Goal: Task Accomplishment & Management: Manage account settings

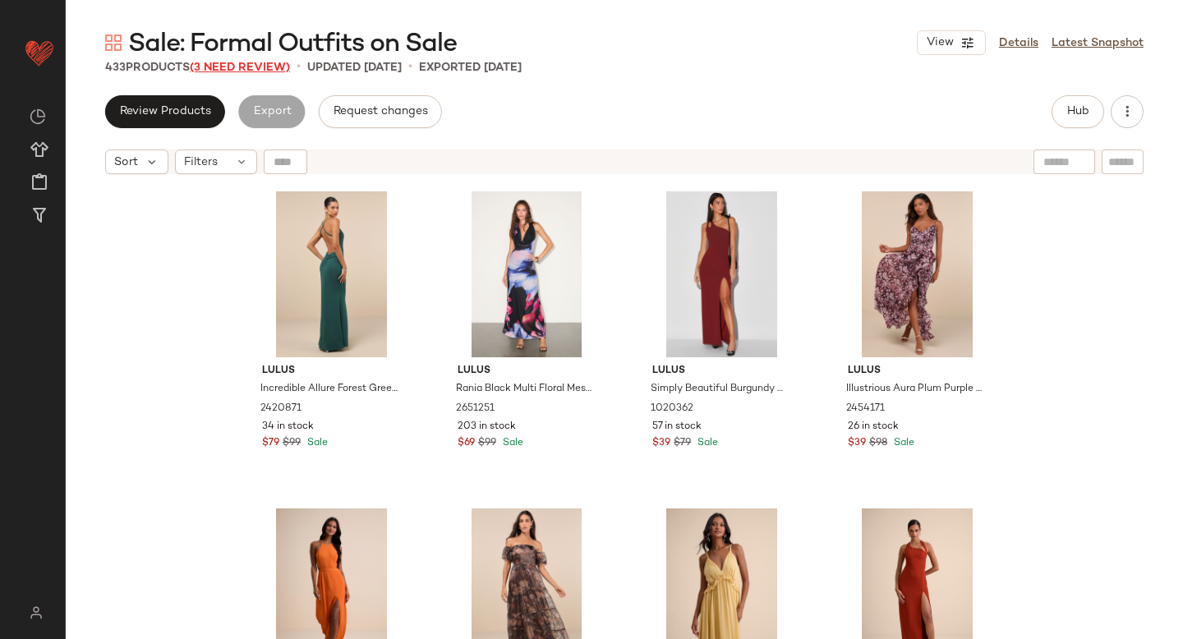
click at [269, 67] on span "(3 Need Review)" at bounding box center [240, 68] width 100 height 12
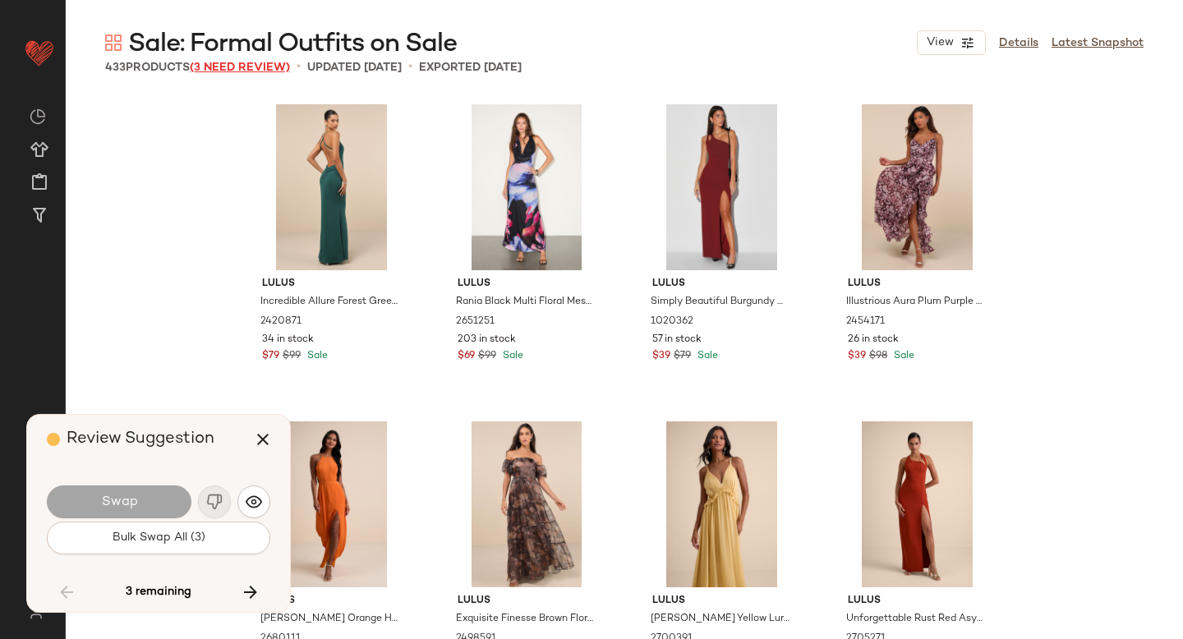
scroll to position [17118, 0]
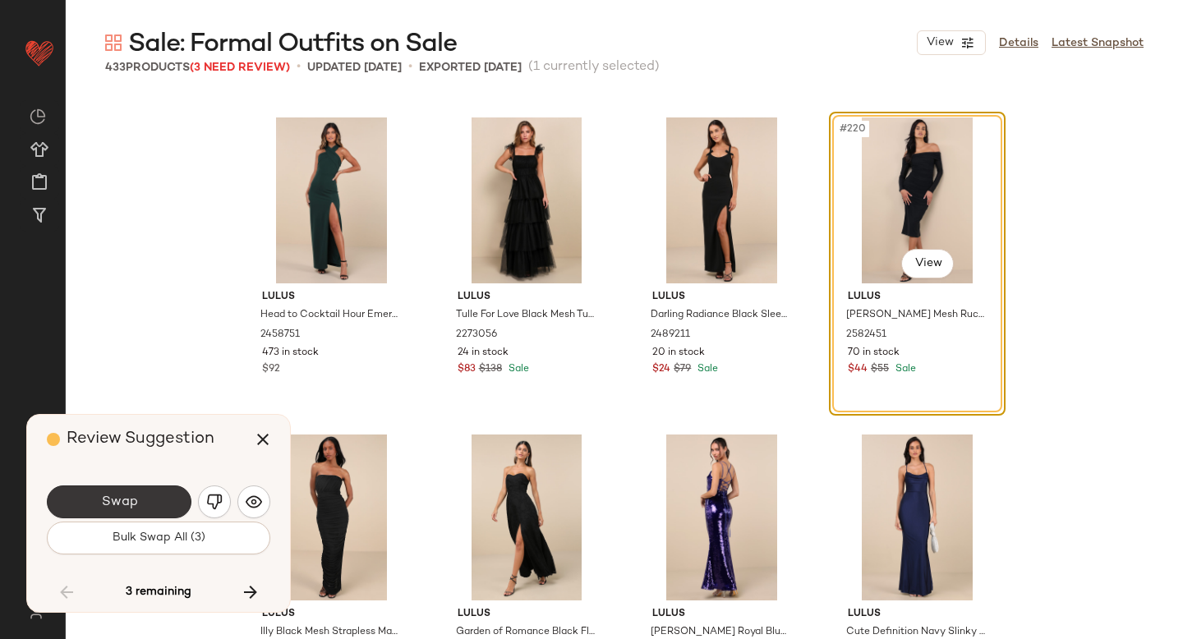
click at [178, 495] on button "Swap" at bounding box center [119, 501] width 145 height 33
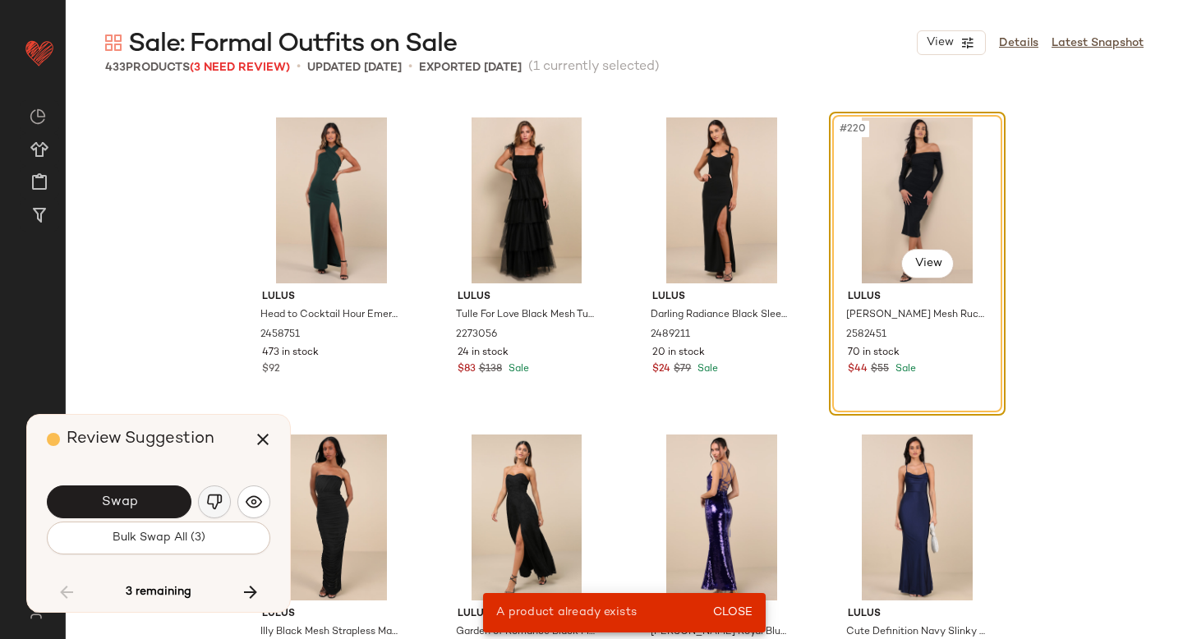
click at [214, 508] on img "button" at bounding box center [214, 502] width 16 height 16
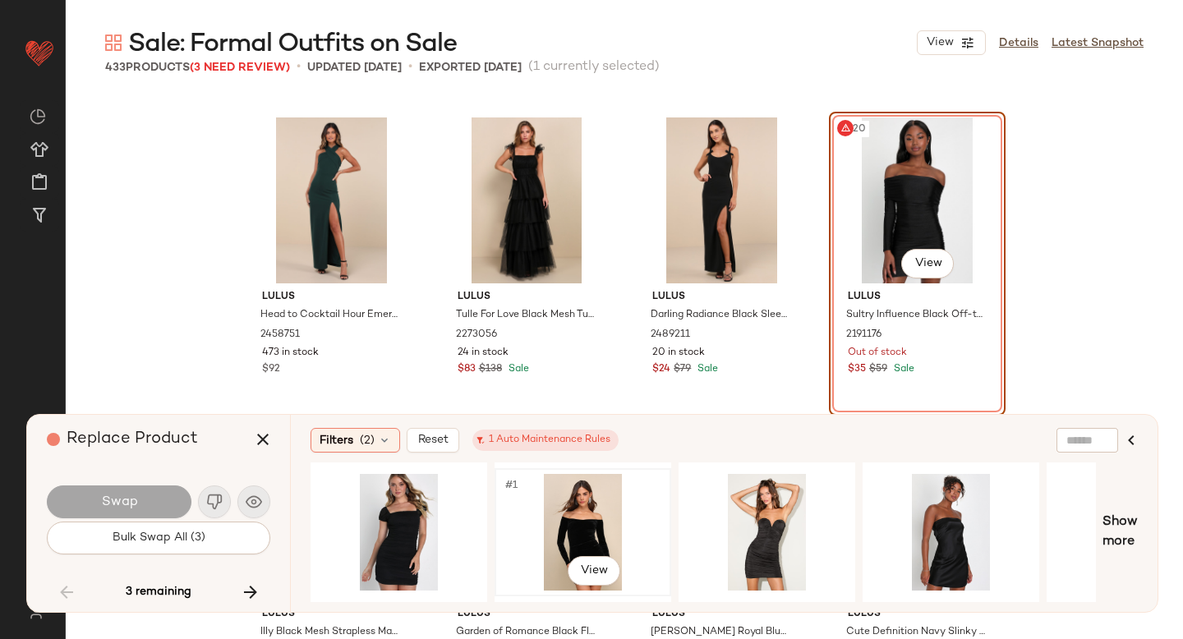
click at [570, 508] on div "#1 View" at bounding box center [582, 532] width 165 height 117
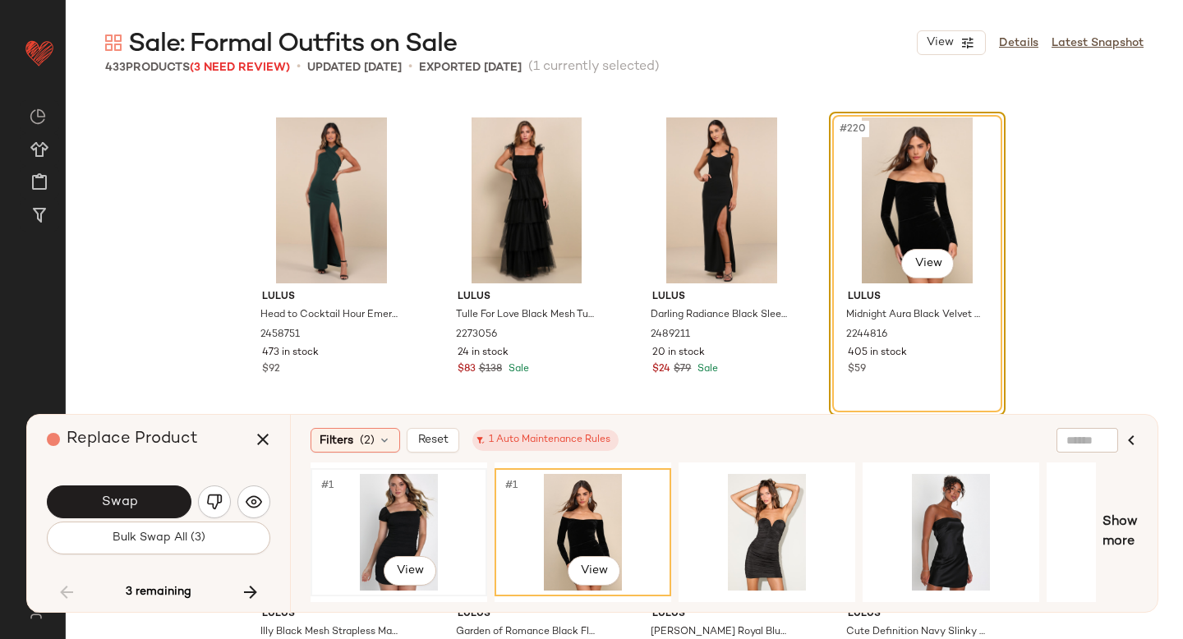
click at [411, 506] on div "#1 View" at bounding box center [398, 532] width 165 height 117
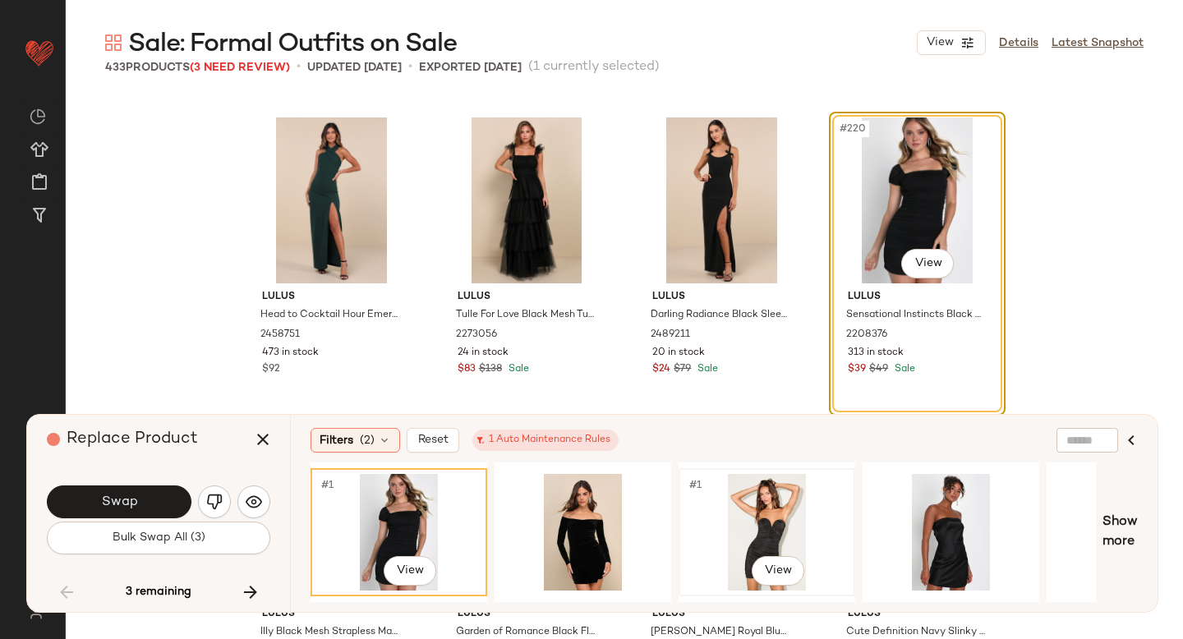
click at [769, 503] on div "#1 View" at bounding box center [766, 532] width 165 height 117
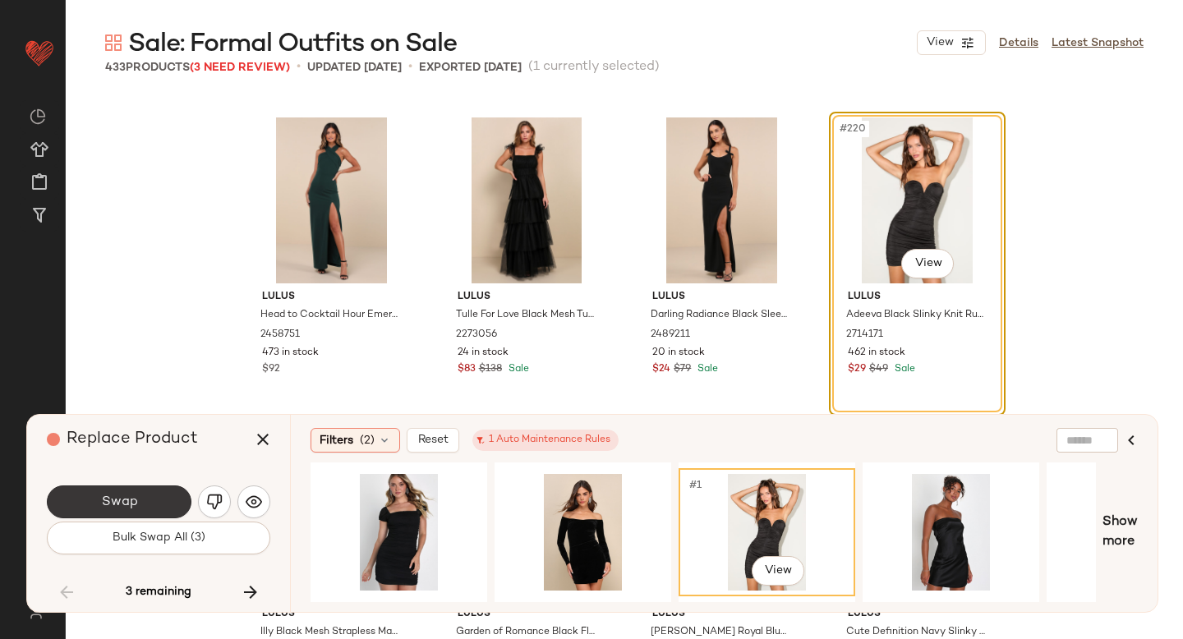
click at [135, 493] on button "Swap" at bounding box center [119, 501] width 145 height 33
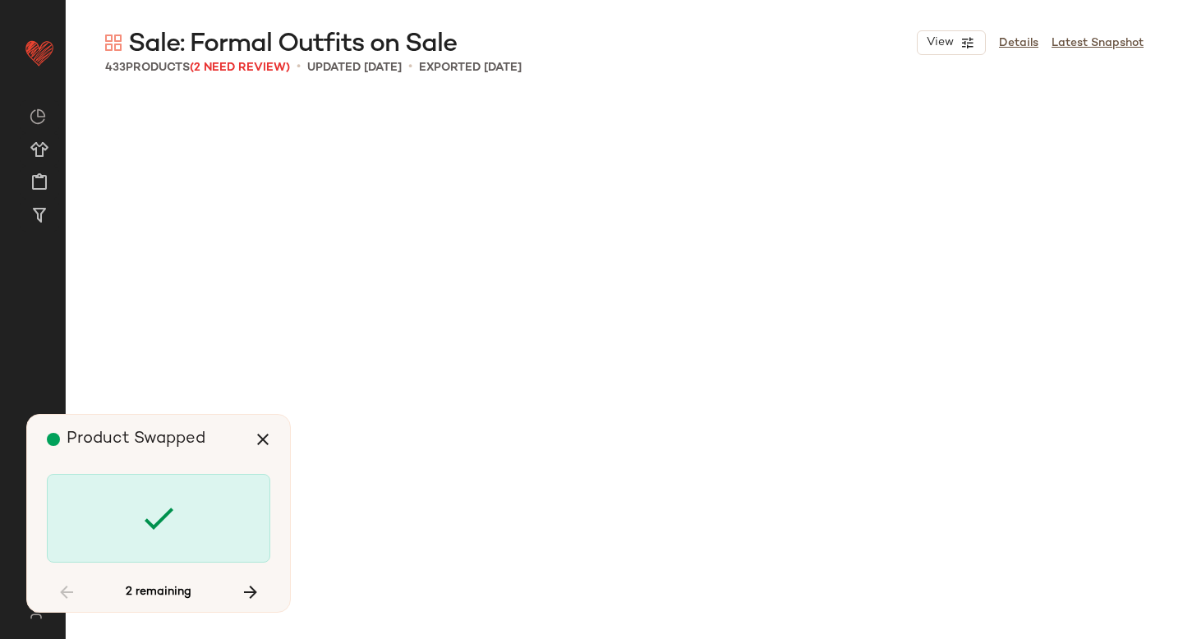
scroll to position [18386, 0]
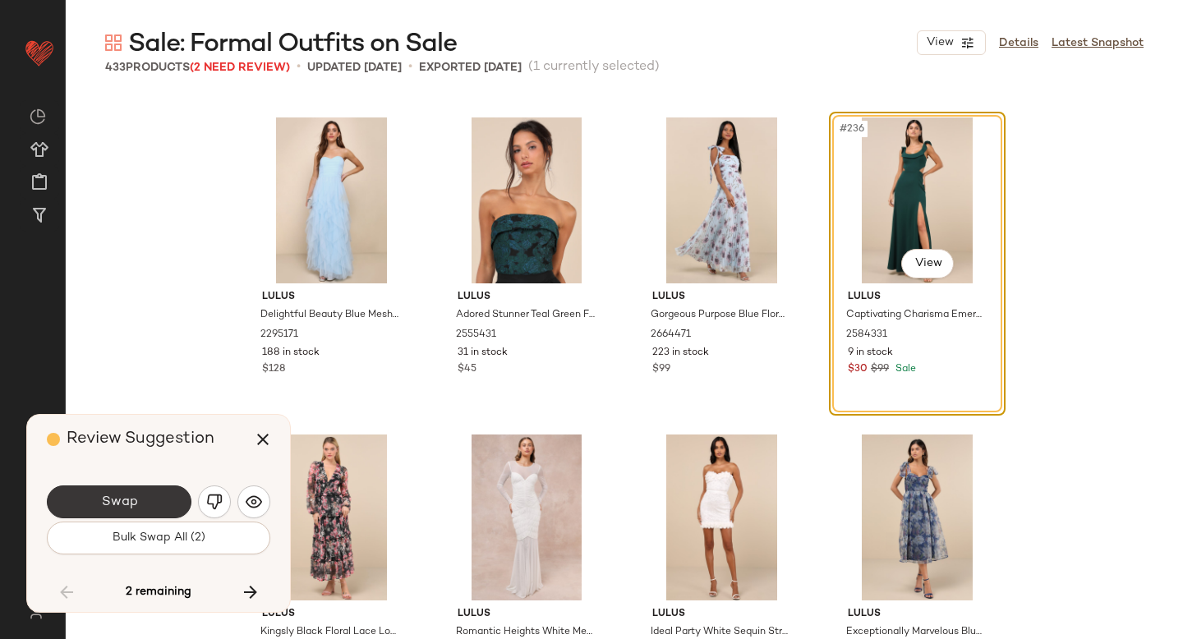
click at [140, 494] on button "Swap" at bounding box center [119, 501] width 145 height 33
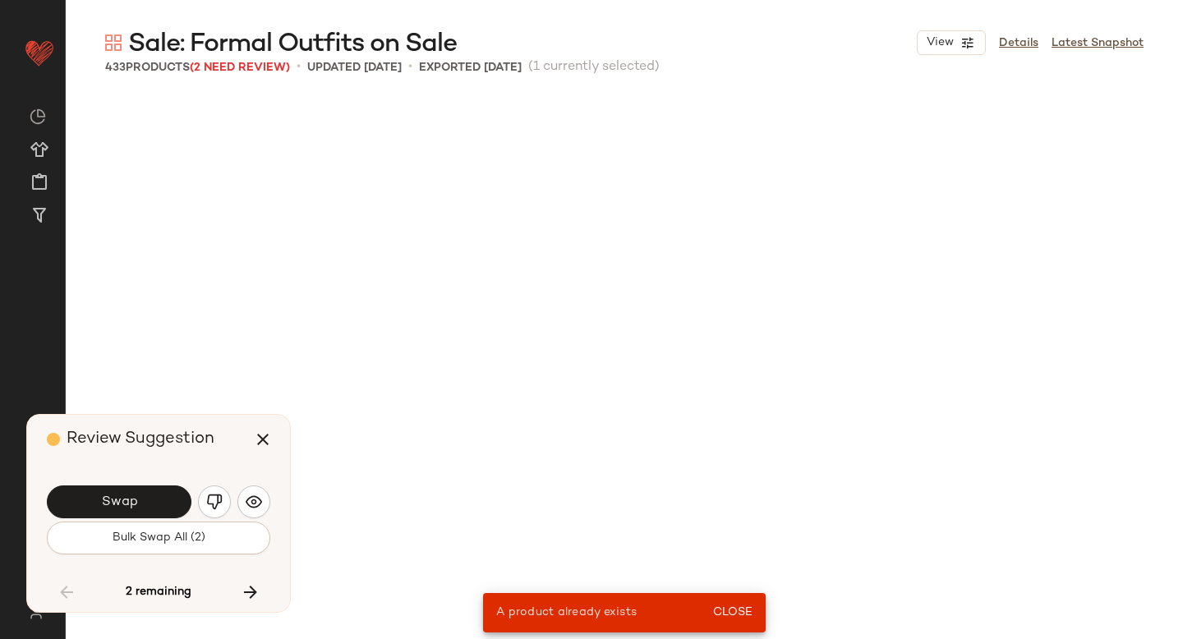
scroll to position [15533, 0]
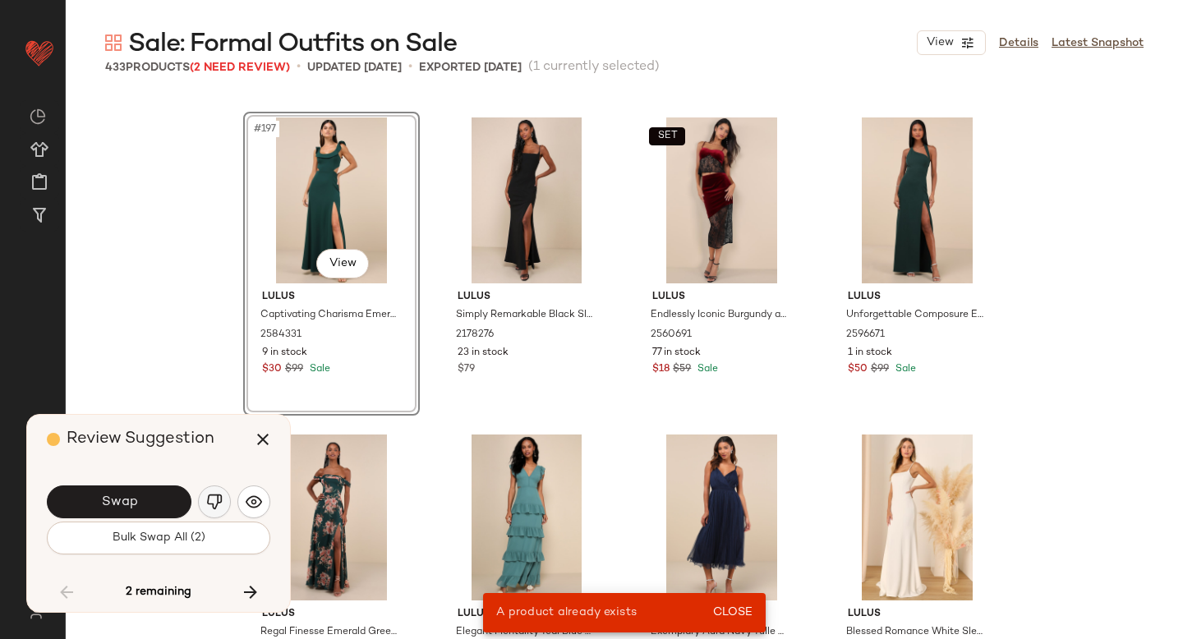
click at [222, 499] on img "button" at bounding box center [214, 502] width 16 height 16
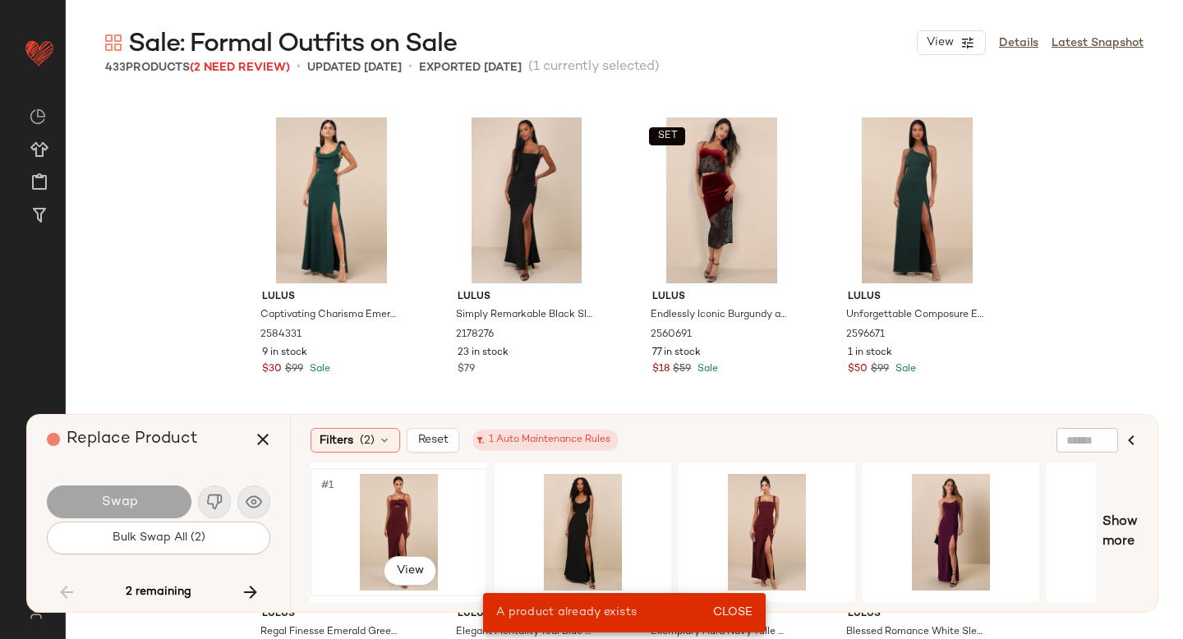
click at [425, 514] on div "#1 View" at bounding box center [398, 532] width 165 height 117
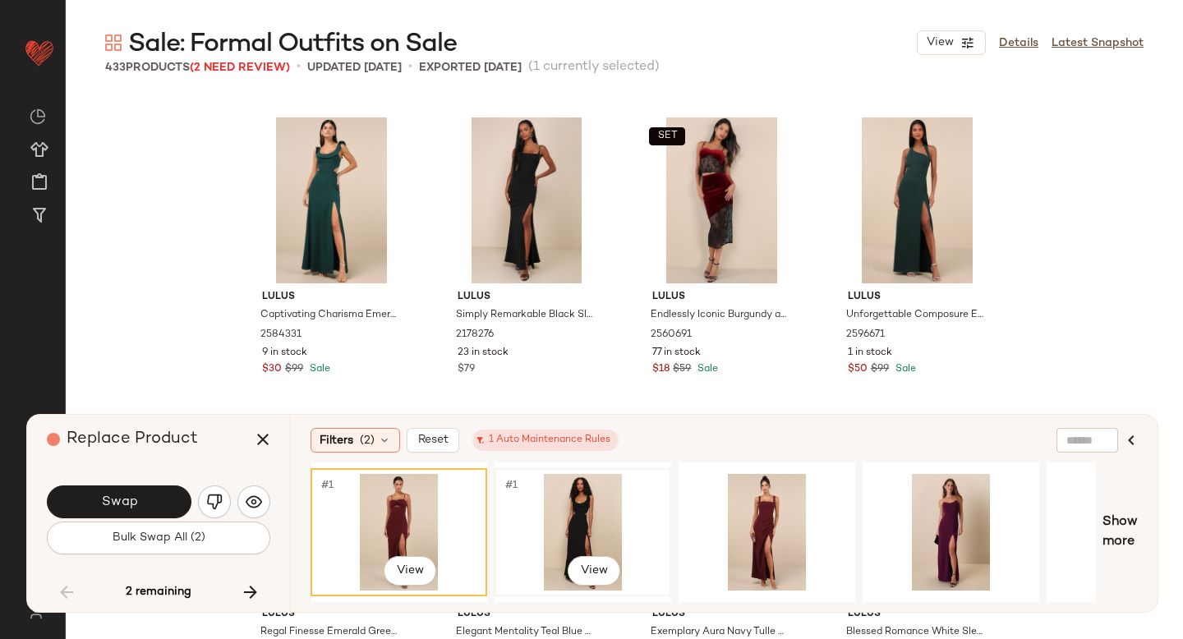
click at [586, 495] on div "#1 View" at bounding box center [582, 532] width 165 height 117
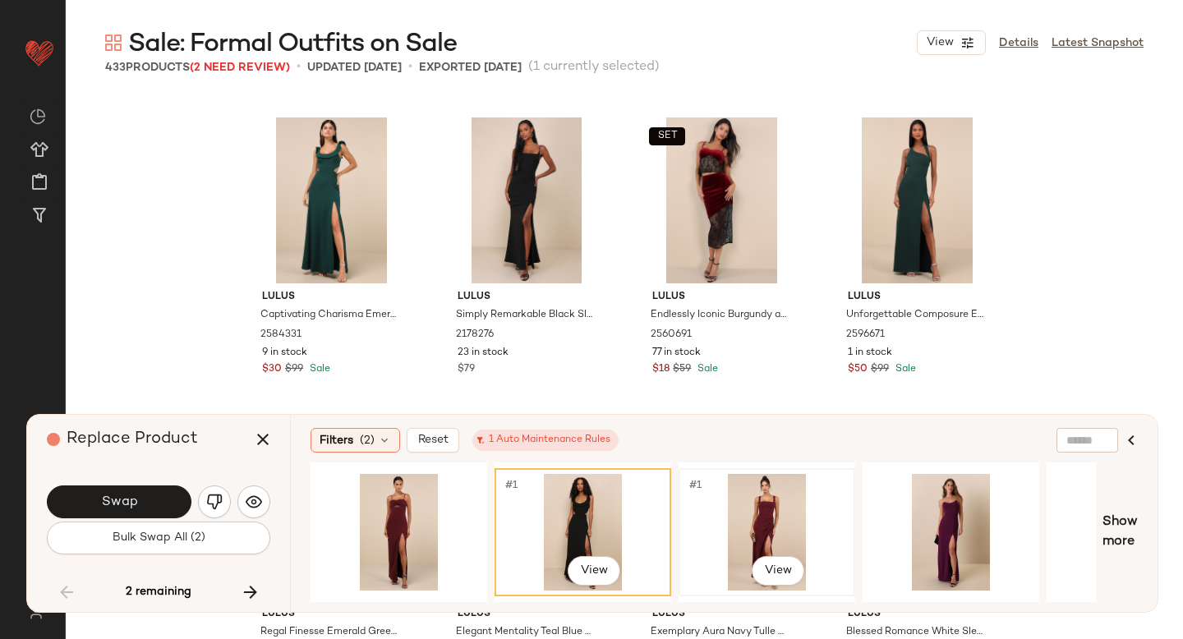
click at [730, 512] on div "#1 View" at bounding box center [766, 532] width 165 height 117
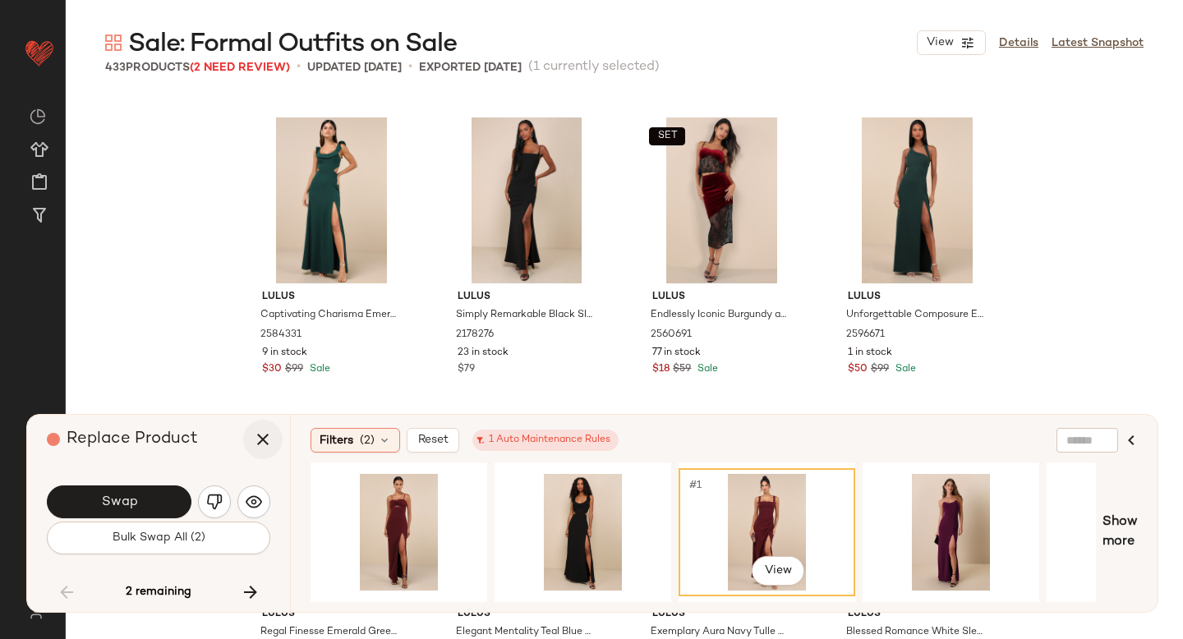
click at [262, 441] on icon "button" at bounding box center [263, 440] width 20 height 20
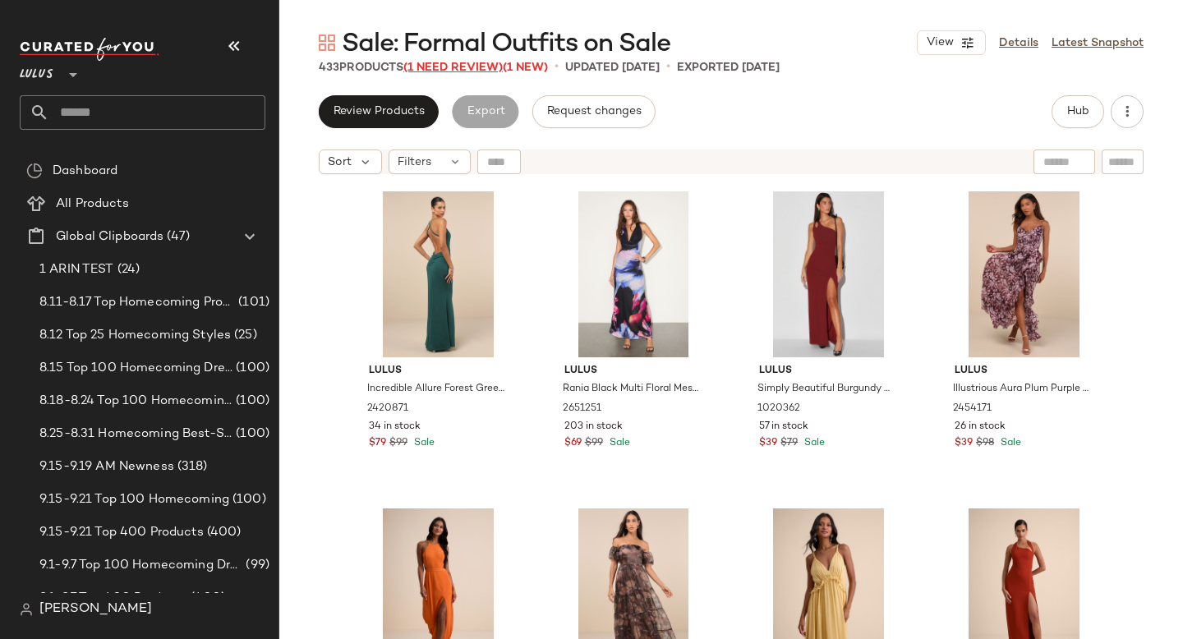
click at [473, 68] on span "(1 Need Review)" at bounding box center [452, 68] width 99 height 12
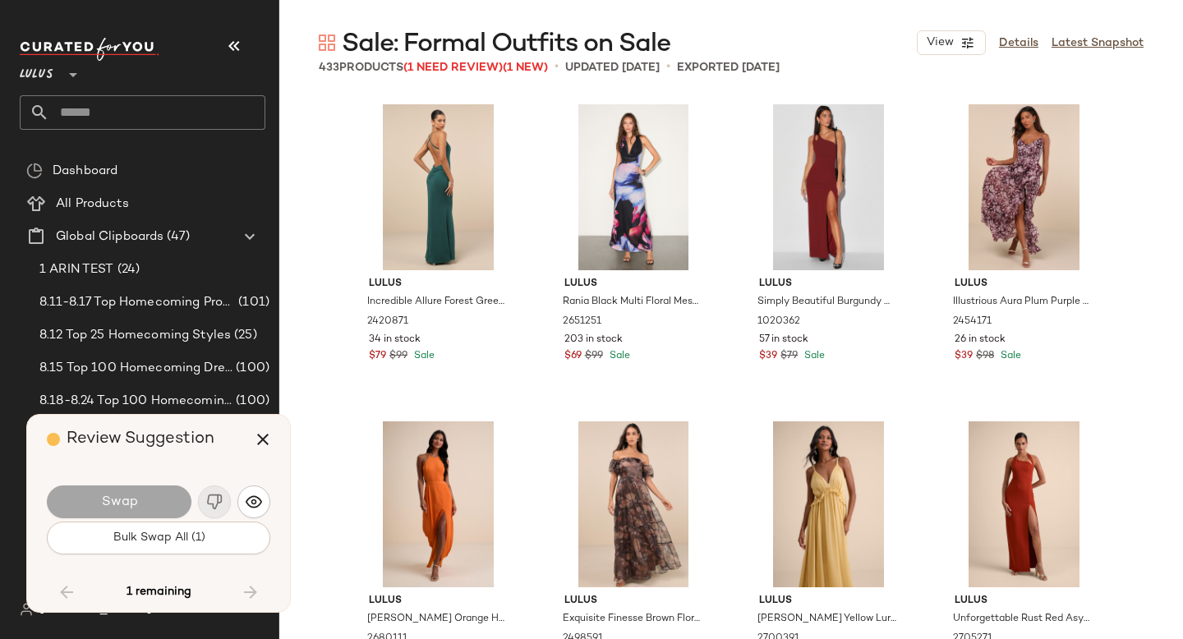
scroll to position [25994, 0]
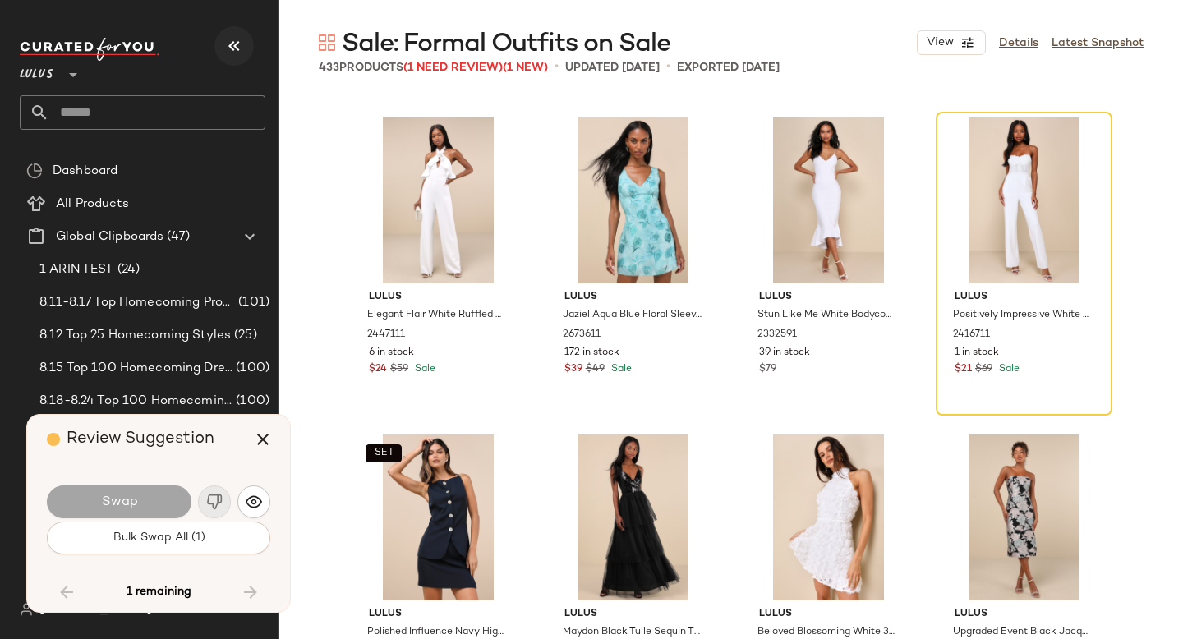
click at [241, 47] on icon "button" at bounding box center [234, 46] width 20 height 20
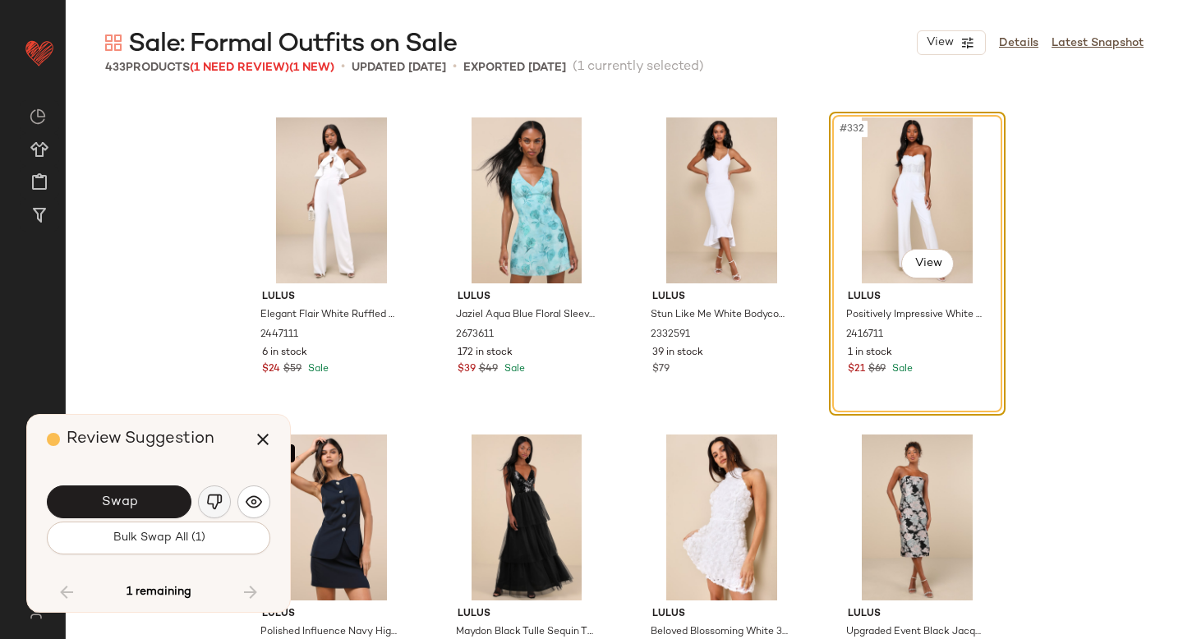
click at [217, 495] on img "button" at bounding box center [214, 502] width 16 height 16
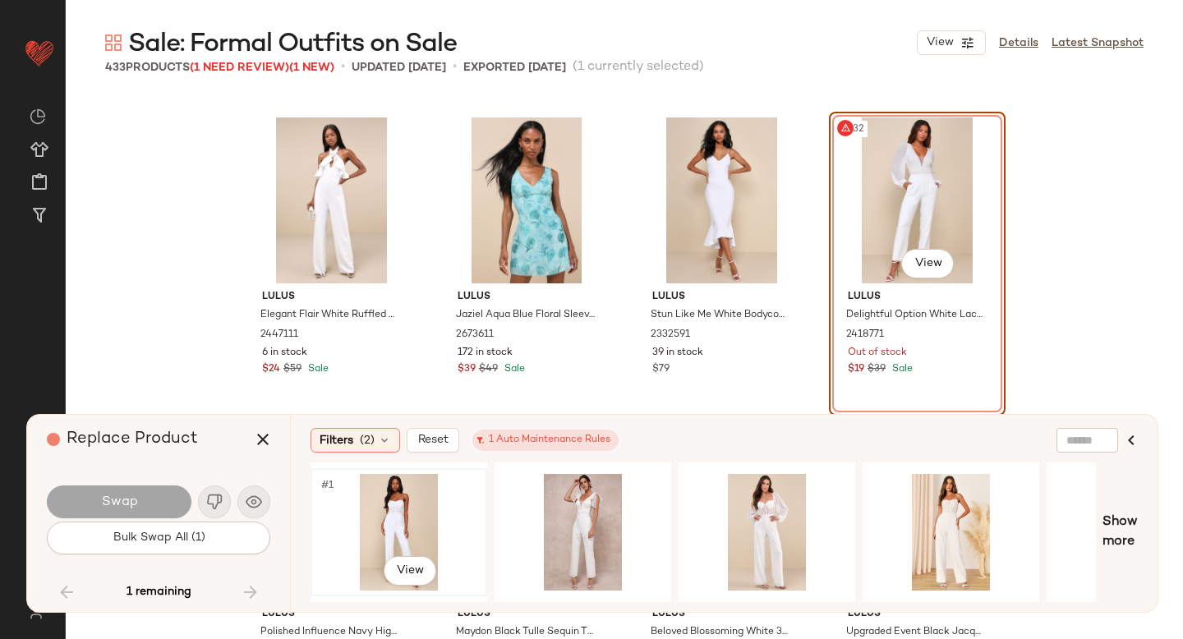
click at [378, 520] on div "#1 View" at bounding box center [398, 532] width 165 height 117
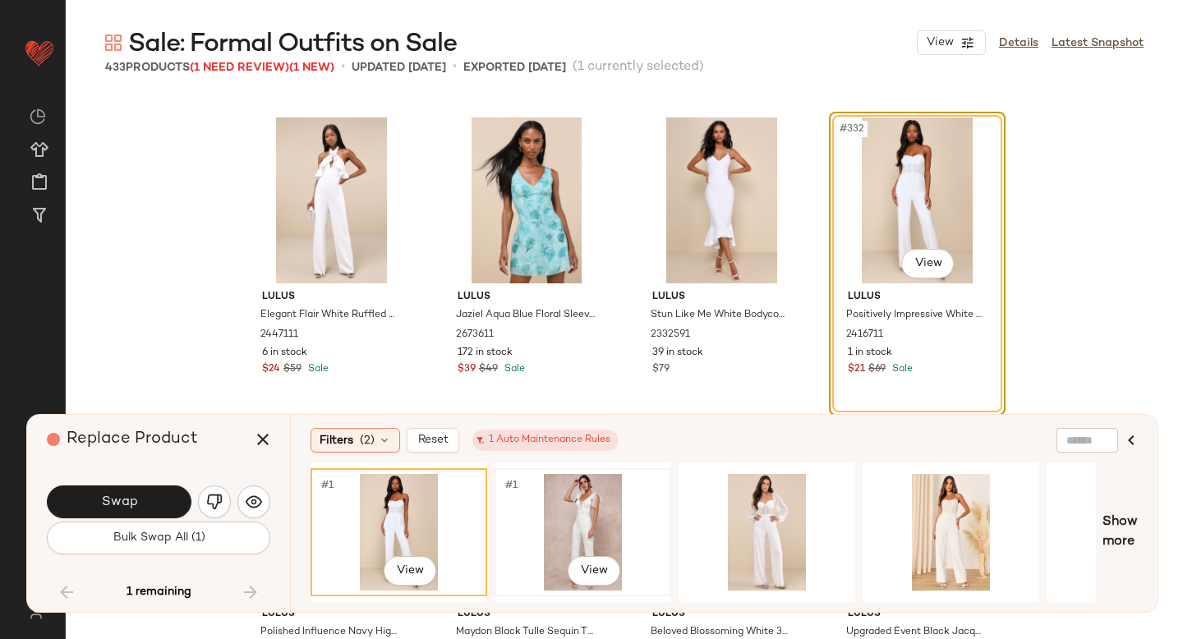
click at [564, 505] on div "#1 View" at bounding box center [582, 532] width 165 height 117
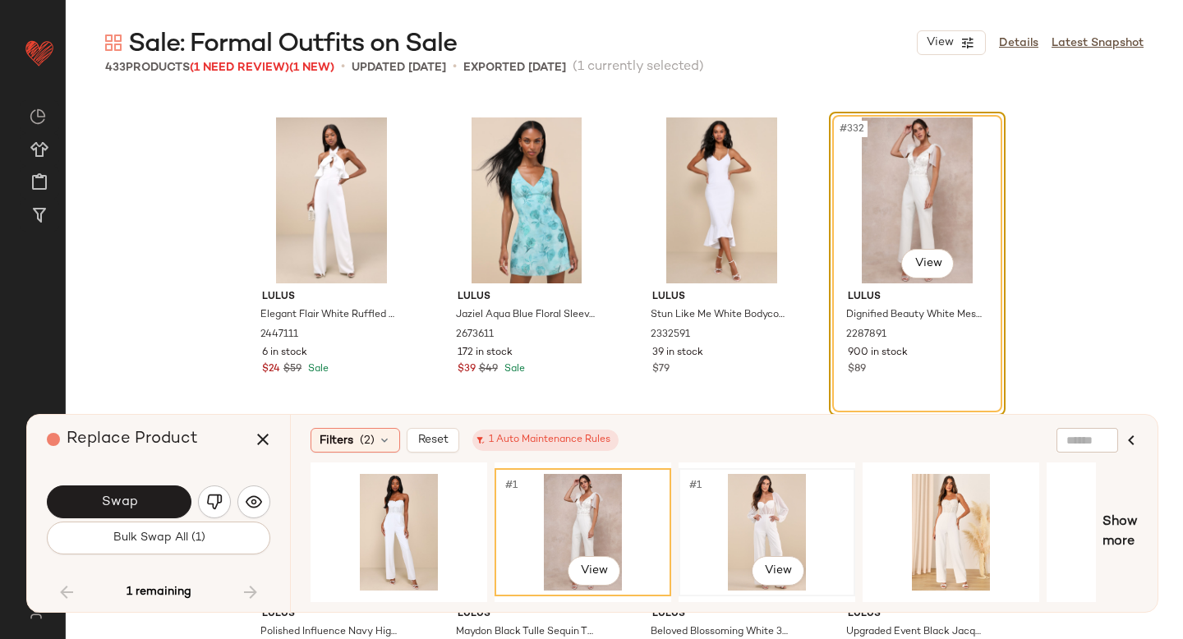
click at [731, 504] on div "#1 View" at bounding box center [766, 532] width 165 height 117
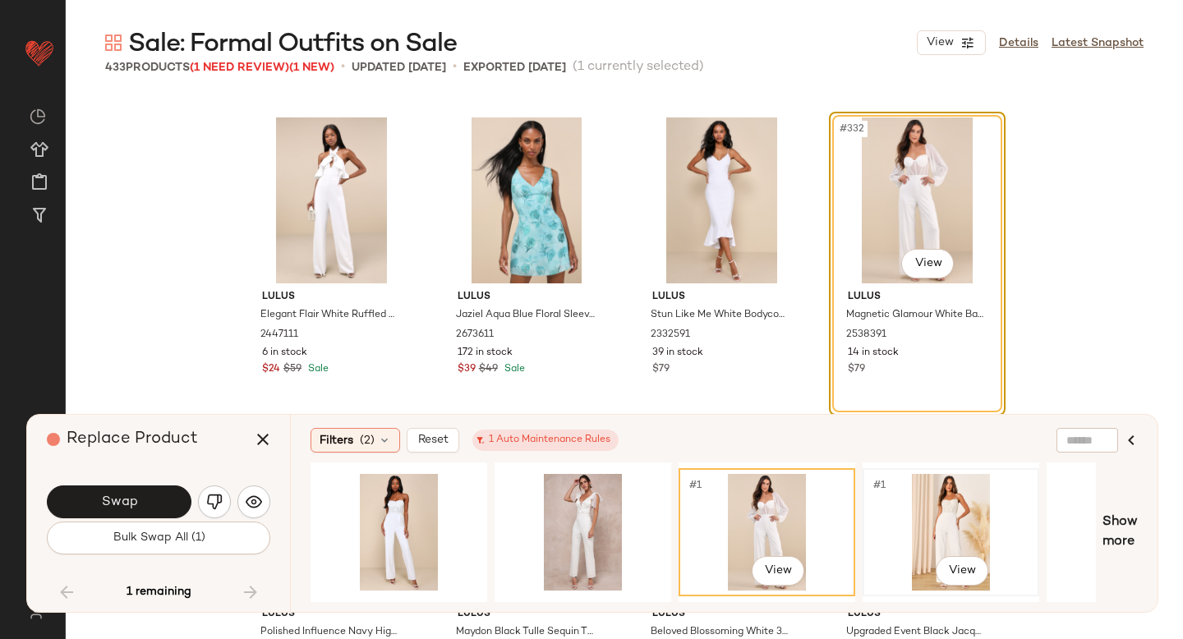
click at [888, 510] on div "#1 View" at bounding box center [950, 532] width 165 height 117
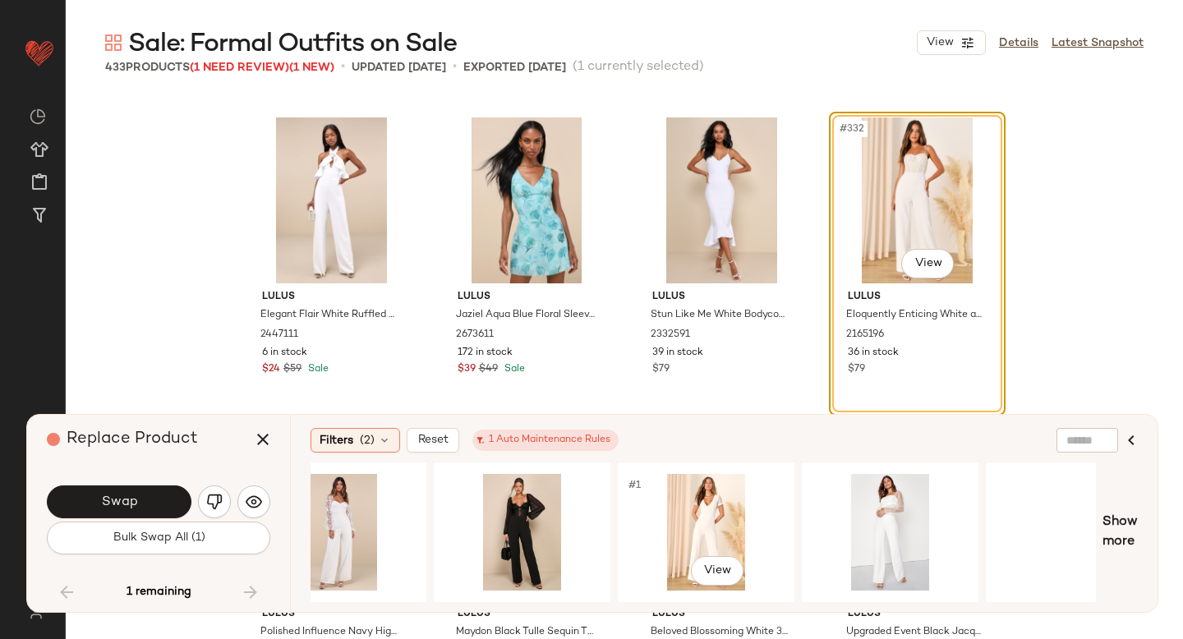
scroll to position [0, 866]
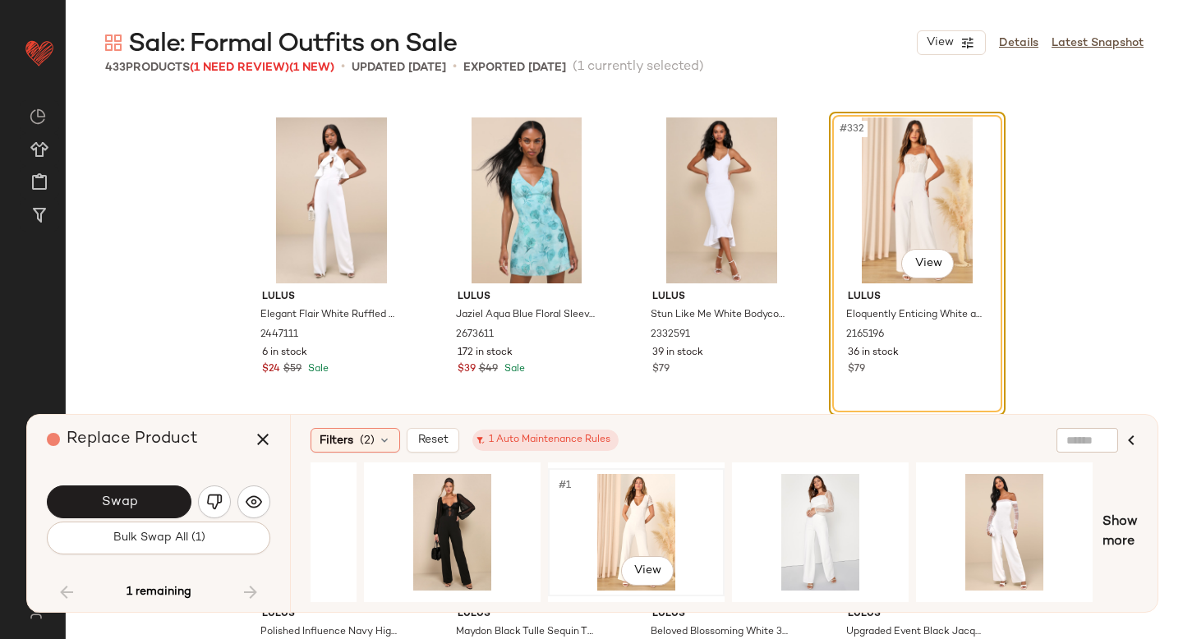
click at [598, 512] on div "#1 View" at bounding box center [636, 532] width 165 height 117
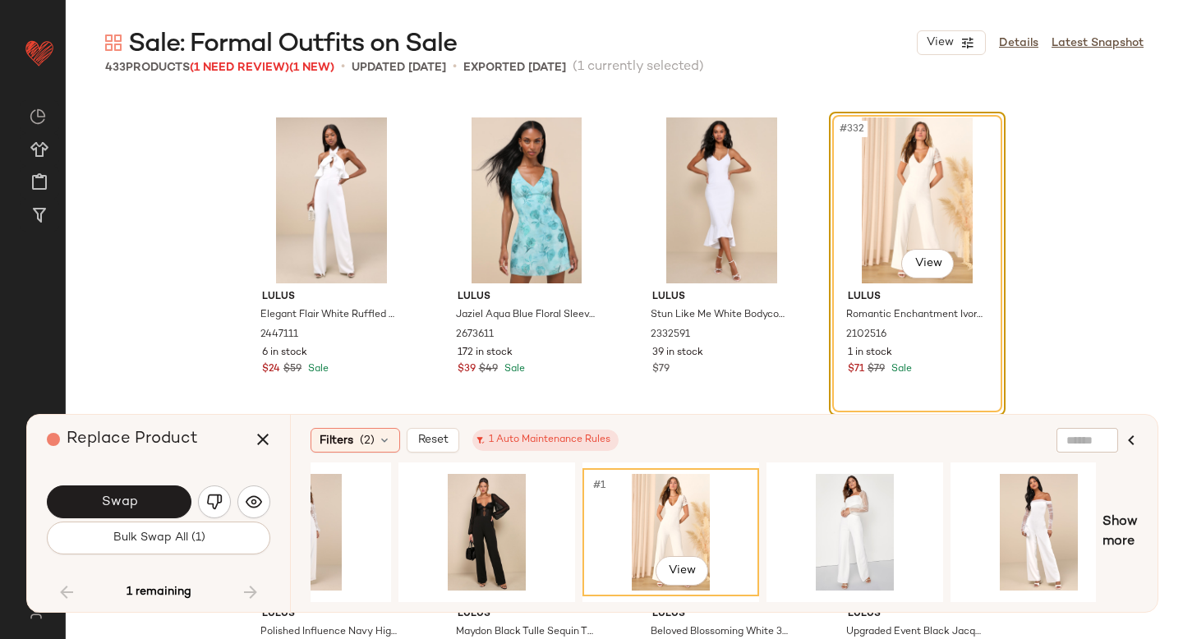
scroll to position [0, 831]
click at [851, 510] on div "#1 View" at bounding box center [855, 532] width 165 height 117
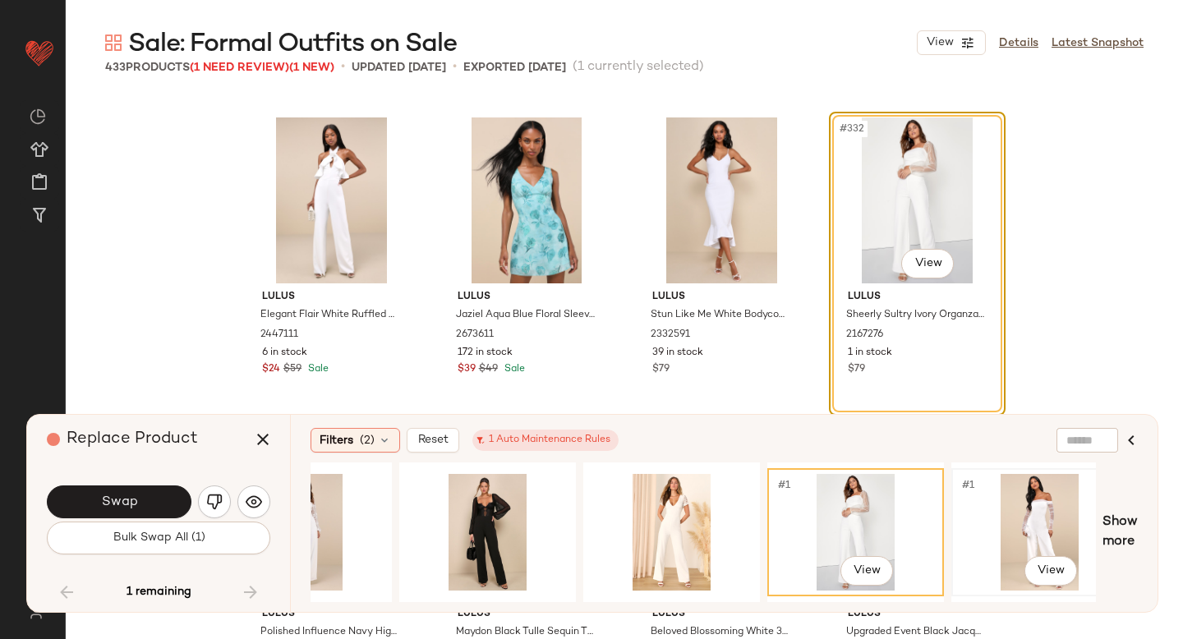
click at [985, 513] on div "#1 View" at bounding box center [1039, 532] width 165 height 117
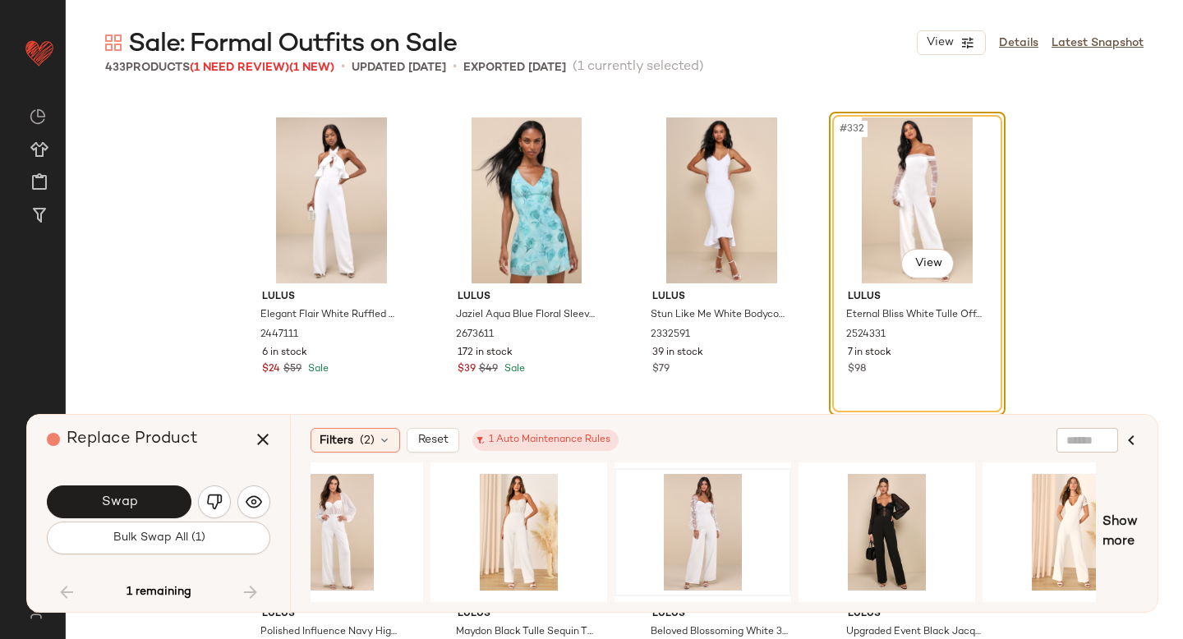
scroll to position [0, 319]
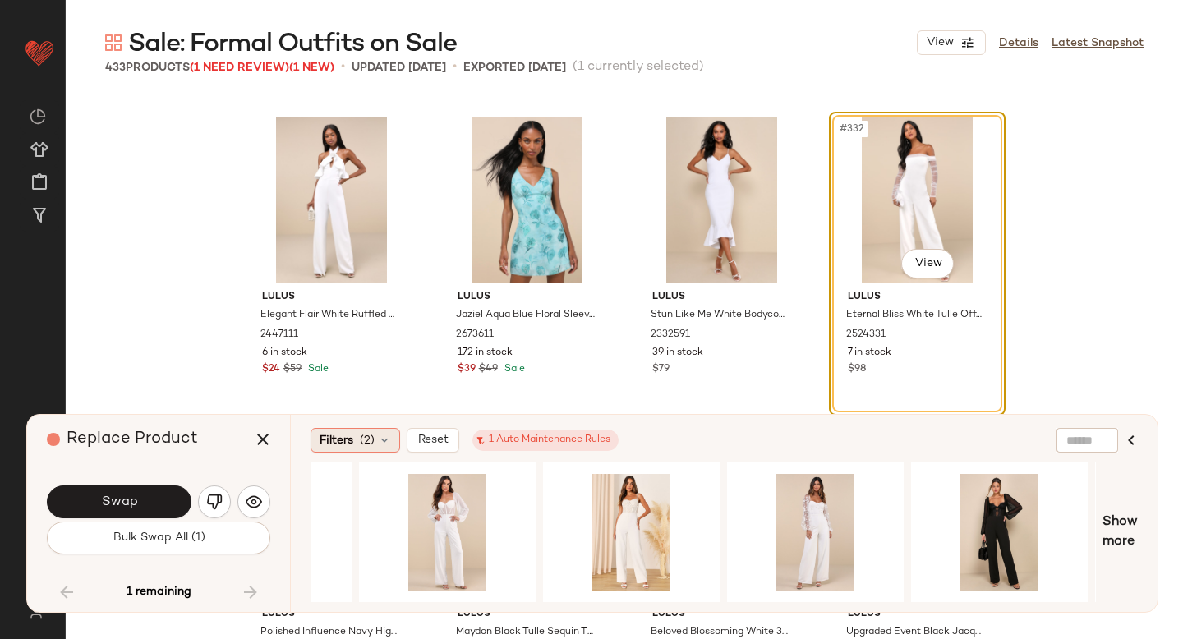
click at [385, 448] on div "Filters (2)" at bounding box center [355, 440] width 90 height 25
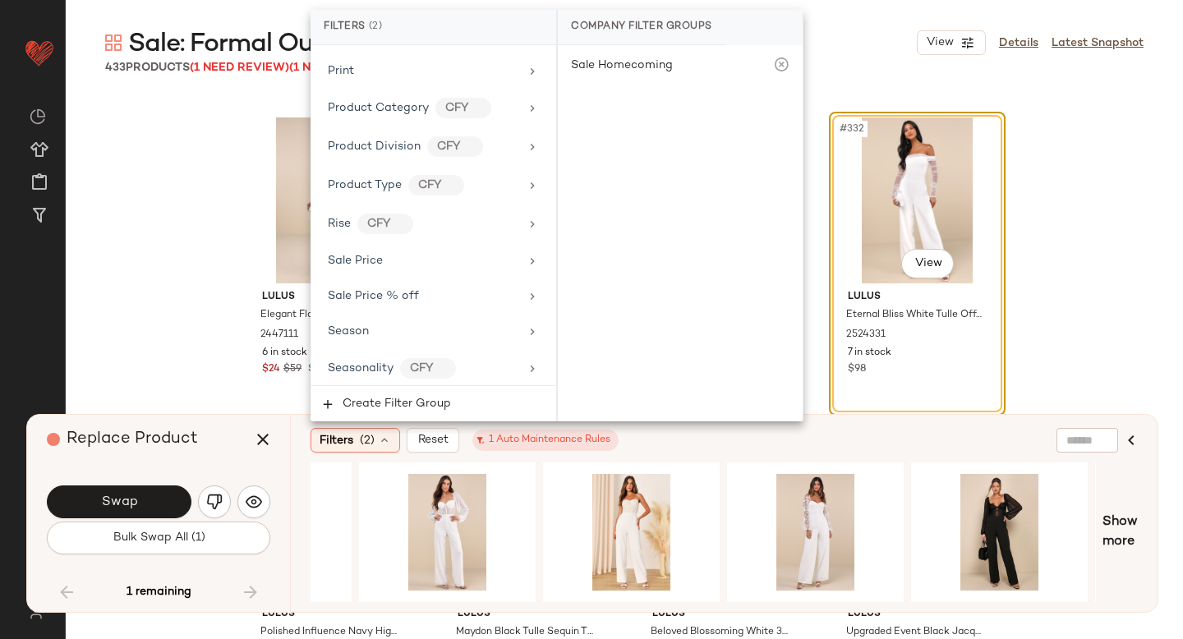
scroll to position [1344, 0]
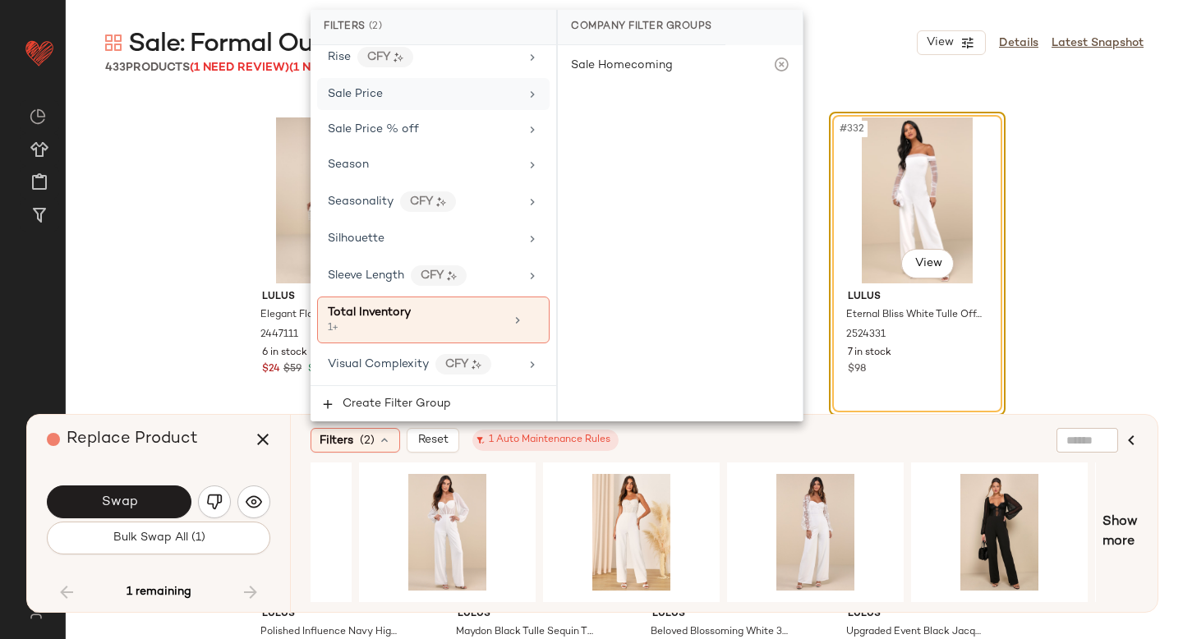
click at [447, 100] on div "Sale Price" at bounding box center [423, 93] width 191 height 17
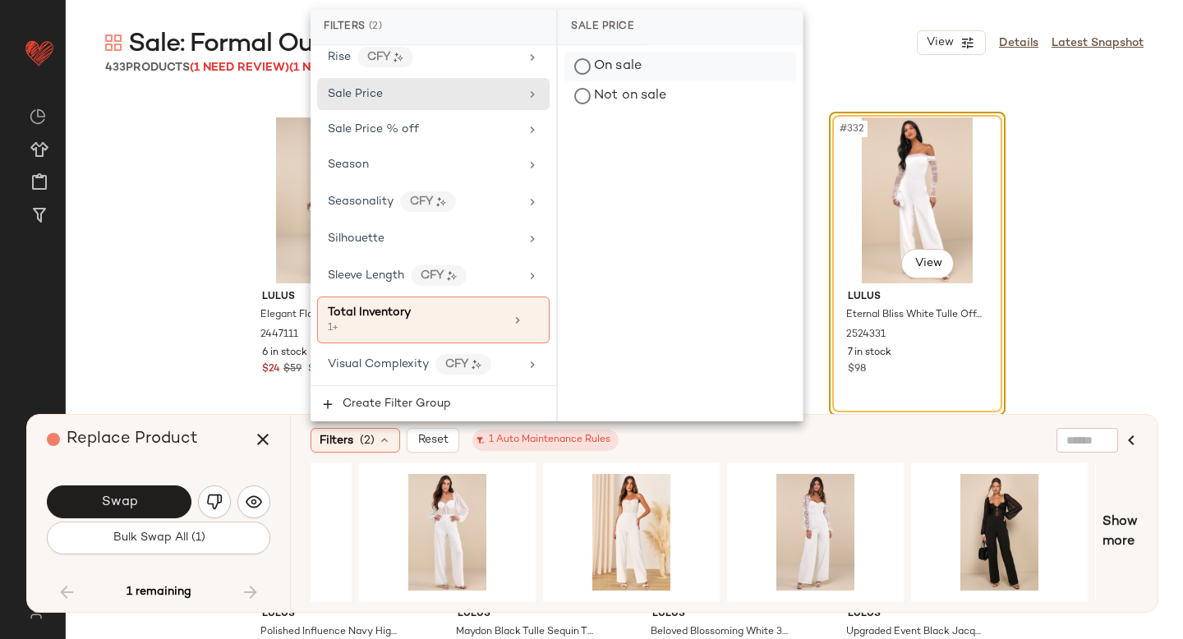
click at [610, 68] on div "On sale" at bounding box center [680, 67] width 232 height 30
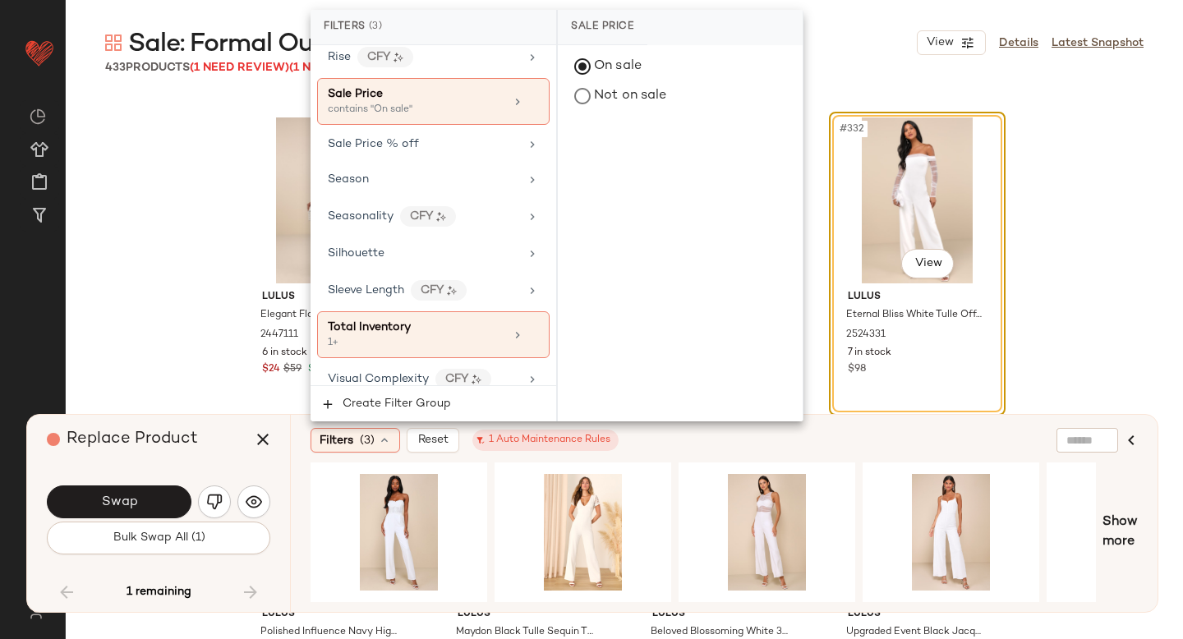
click at [300, 491] on div "Filters (3) Reset 1 Auto Maintenance Rules Show more" at bounding box center [723, 513] width 867 height 197
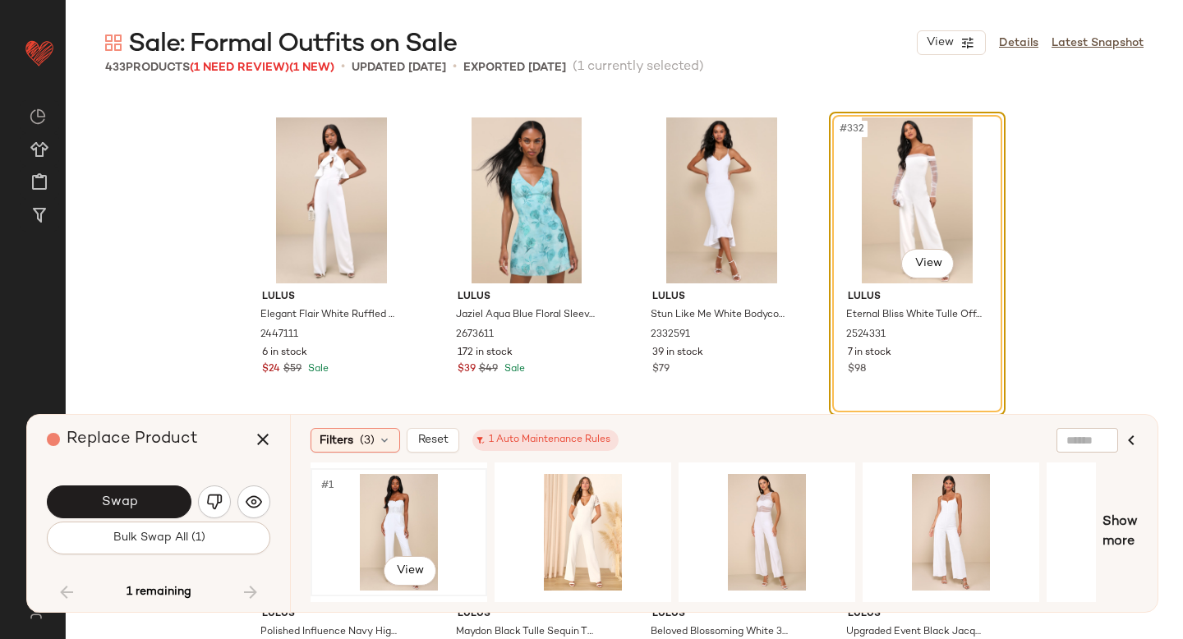
click at [412, 488] on div "#1 View" at bounding box center [398, 532] width 165 height 117
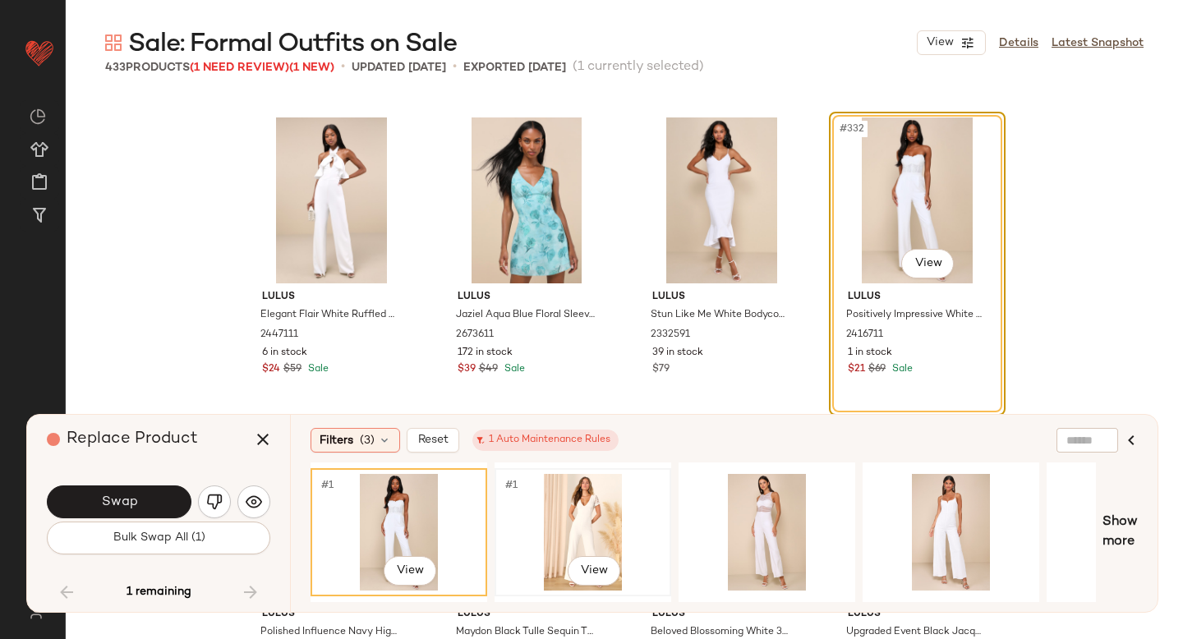
click at [513, 495] on div "#1 View" at bounding box center [582, 532] width 165 height 117
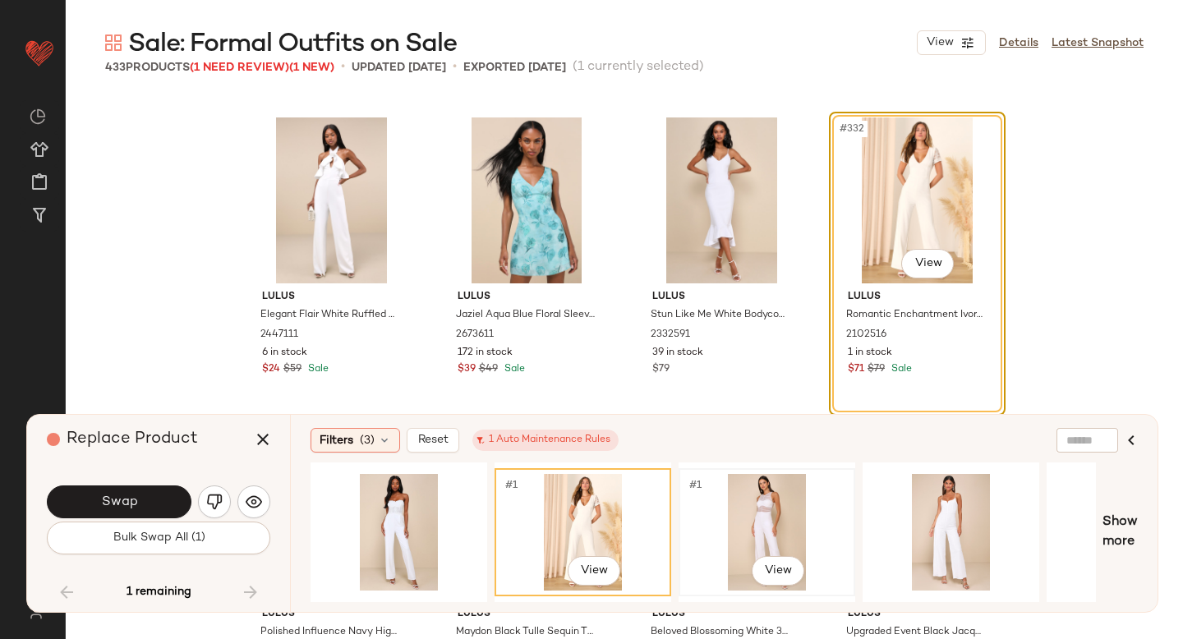
click at [714, 517] on div "#1 View" at bounding box center [766, 532] width 165 height 117
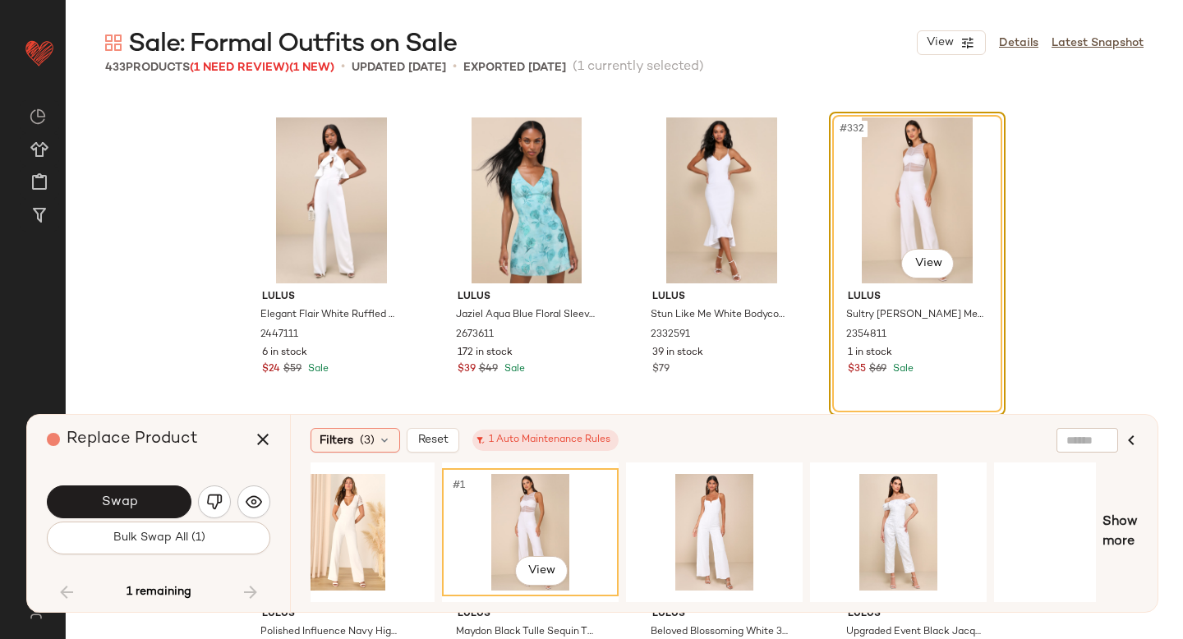
scroll to position [0, 259]
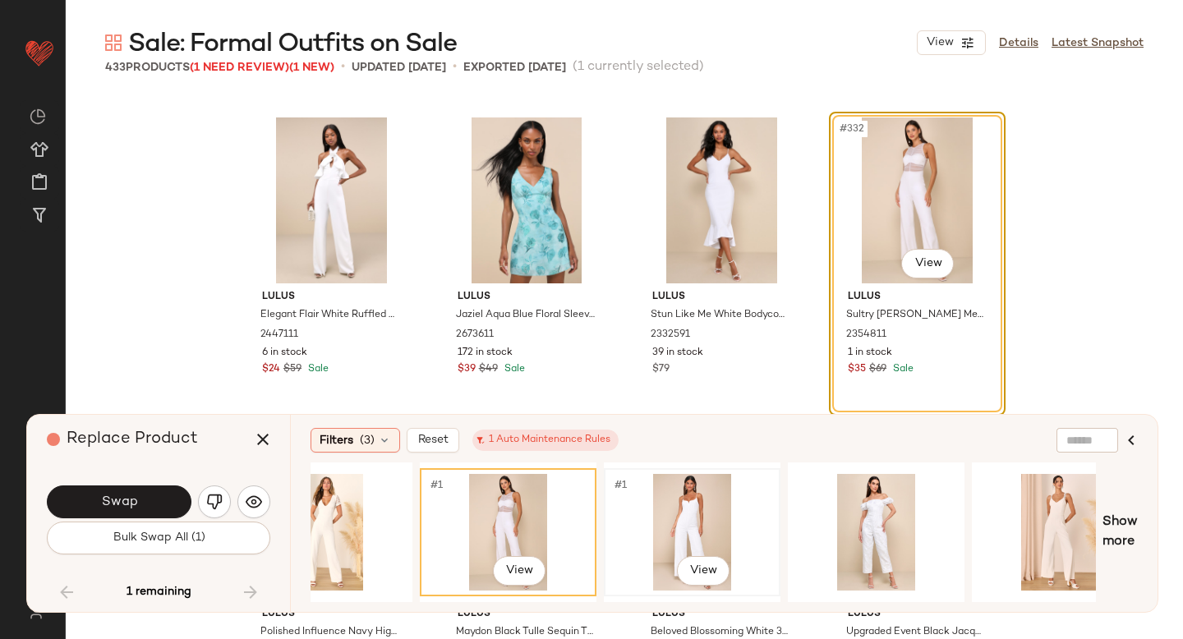
click at [710, 512] on div "#1 View" at bounding box center [691, 532] width 165 height 117
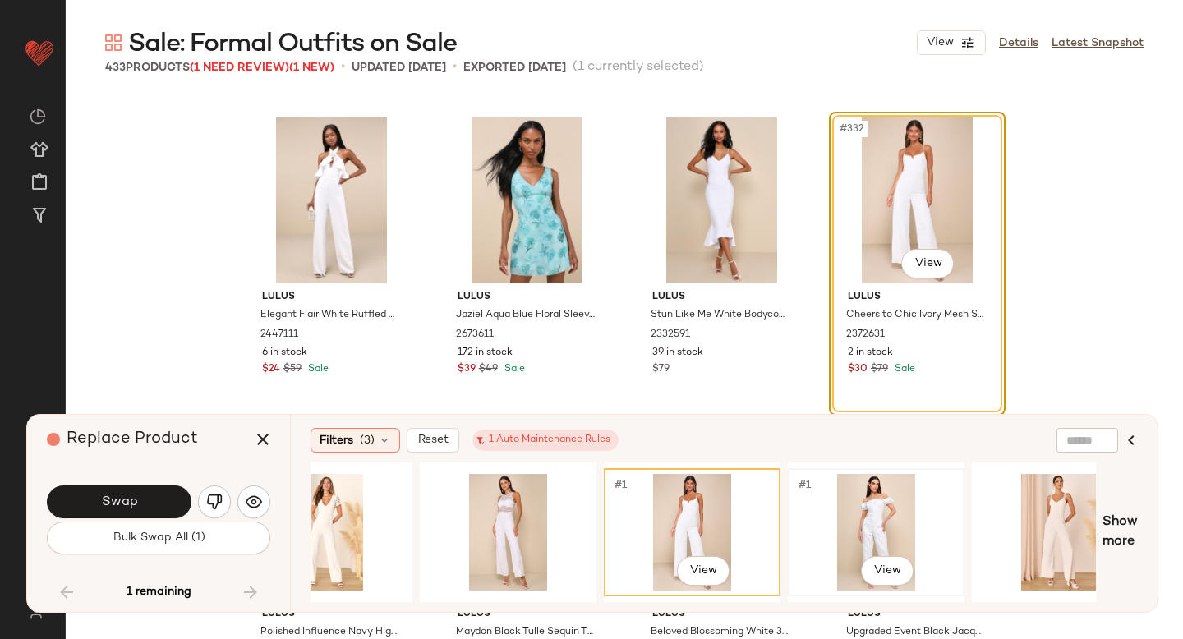
click at [857, 498] on div "#1 View" at bounding box center [875, 532] width 165 height 117
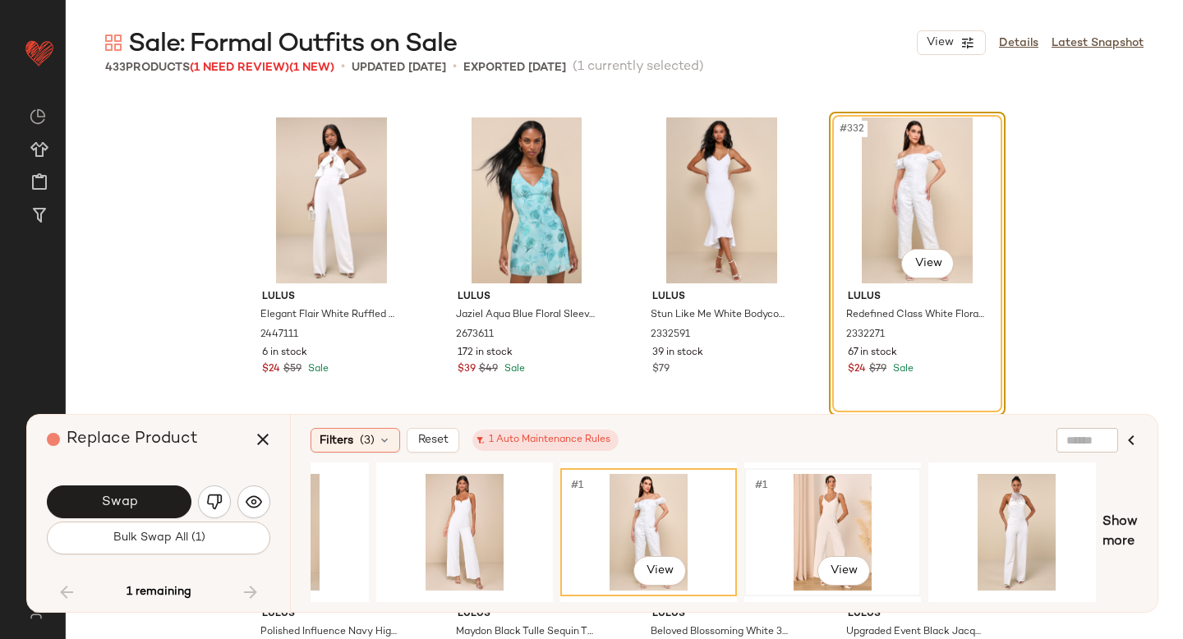
scroll to position [0, 508]
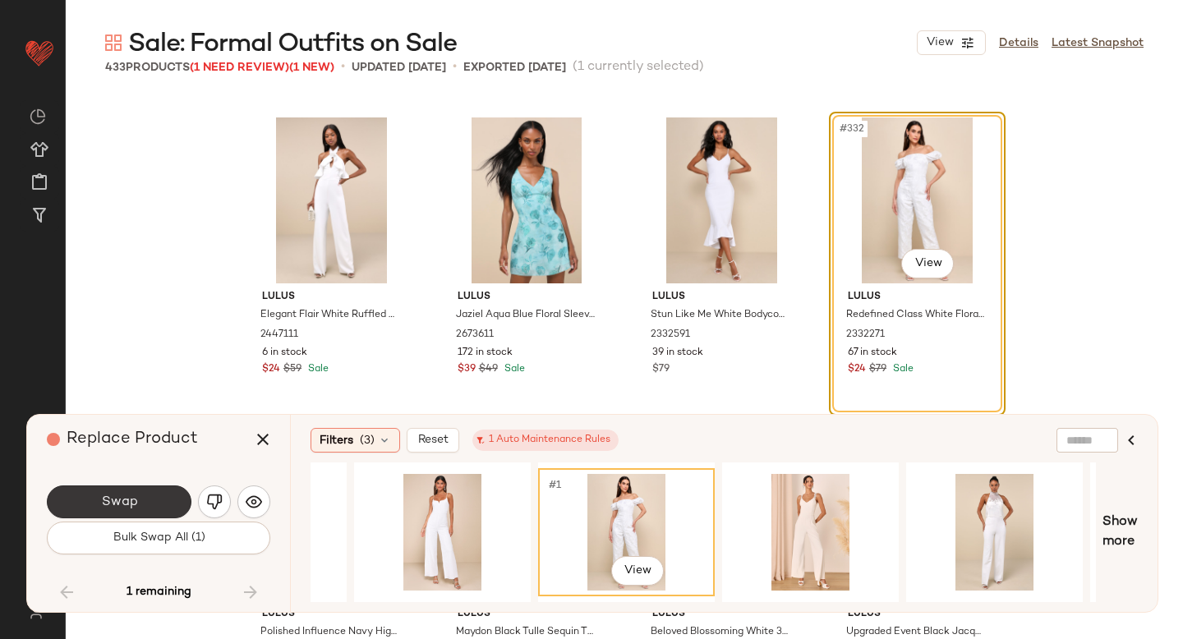
click at [104, 501] on span "Swap" at bounding box center [118, 502] width 37 height 16
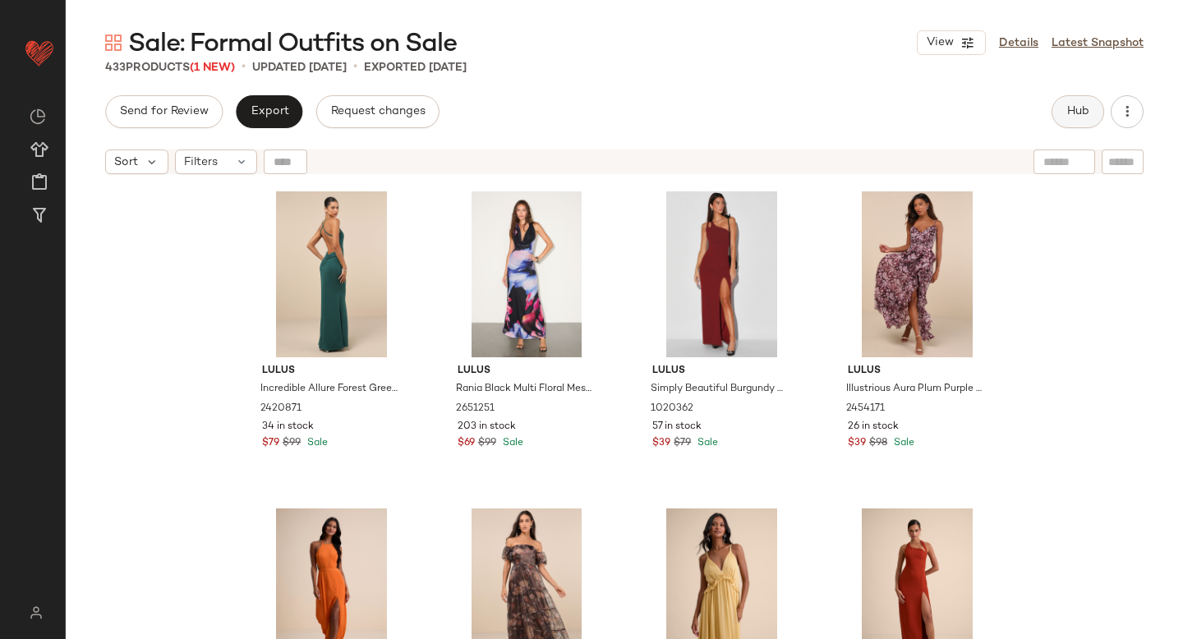
click at [1078, 112] on span "Hub" at bounding box center [1077, 111] width 23 height 13
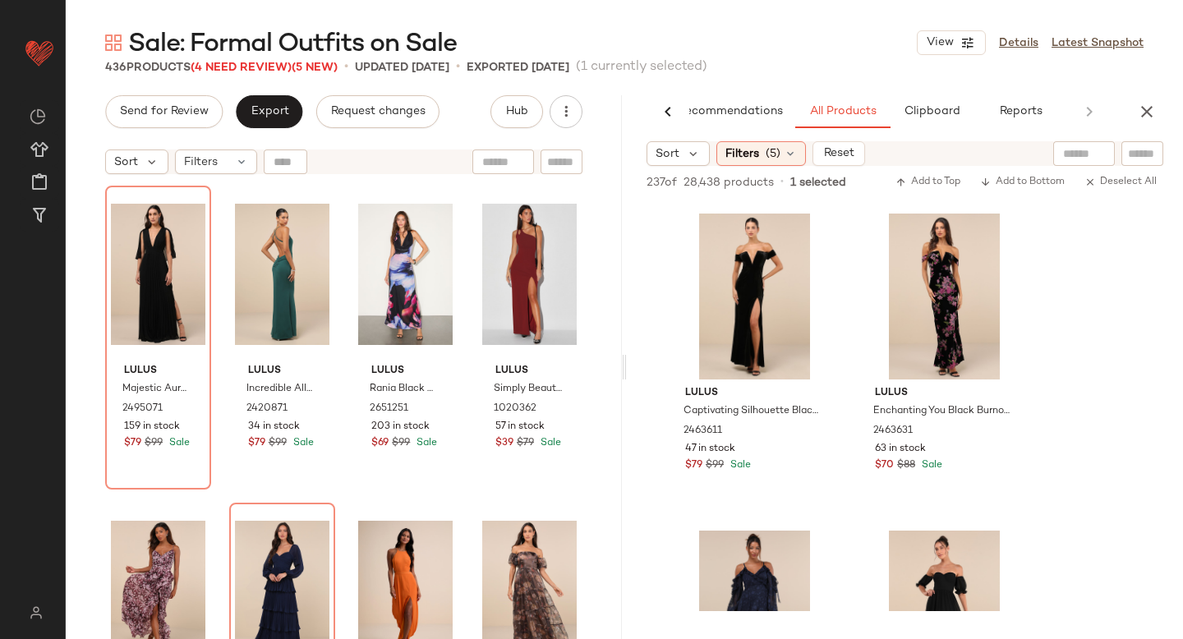
scroll to position [4435, 0]
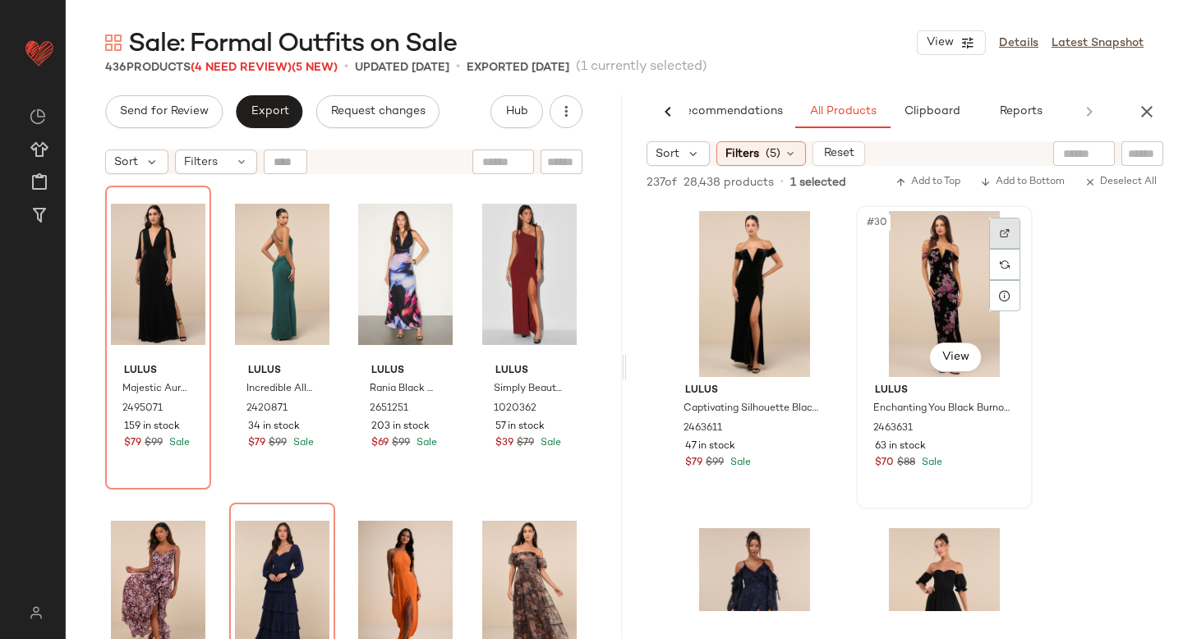
click at [1012, 224] on div at bounding box center [1004, 233] width 31 height 31
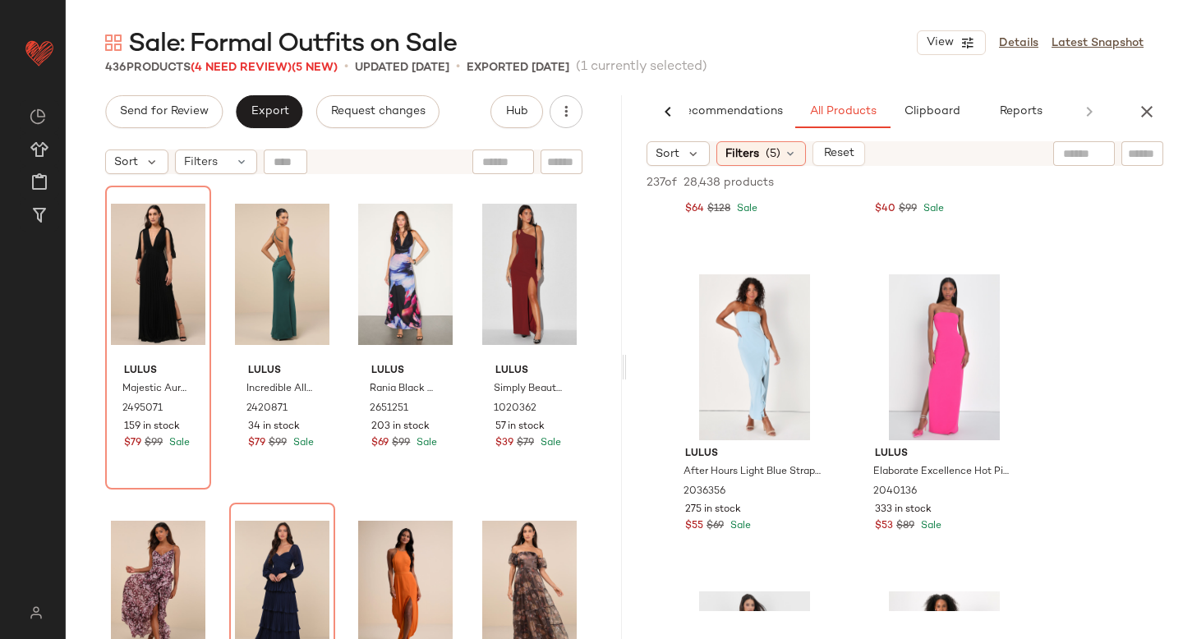
scroll to position [7184, 0]
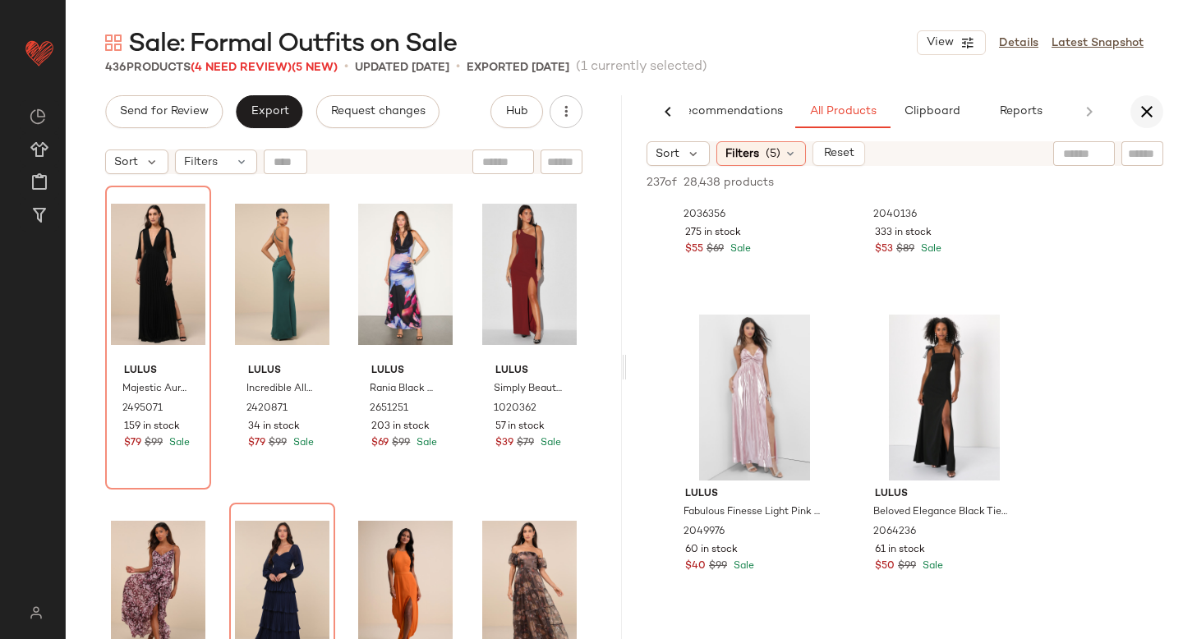
click at [1148, 115] on icon "button" at bounding box center [1147, 112] width 20 height 20
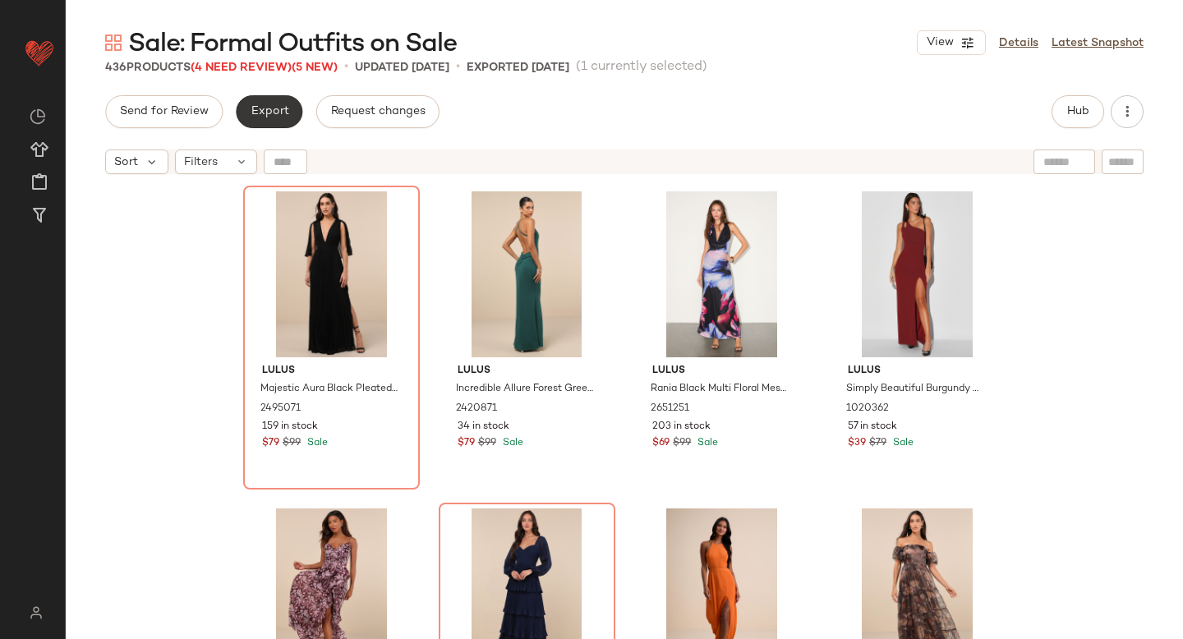
click at [279, 95] on button "Export" at bounding box center [269, 111] width 67 height 33
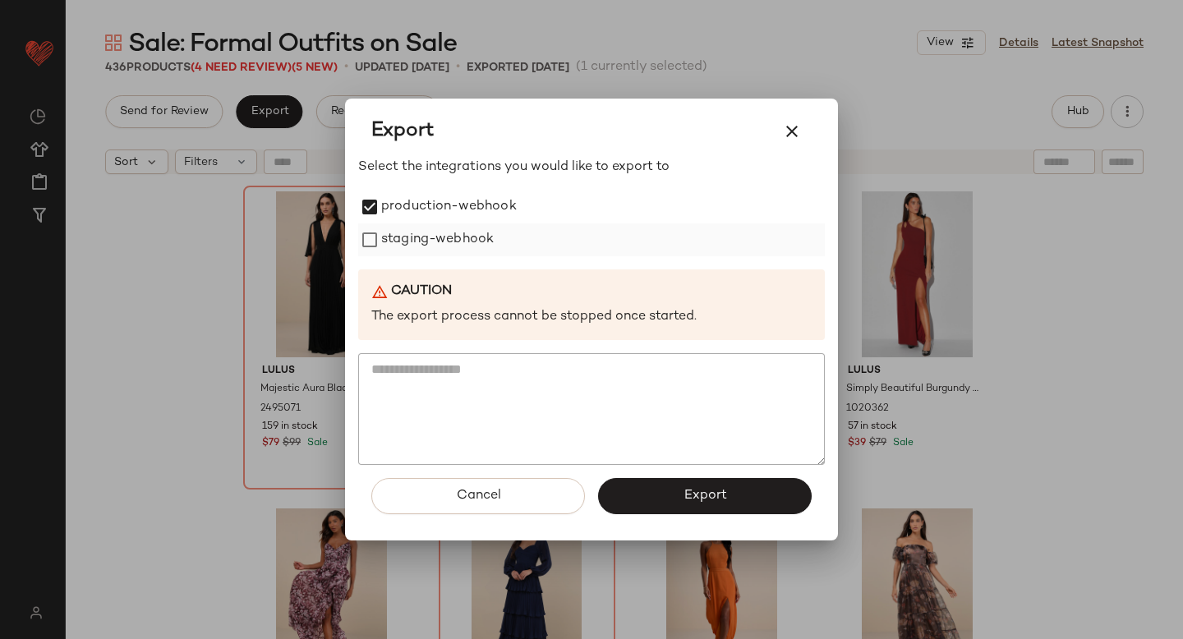
click at [388, 241] on label "staging-webhook" at bounding box center [437, 239] width 113 height 33
click at [659, 498] on button "Export" at bounding box center [705, 496] width 214 height 36
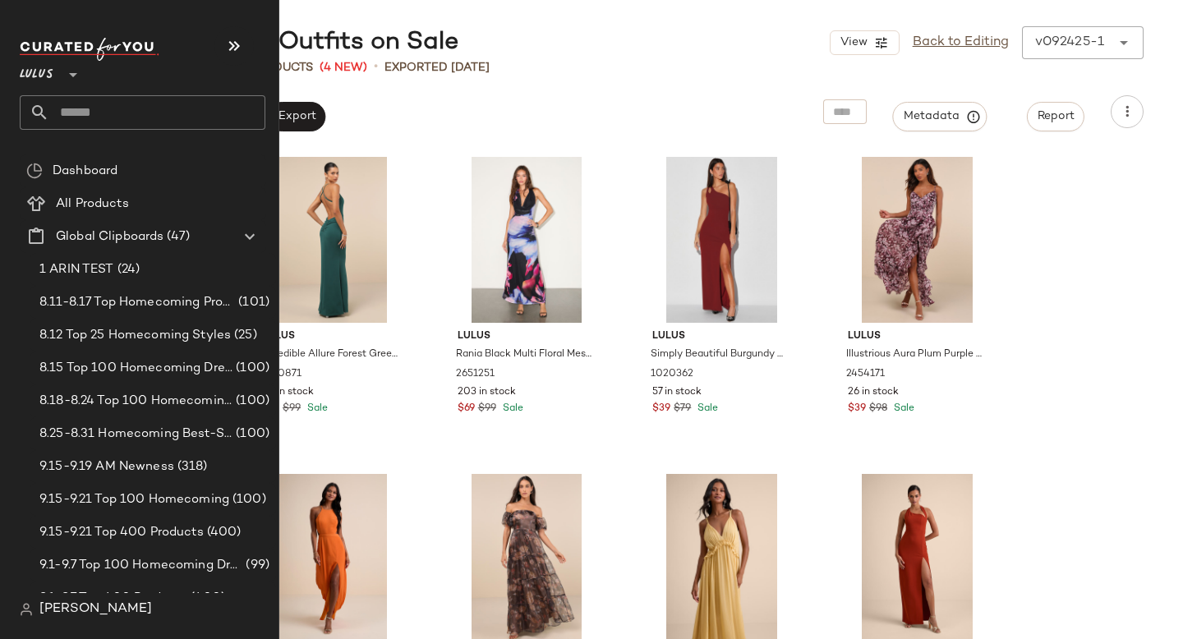
click at [159, 107] on input "text" at bounding box center [157, 112] width 216 height 34
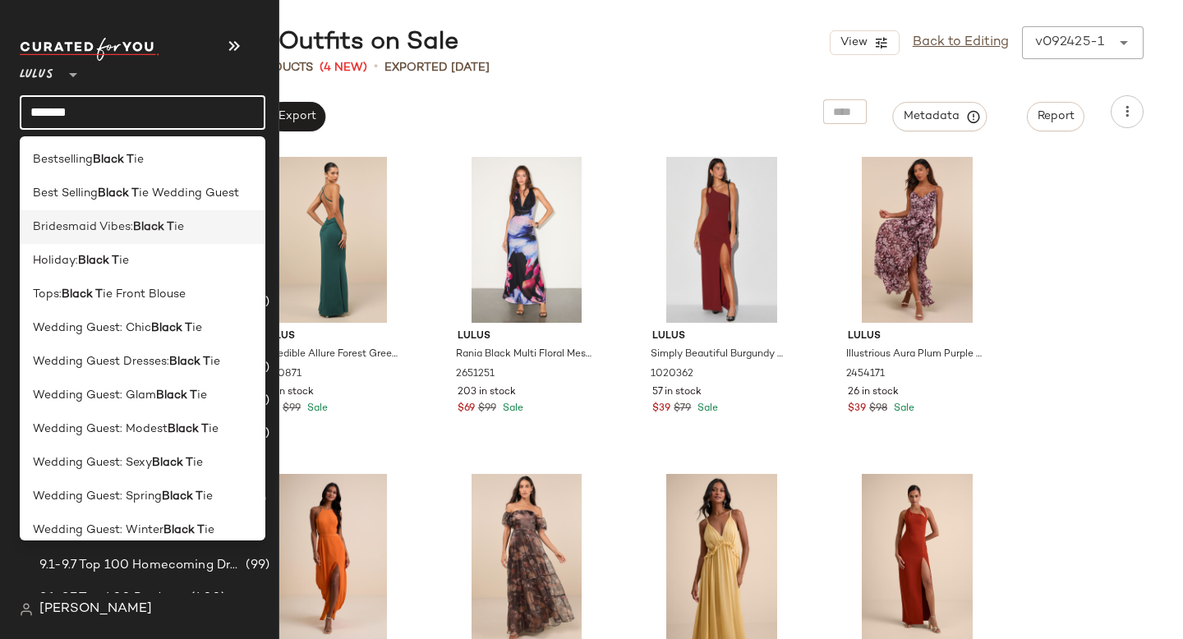
scroll to position [13, 0]
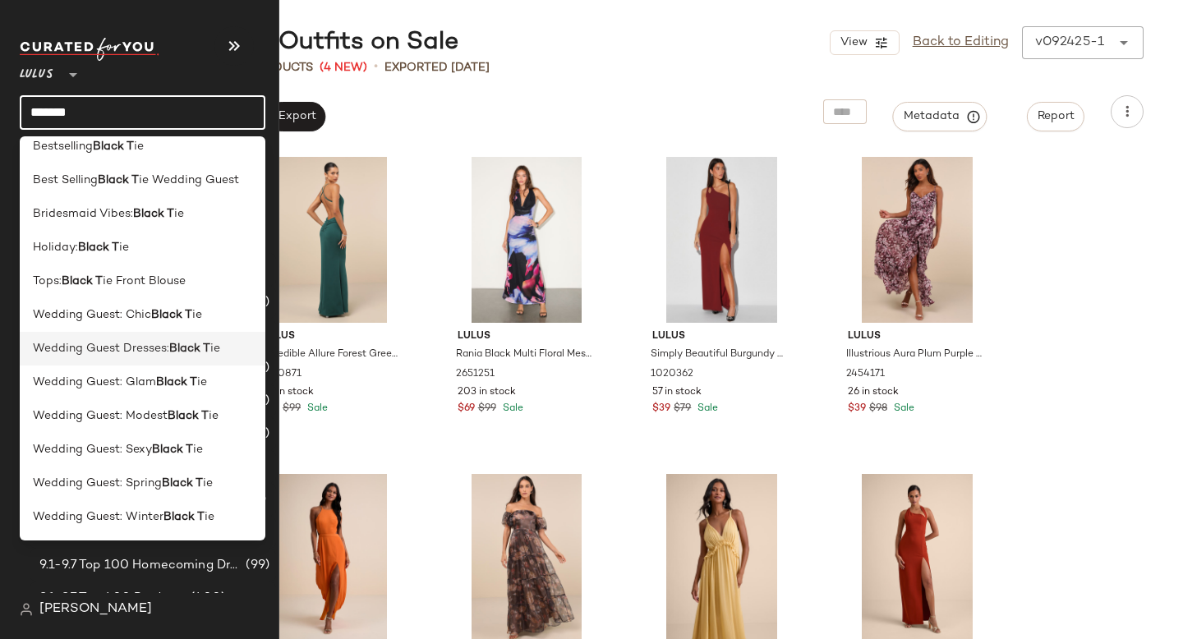
type input "*******"
click at [153, 353] on span "Wedding Guest Dresses:" at bounding box center [101, 348] width 136 height 17
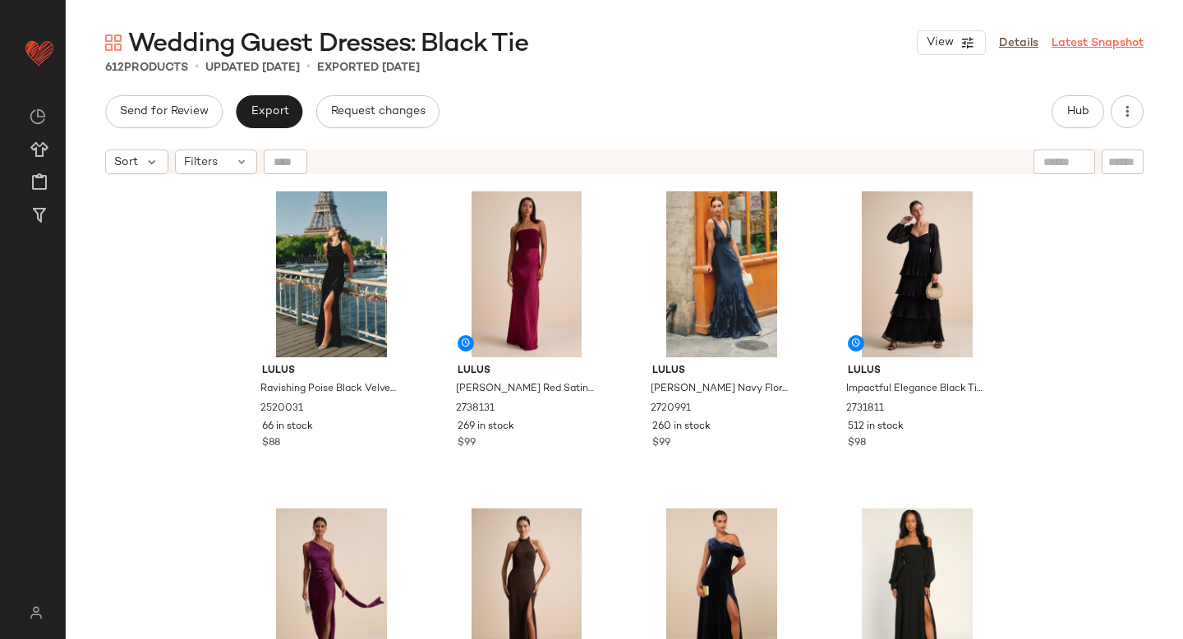
click at [1086, 38] on link "Latest Snapshot" at bounding box center [1097, 42] width 92 height 17
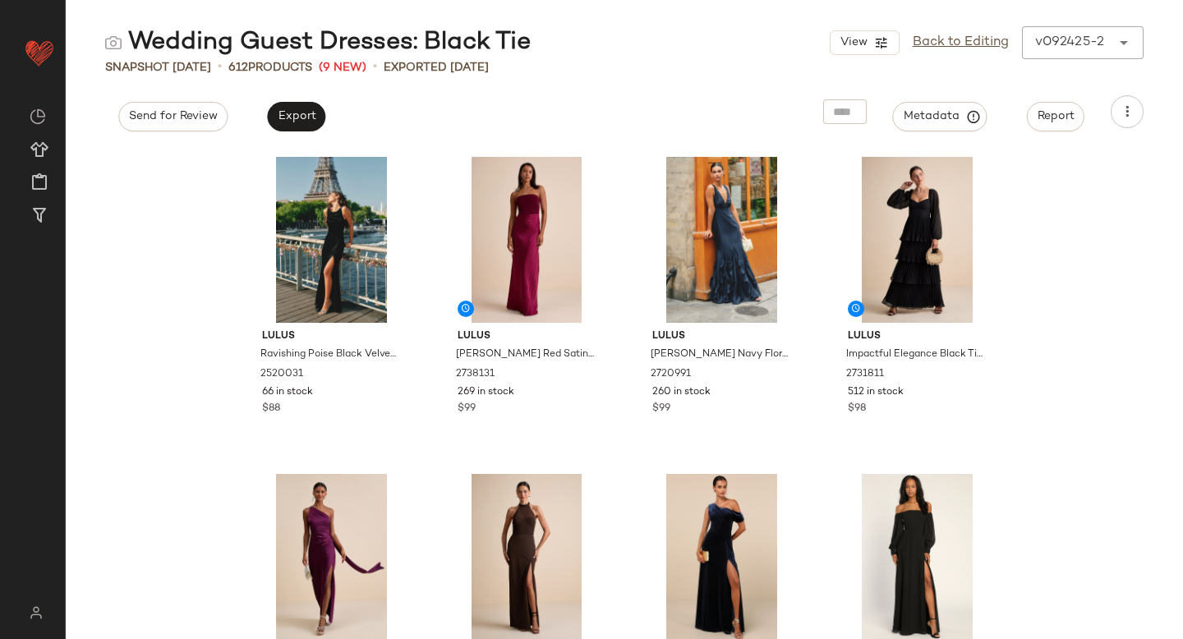
click at [1078, 57] on div "View Back to Editing v092425-2 ******" at bounding box center [986, 42] width 314 height 33
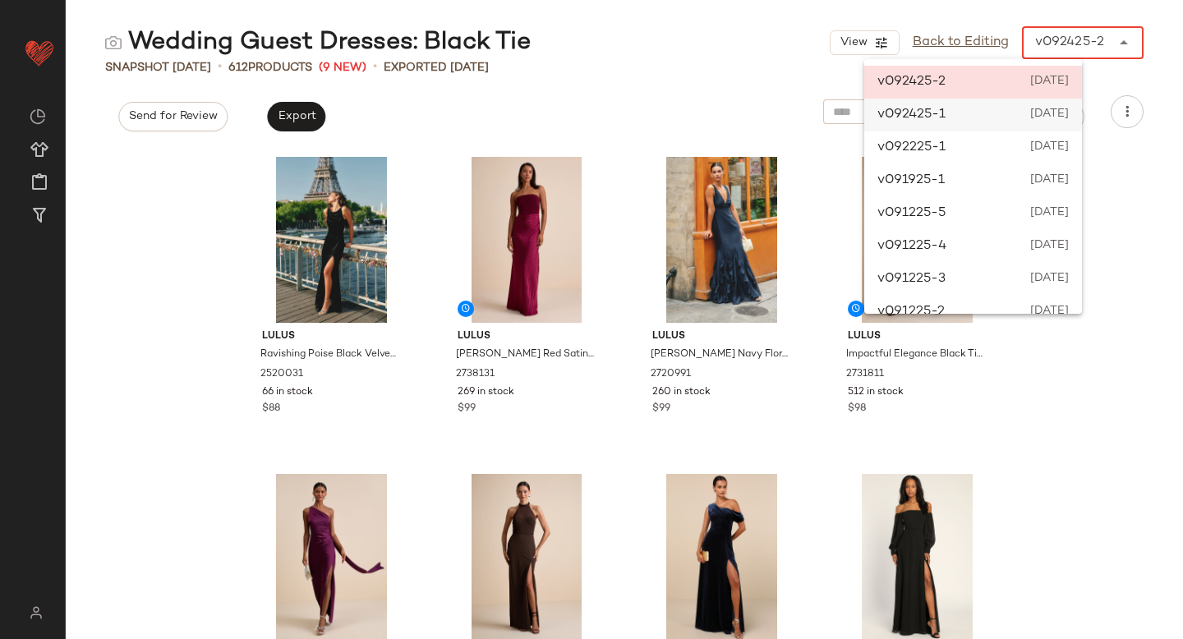
click at [1055, 111] on span "[DATE]" at bounding box center [1047, 115] width 41 height 20
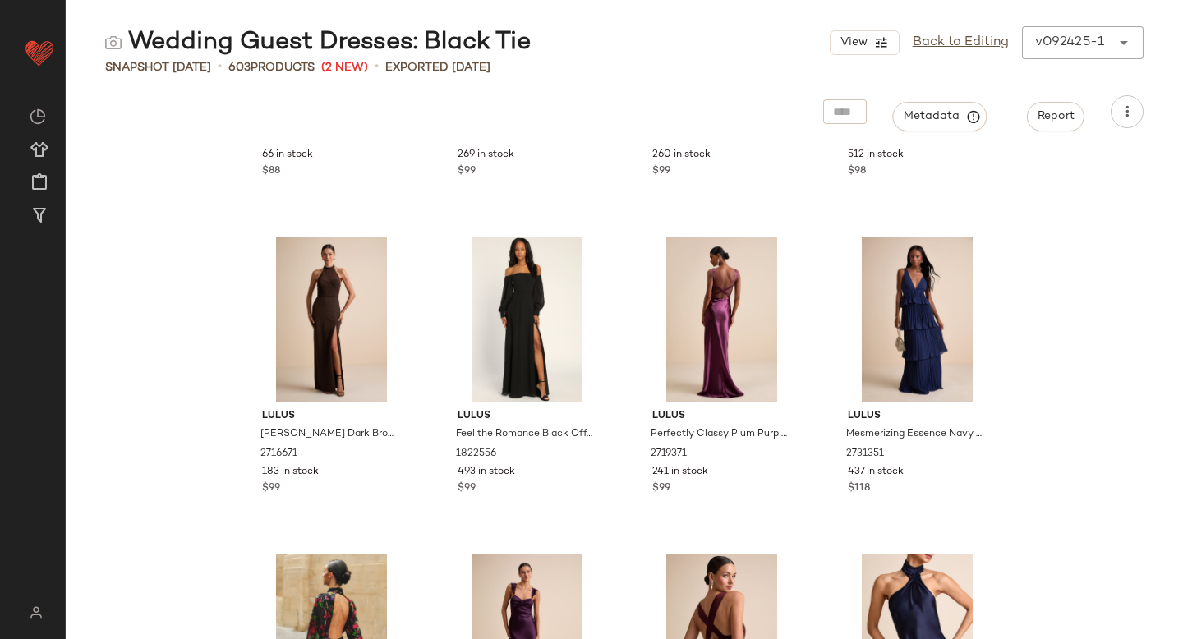
scroll to position [249, 0]
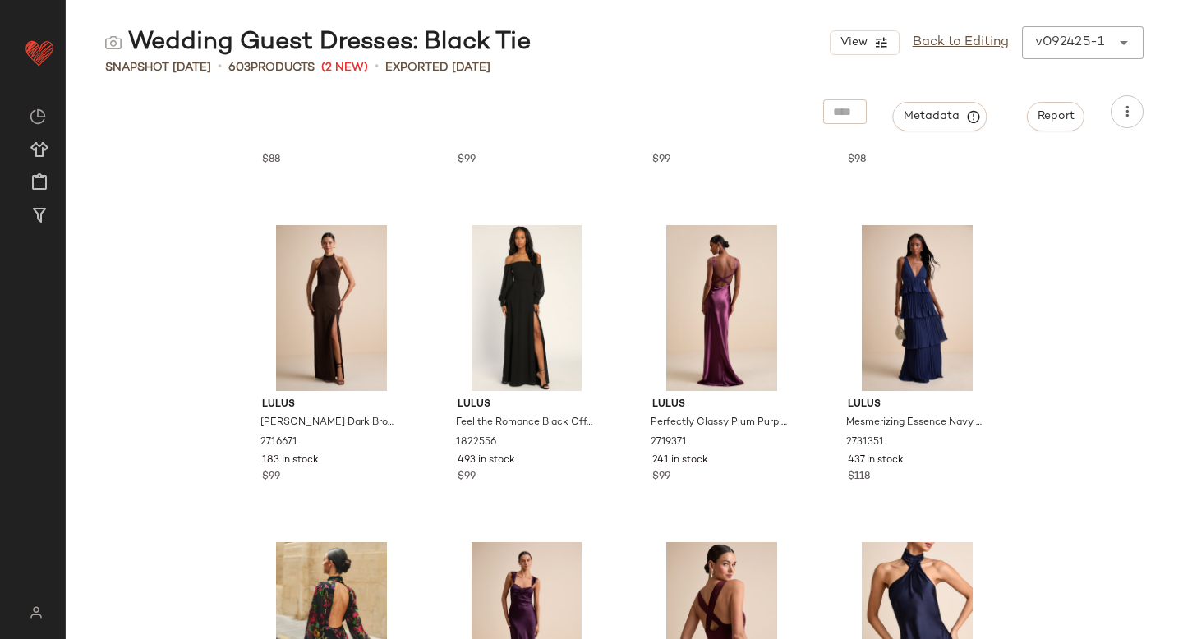
click at [1054, 38] on div "v092425-1" at bounding box center [1069, 43] width 69 height 20
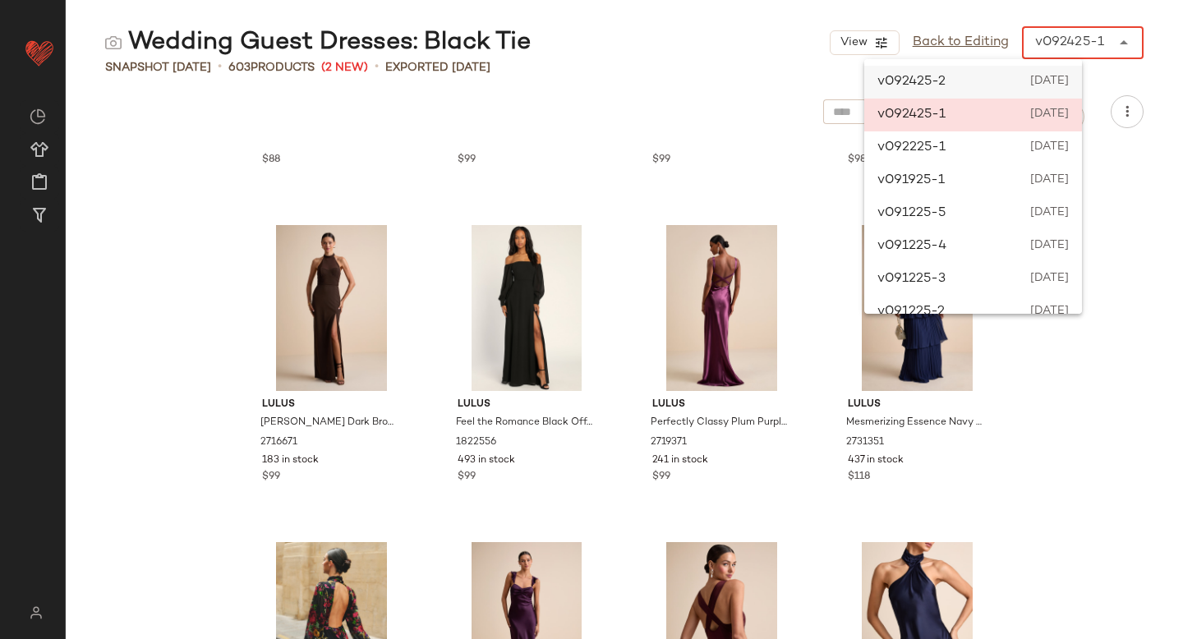
click at [1037, 82] on span "[DATE]" at bounding box center [1047, 82] width 41 height 20
type input "******"
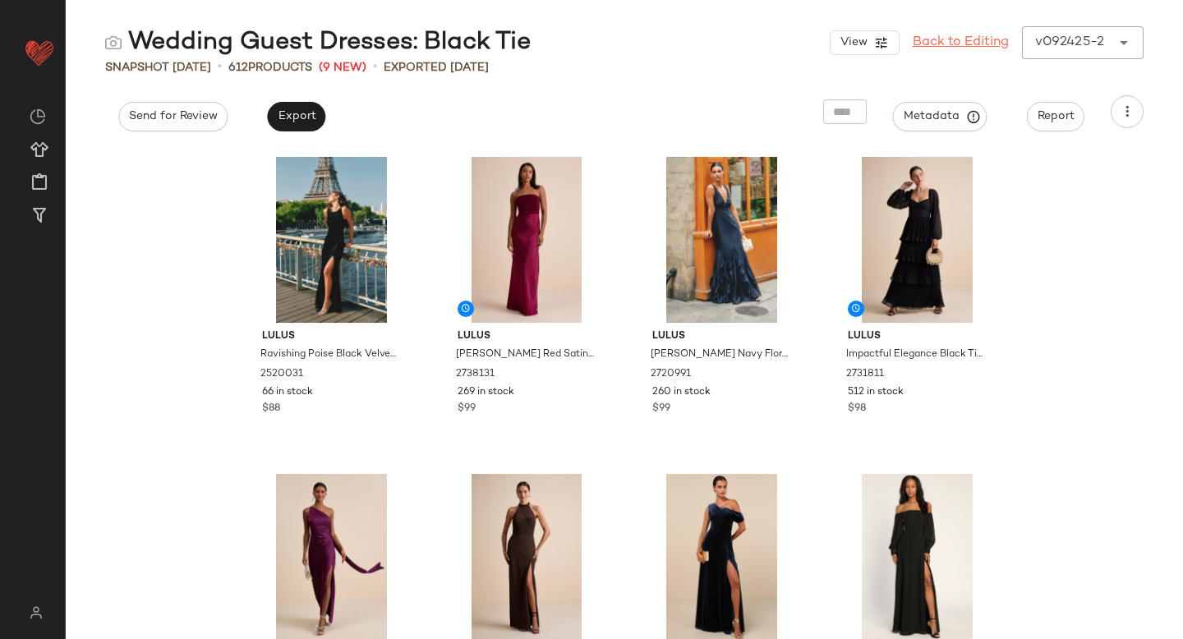
click at [961, 43] on link "Back to Editing" at bounding box center [960, 43] width 96 height 20
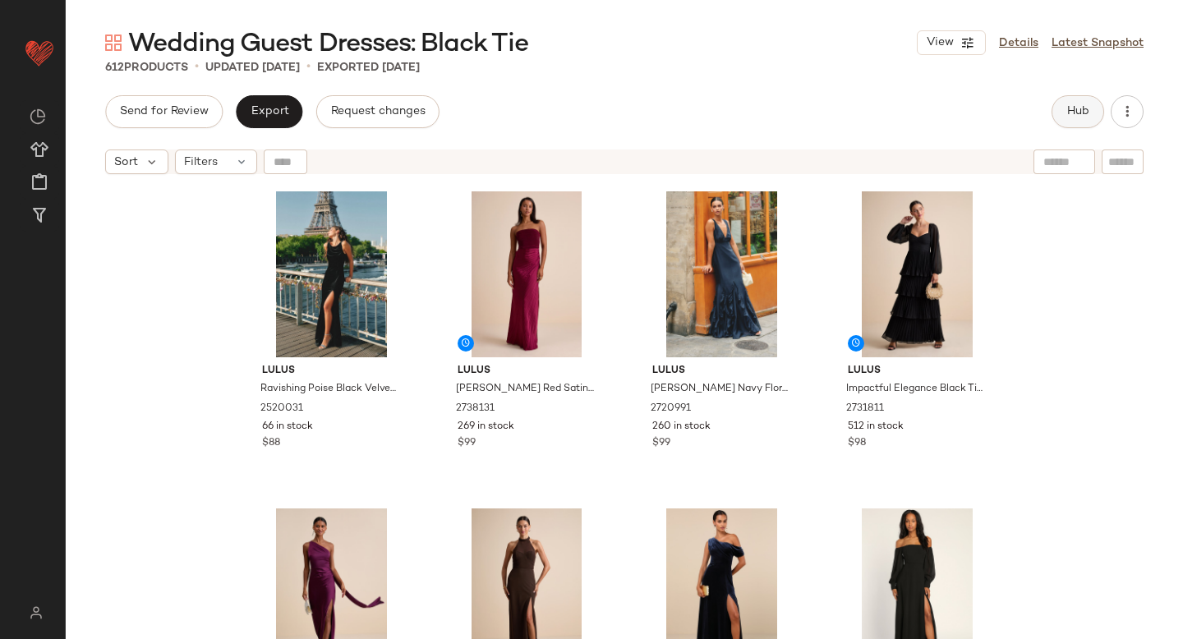
click at [1068, 115] on span "Hub" at bounding box center [1077, 111] width 23 height 13
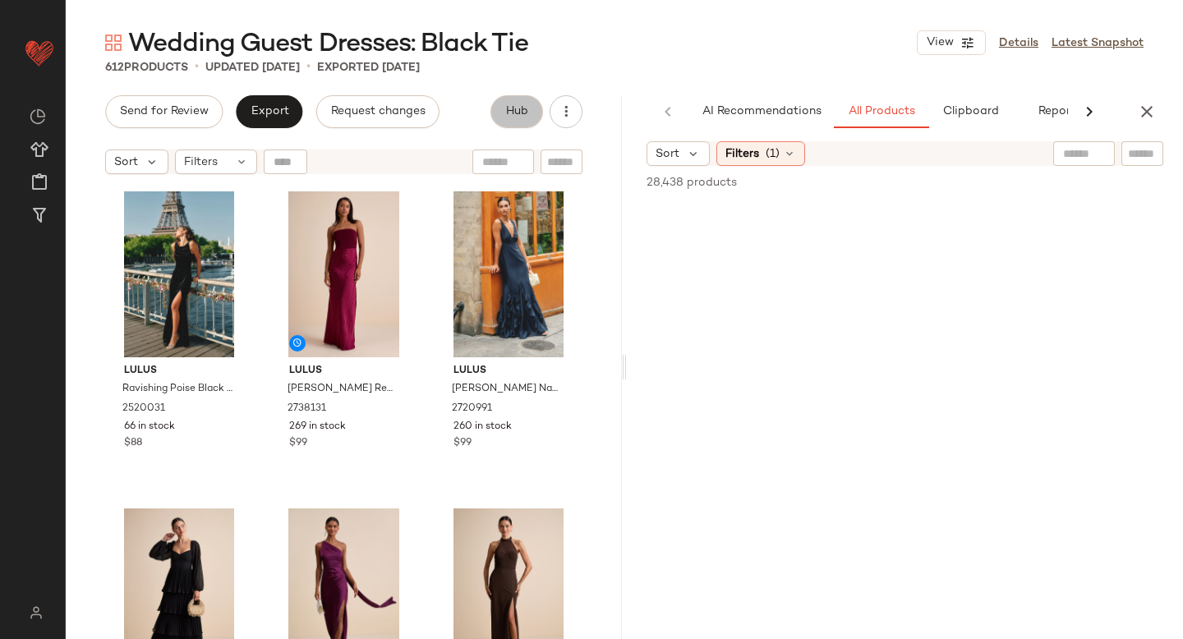
scroll to position [0, 39]
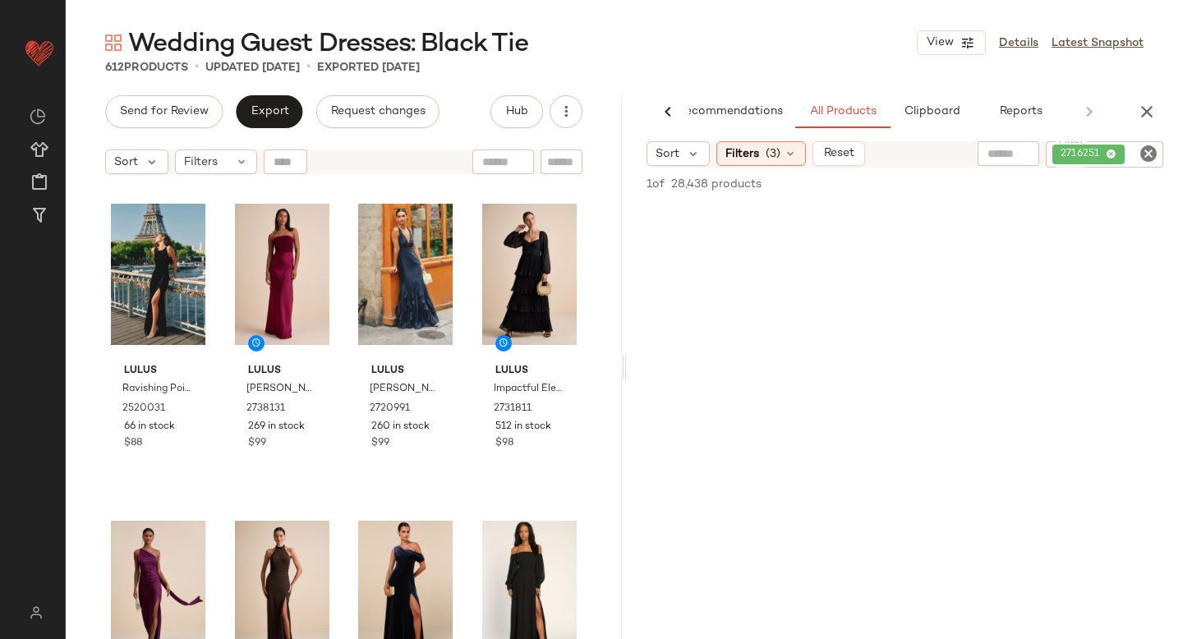
click at [1151, 150] on icon "Clear Filter" at bounding box center [1148, 154] width 20 height 20
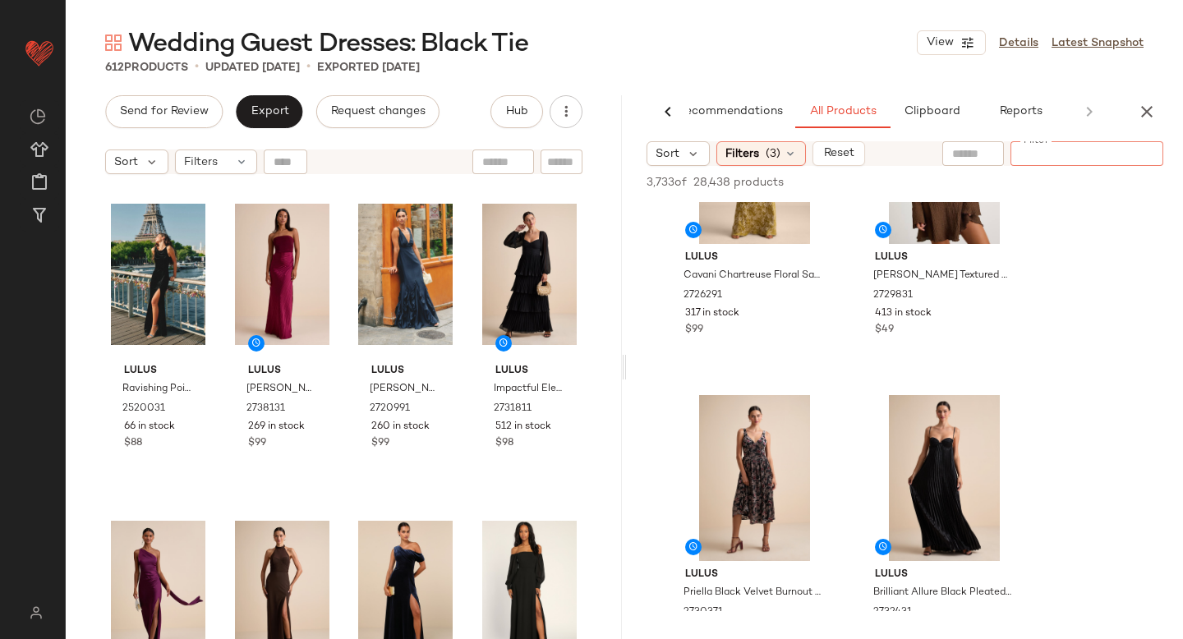
scroll to position [627, 0]
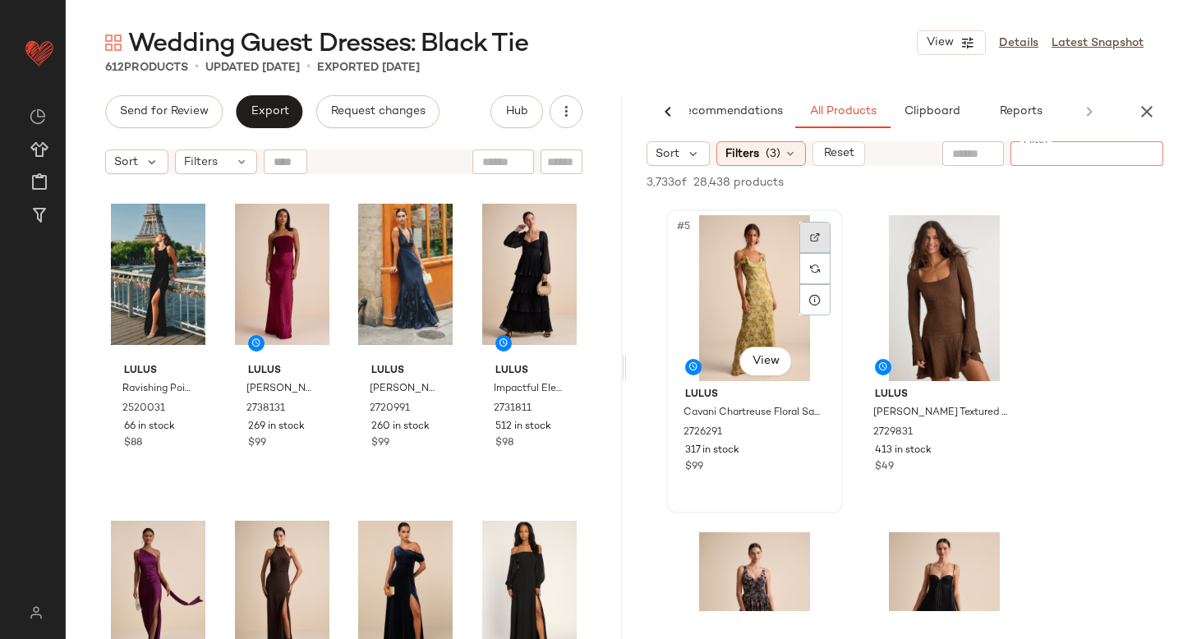
click at [802, 237] on div at bounding box center [814, 237] width 31 height 31
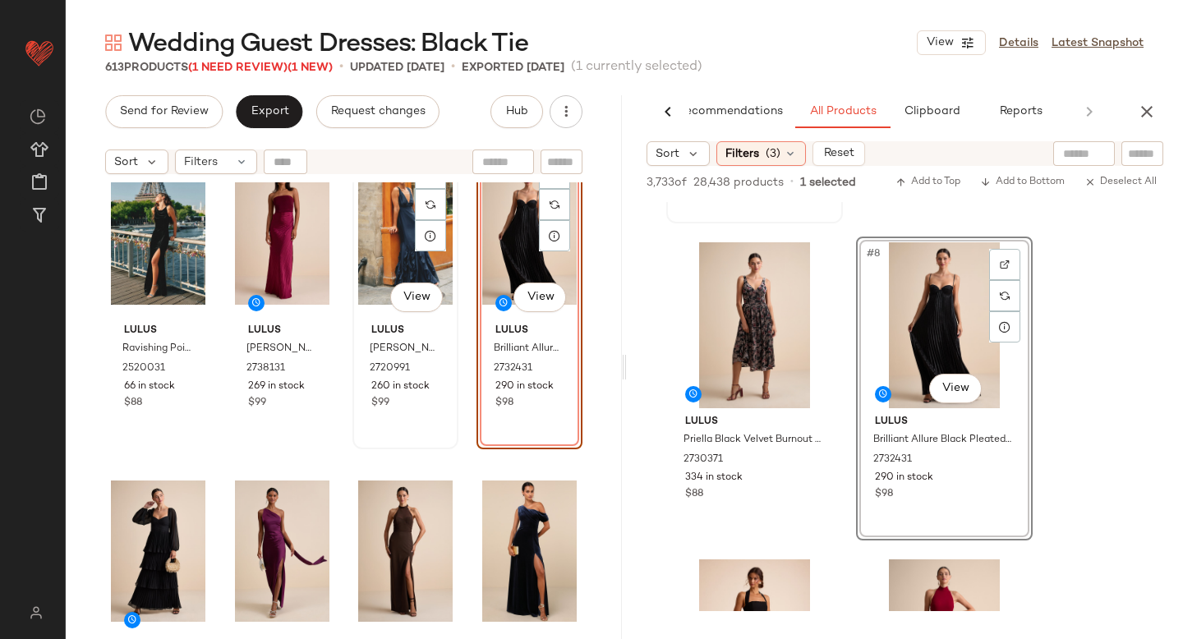
scroll to position [45, 0]
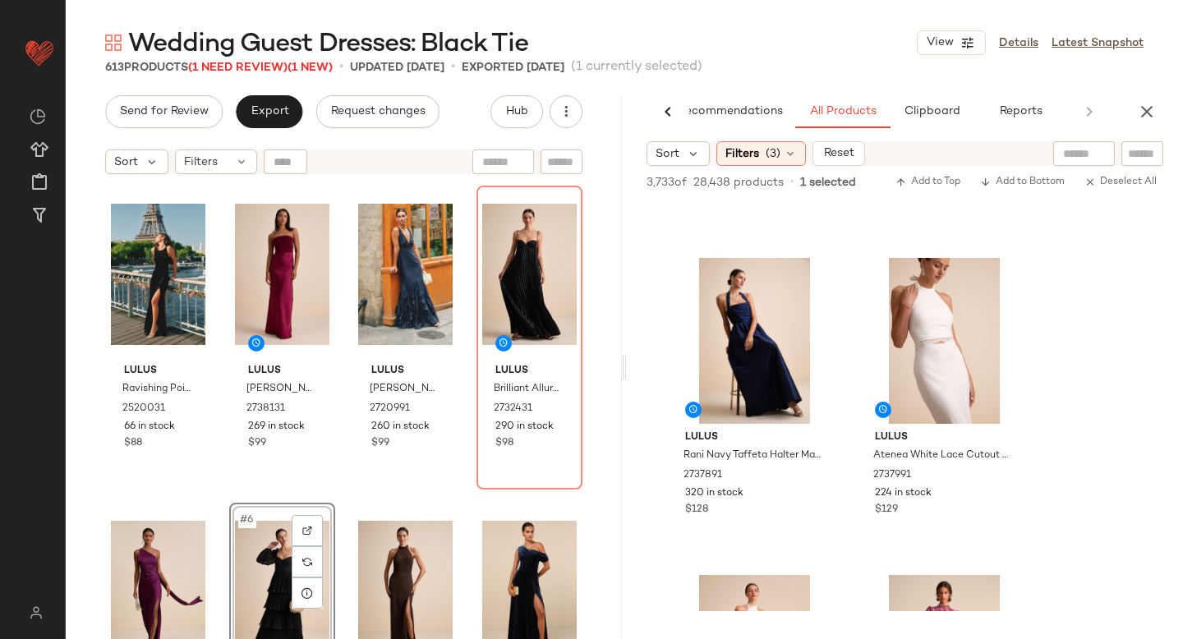
scroll to position [1568, 0]
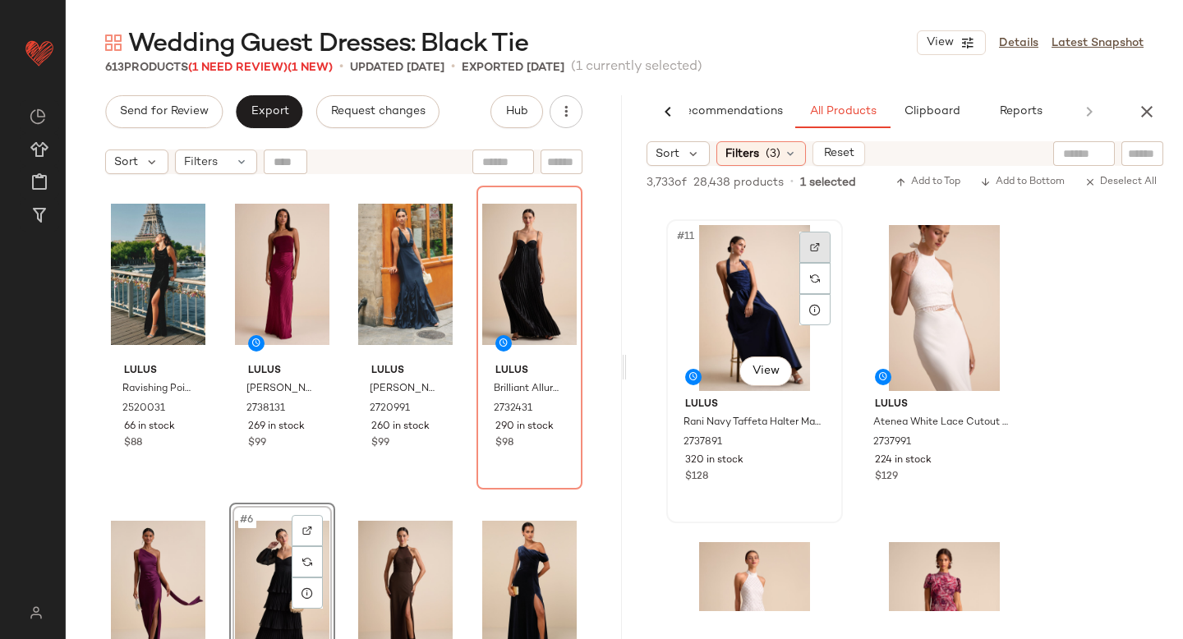
click at [808, 246] on div at bounding box center [814, 247] width 31 height 31
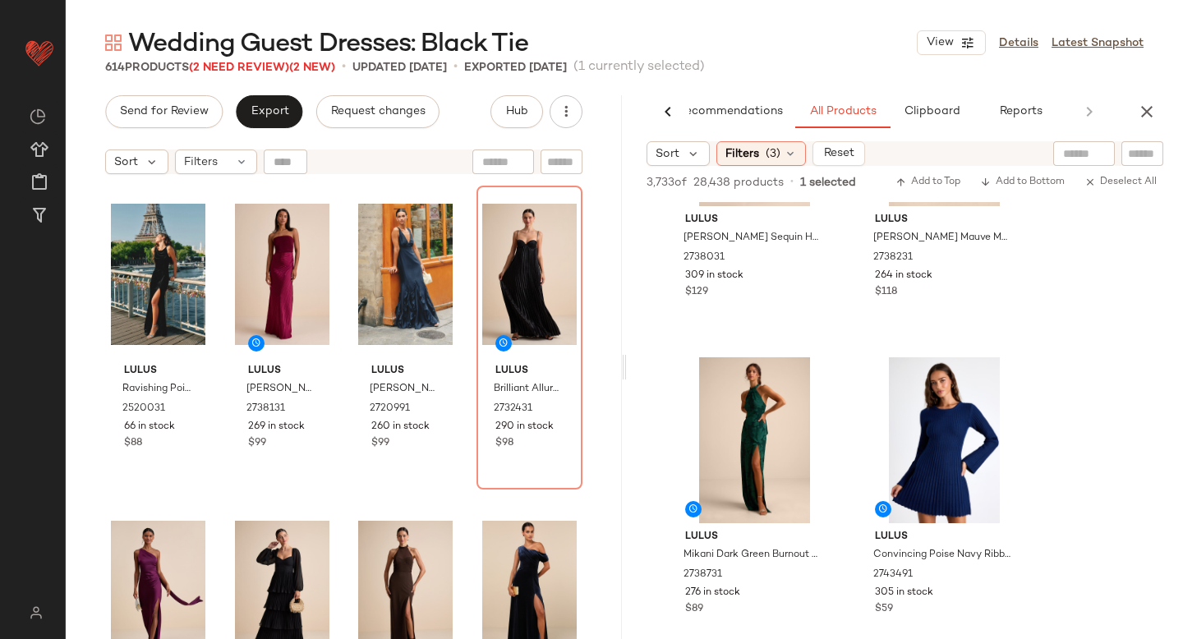
scroll to position [2090, 0]
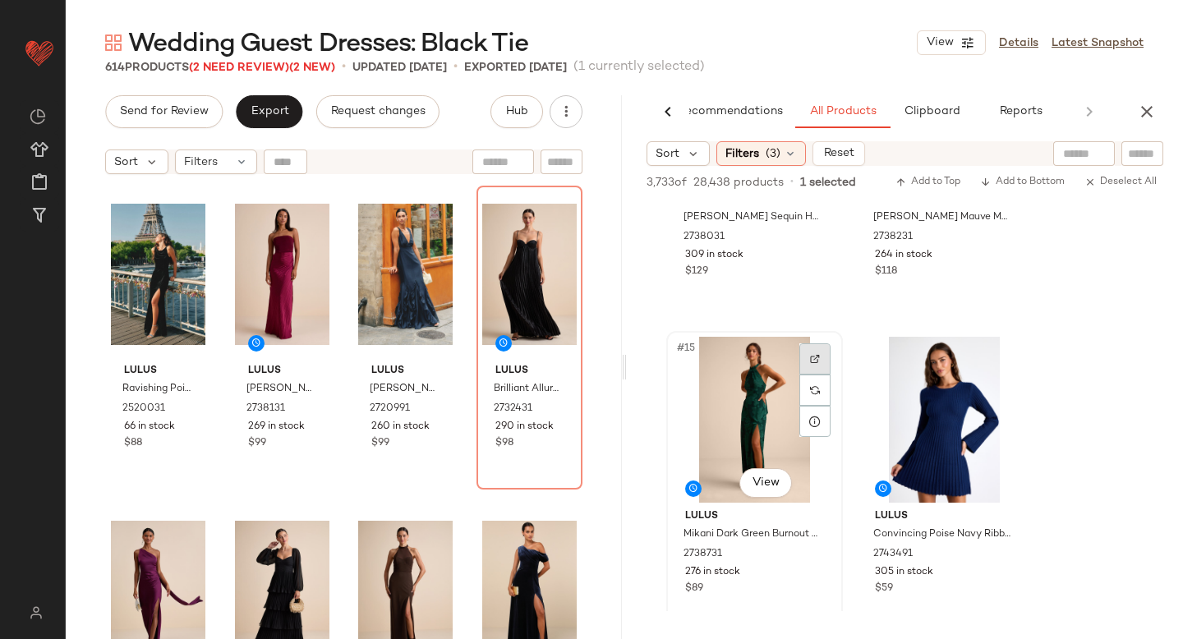
click at [814, 361] on img at bounding box center [815, 359] width 10 height 10
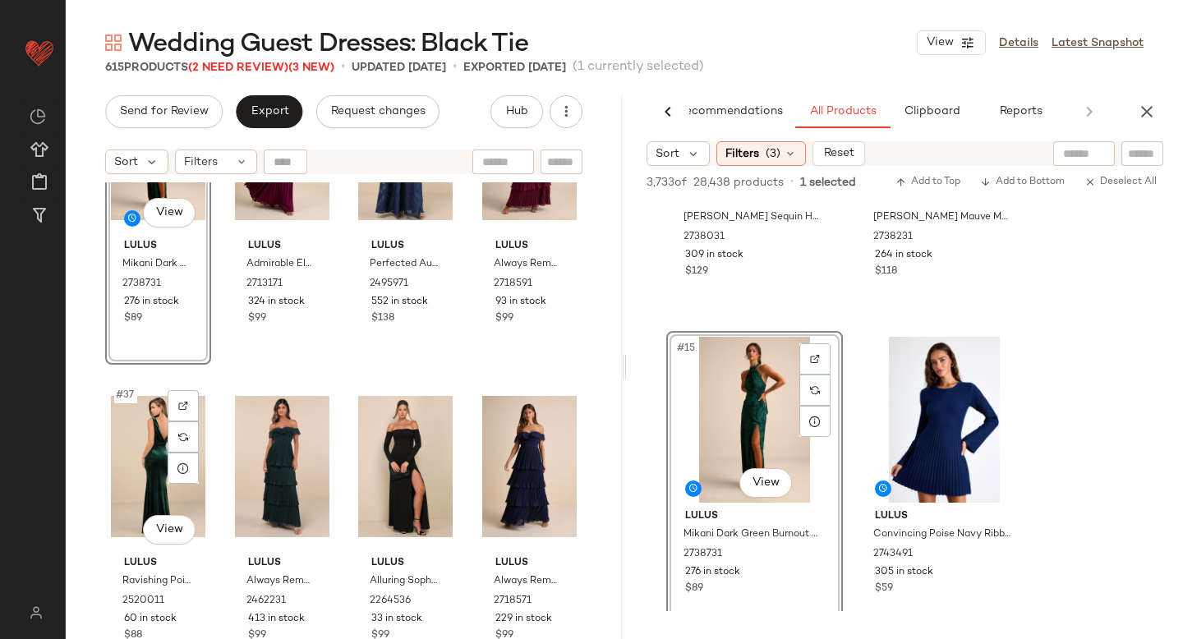
scroll to position [2712, 0]
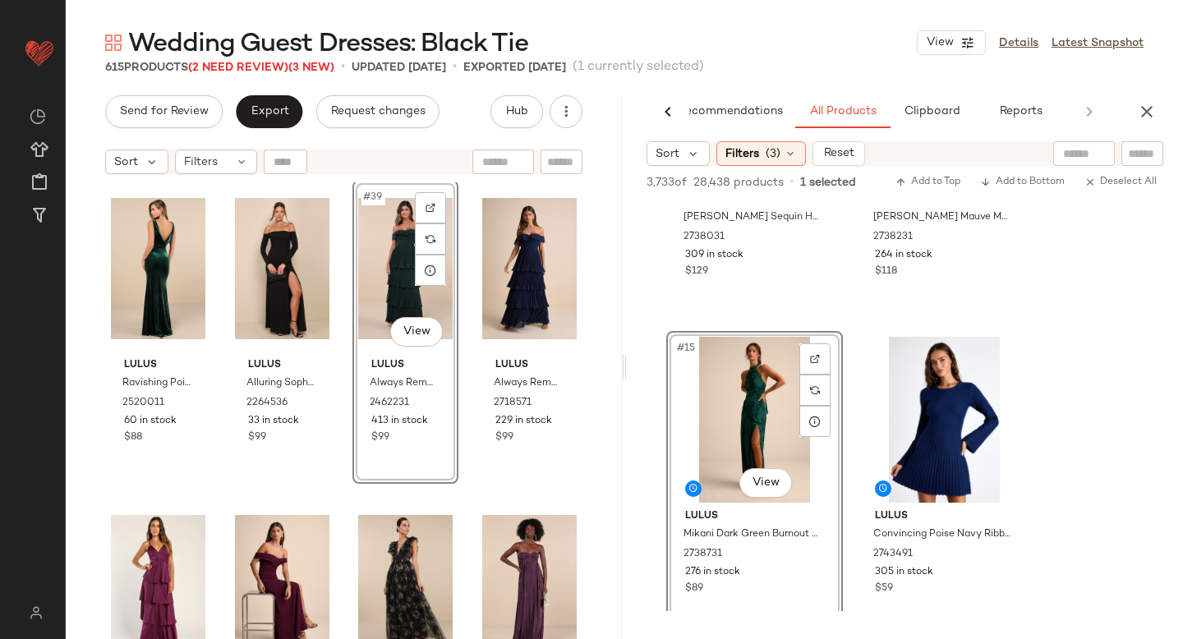
scroll to position [2869, 0]
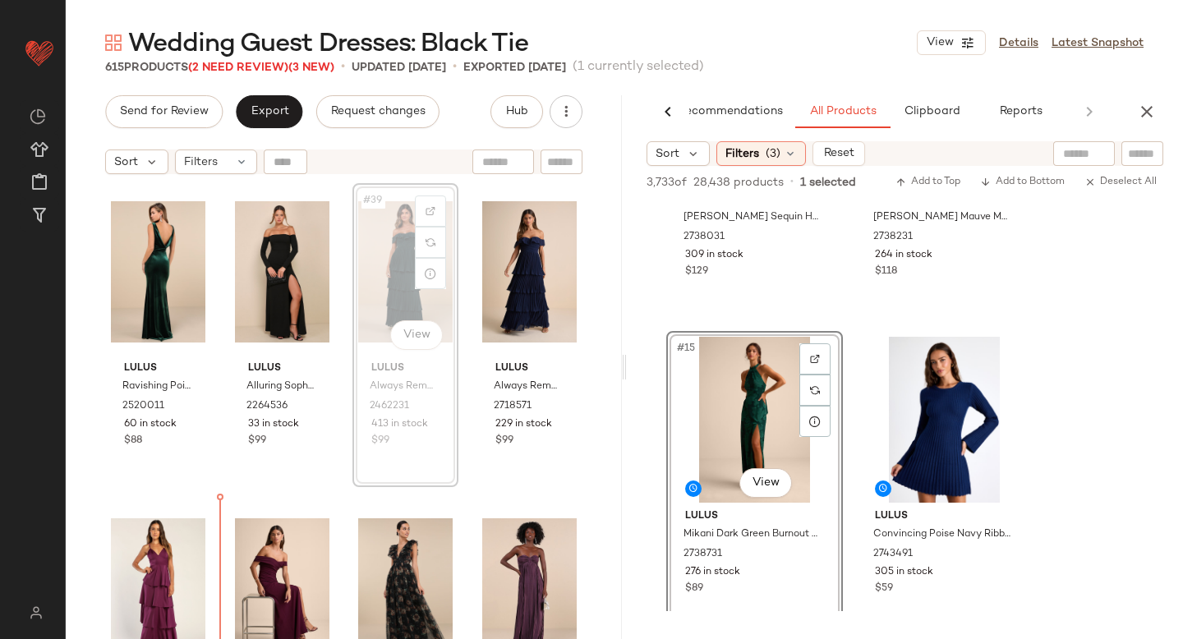
drag, startPoint x: 385, startPoint y: 264, endPoint x: 213, endPoint y: 548, distance: 331.7
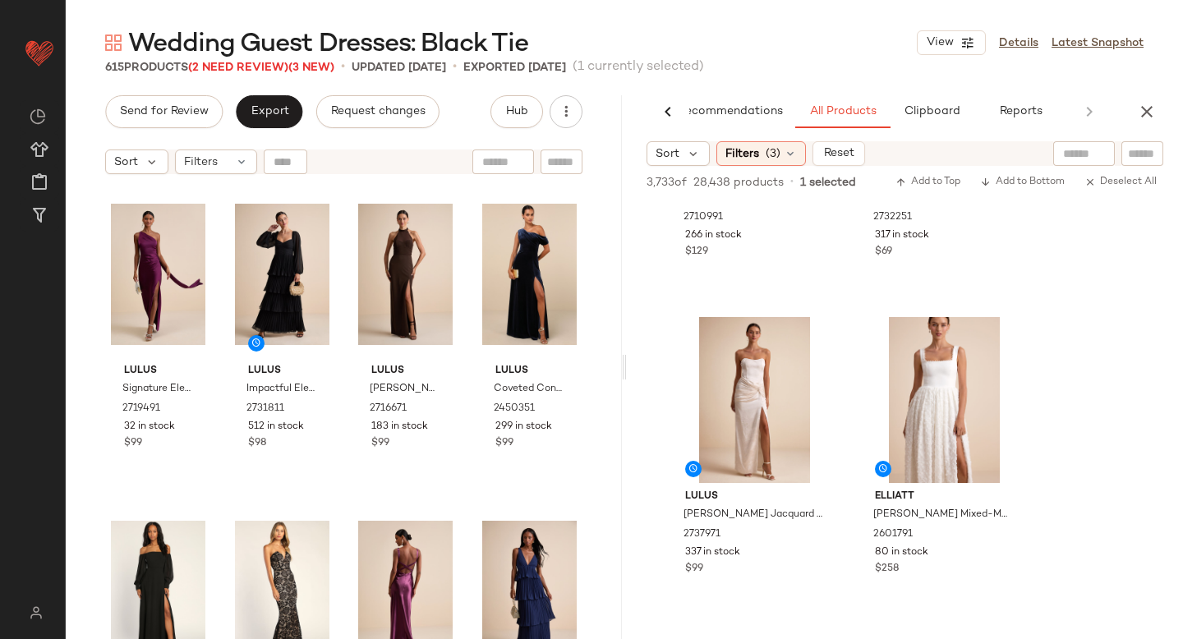
scroll to position [4662, 0]
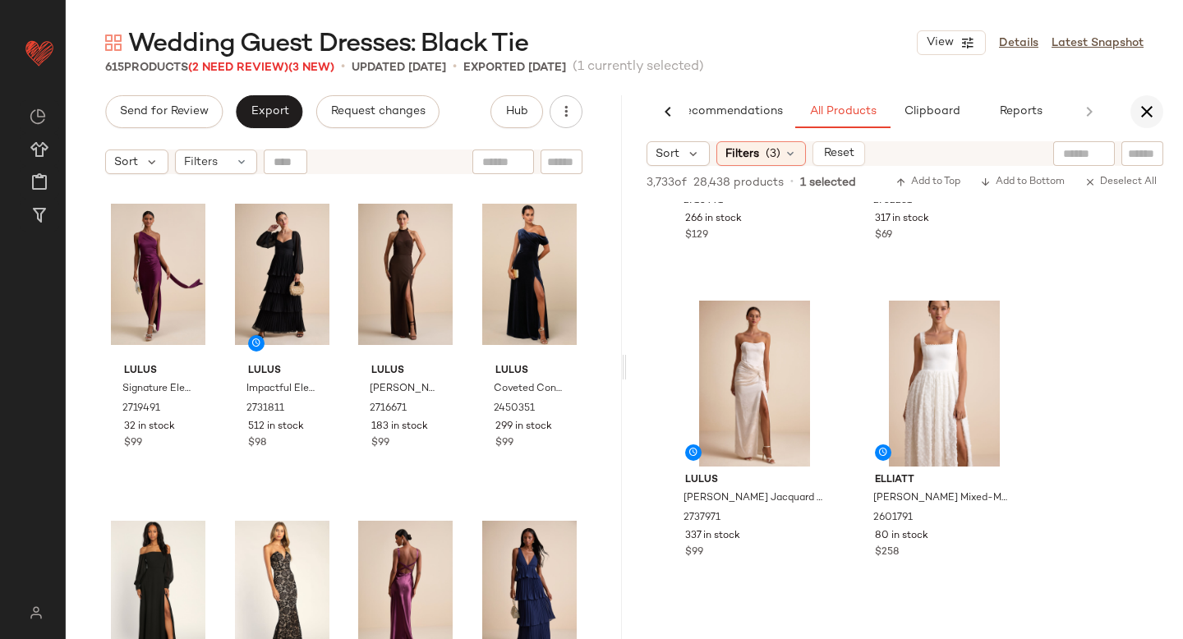
click at [1142, 111] on icon "button" at bounding box center [1147, 112] width 20 height 20
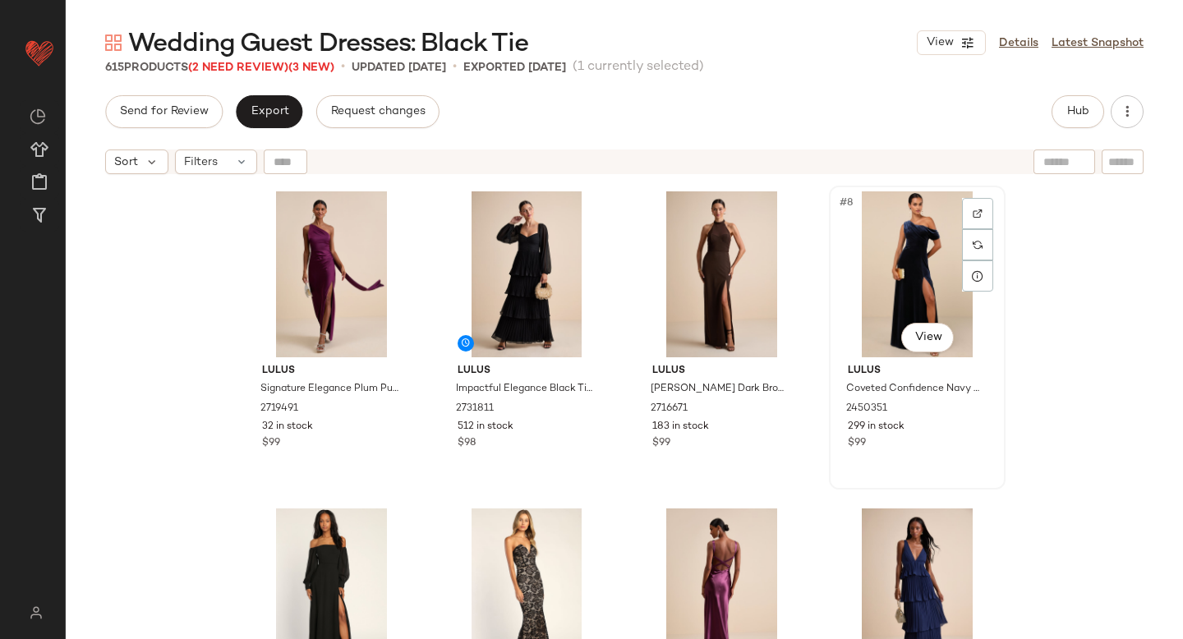
scroll to position [0, 0]
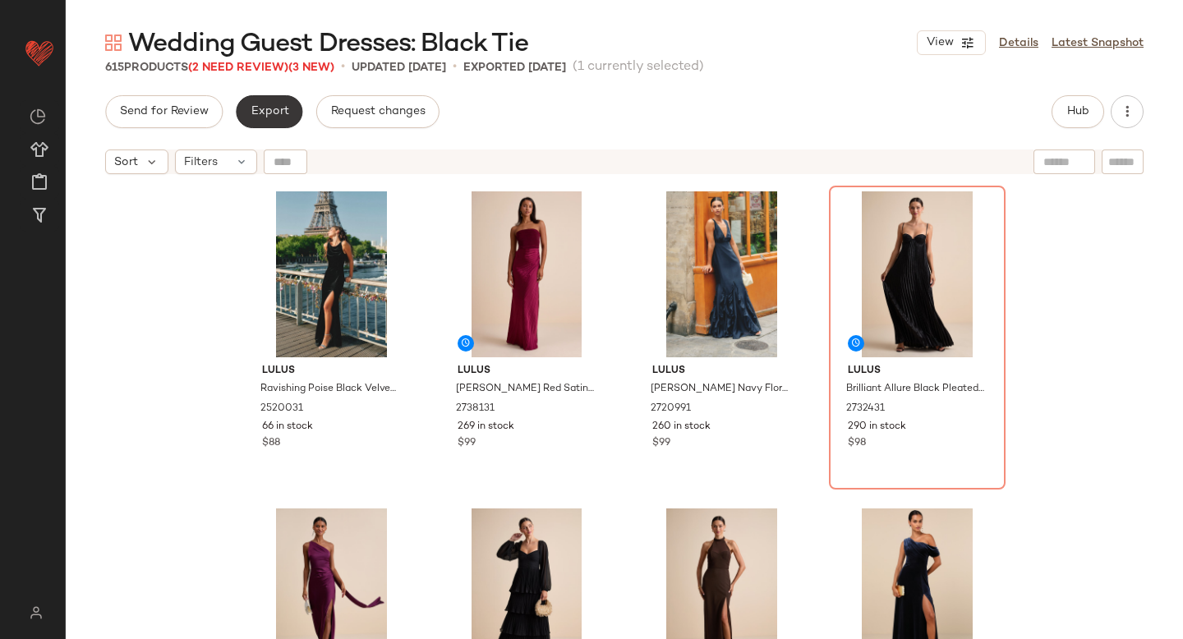
click at [258, 98] on button "Export" at bounding box center [269, 111] width 67 height 33
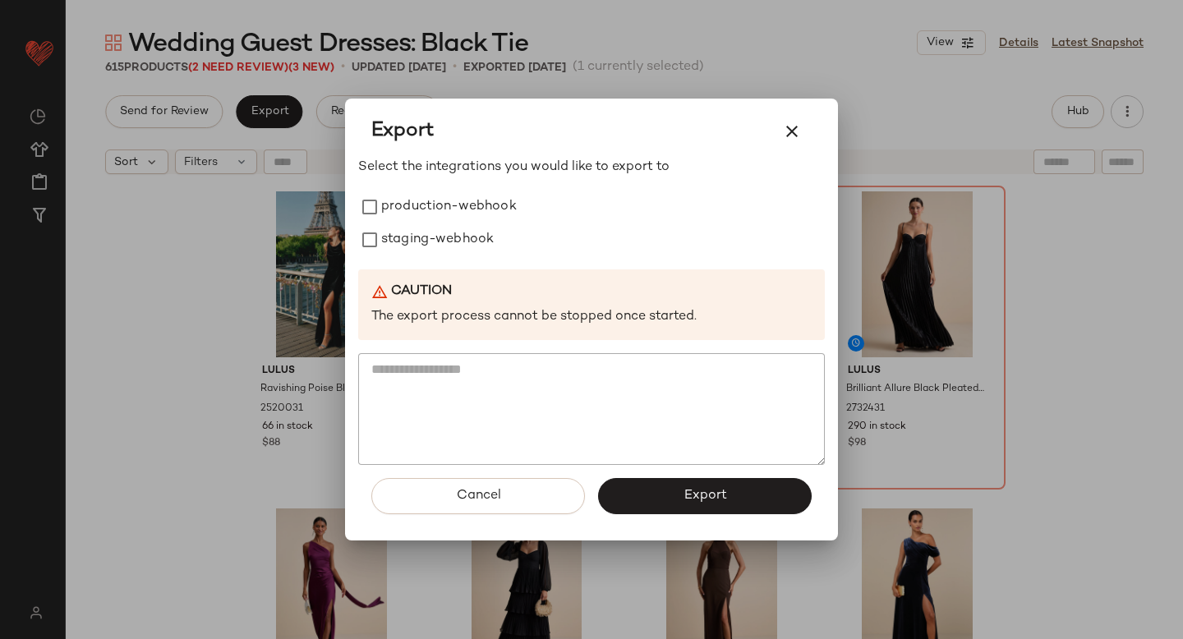
click at [356, 209] on div "Export Select the integrations you would like to export to production-webhook s…" at bounding box center [591, 320] width 493 height 442
click at [658, 503] on button "Export" at bounding box center [705, 496] width 214 height 36
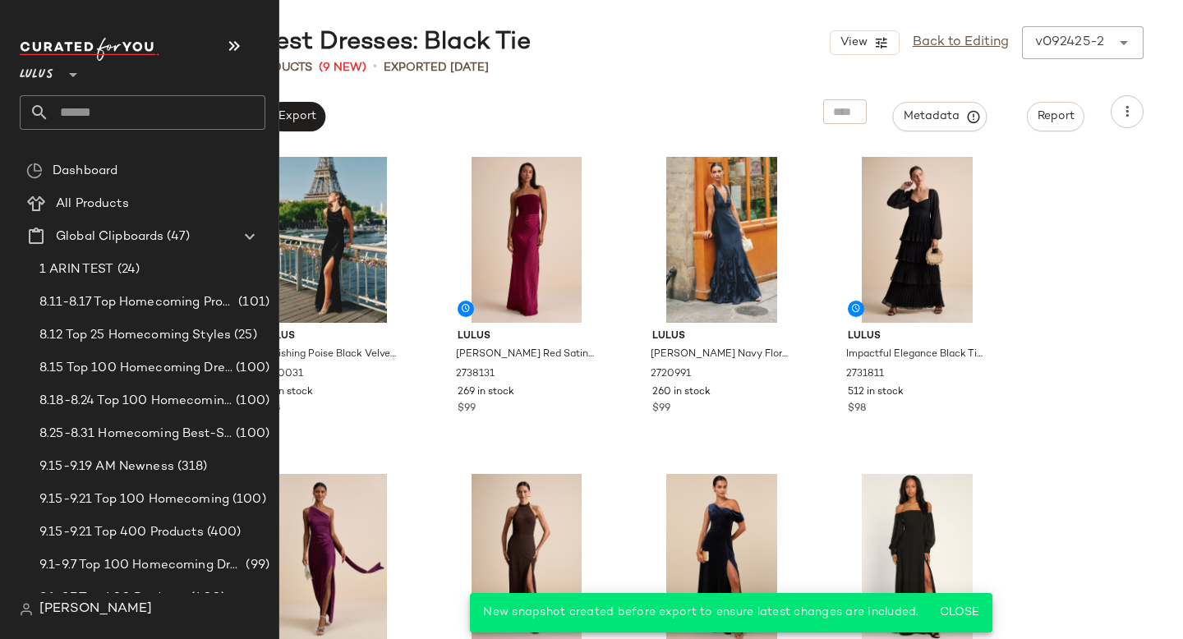
click at [117, 127] on input "text" at bounding box center [157, 112] width 216 height 34
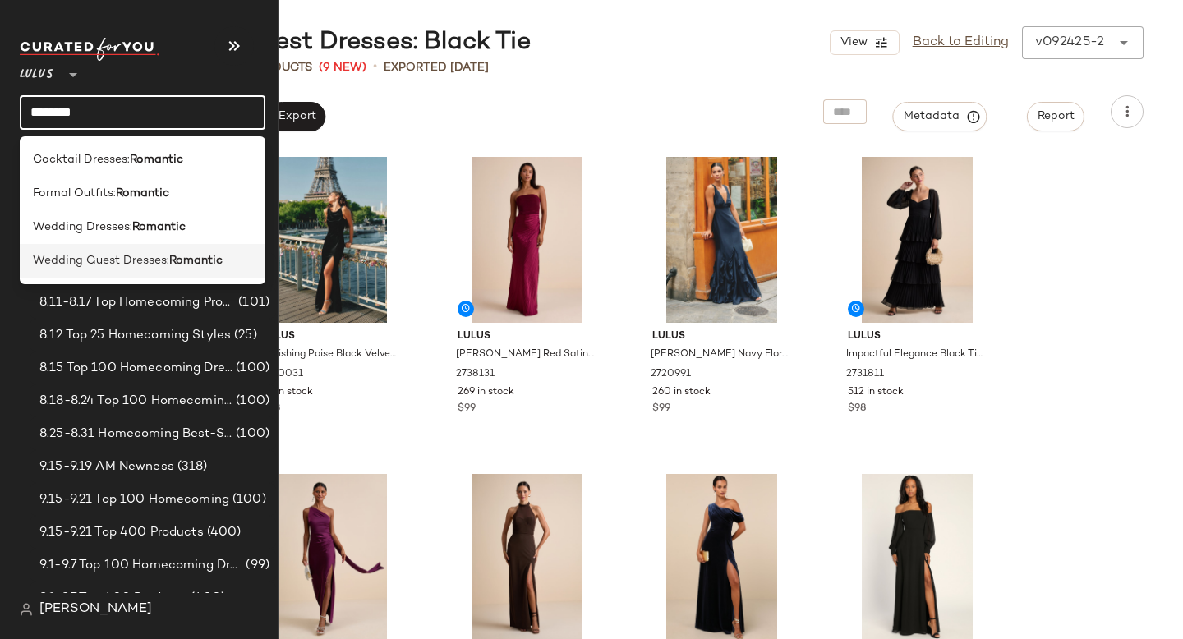
type input "********"
click at [131, 264] on span "Wedding Guest Dresses:" at bounding box center [101, 260] width 136 height 17
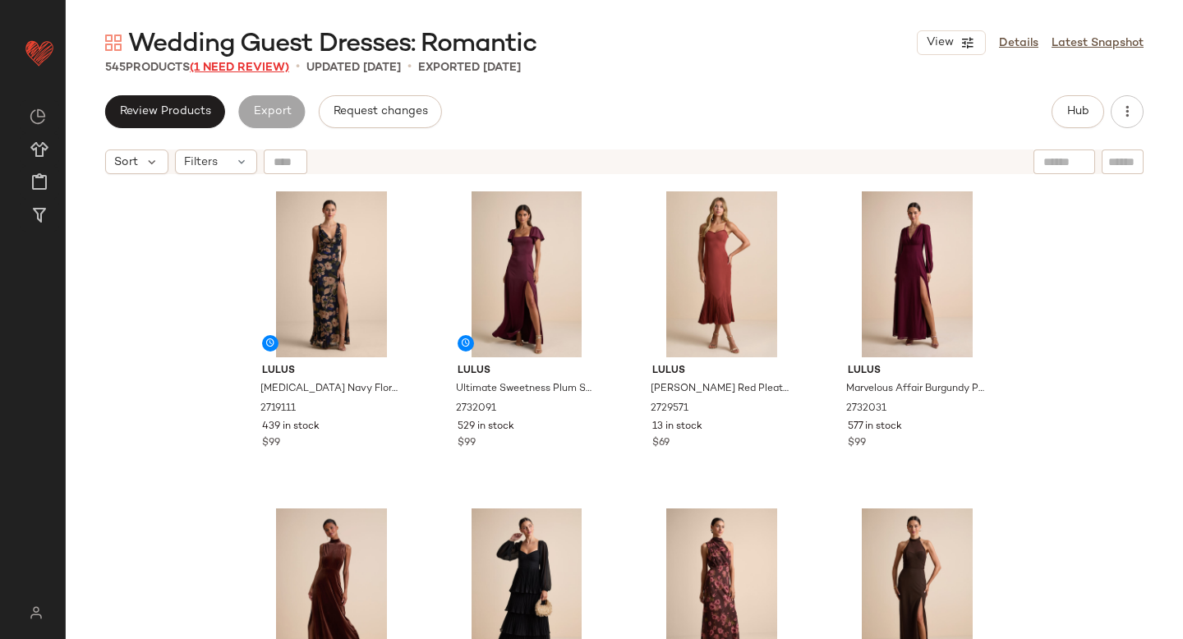
click at [236, 66] on span "(1 Need Review)" at bounding box center [239, 68] width 99 height 12
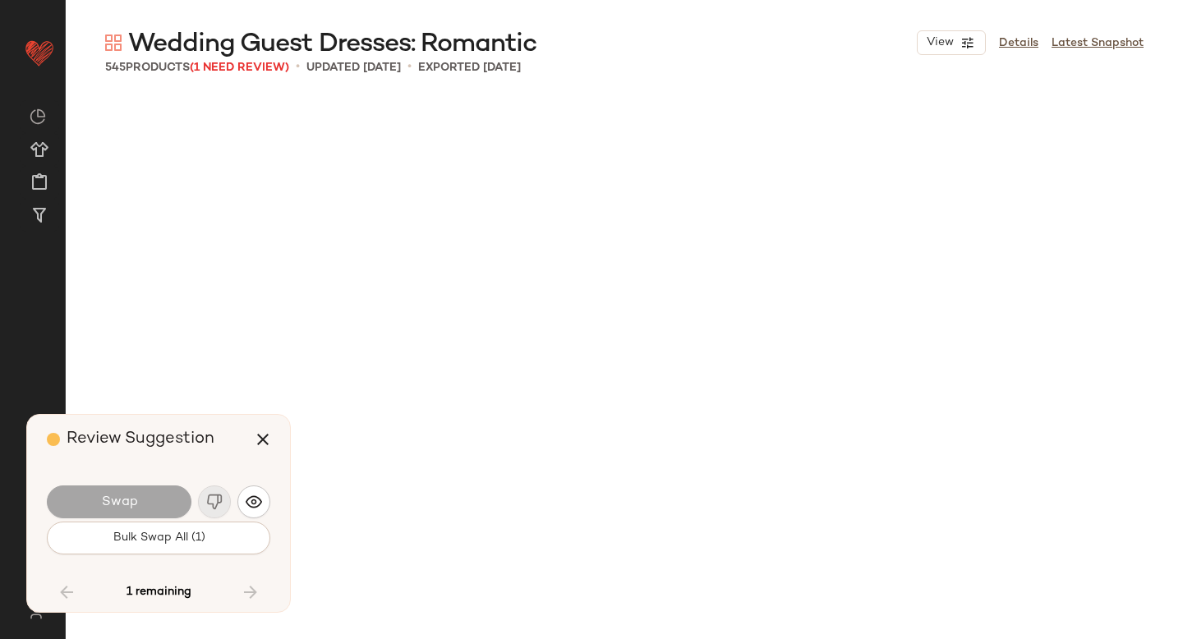
scroll to position [9193, 0]
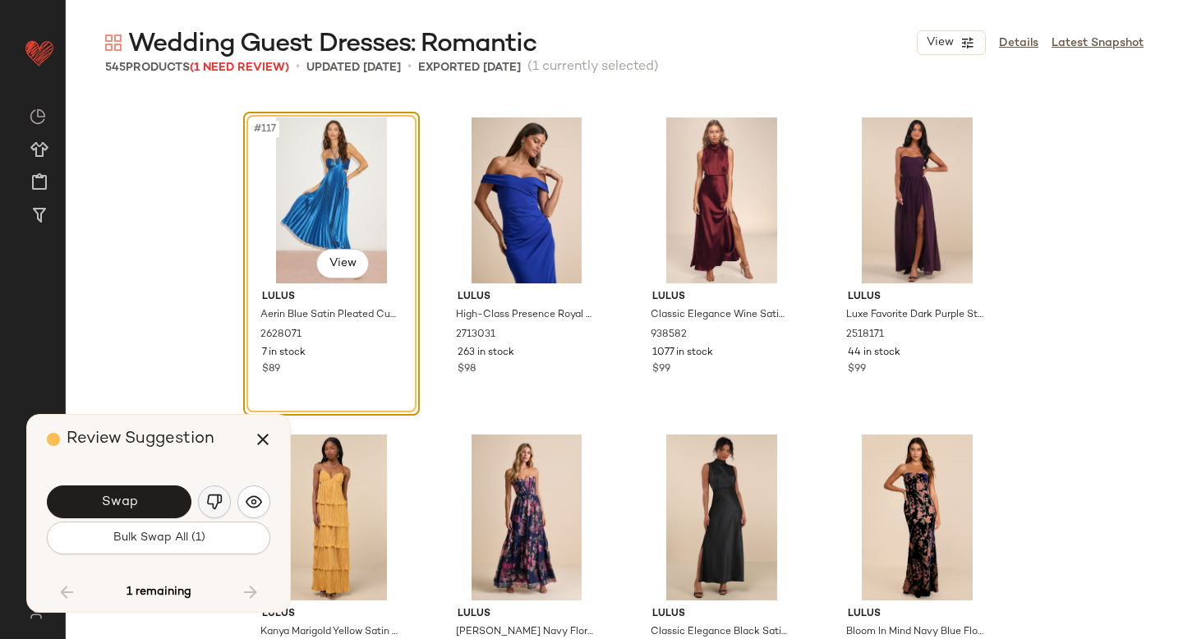
click at [210, 503] on img "button" at bounding box center [214, 502] width 16 height 16
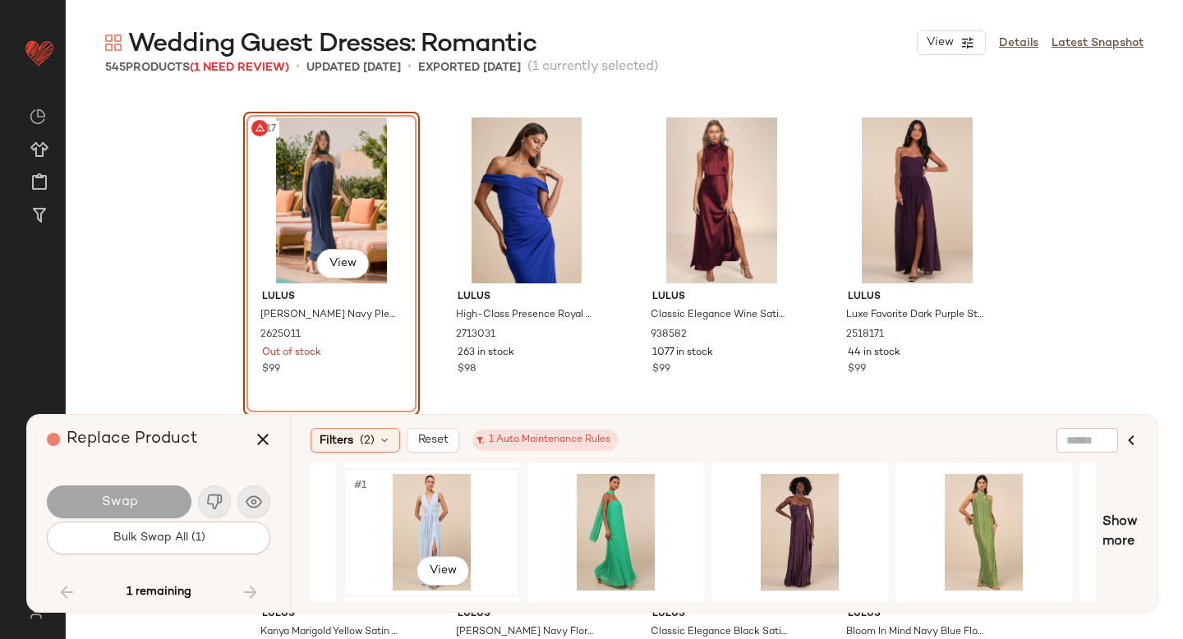
scroll to position [0, 193]
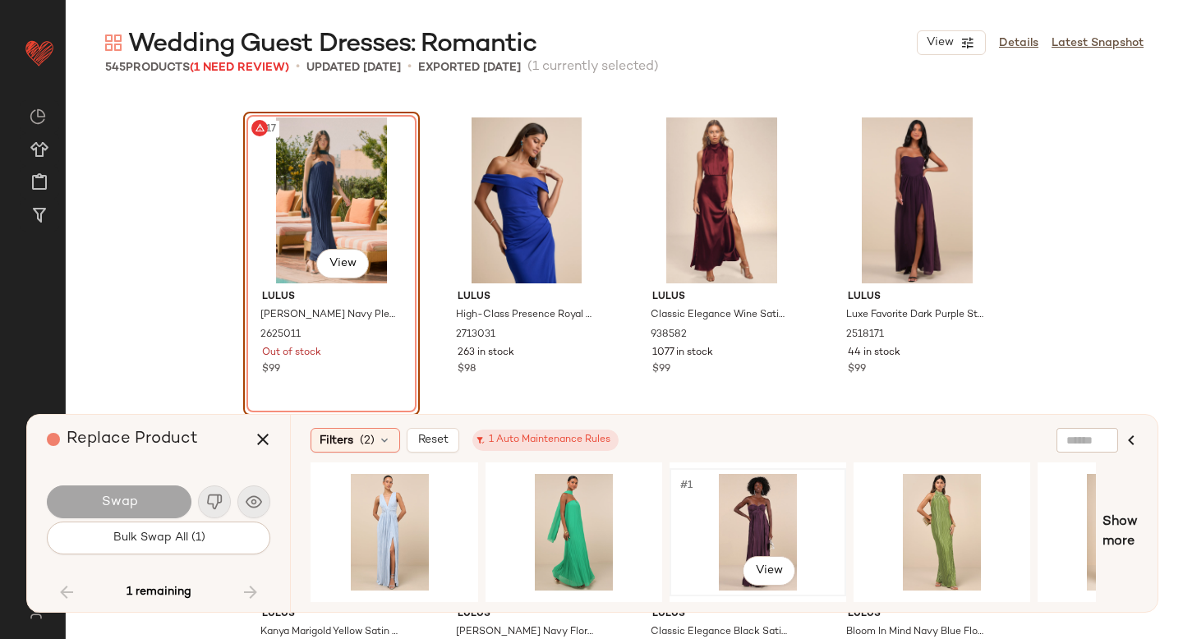
click at [709, 508] on div "#1 View" at bounding box center [757, 532] width 165 height 117
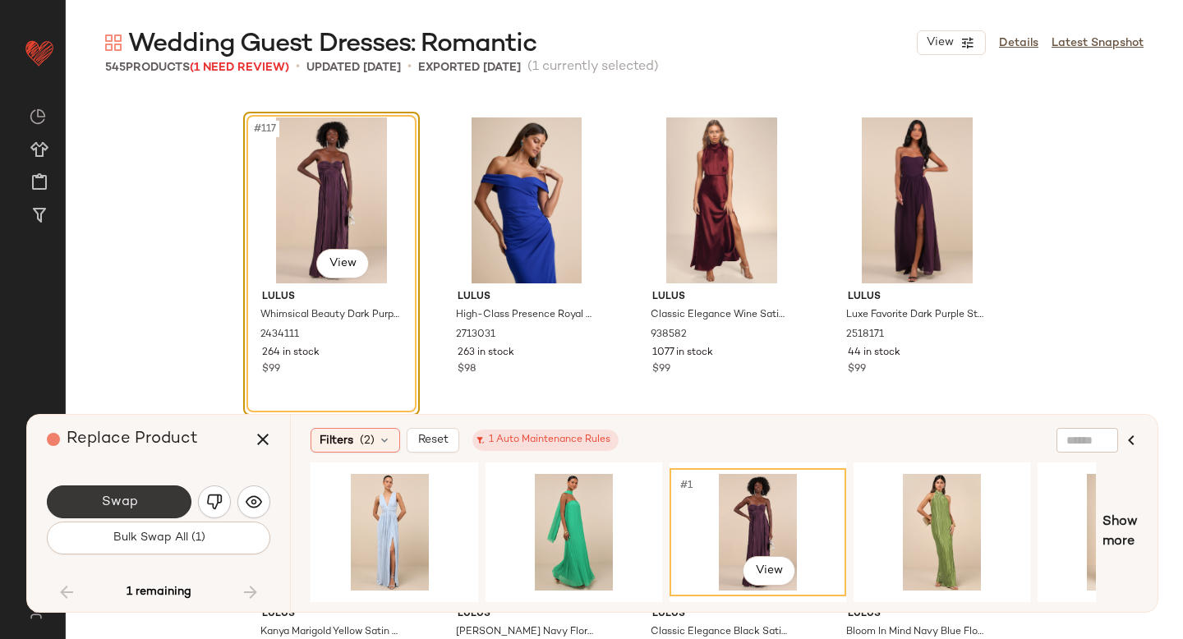
click at [130, 496] on span "Swap" at bounding box center [118, 502] width 37 height 16
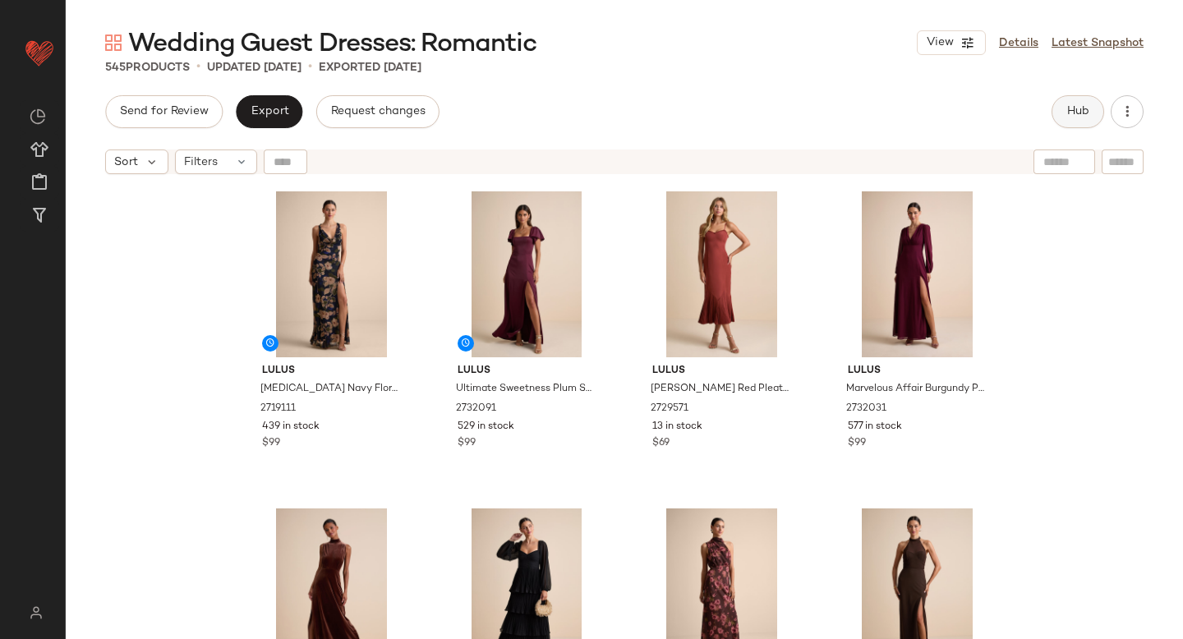
click at [1068, 113] on span "Hub" at bounding box center [1077, 111] width 23 height 13
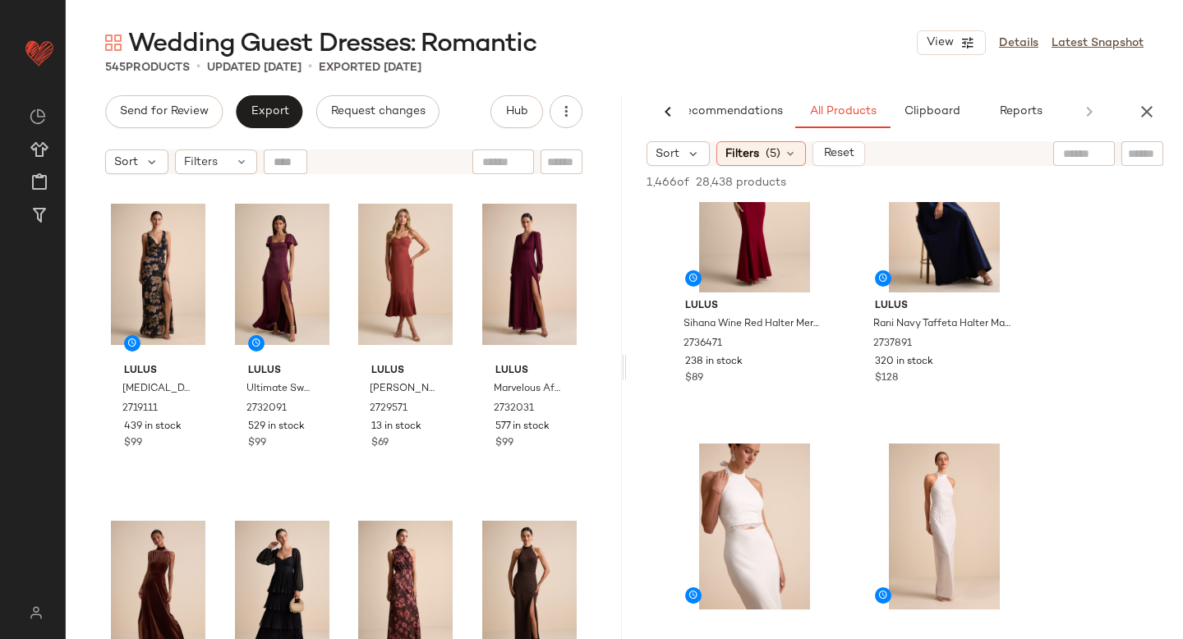
scroll to position [549, 0]
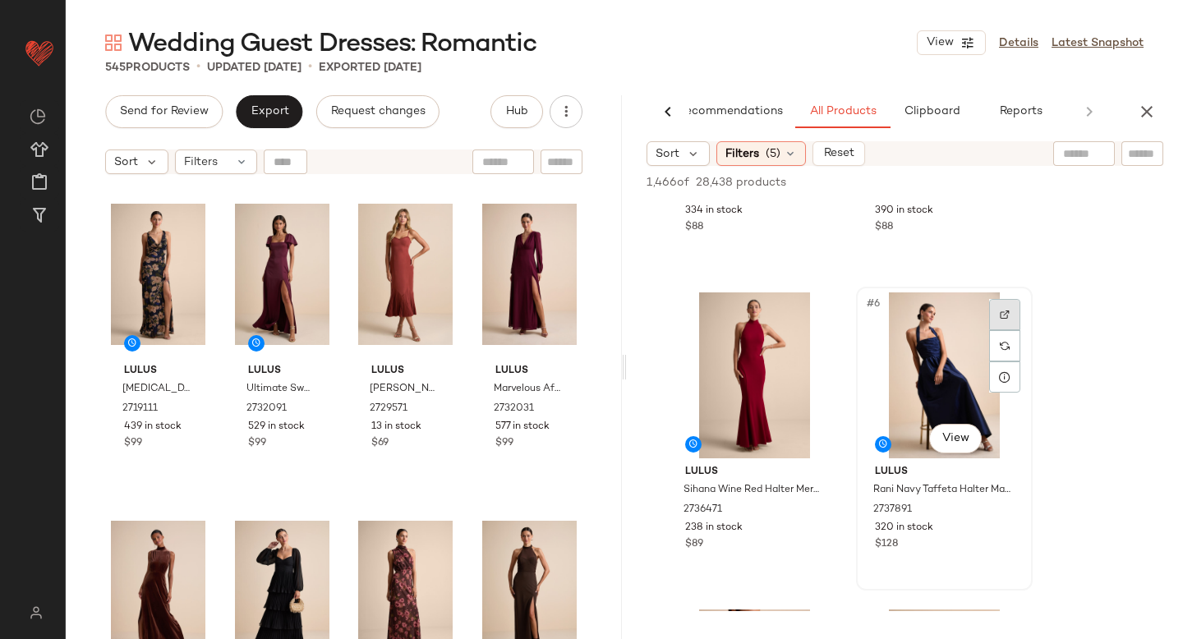
click at [1012, 319] on div at bounding box center [1004, 314] width 31 height 31
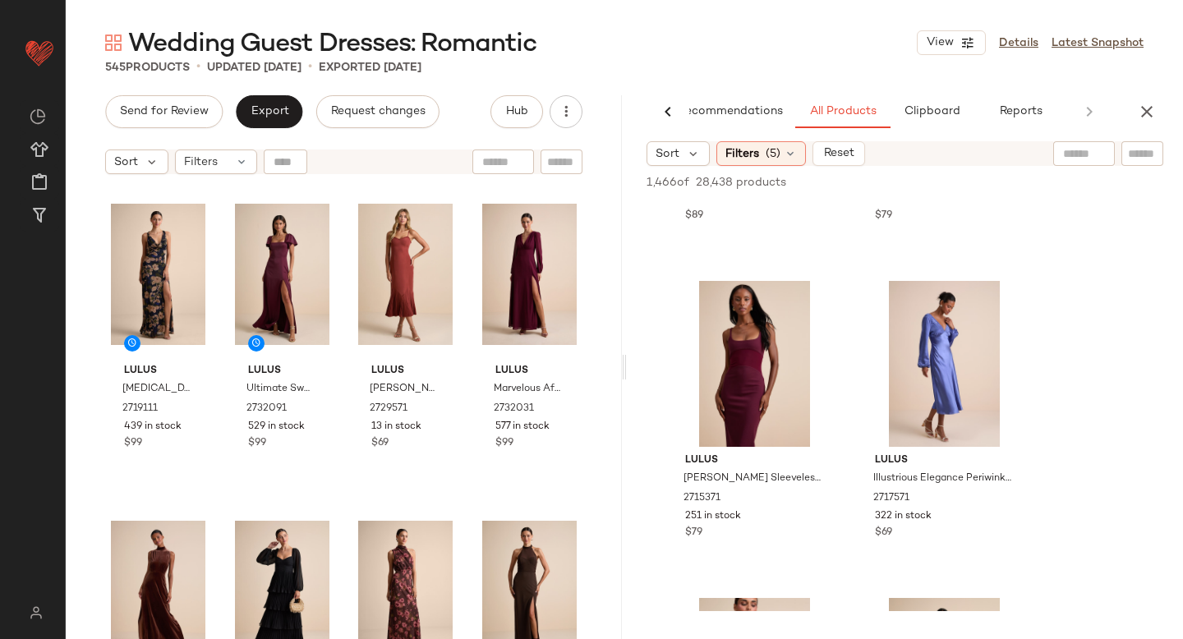
scroll to position [12941, 0]
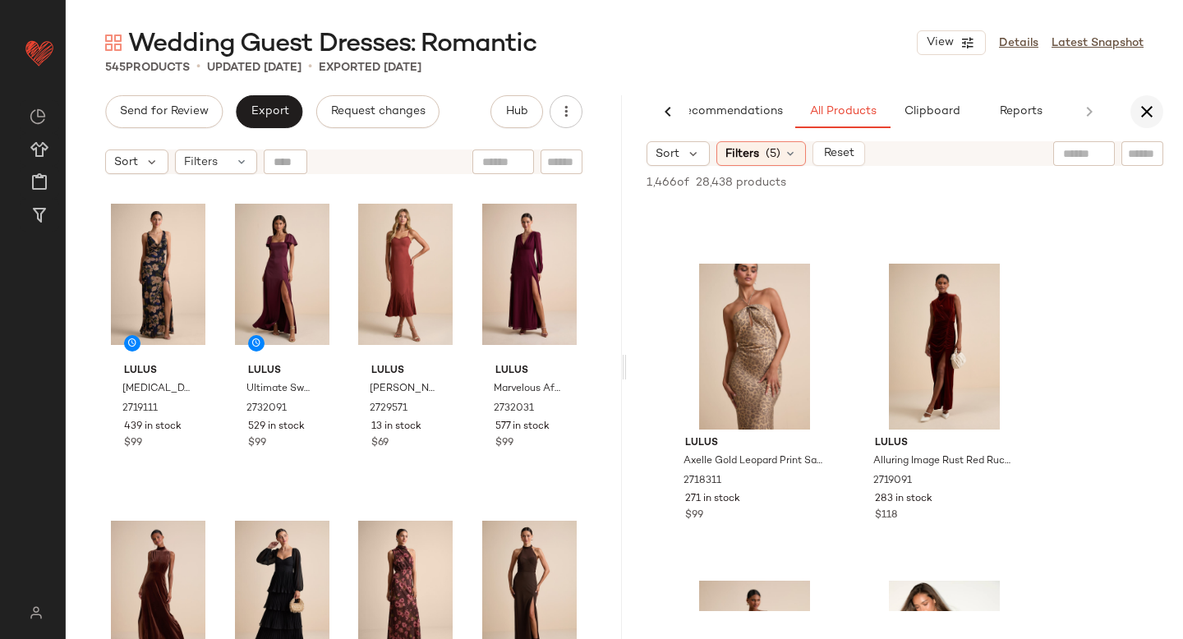
click at [1143, 117] on icon "button" at bounding box center [1147, 112] width 20 height 20
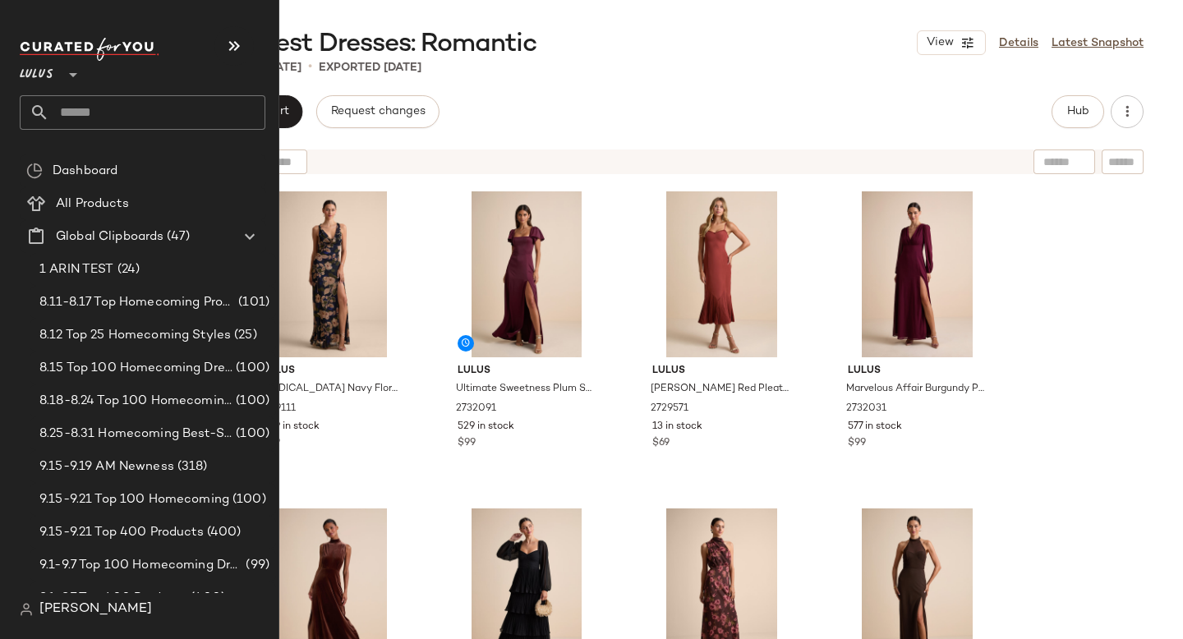
click at [81, 111] on input "text" at bounding box center [157, 112] width 216 height 34
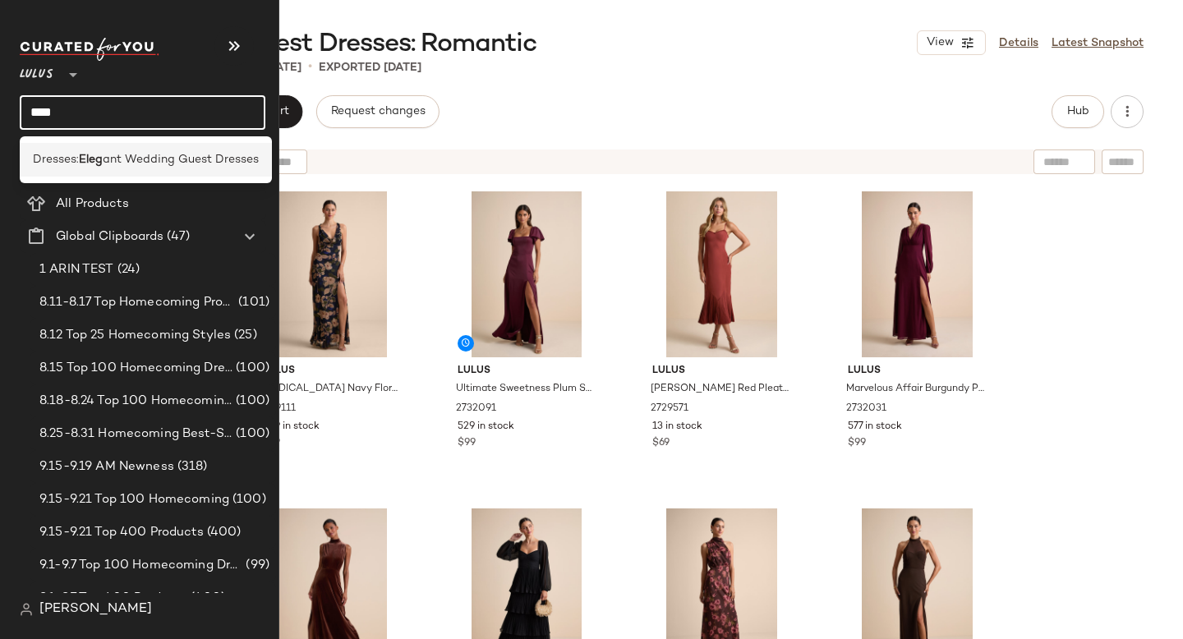
type input "****"
click at [84, 149] on div "Dresses: Eleg ant Wedding Guest Dresses" at bounding box center [146, 160] width 252 height 34
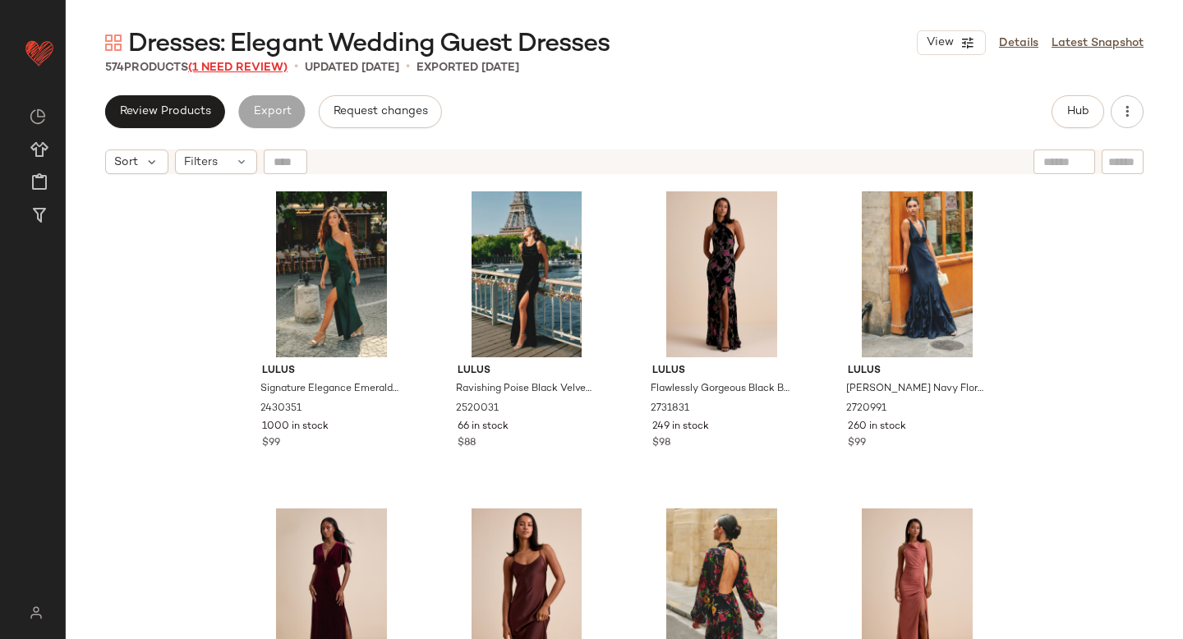
click at [230, 69] on span "(1 Need Review)" at bounding box center [237, 68] width 99 height 12
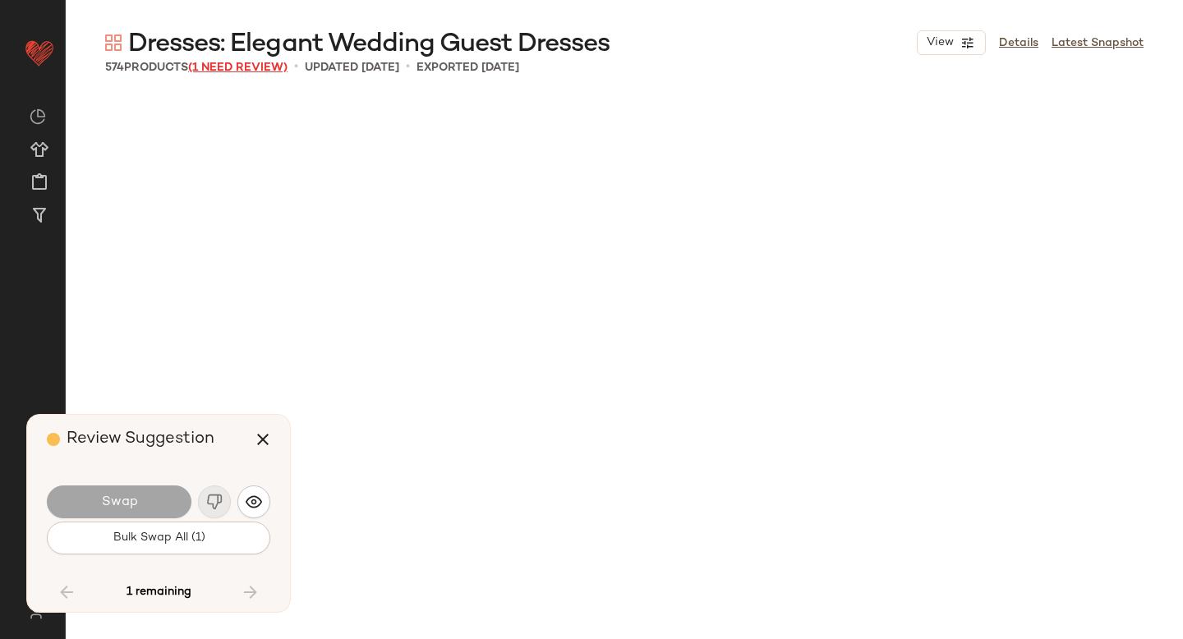
scroll to position [23458, 0]
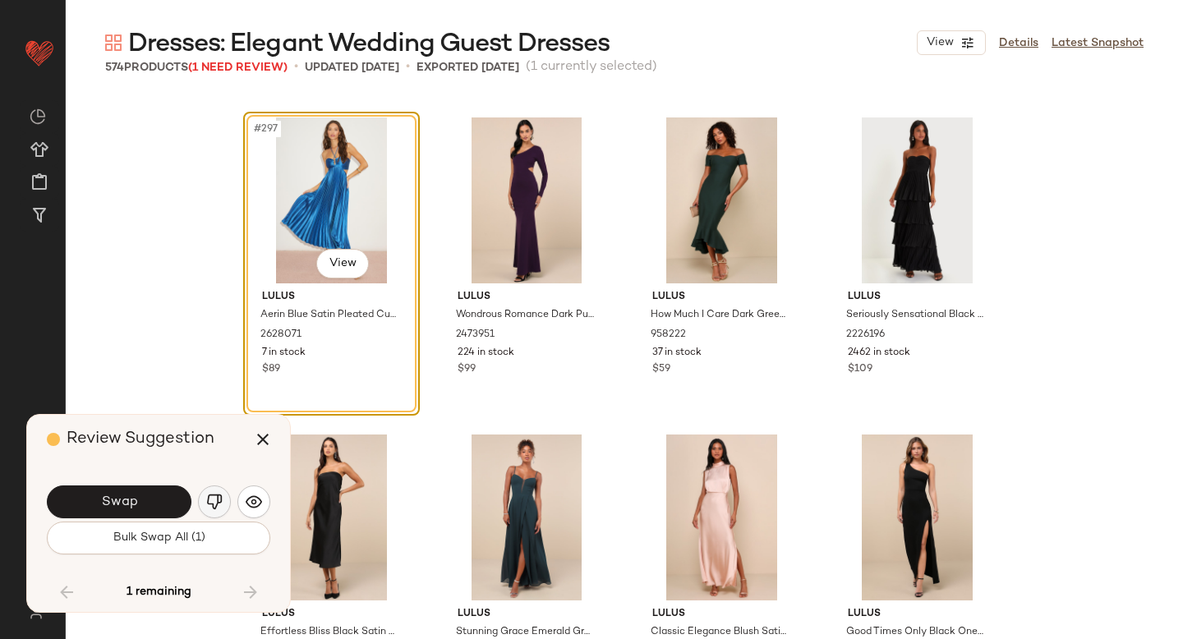
click at [214, 504] on img "button" at bounding box center [214, 502] width 16 height 16
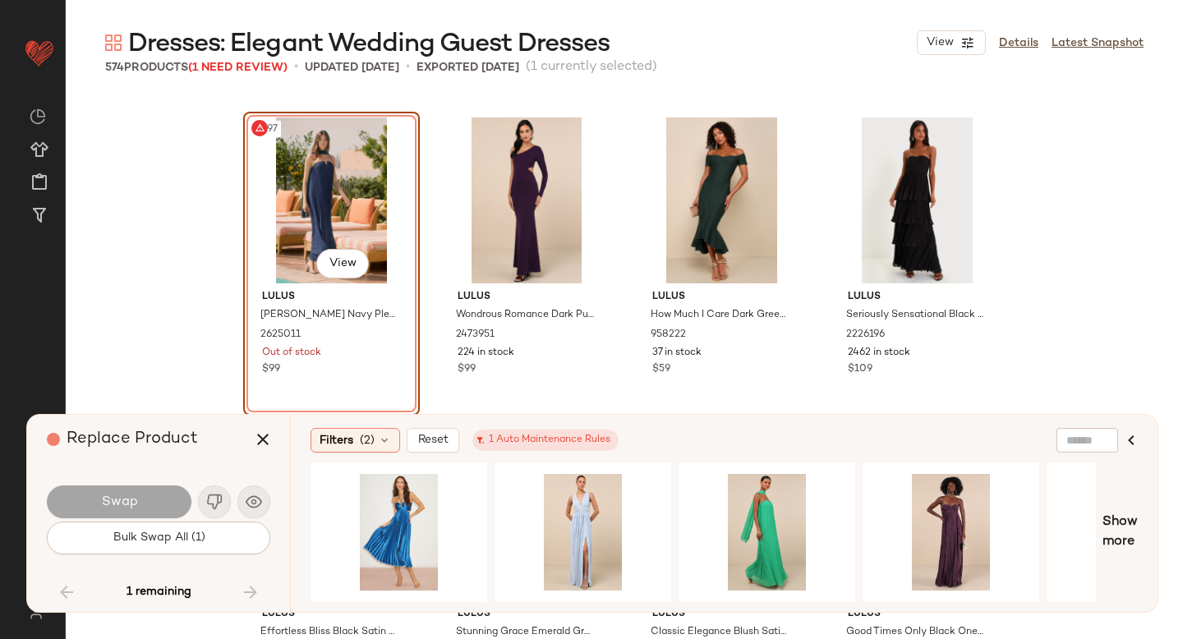
click at [351, 210] on div "#297 View" at bounding box center [331, 200] width 165 height 166
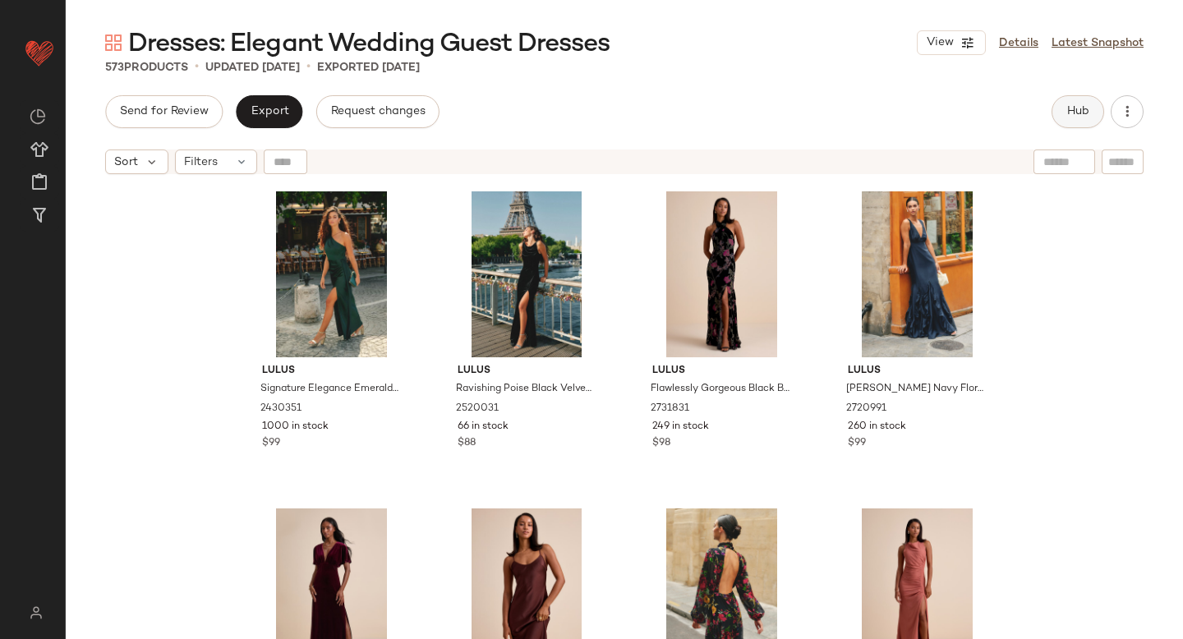
click at [1059, 118] on button "Hub" at bounding box center [1077, 111] width 53 height 33
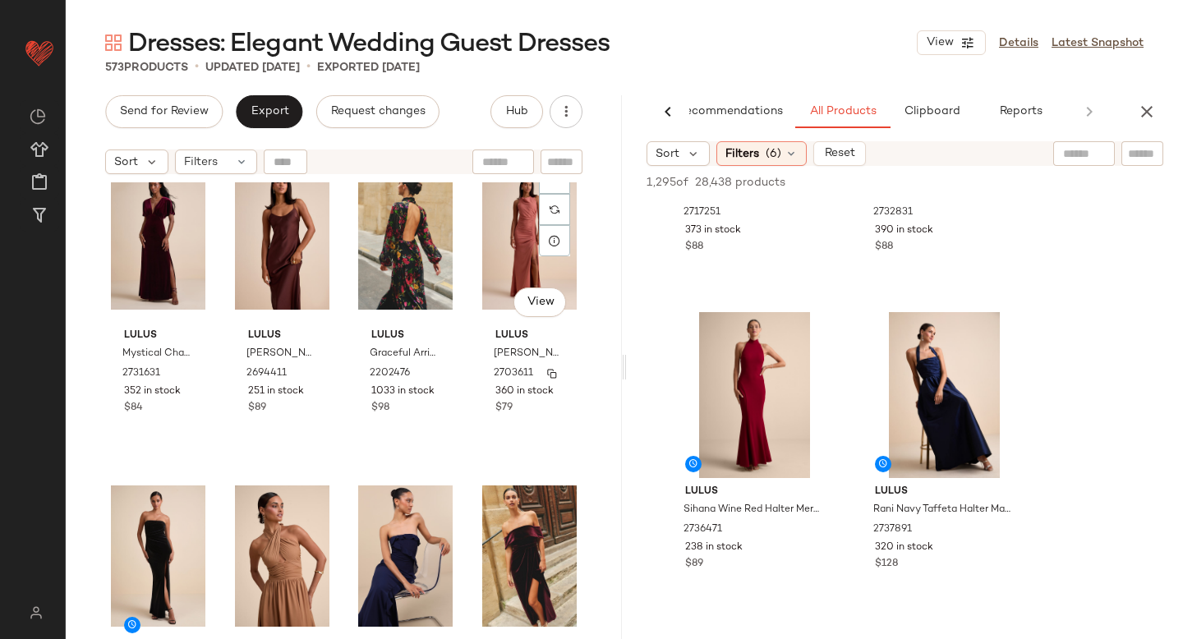
scroll to position [290, 0]
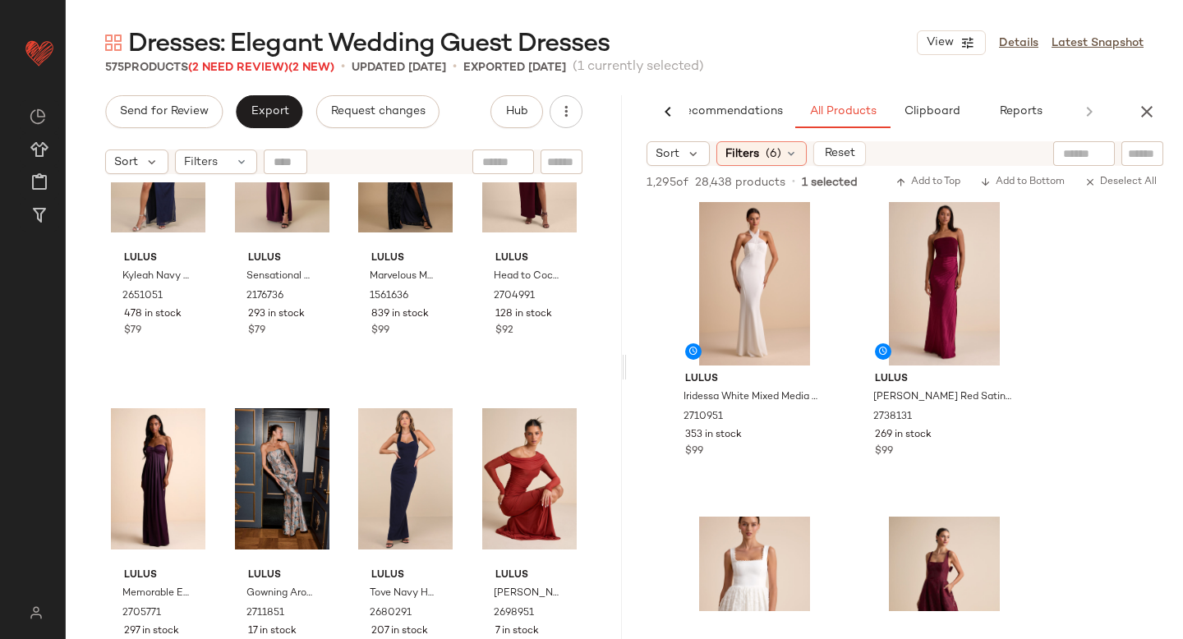
scroll to position [1895, 0]
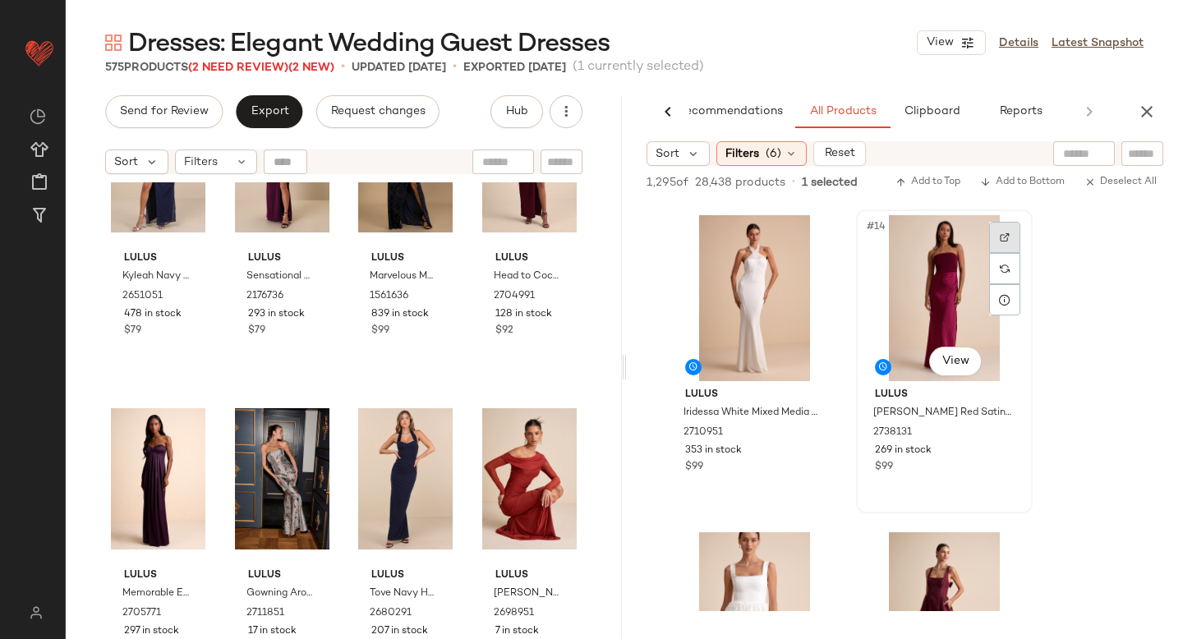
click at [1004, 242] on div at bounding box center [1004, 237] width 31 height 31
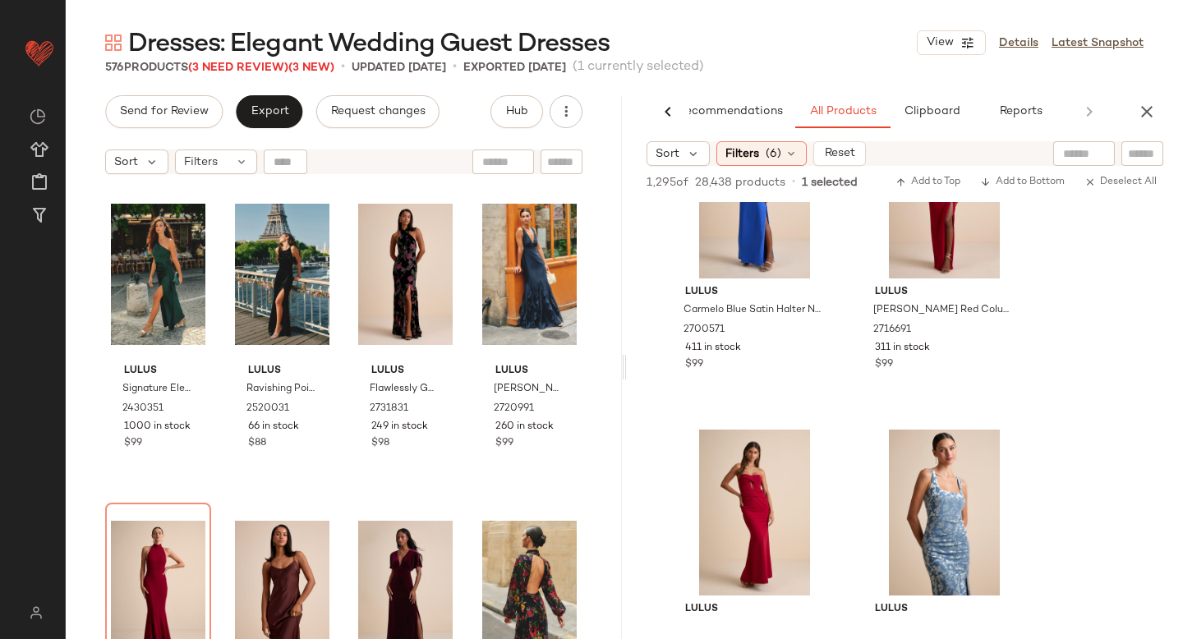
scroll to position [7187, 0]
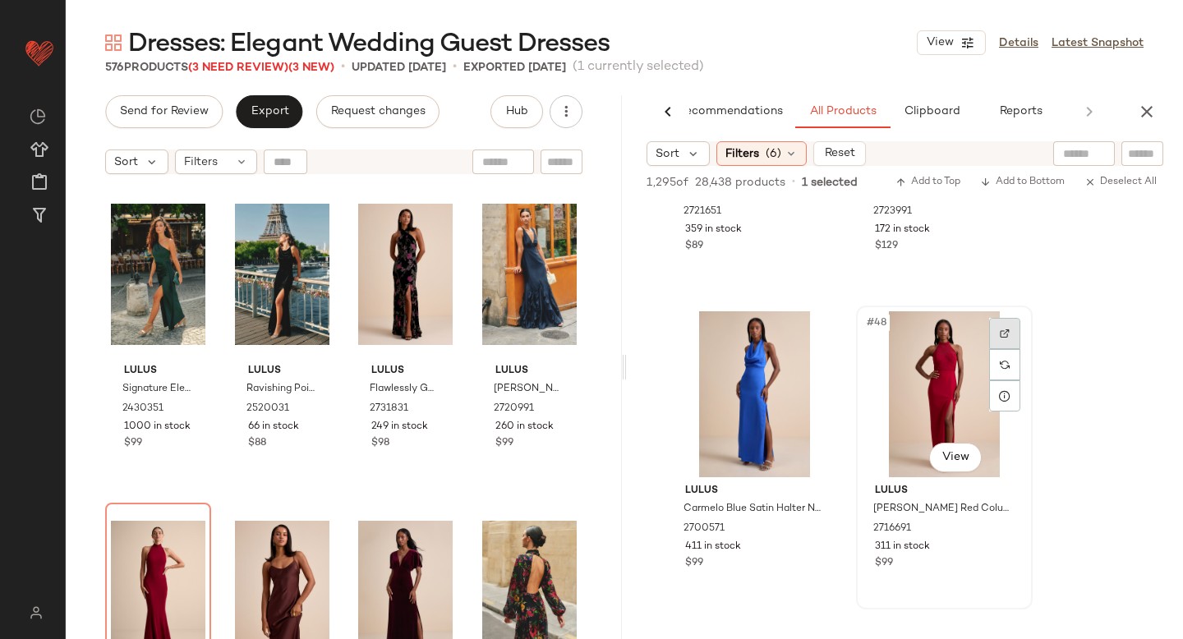
click at [991, 330] on div at bounding box center [1004, 333] width 31 height 31
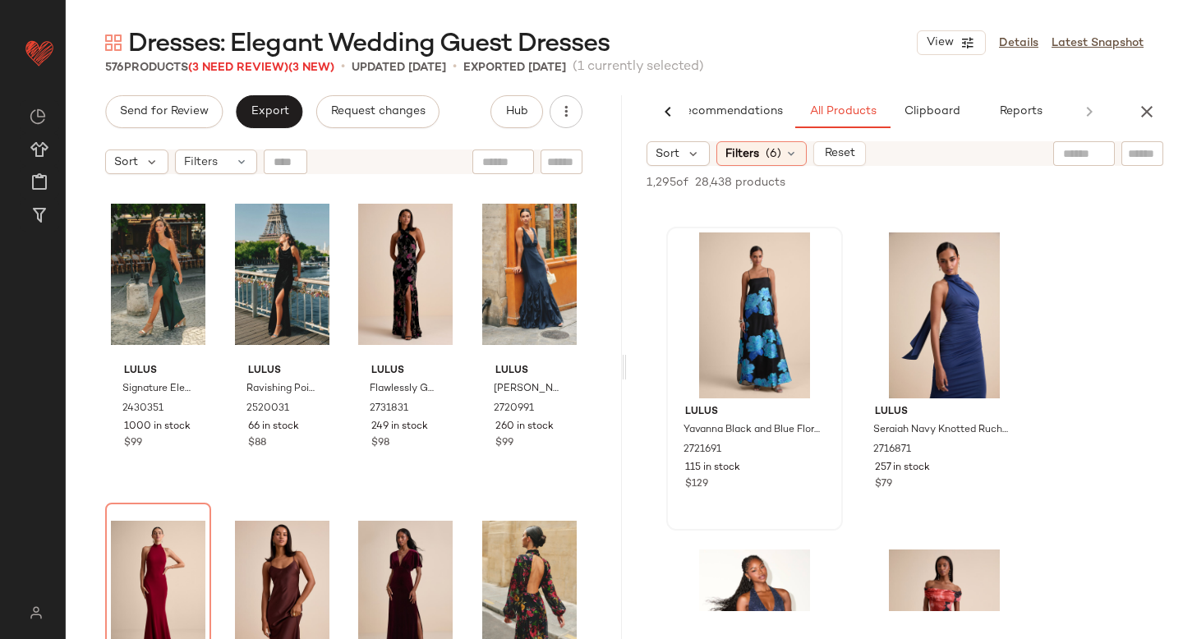
scroll to position [8528, 0]
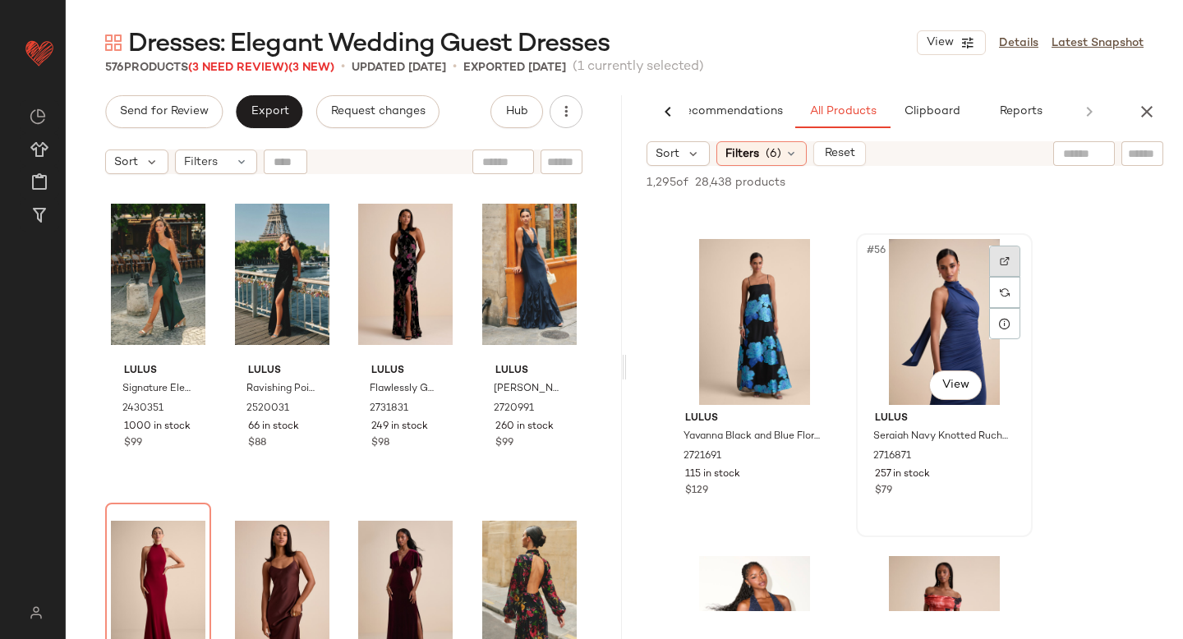
click at [1002, 265] on img at bounding box center [1004, 261] width 10 height 10
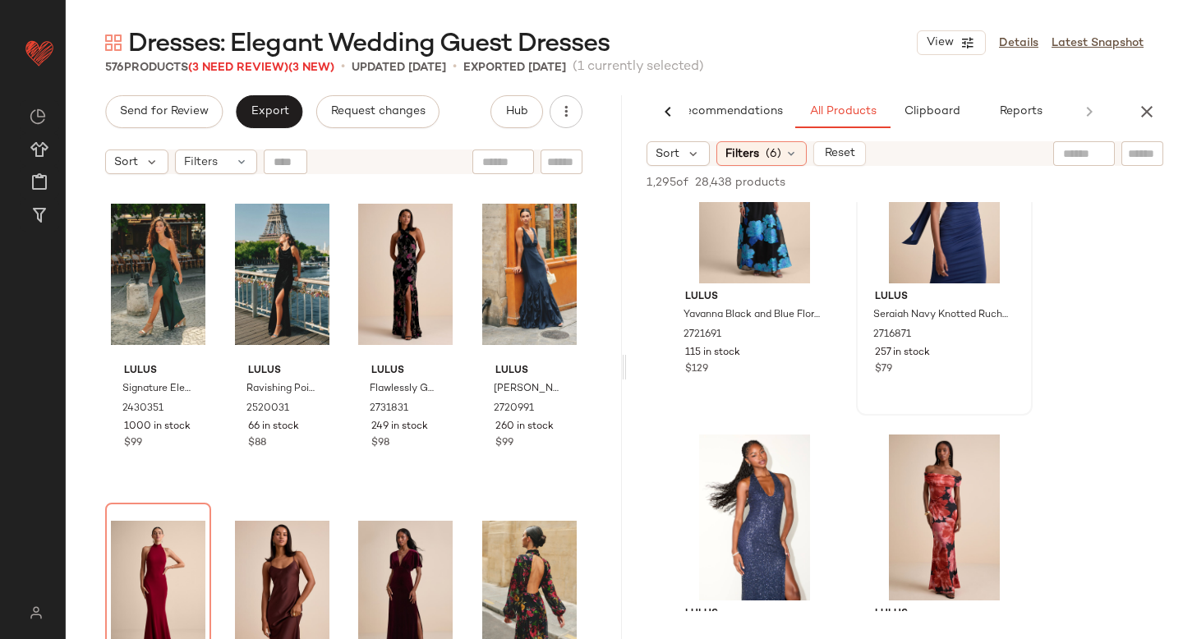
scroll to position [9124, 0]
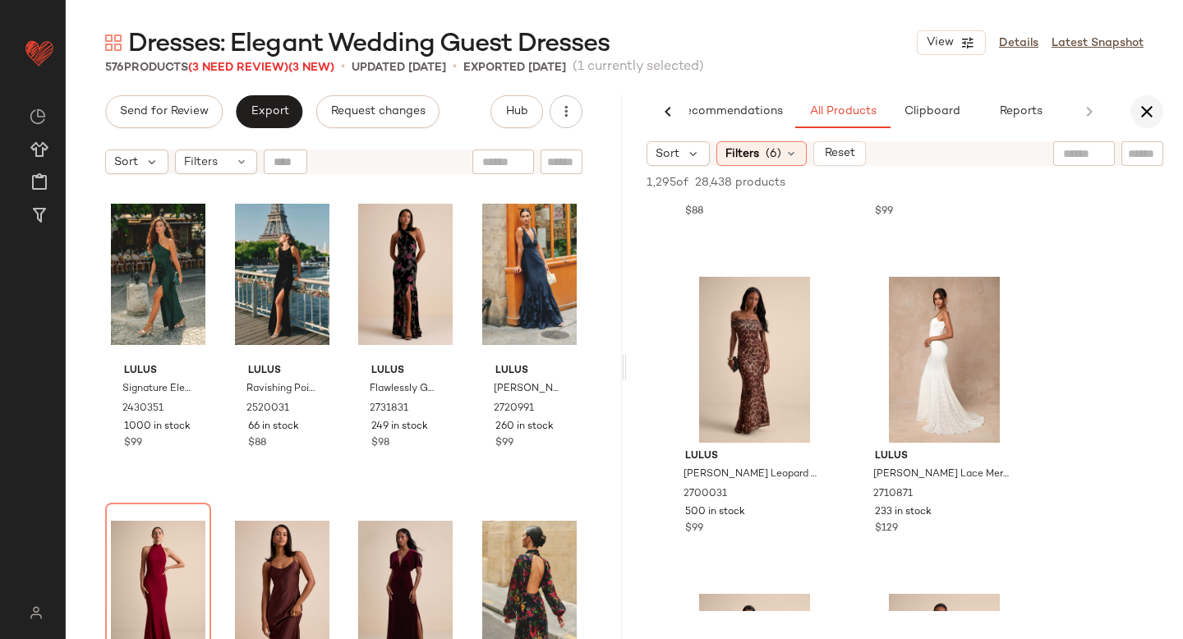
click at [1149, 110] on icon "button" at bounding box center [1147, 112] width 20 height 20
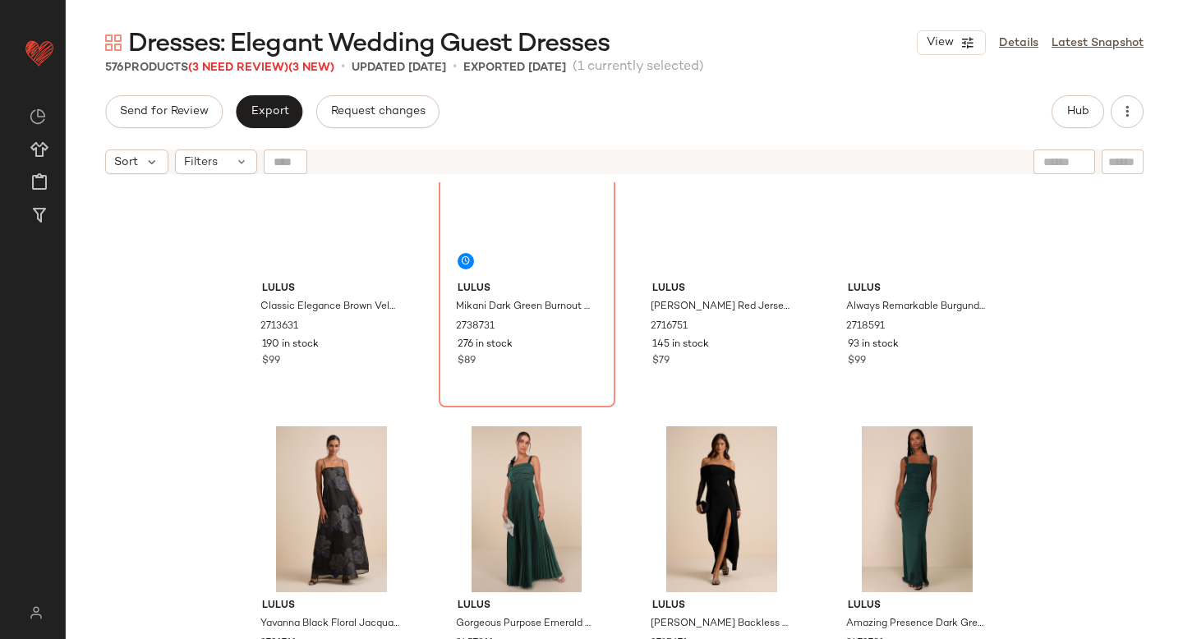
scroll to position [0, 0]
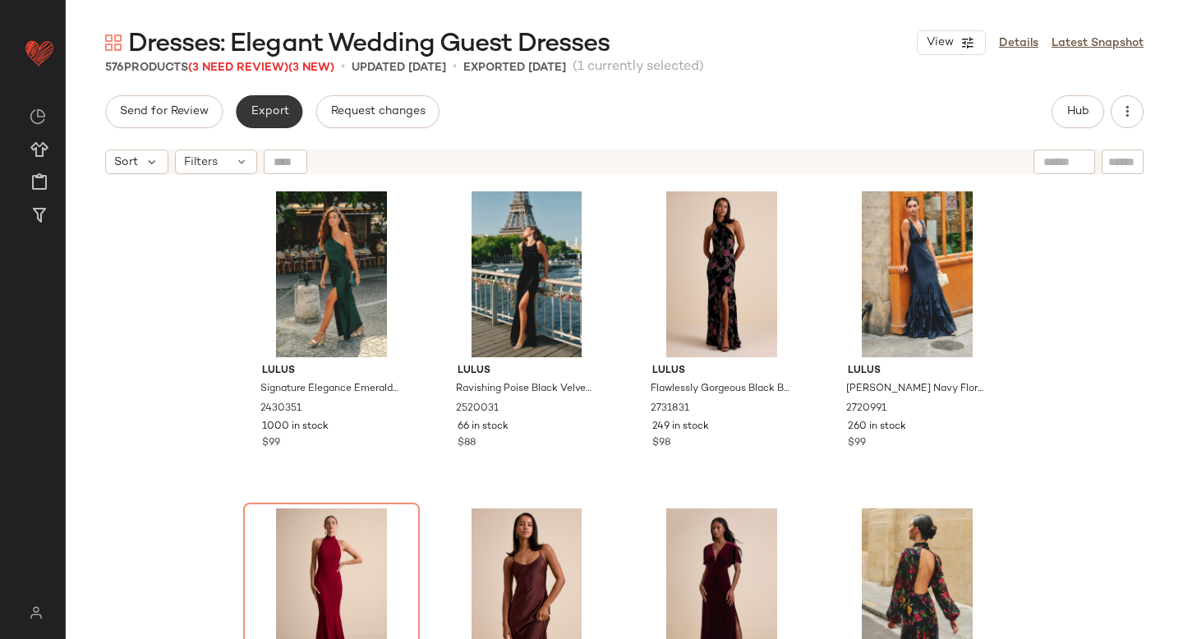
click at [256, 116] on span "Export" at bounding box center [269, 111] width 39 height 13
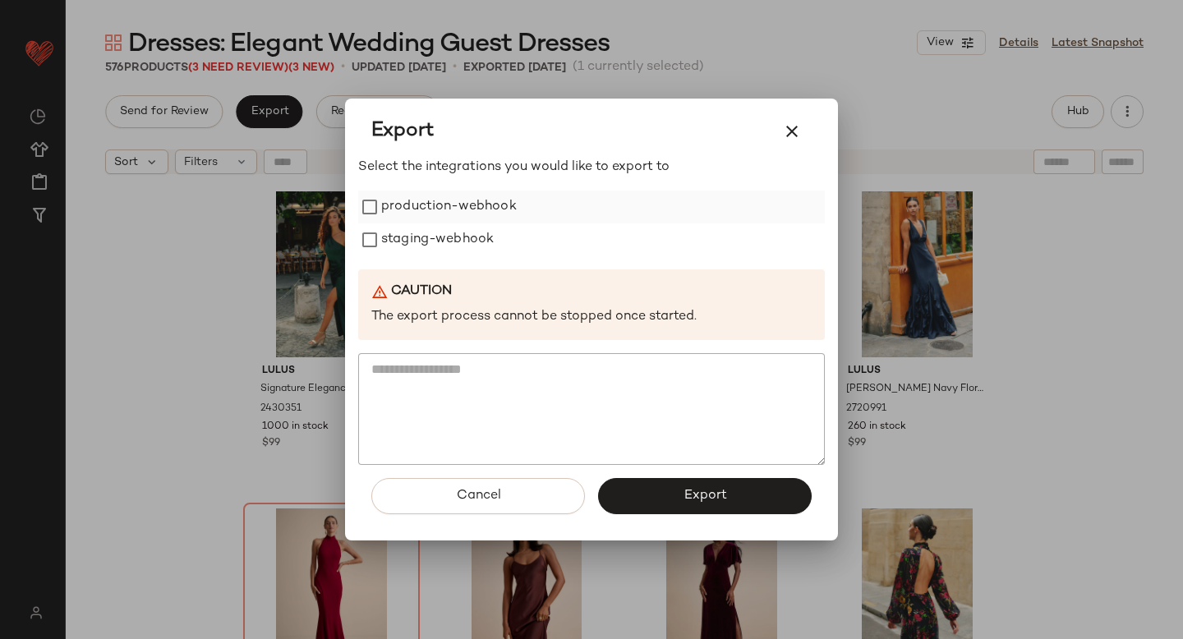
click at [370, 223] on div "production-webhook" at bounding box center [591, 207] width 466 height 33
click at [720, 503] on span "Export" at bounding box center [704, 496] width 44 height 16
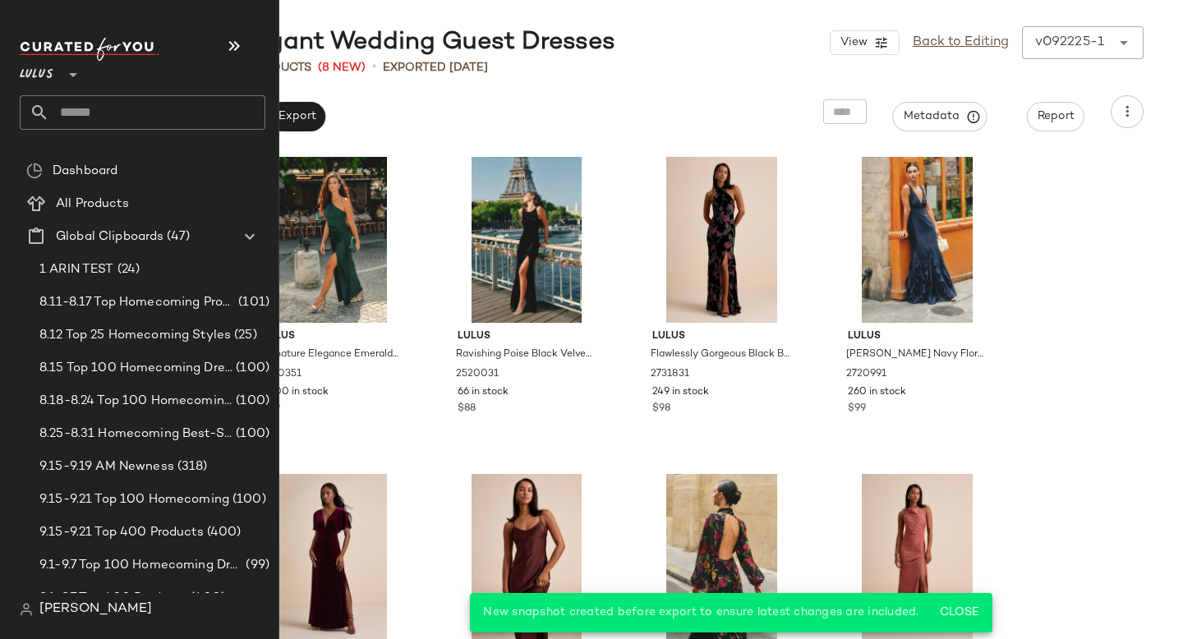
click at [112, 114] on input "text" at bounding box center [157, 112] width 216 height 34
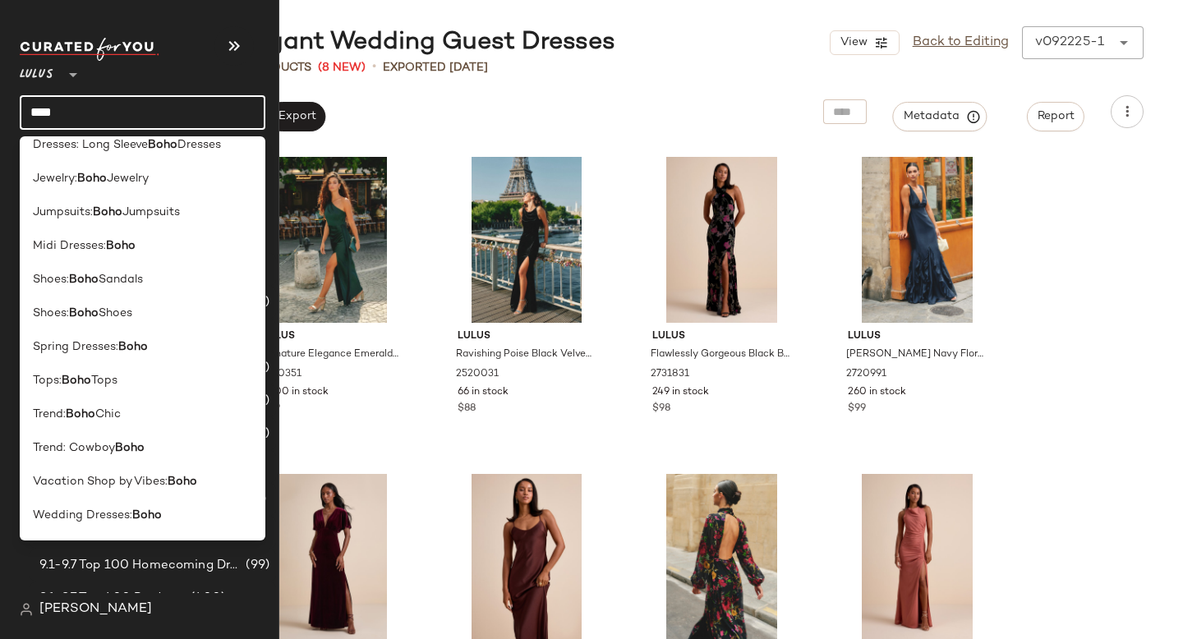
scroll to position [552, 0]
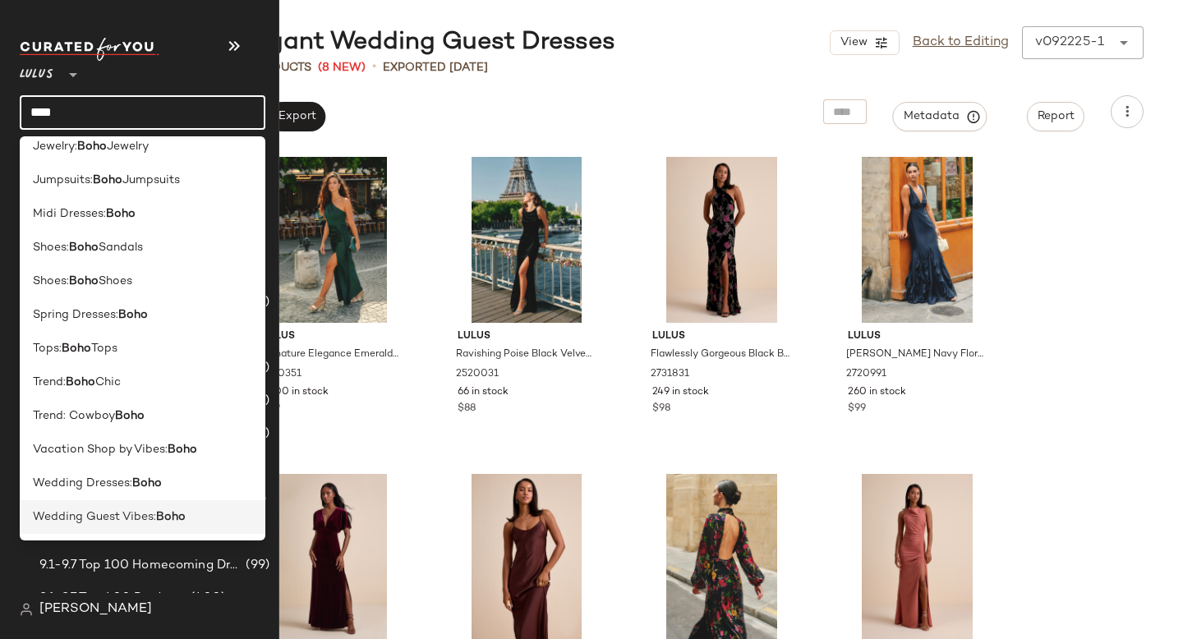
type input "****"
click at [129, 515] on span "Wedding Guest Vibes:" at bounding box center [94, 516] width 123 height 17
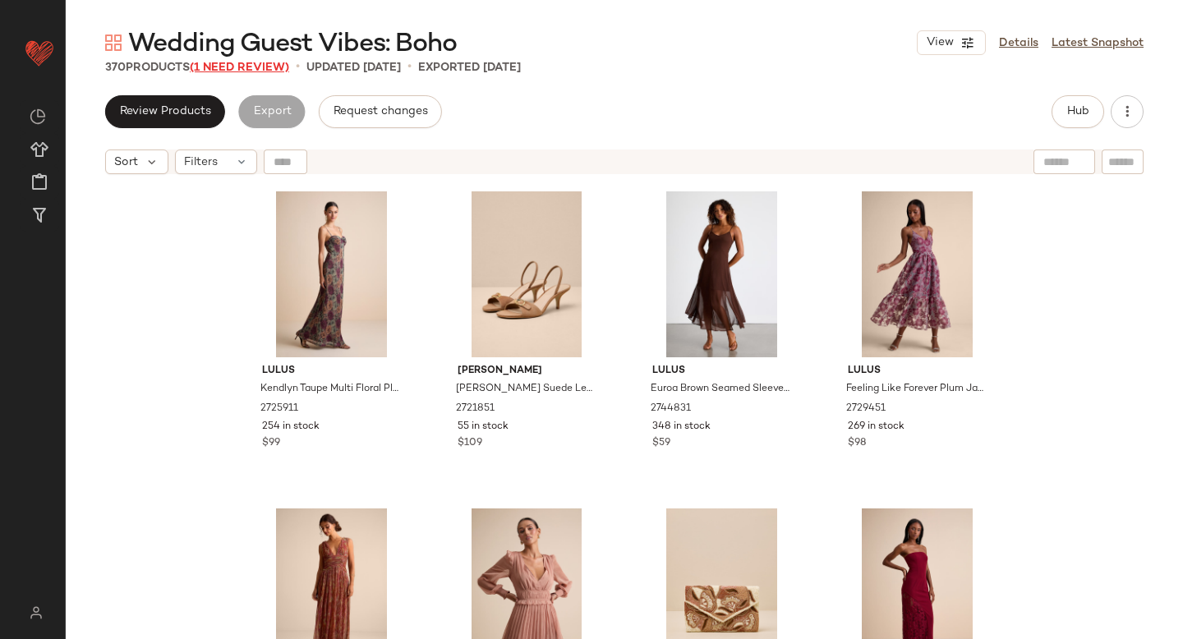
click at [232, 63] on span "(1 Need Review)" at bounding box center [239, 68] width 99 height 12
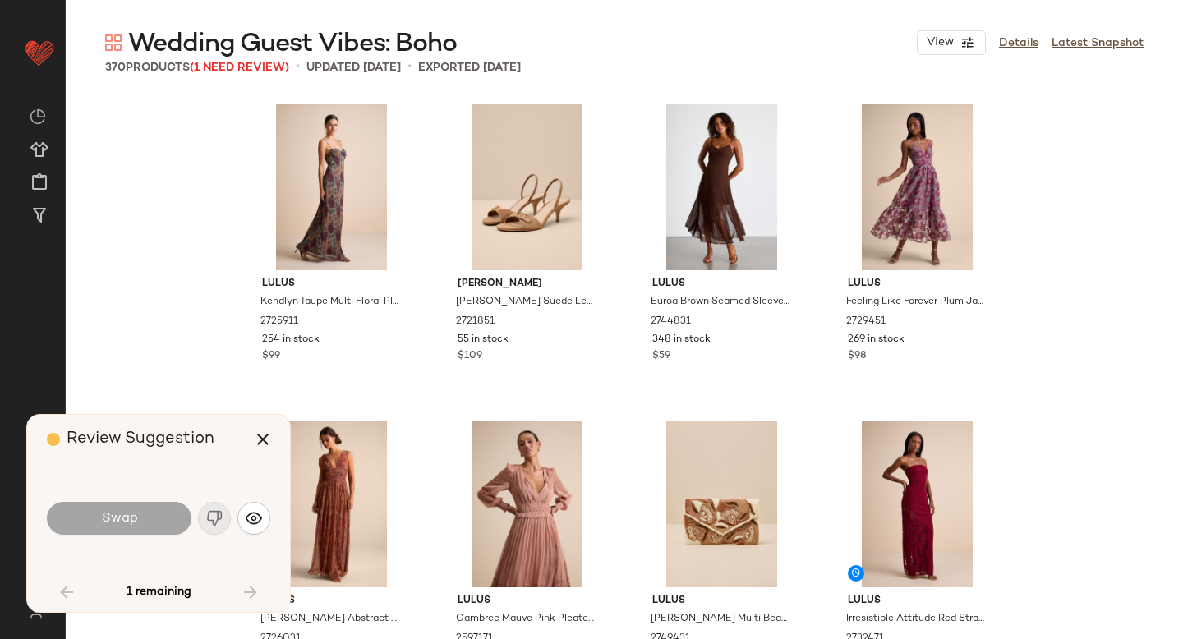
scroll to position [1902, 0]
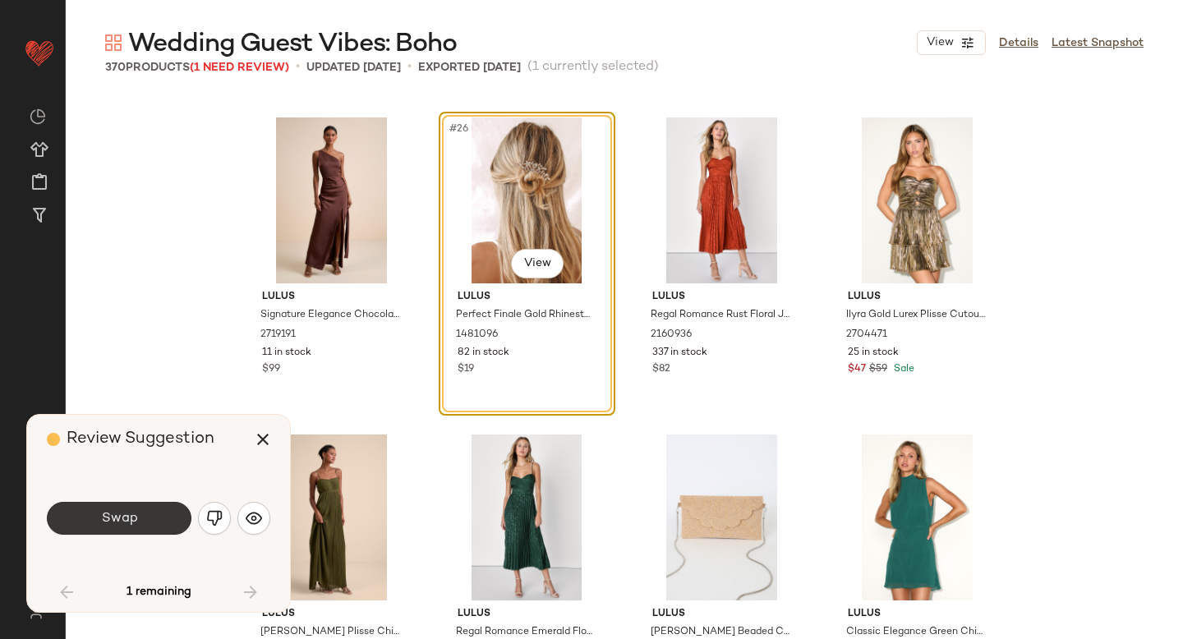
click at [161, 509] on button "Swap" at bounding box center [119, 518] width 145 height 33
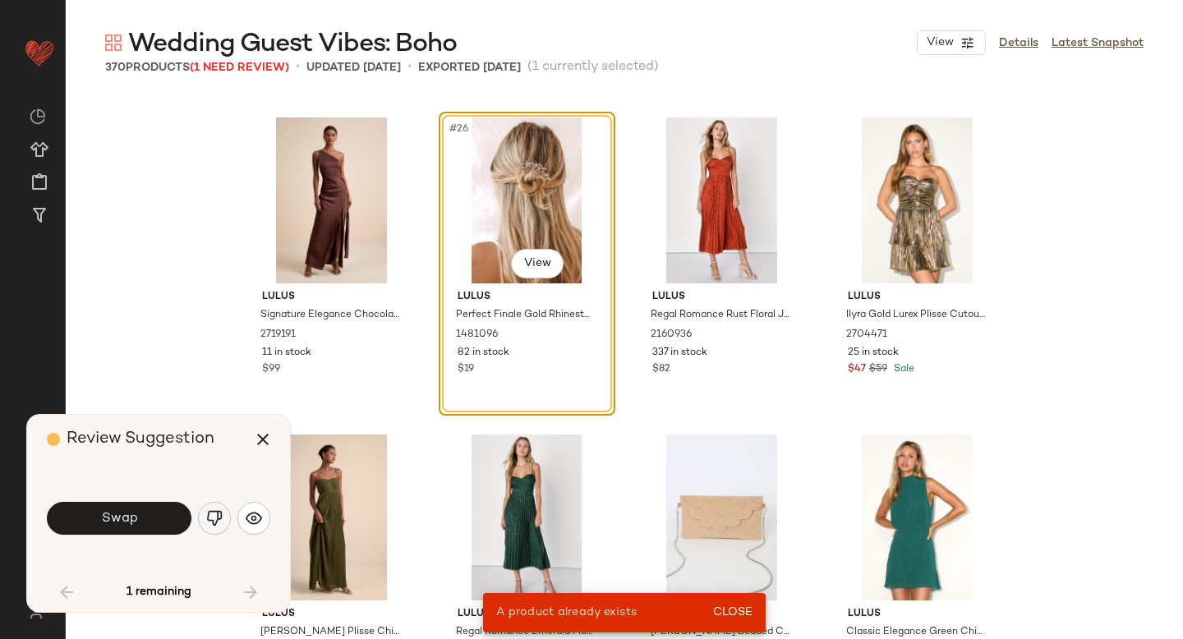
click at [215, 529] on button "button" at bounding box center [214, 518] width 33 height 33
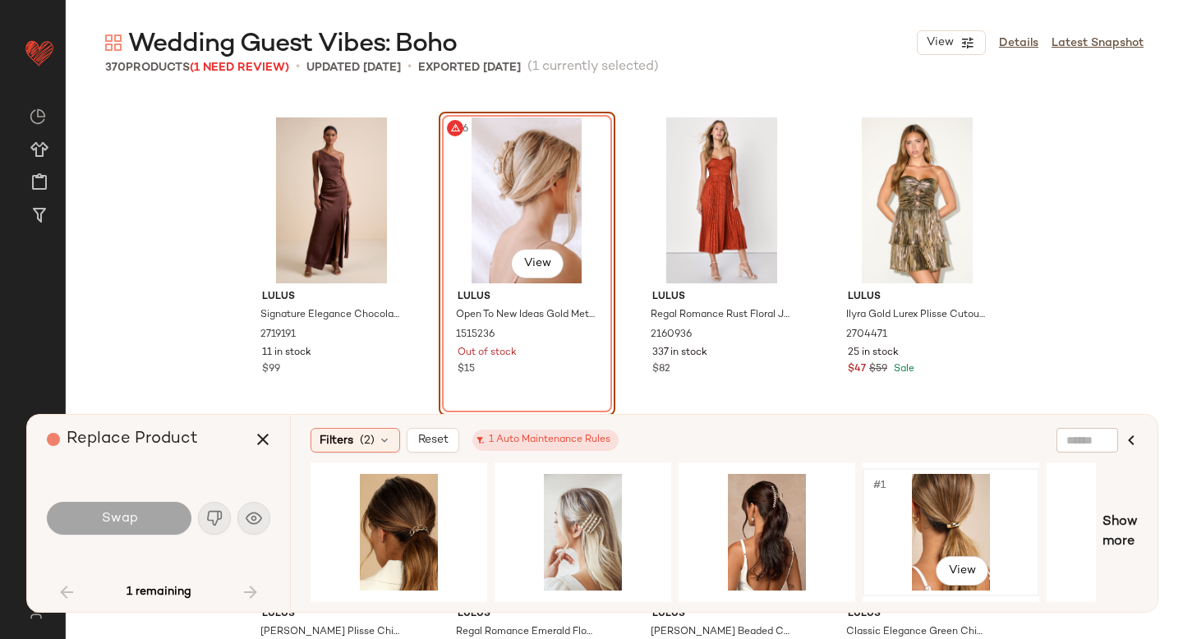
click at [944, 531] on div "#1 View" at bounding box center [950, 532] width 165 height 117
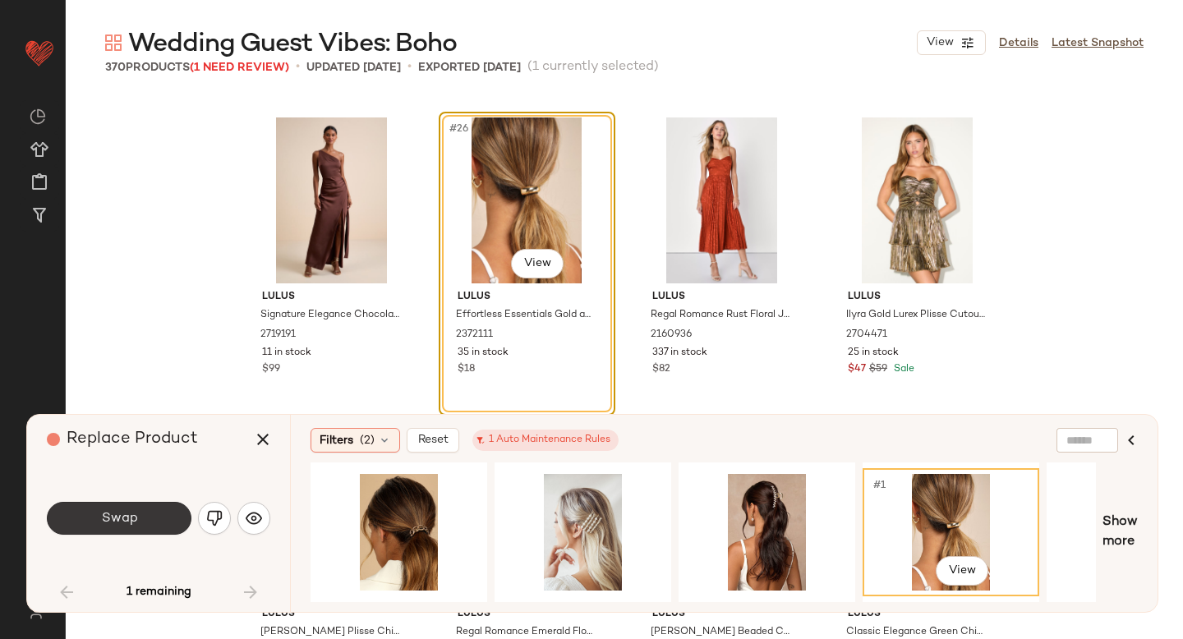
click at [136, 531] on button "Swap" at bounding box center [119, 518] width 145 height 33
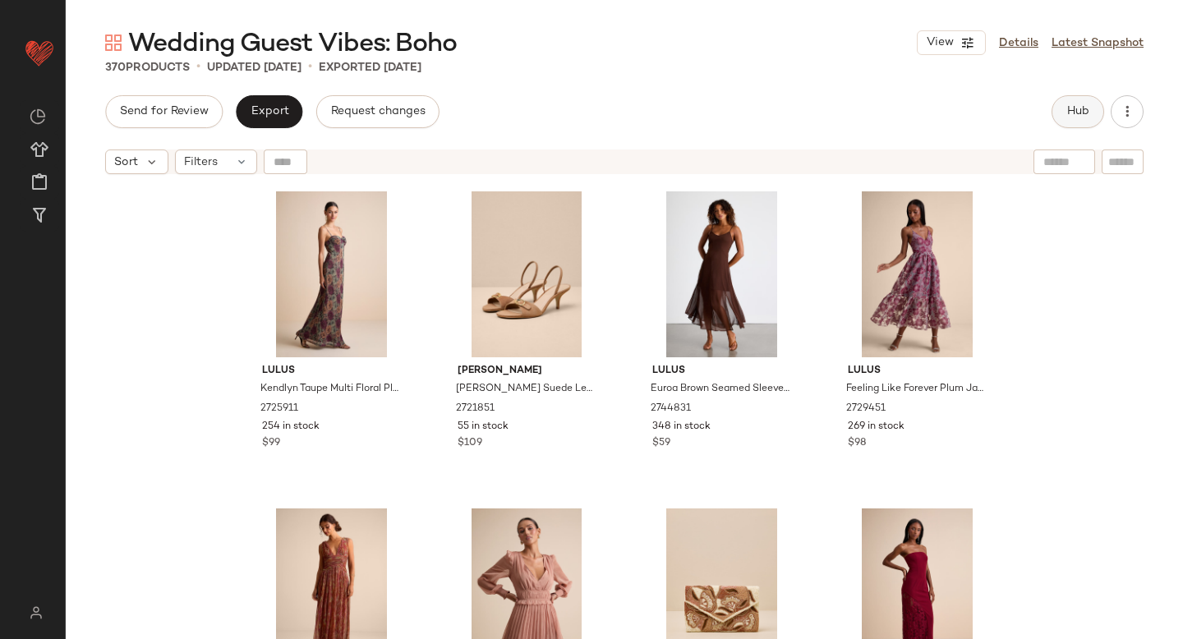
click at [1083, 113] on span "Hub" at bounding box center [1077, 111] width 23 height 13
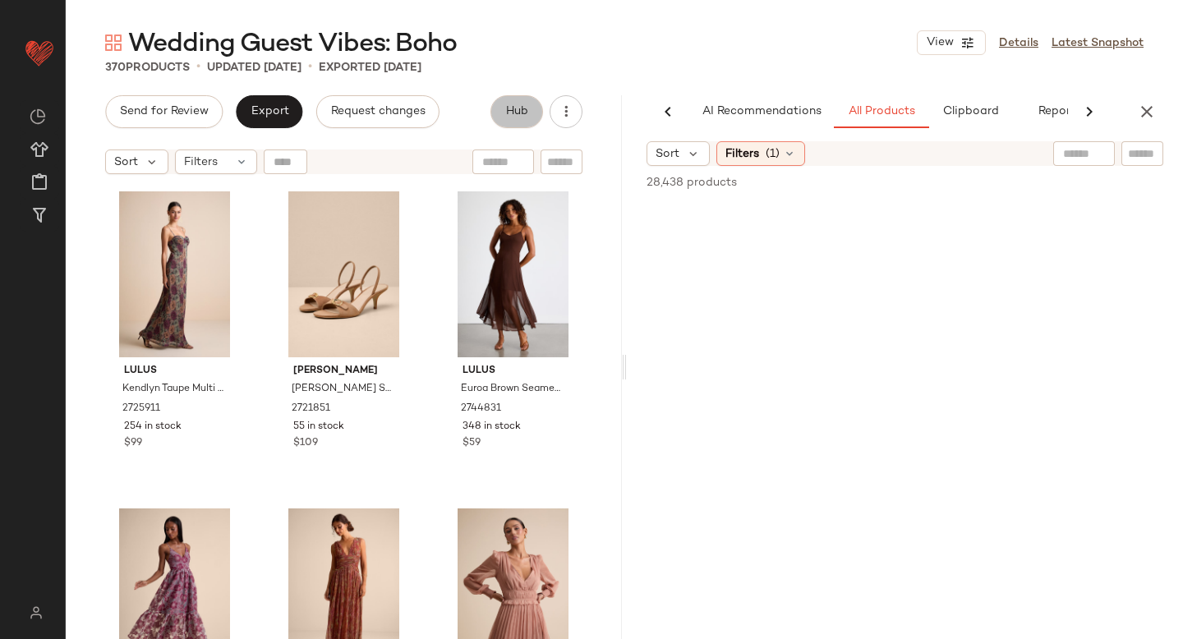
scroll to position [0, 39]
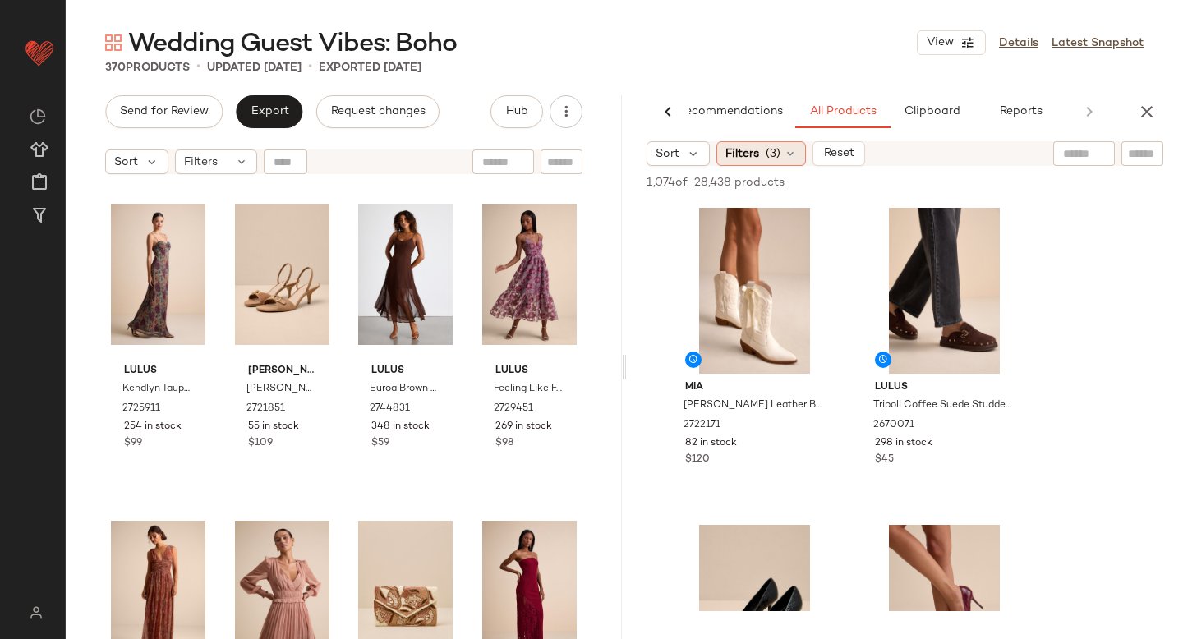
click at [765, 146] on span "(3)" at bounding box center [772, 153] width 15 height 17
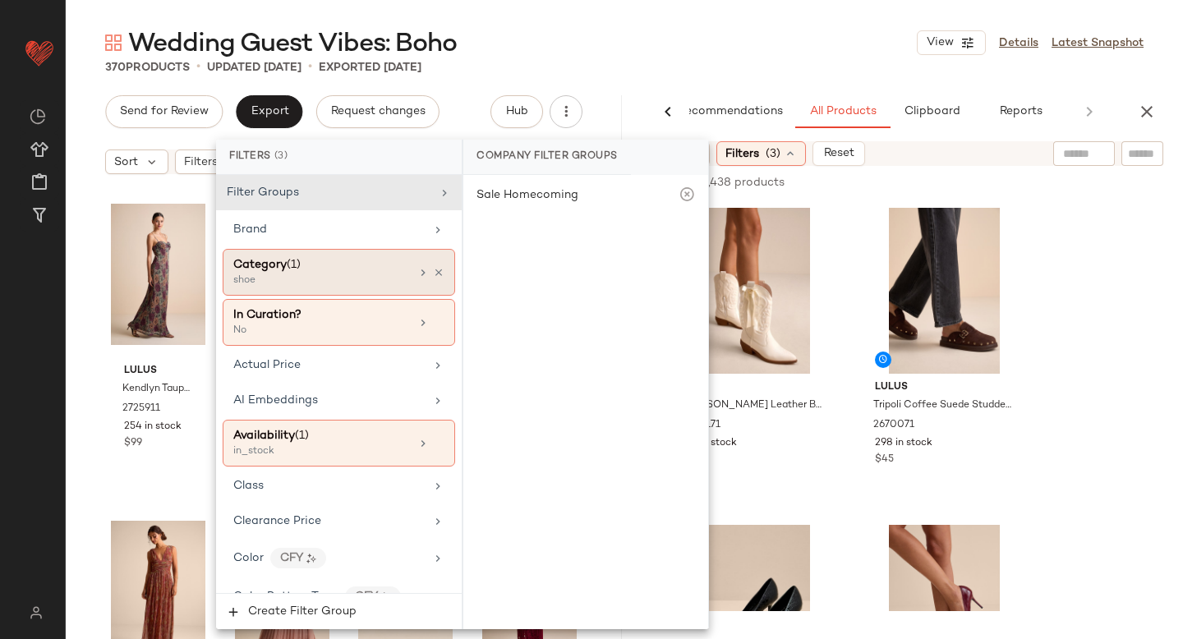
click at [333, 268] on div "Category (1)" at bounding box center [321, 264] width 177 height 17
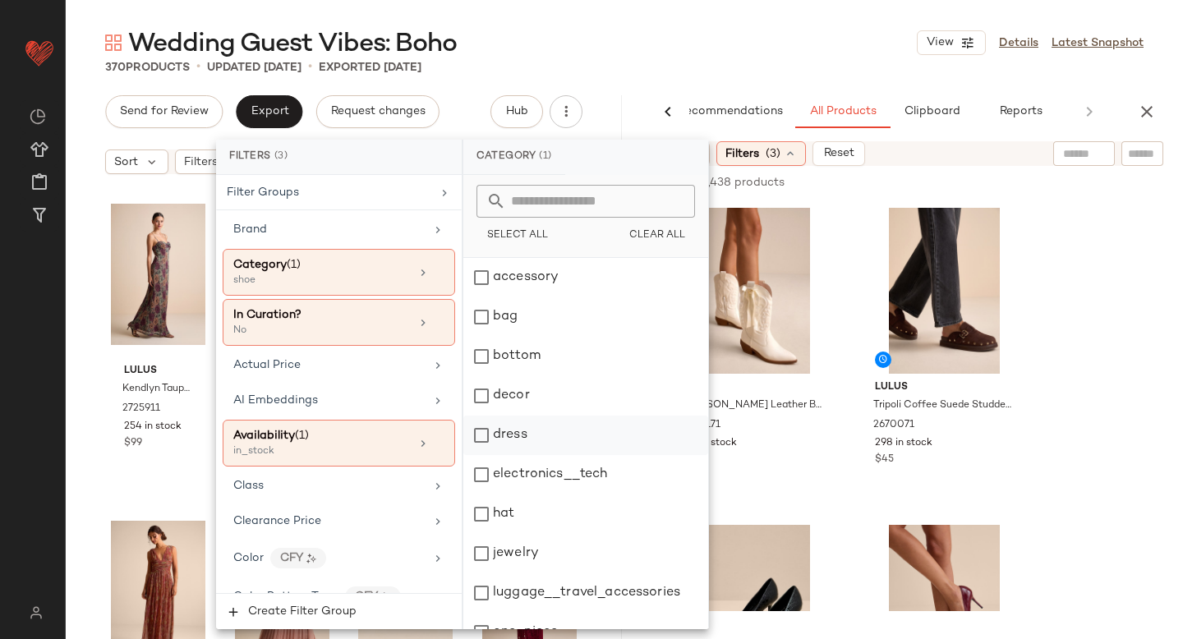
click at [485, 428] on div "dress" at bounding box center [585, 435] width 245 height 39
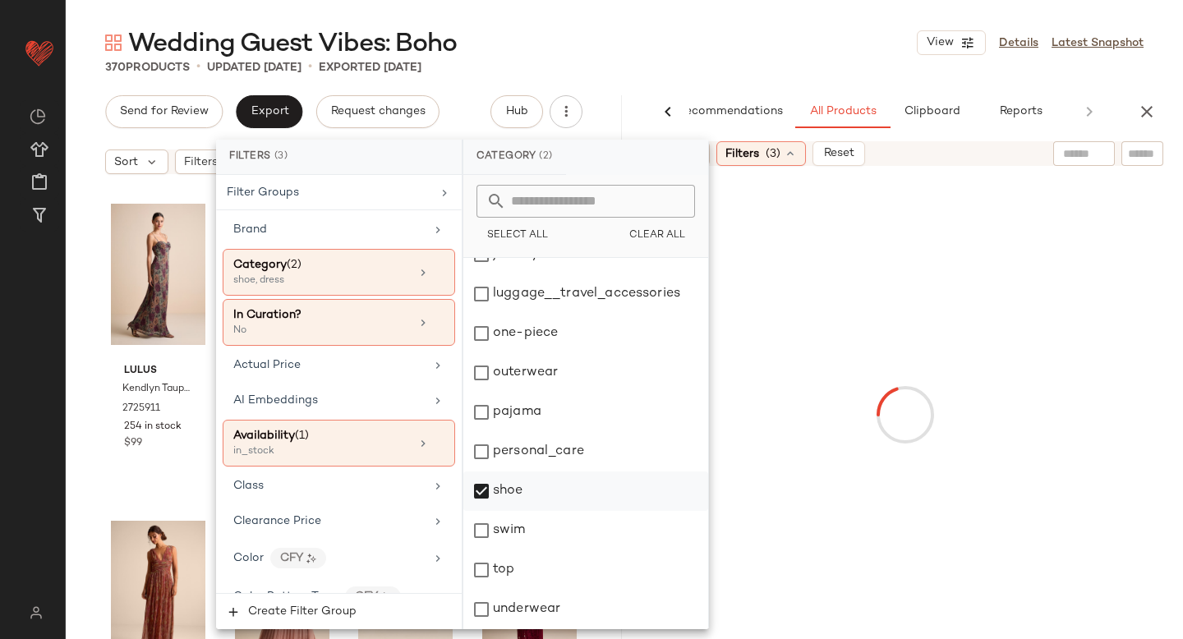
click at [481, 506] on div "shoe" at bounding box center [585, 490] width 245 height 39
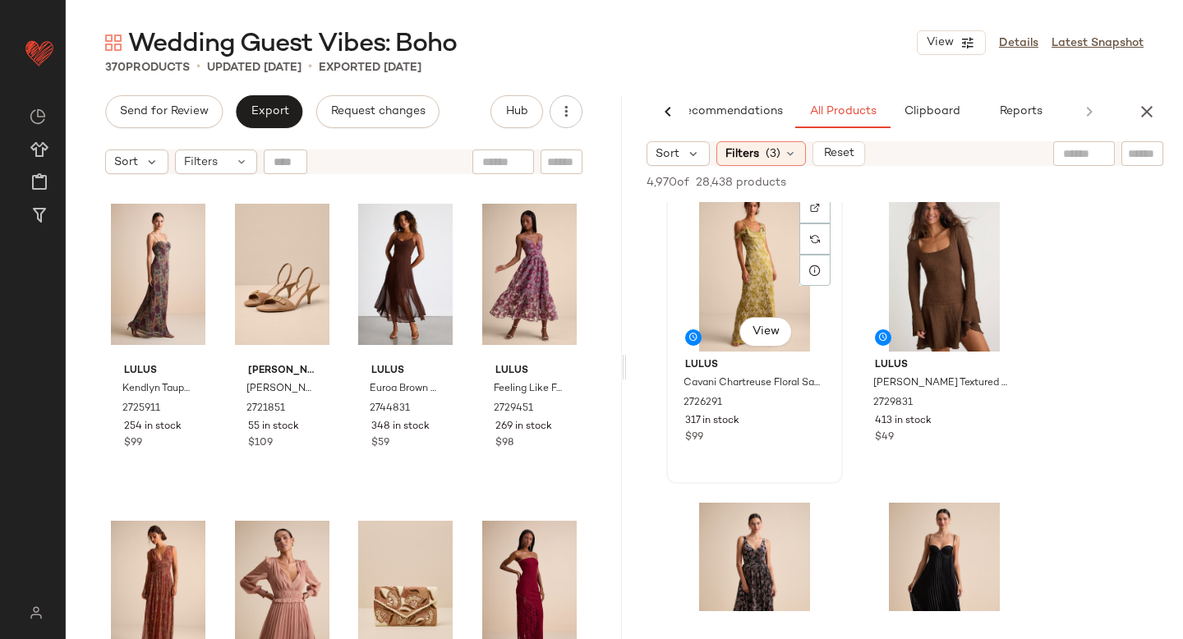
scroll to position [616, 0]
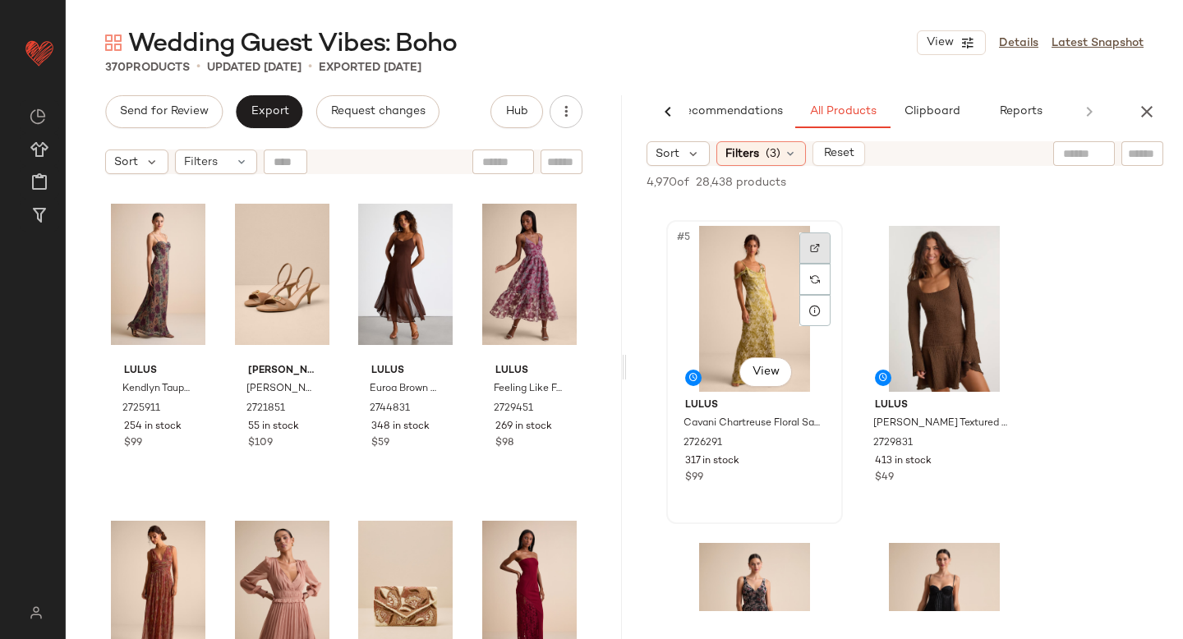
click at [811, 249] on img at bounding box center [815, 248] width 10 height 10
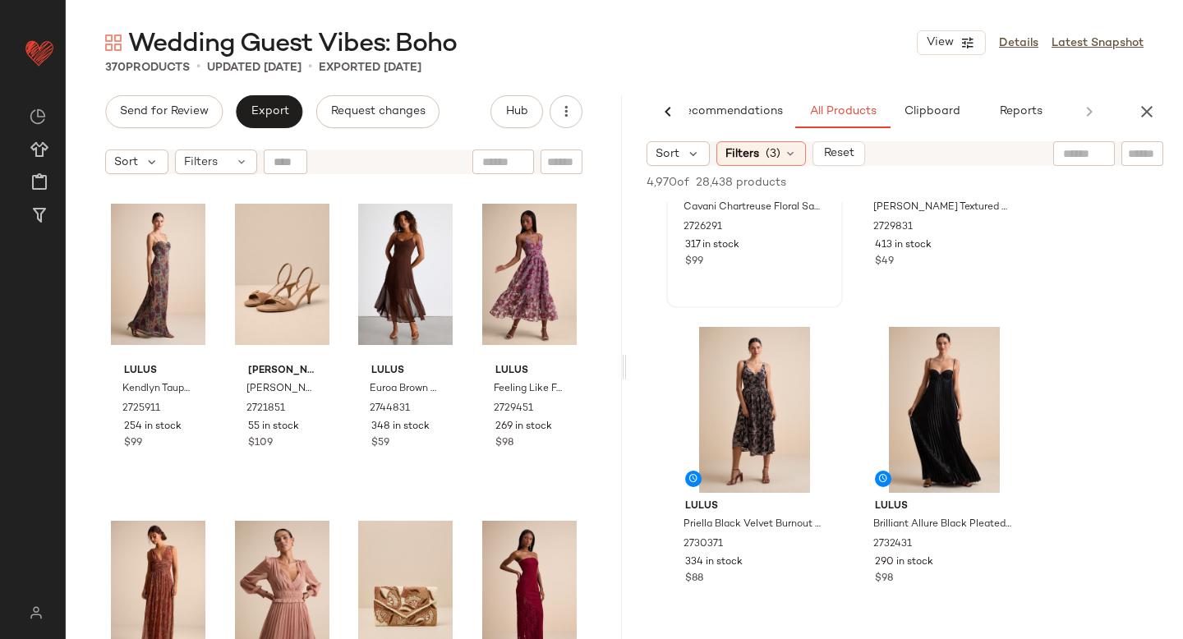
scroll to position [818, 0]
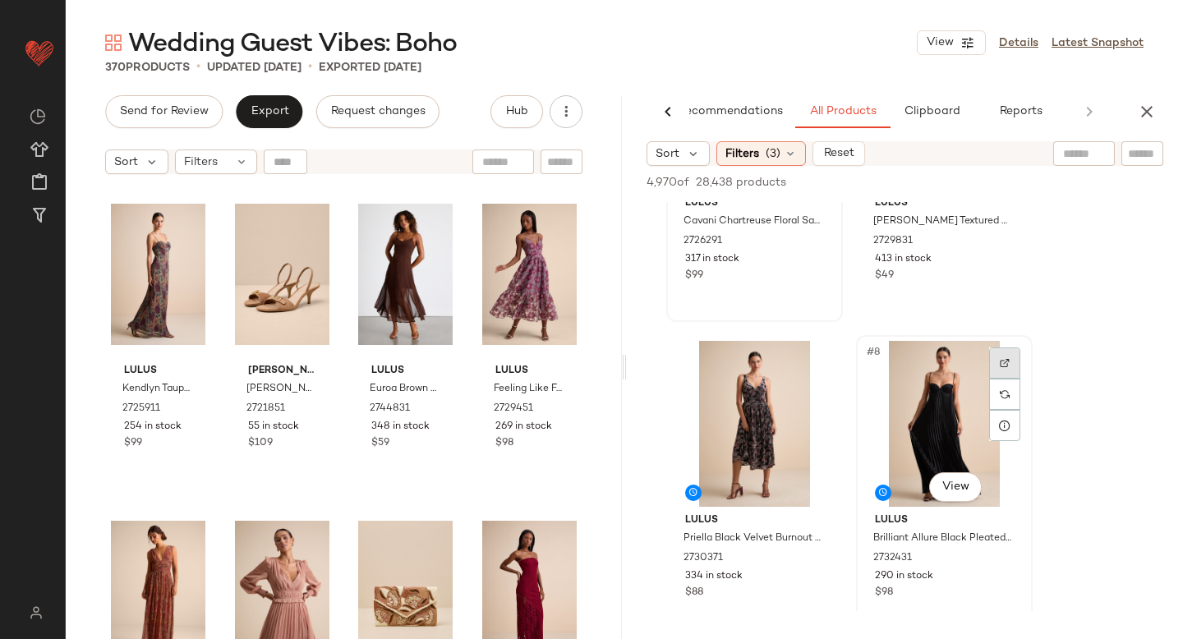
click at [1003, 360] on img at bounding box center [1004, 363] width 10 height 10
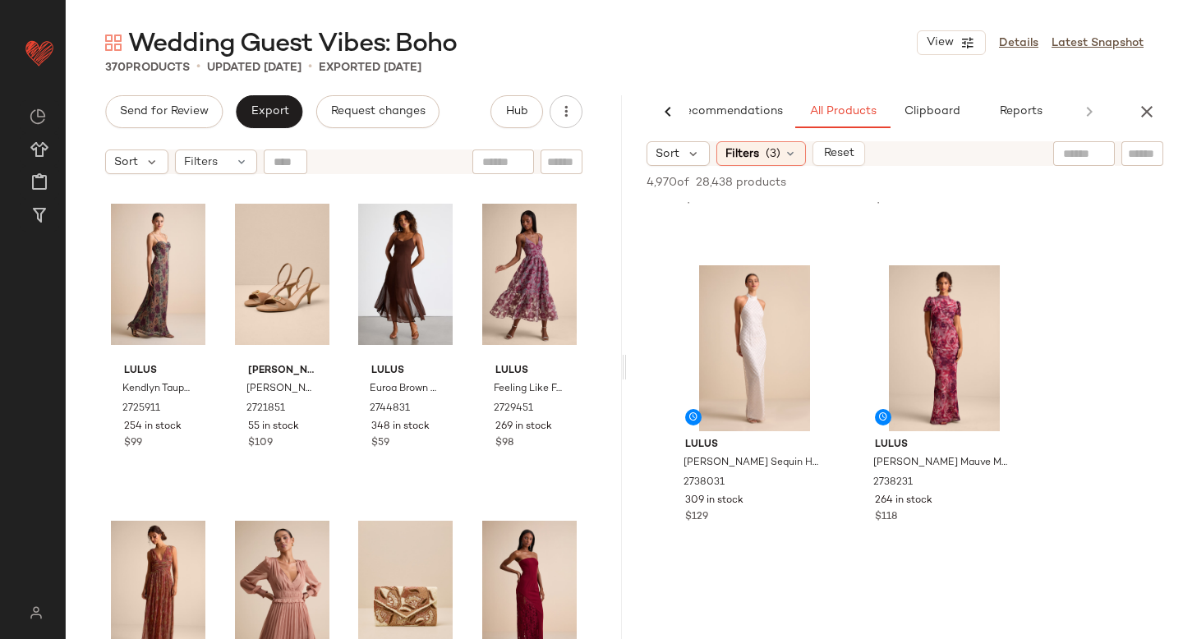
scroll to position [1898, 0]
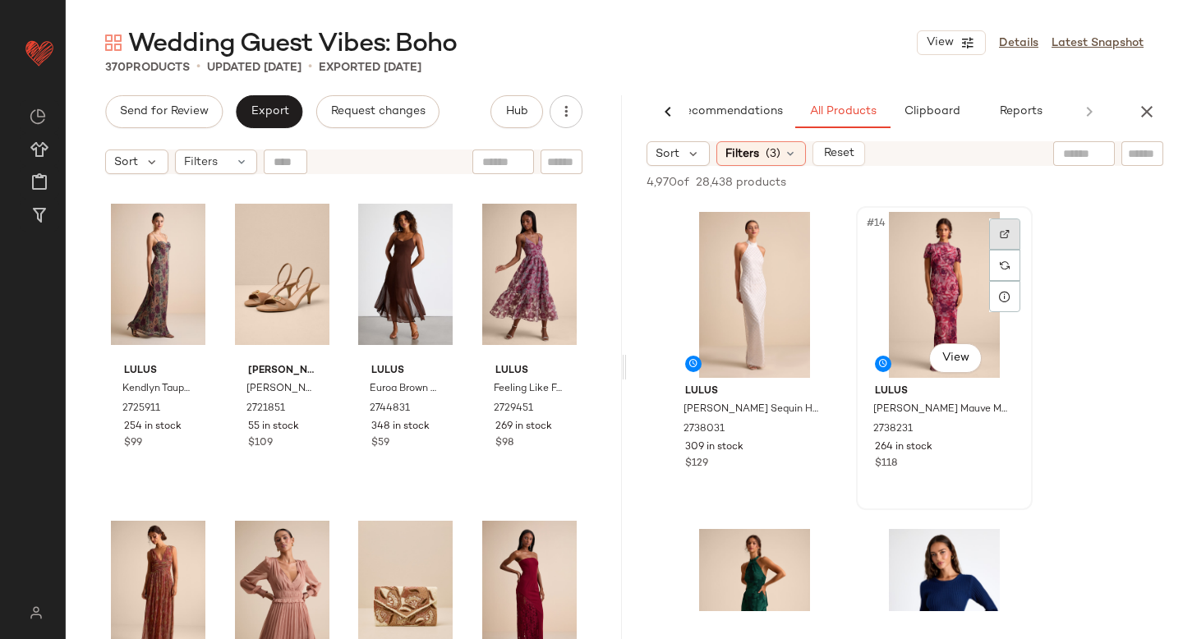
click at [1000, 235] on img at bounding box center [1004, 234] width 10 height 10
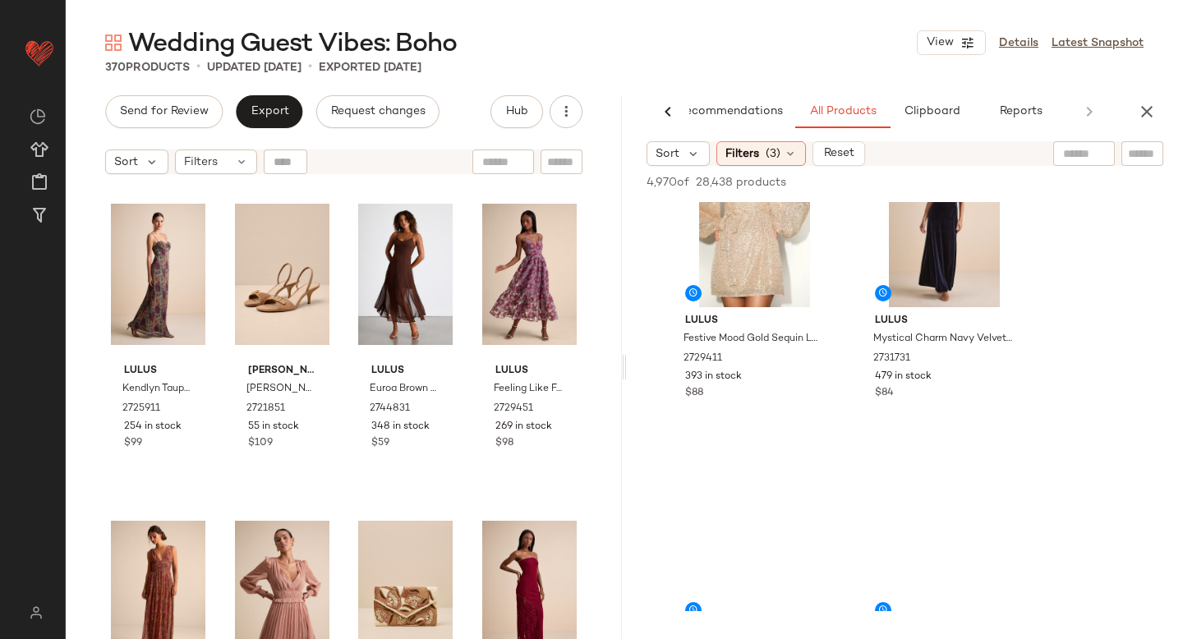
scroll to position [7624, 0]
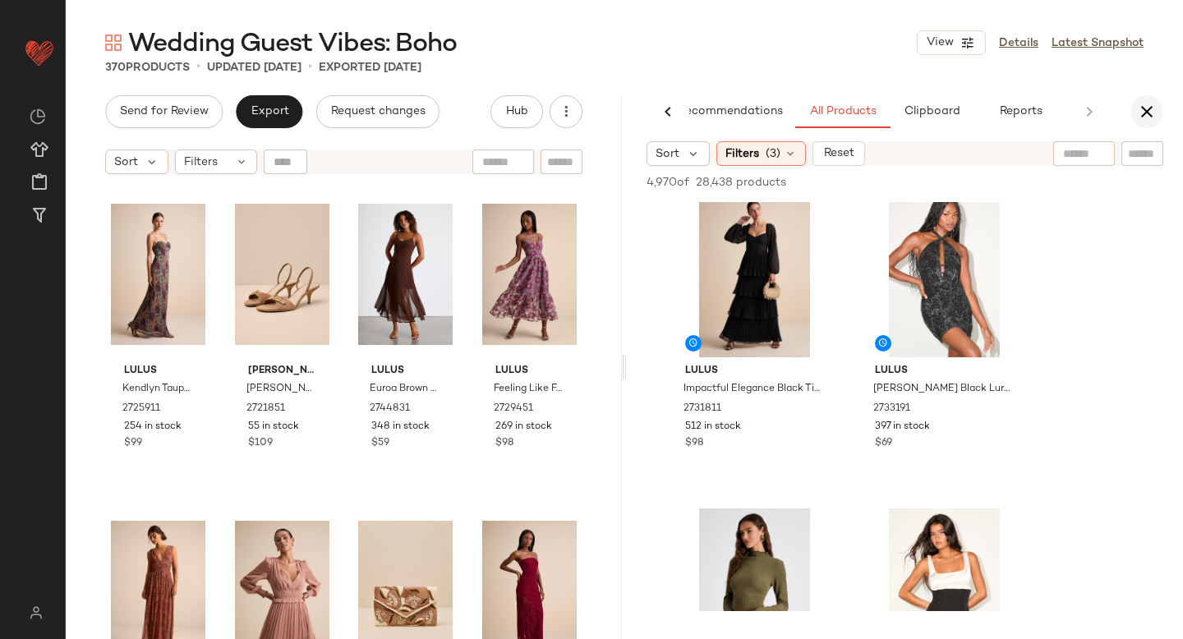
click at [1145, 103] on icon "button" at bounding box center [1147, 112] width 20 height 20
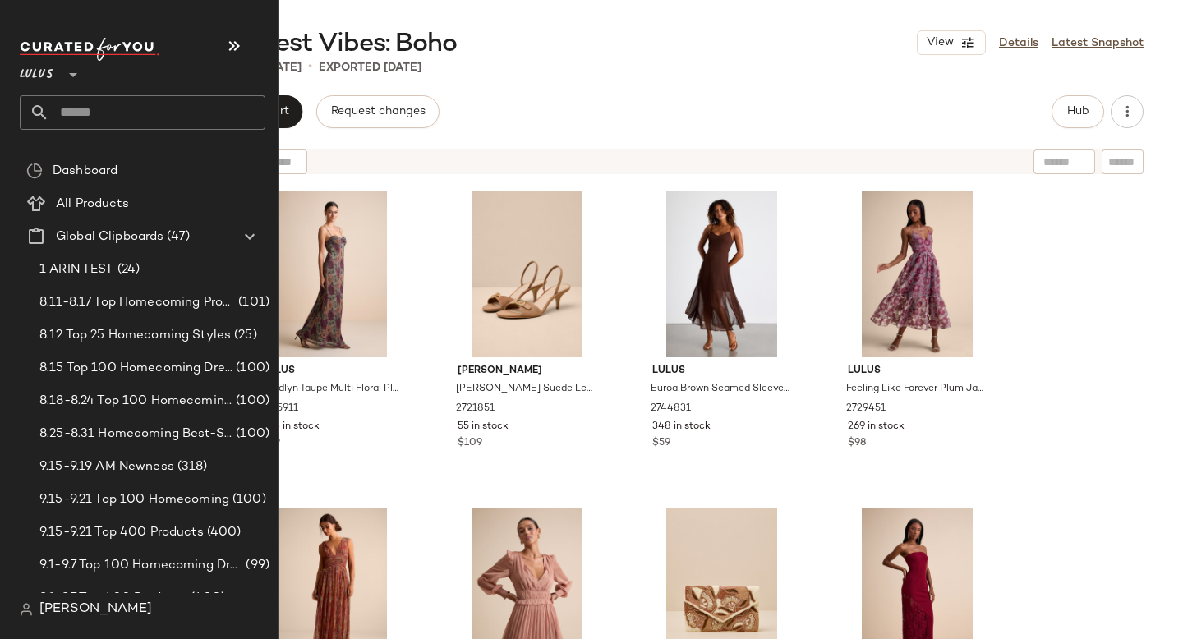
click at [81, 104] on input "text" at bounding box center [157, 112] width 216 height 34
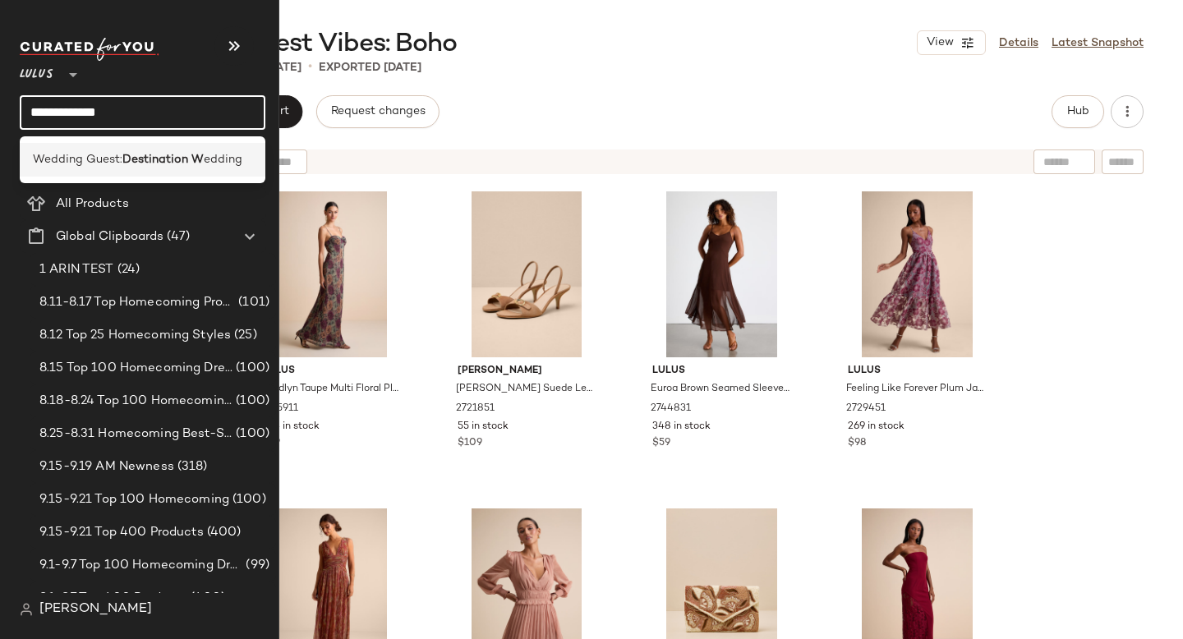
type input "**********"
click at [62, 147] on div "Wedding Guest: Destination W edding" at bounding box center [143, 160] width 246 height 34
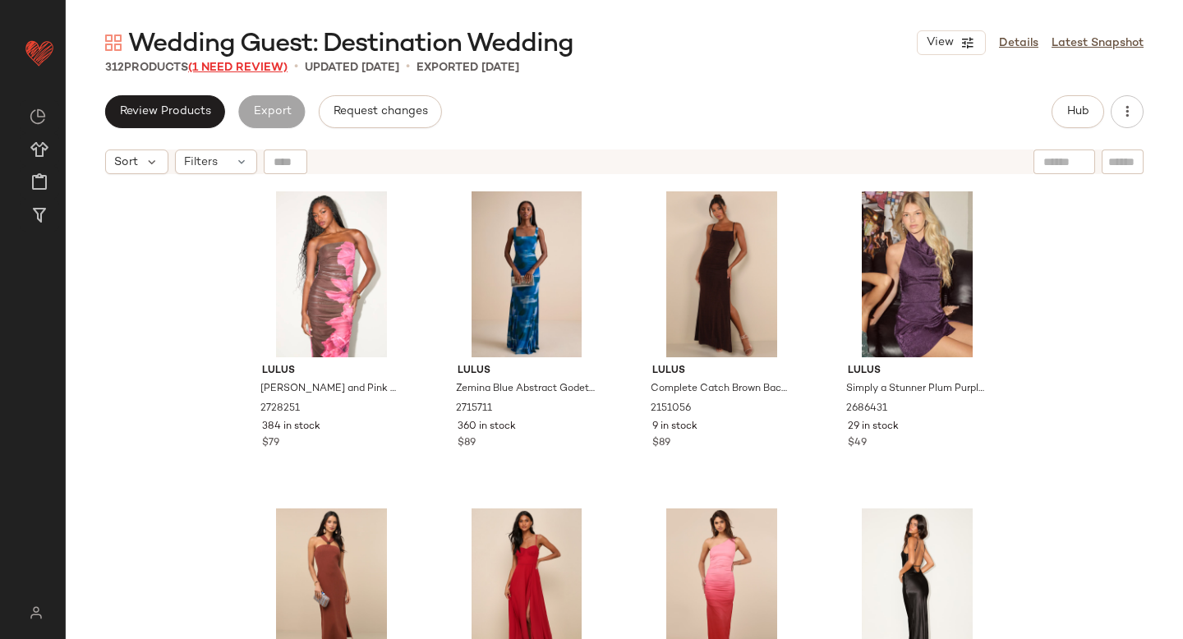
click at [245, 67] on span "(1 Need Review)" at bounding box center [237, 68] width 99 height 12
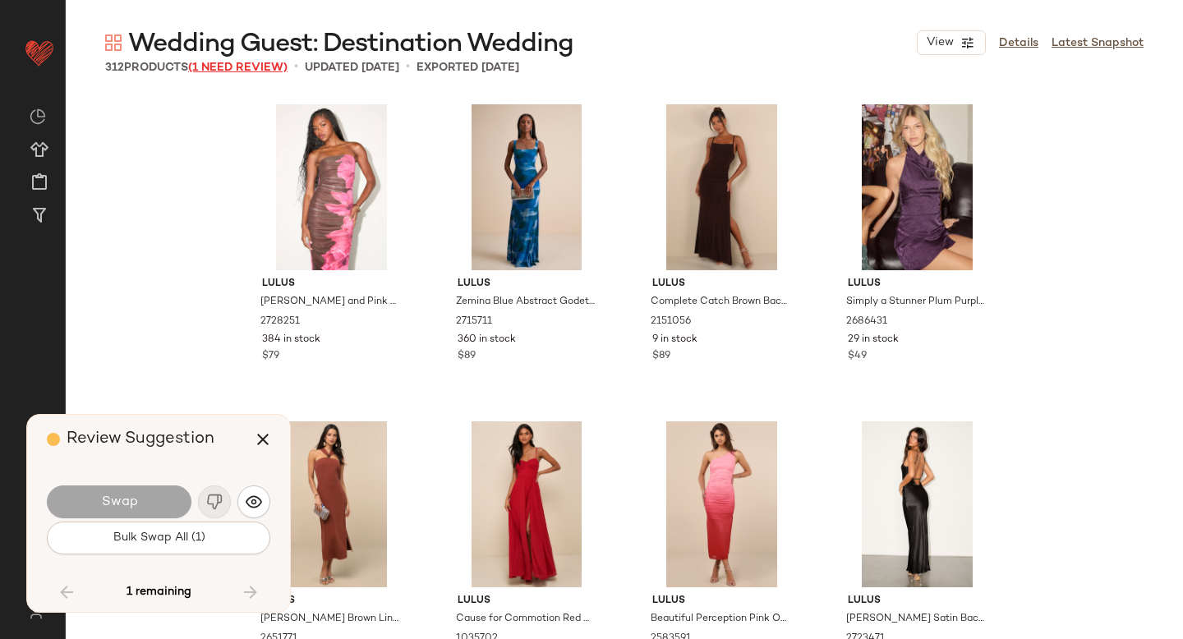
scroll to position [7608, 0]
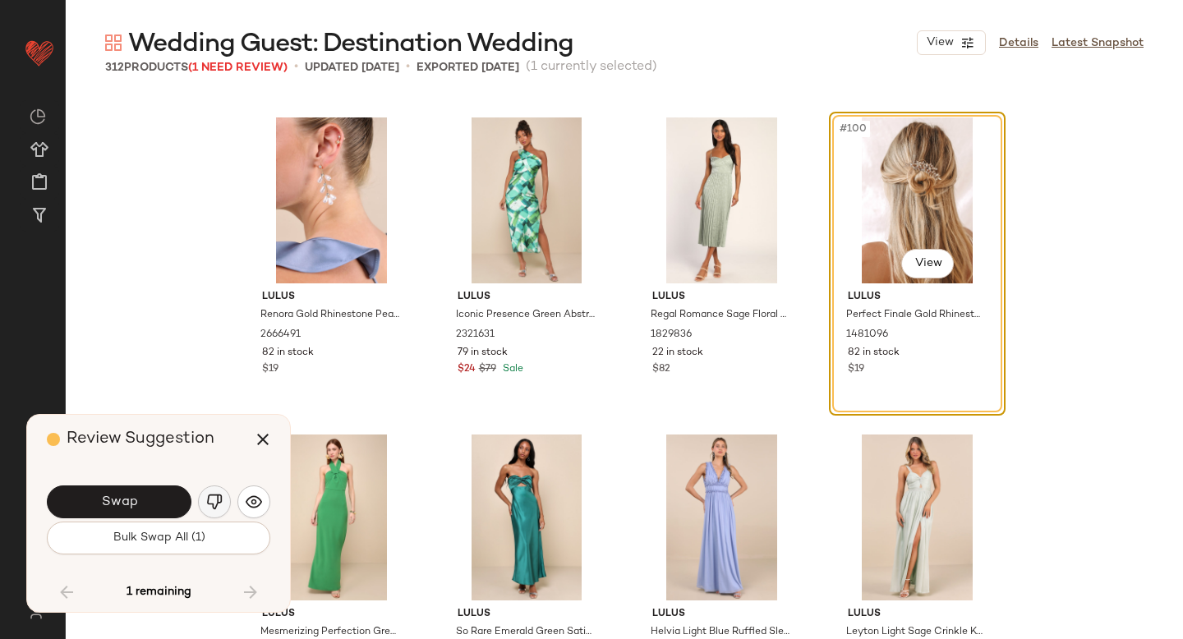
click at [218, 501] on img "button" at bounding box center [214, 502] width 16 height 16
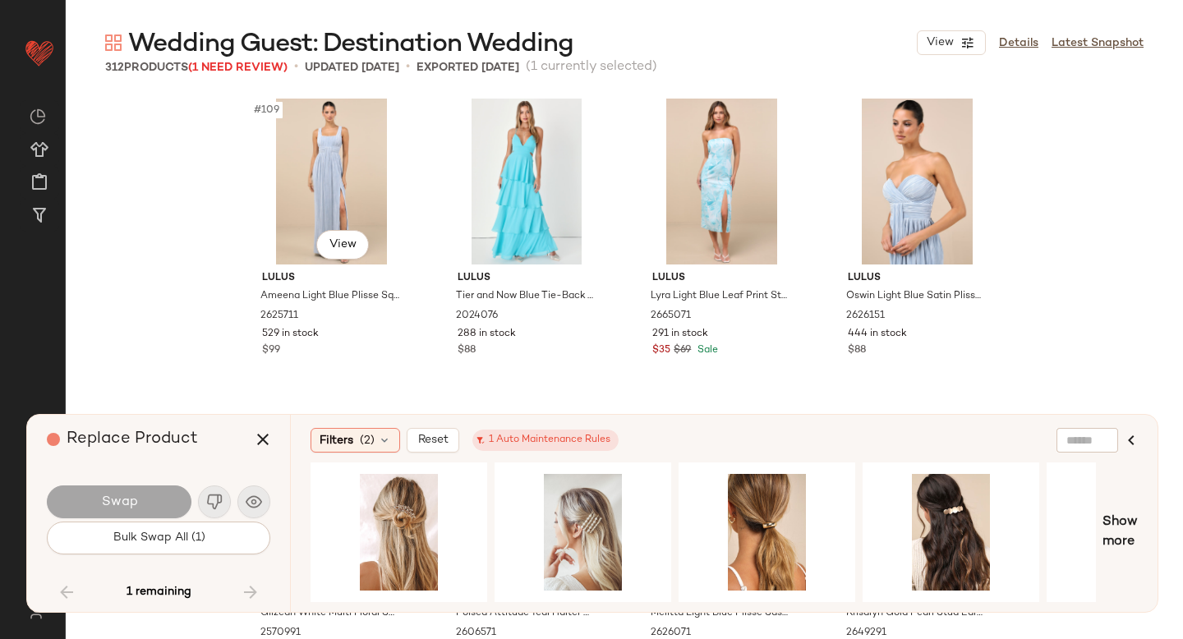
scroll to position [8579, 0]
click at [745, 490] on div "#1 View" at bounding box center [766, 532] width 165 height 117
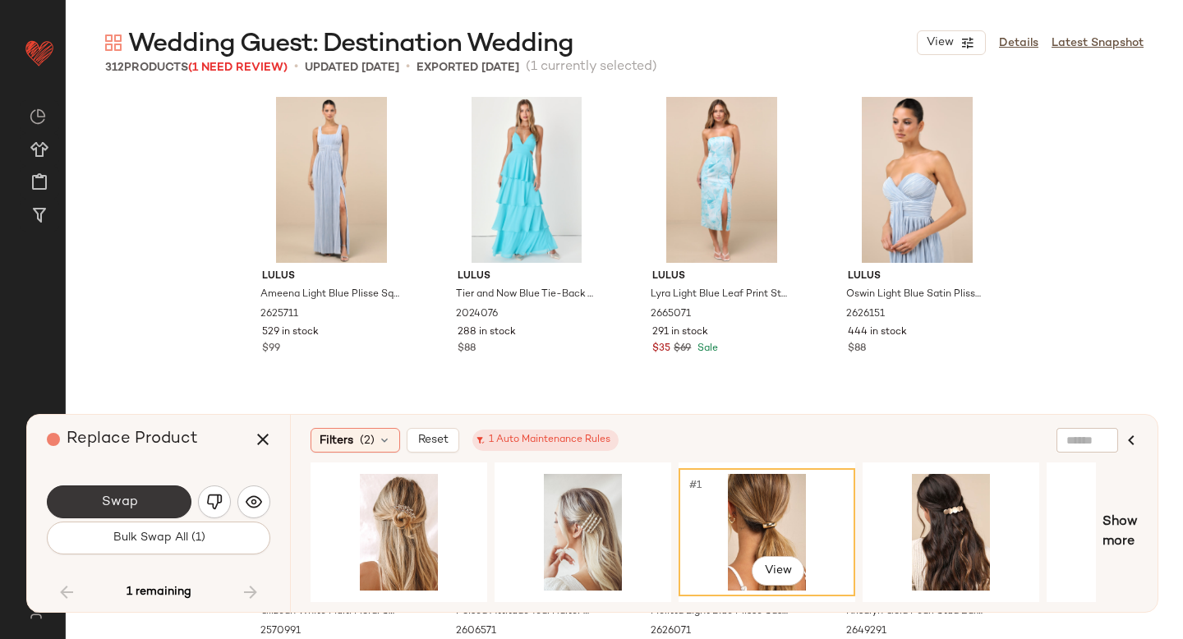
click at [124, 488] on button "Swap" at bounding box center [119, 501] width 145 height 33
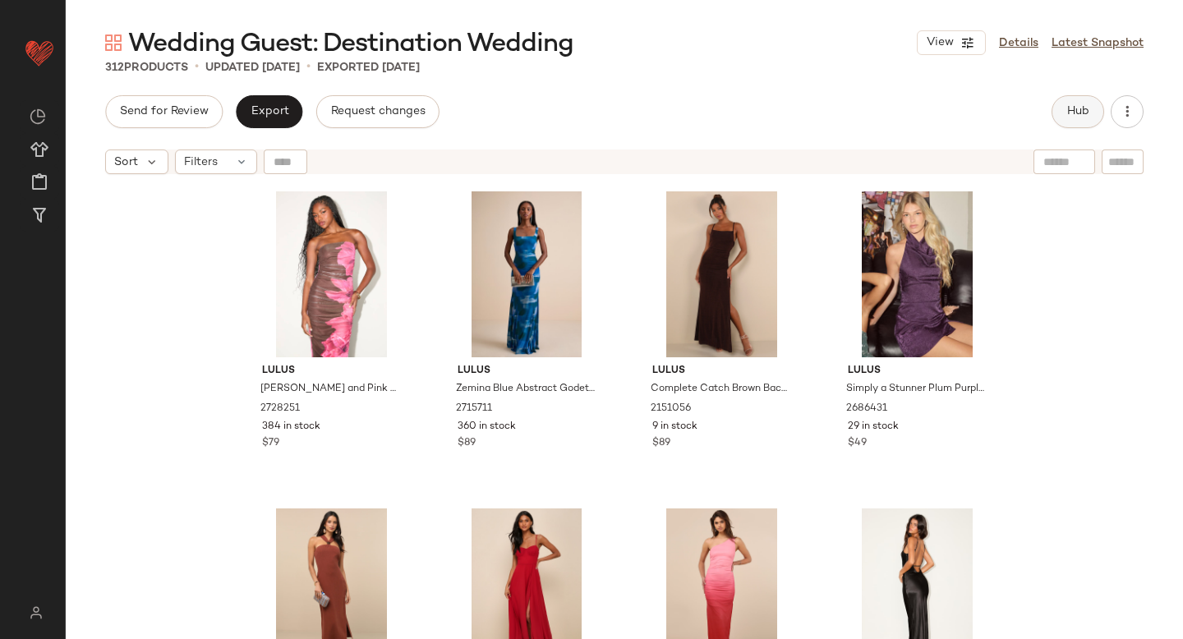
click at [1086, 118] on span "Hub" at bounding box center [1077, 111] width 23 height 13
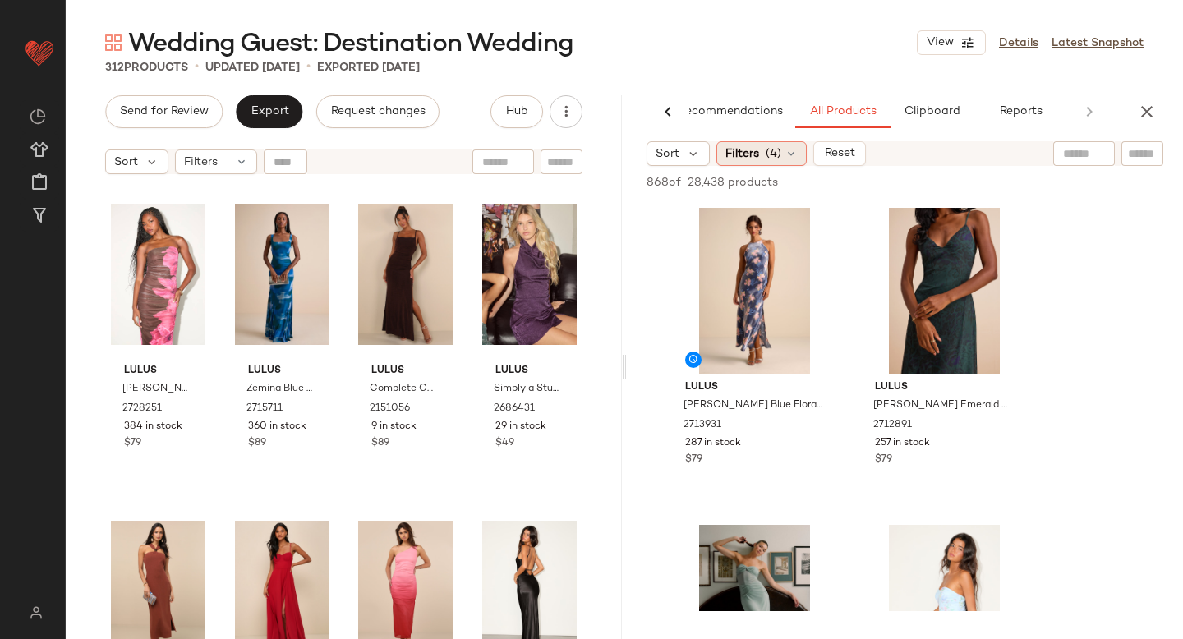
click at [761, 148] on div "Filters (4)" at bounding box center [761, 153] width 90 height 25
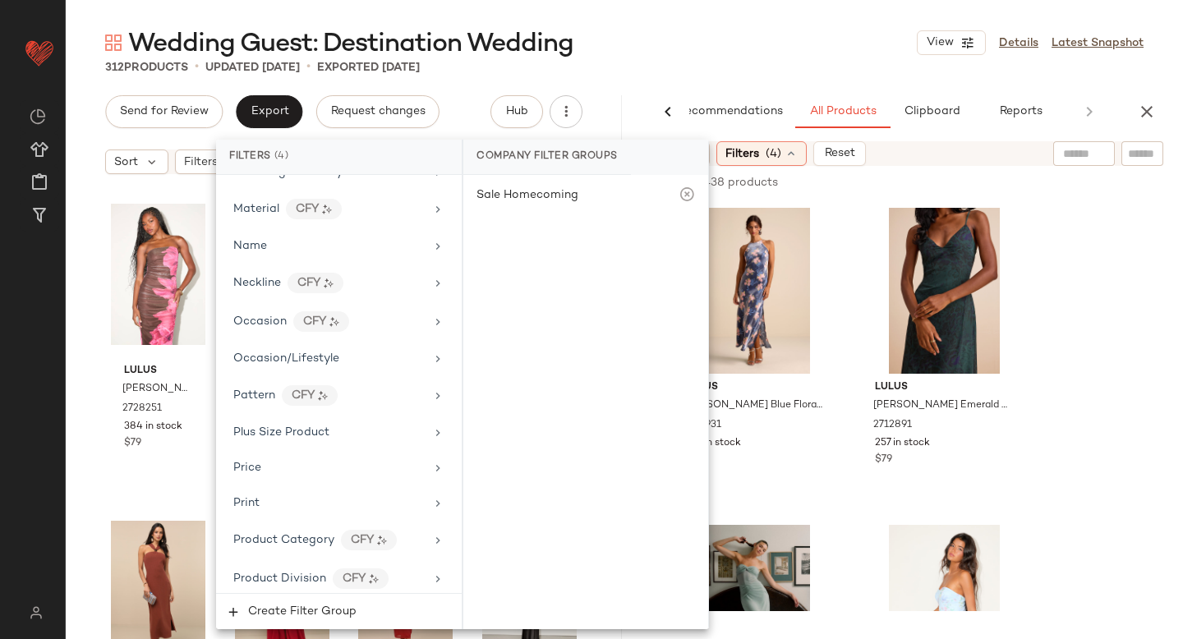
scroll to position [1296, 0]
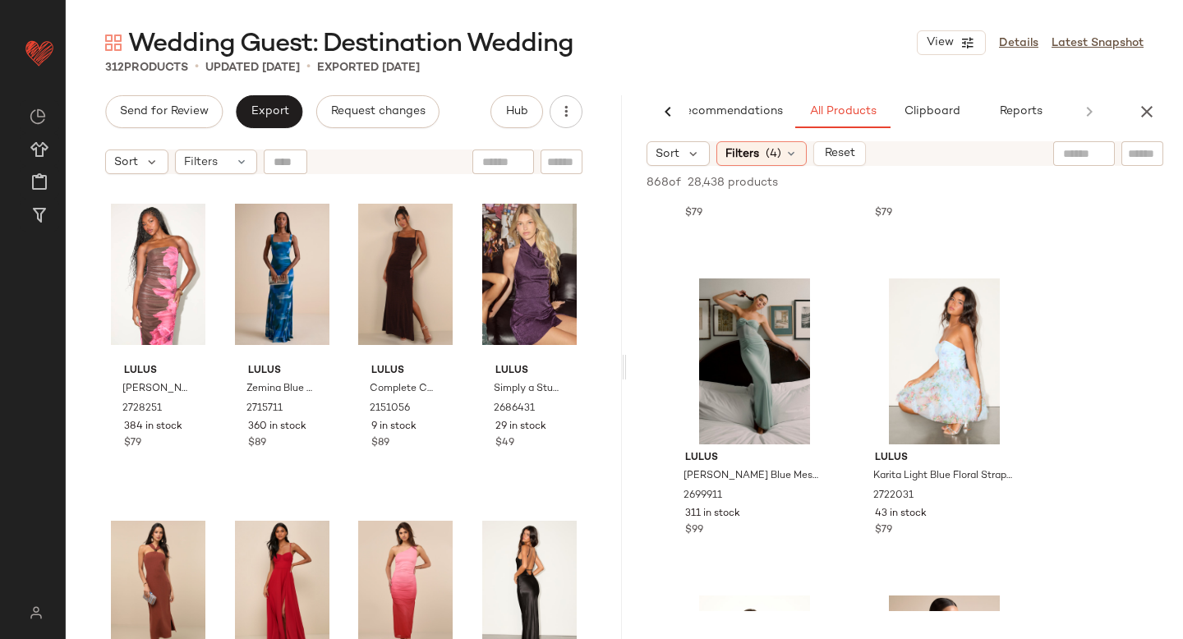
scroll to position [323, 0]
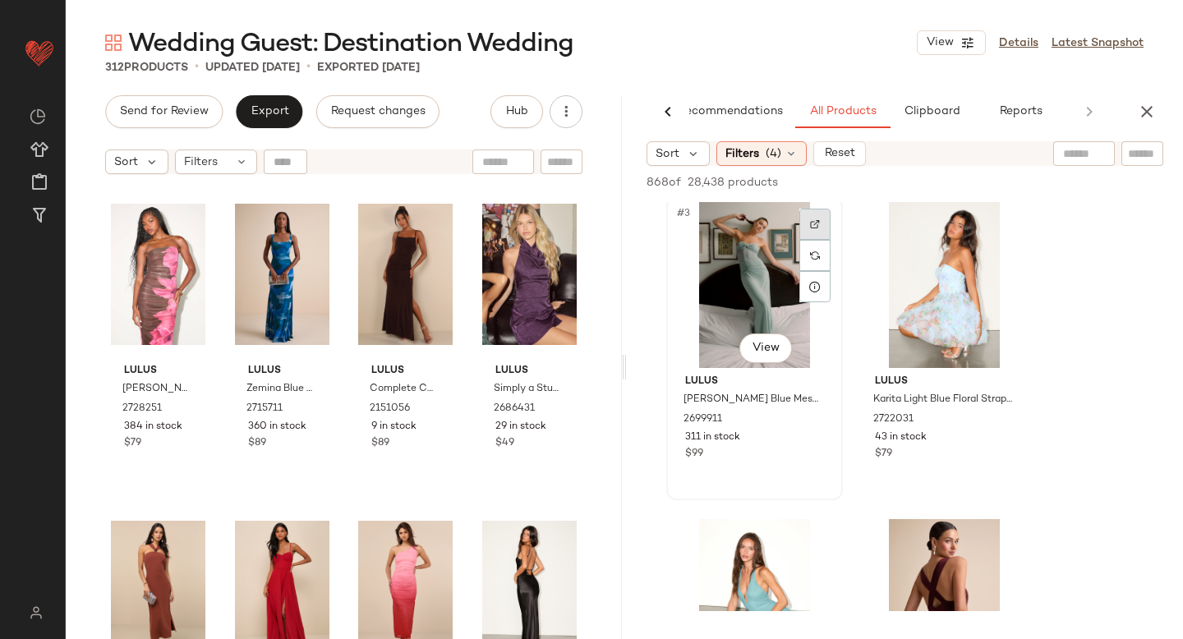
click at [818, 219] on img at bounding box center [815, 224] width 10 height 10
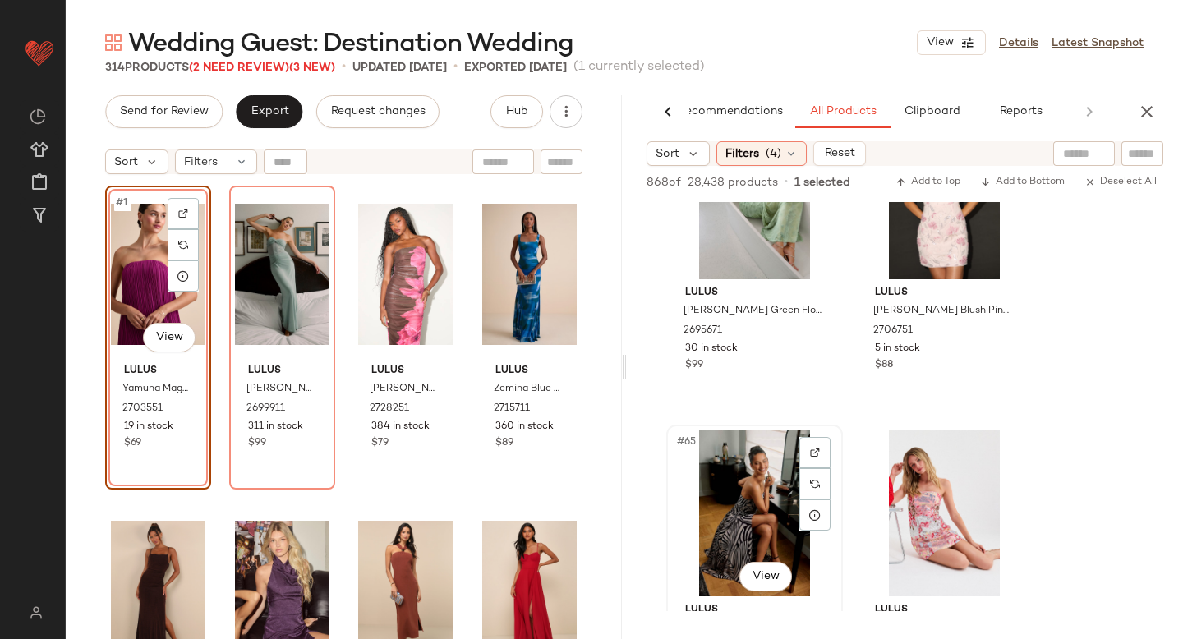
scroll to position [10047, 0]
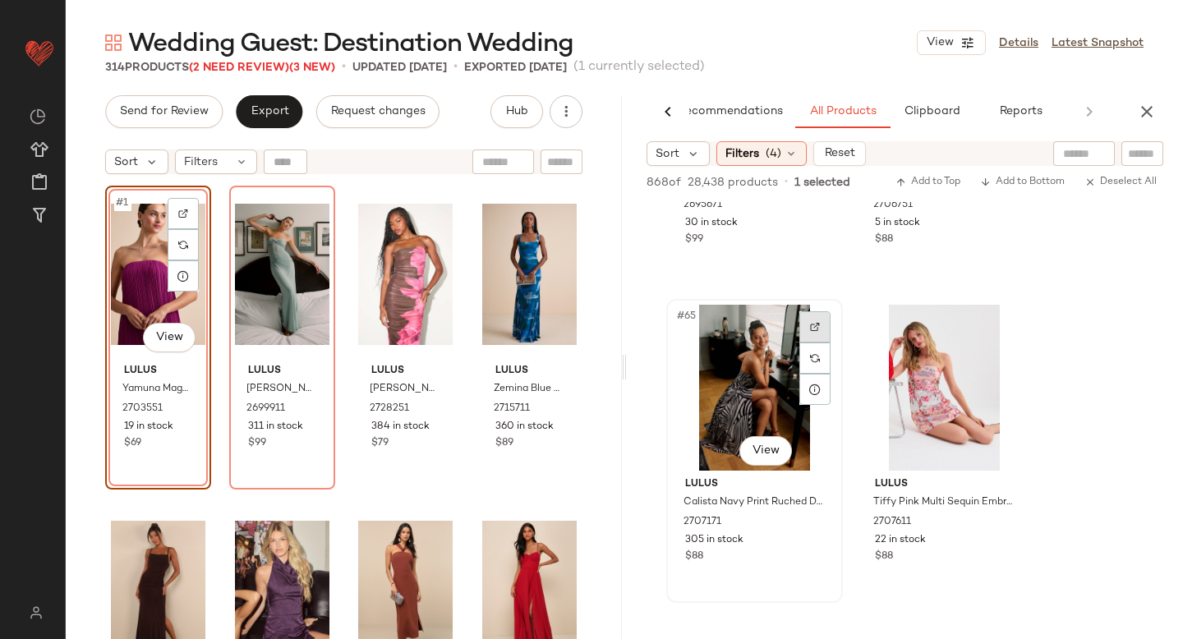
click at [819, 328] on img at bounding box center [815, 327] width 10 height 10
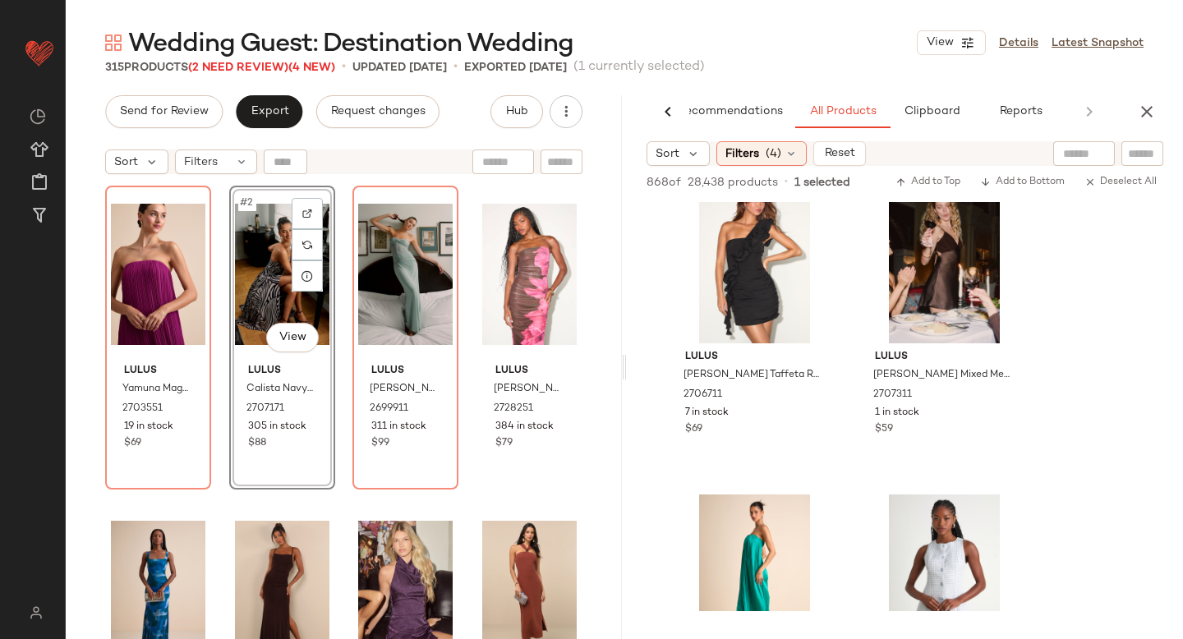
scroll to position [12771, 0]
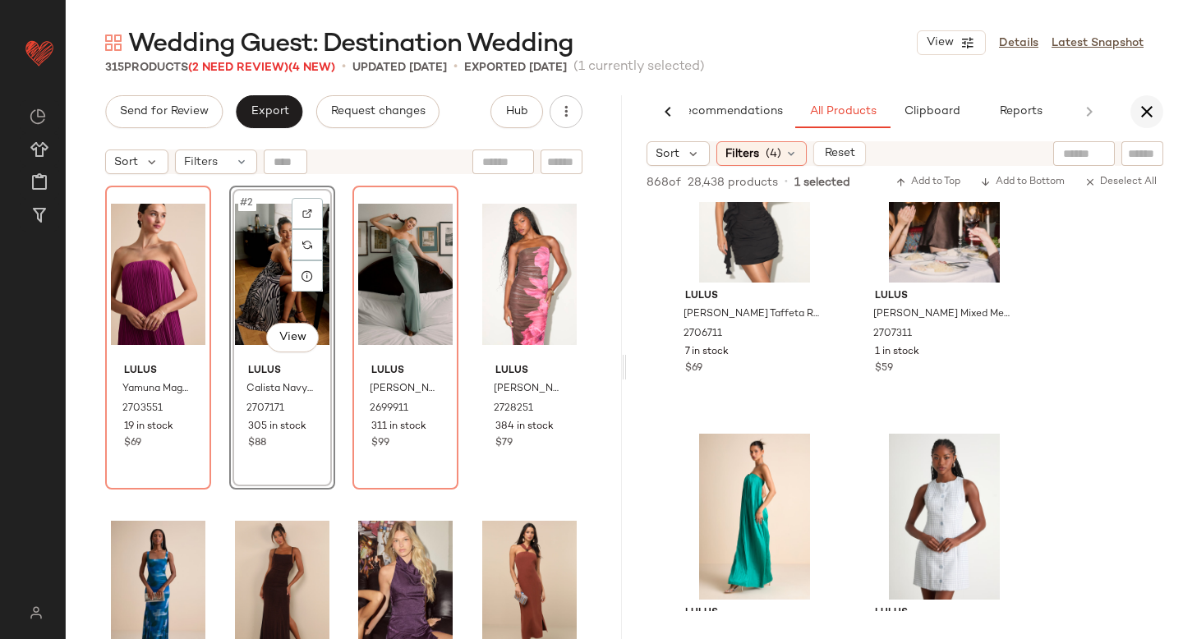
click at [1138, 122] on button "button" at bounding box center [1146, 111] width 33 height 33
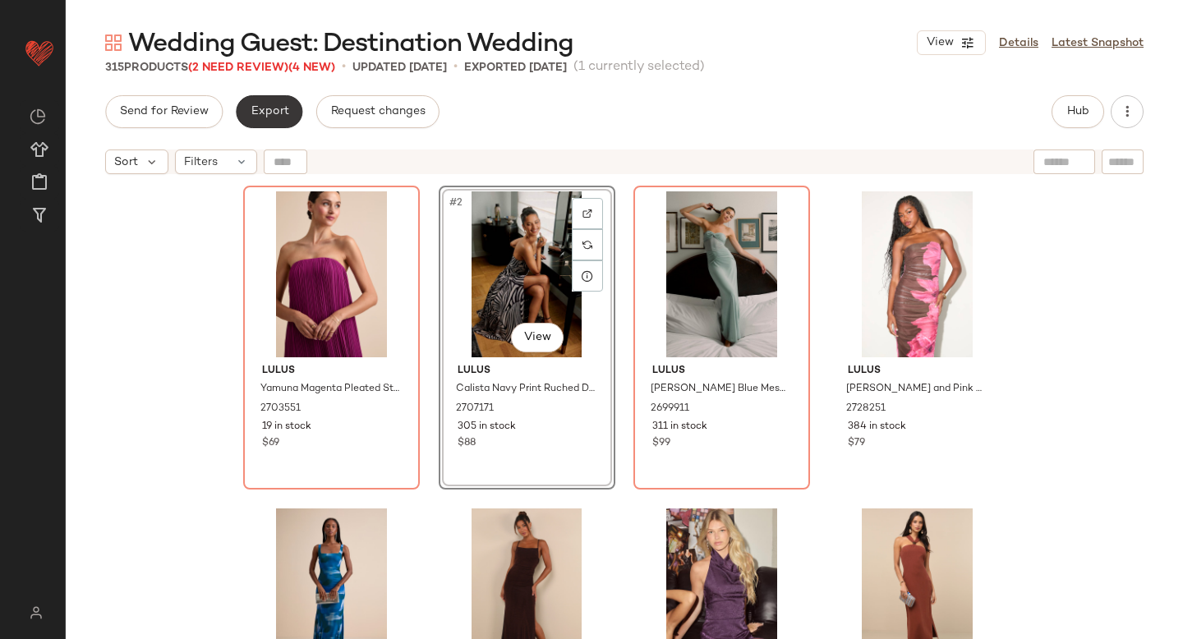
click at [253, 108] on span "Export" at bounding box center [269, 111] width 39 height 13
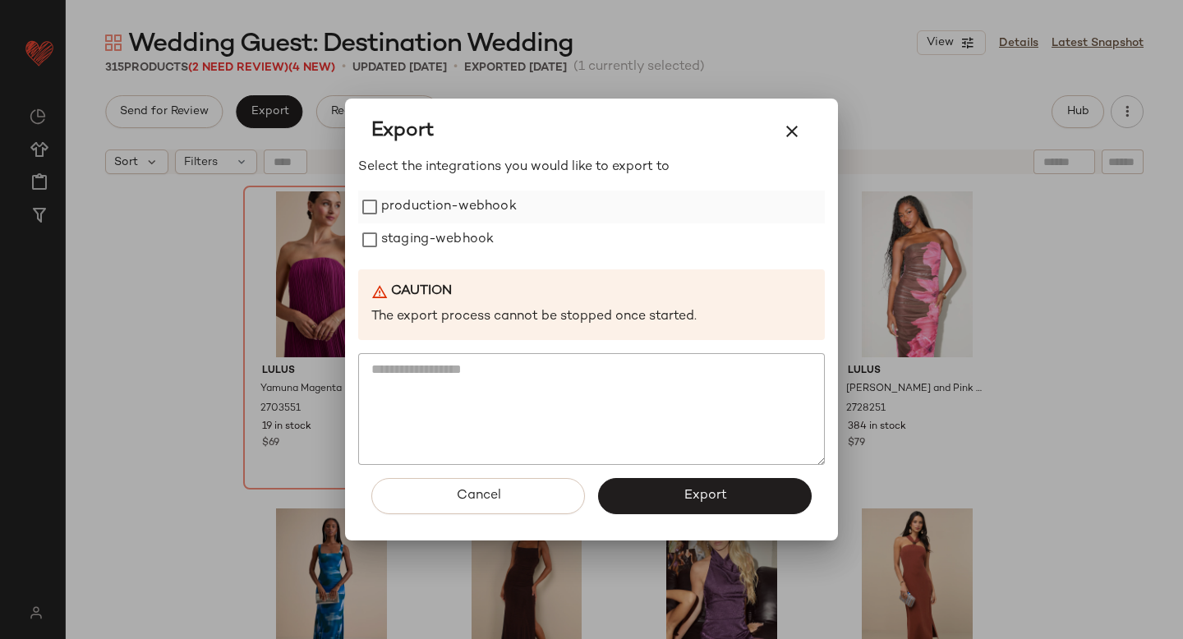
click at [400, 204] on label "production-webhook" at bounding box center [449, 207] width 136 height 33
click at [405, 245] on label "staging-webhook" at bounding box center [437, 239] width 113 height 33
click at [701, 498] on span "Export" at bounding box center [704, 496] width 44 height 16
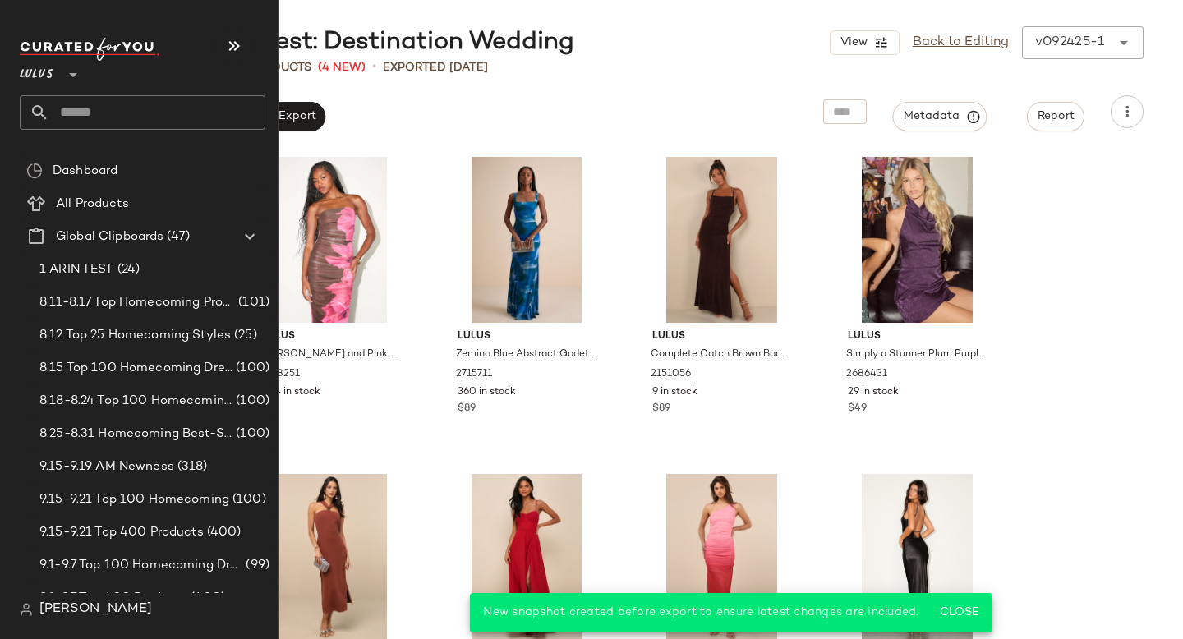
click at [104, 122] on input "text" at bounding box center [157, 112] width 216 height 34
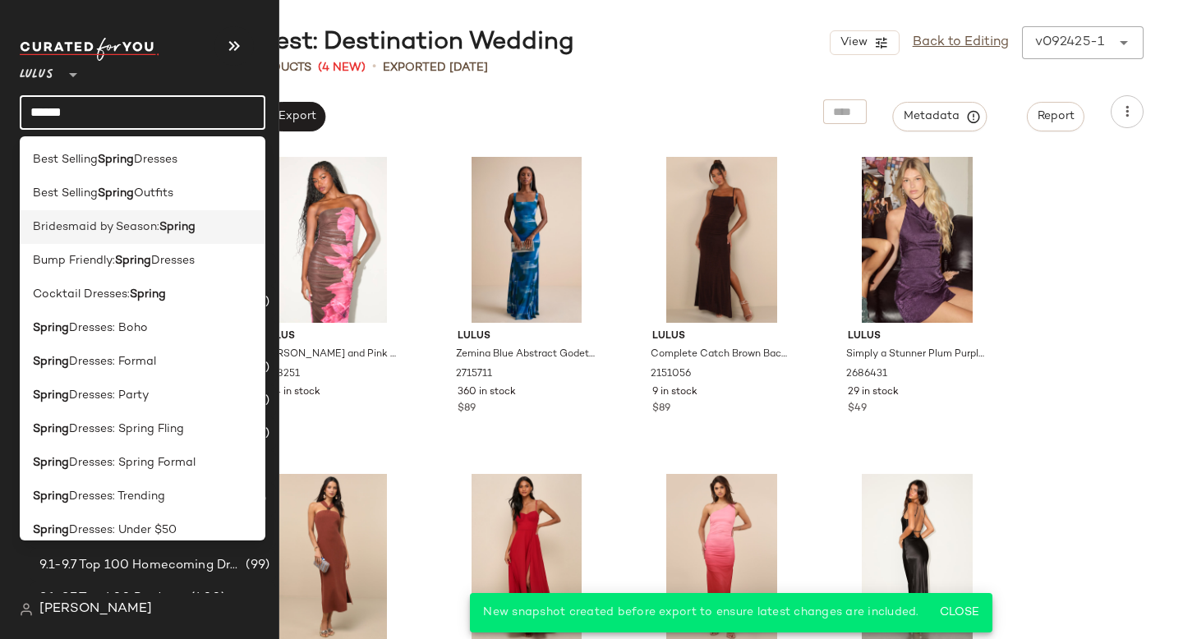
scroll to position [283, 0]
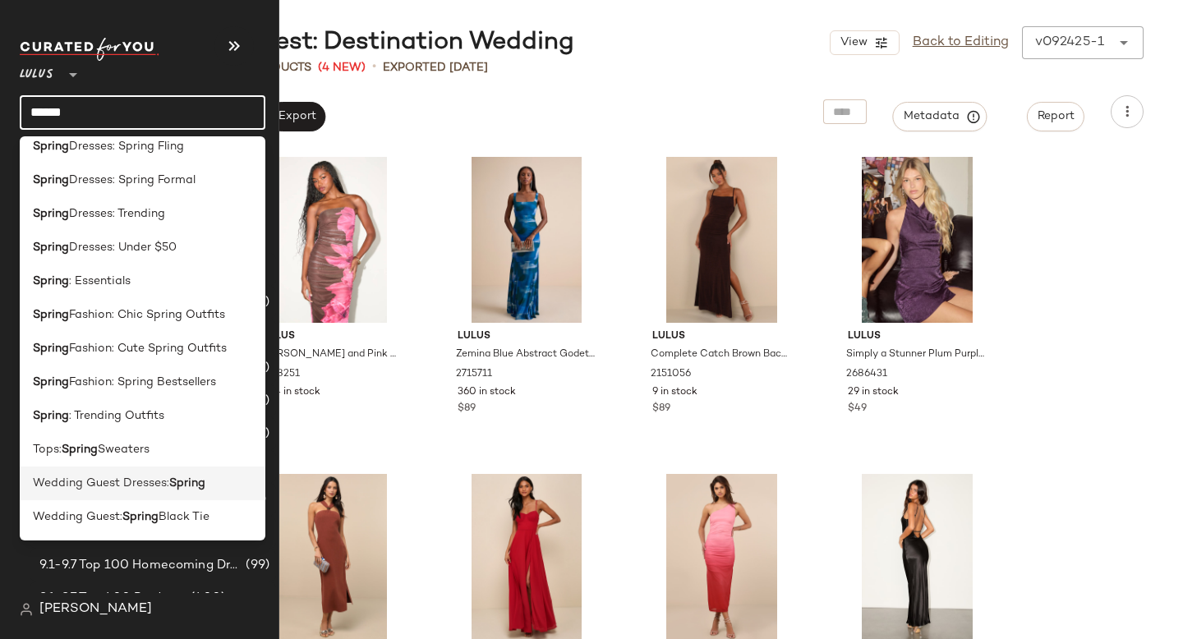
type input "******"
click at [120, 494] on div "Wedding Guest Dresses: Spring" at bounding box center [143, 483] width 246 height 34
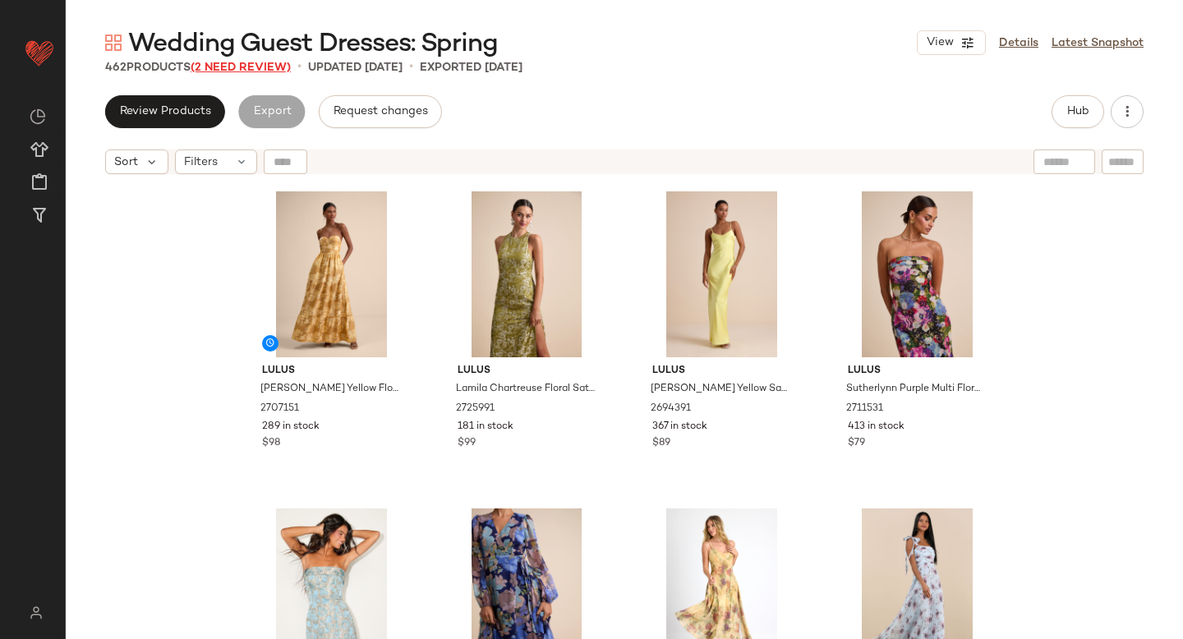
click at [248, 62] on span "(2 Need Review)" at bounding box center [241, 68] width 100 height 12
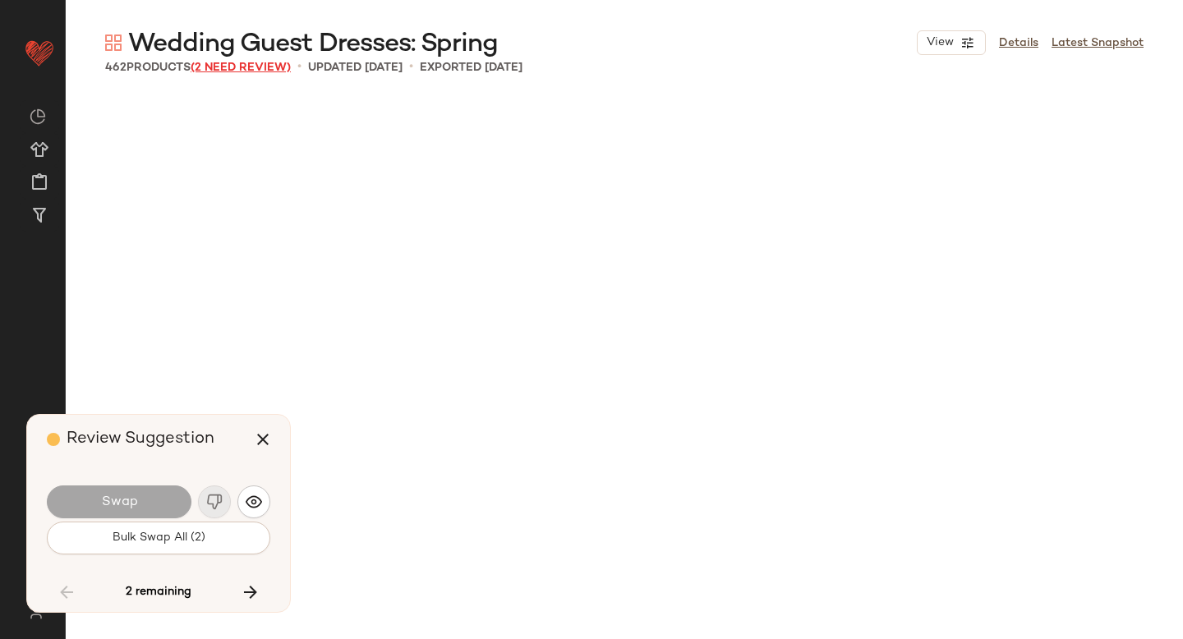
scroll to position [22190, 0]
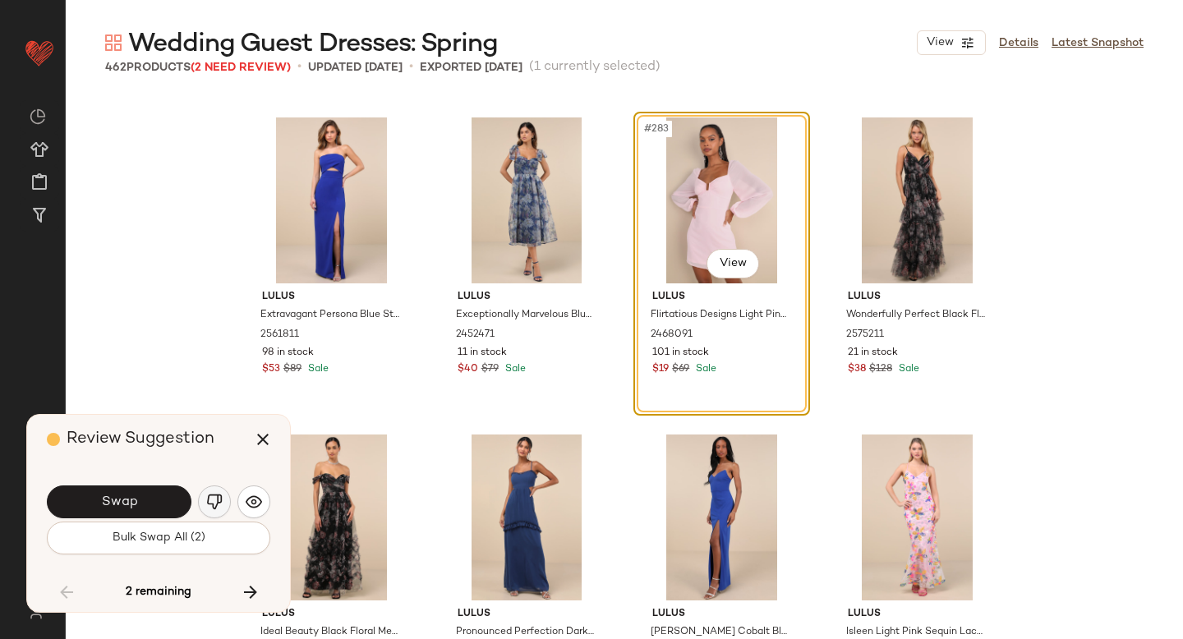
click at [211, 495] on img "button" at bounding box center [214, 502] width 16 height 16
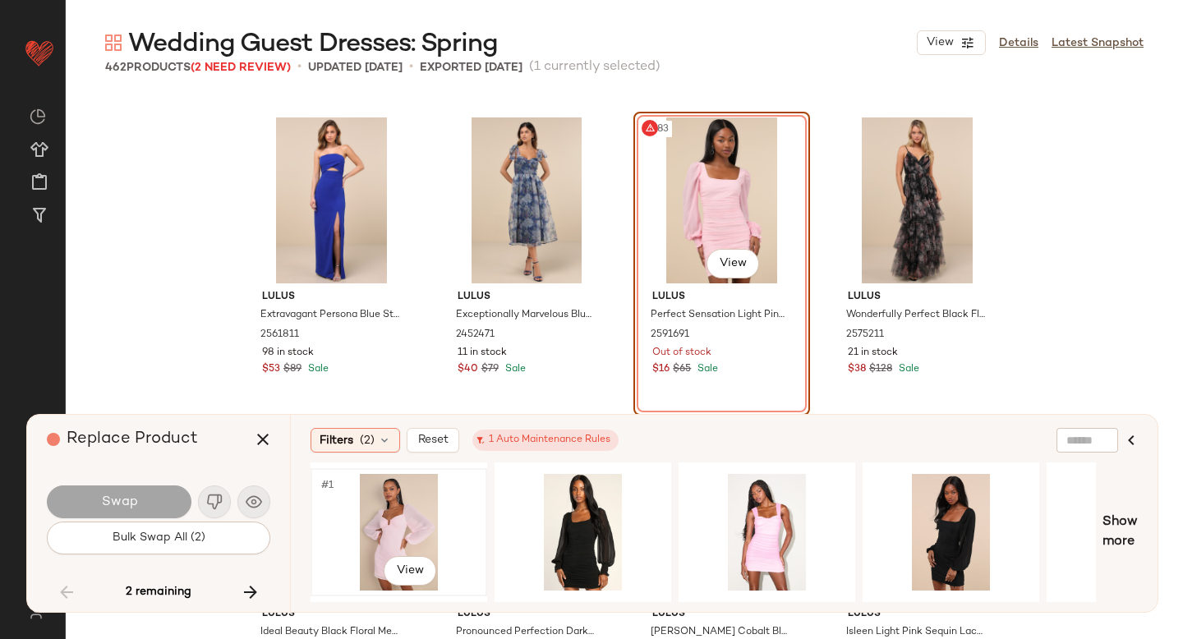
click at [370, 509] on div "#1 View" at bounding box center [398, 532] width 165 height 117
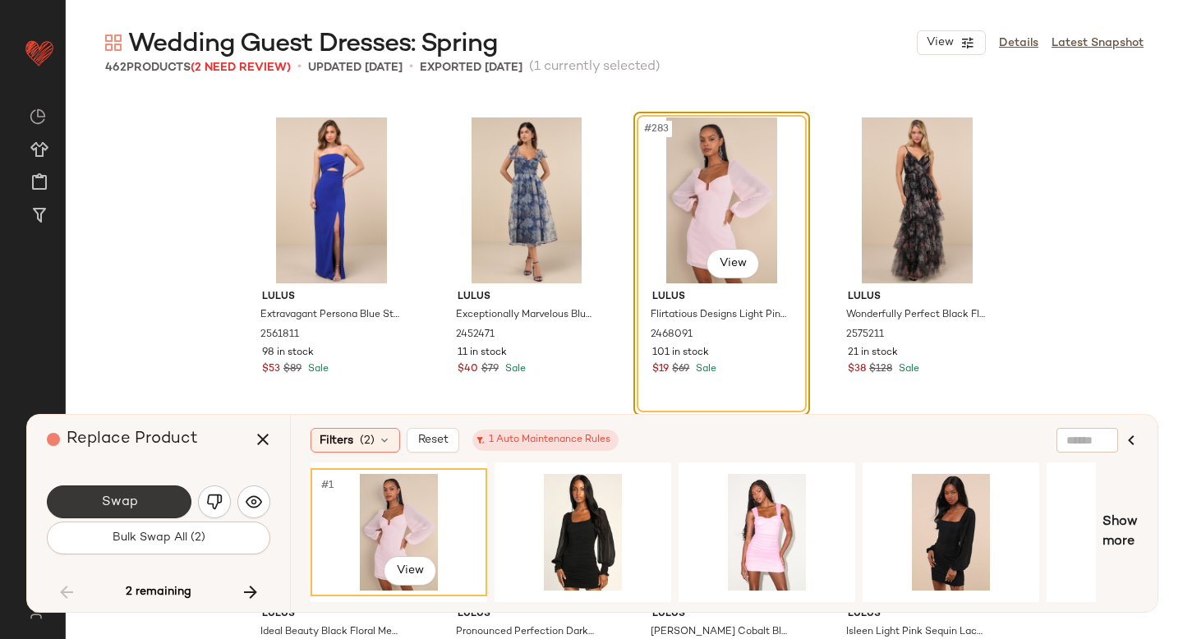
click at [166, 494] on button "Swap" at bounding box center [119, 501] width 145 height 33
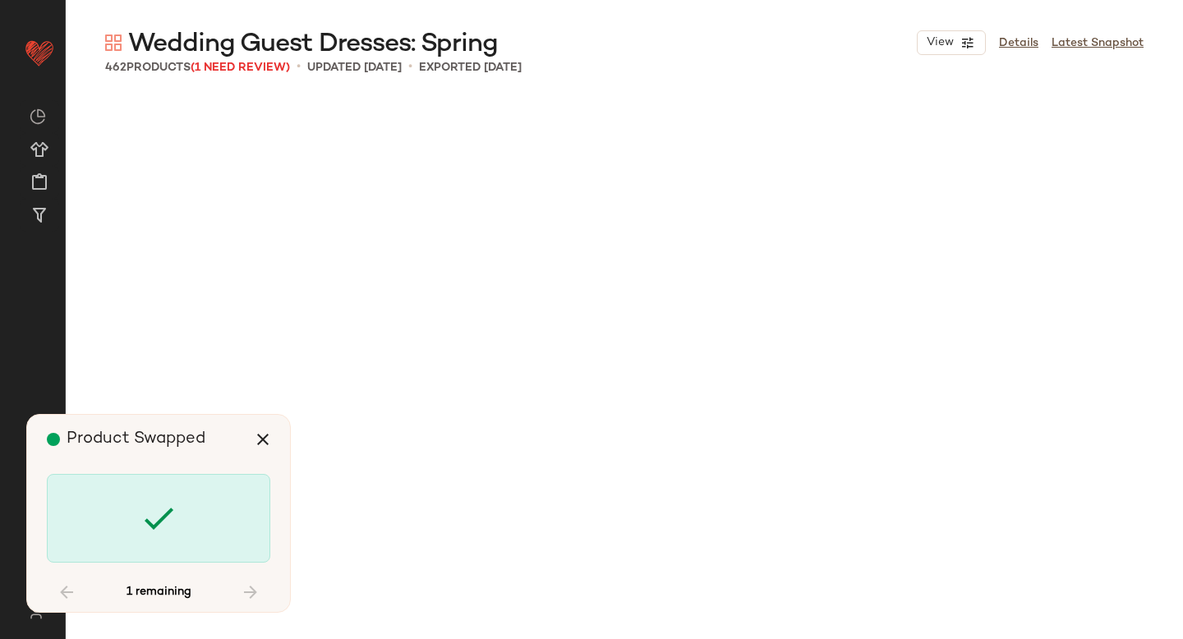
scroll to position [31382, 0]
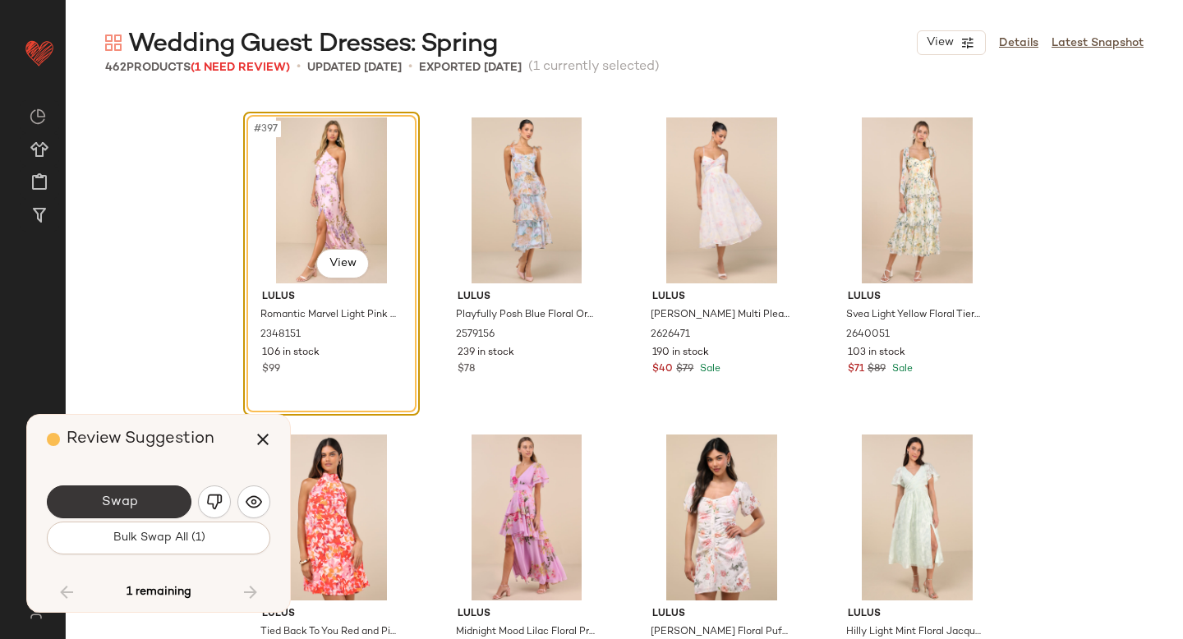
click at [158, 499] on button "Swap" at bounding box center [119, 501] width 145 height 33
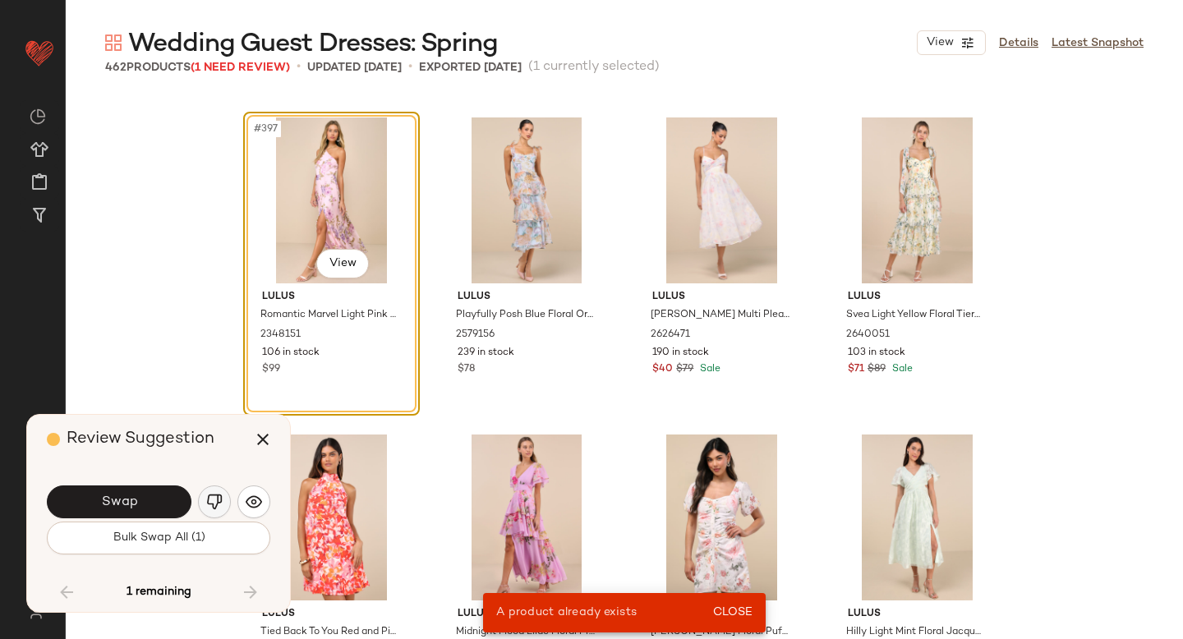
click at [212, 498] on img "button" at bounding box center [214, 502] width 16 height 16
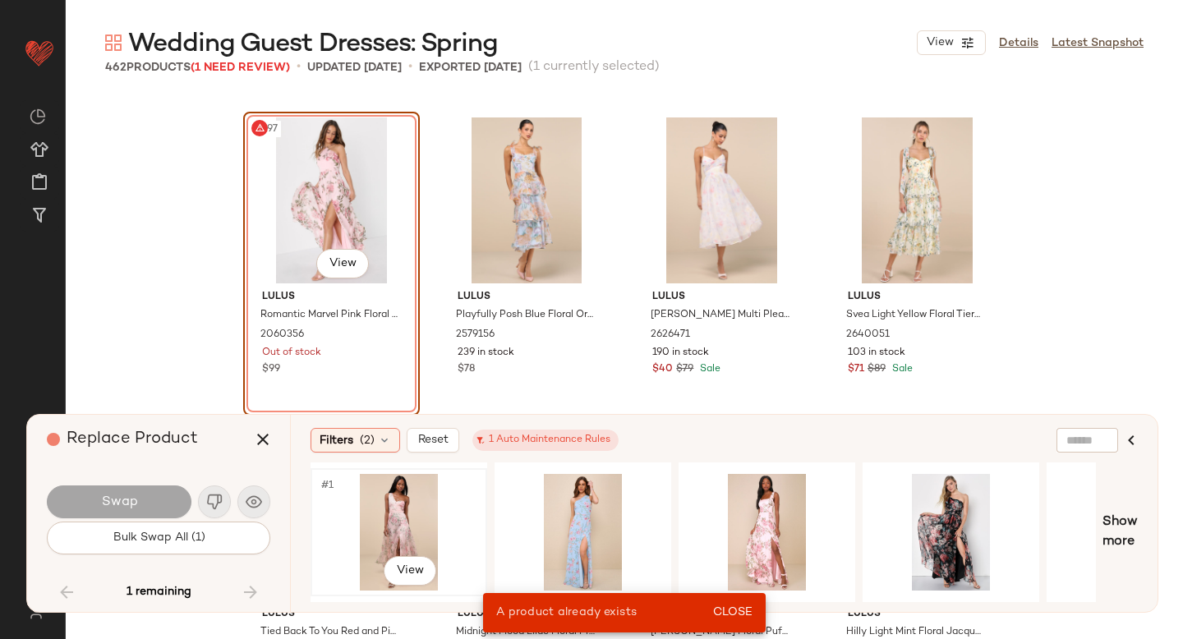
click at [402, 521] on div "#1 View" at bounding box center [398, 532] width 165 height 117
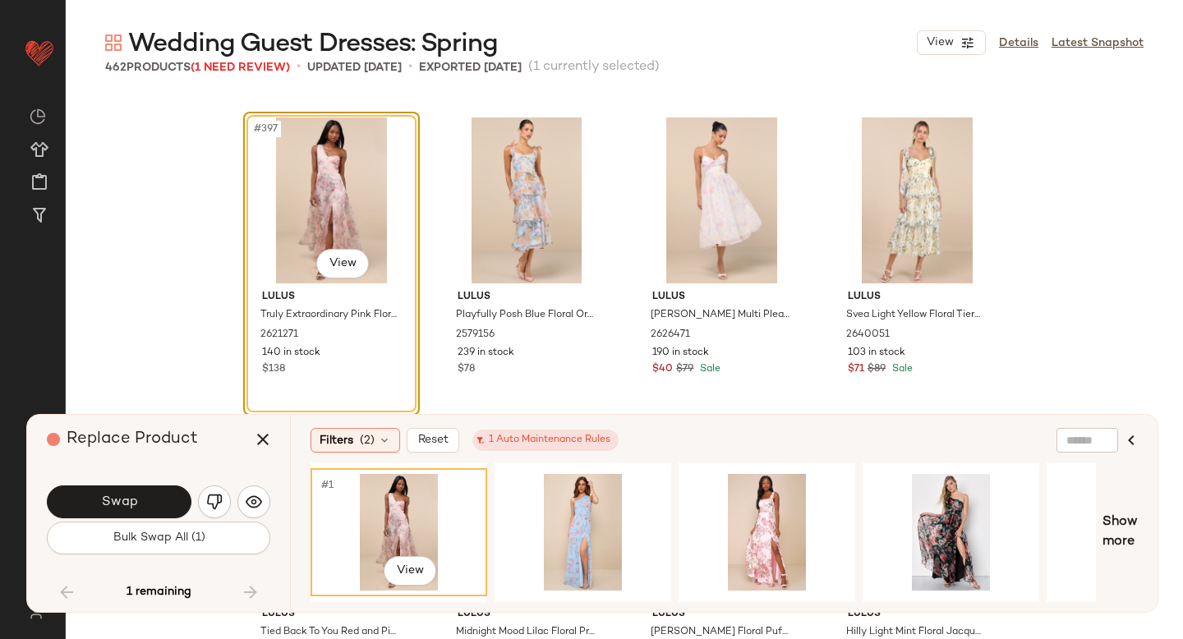
click at [124, 483] on div "Swap" at bounding box center [158, 501] width 223 height 39
click at [123, 494] on span "Swap" at bounding box center [118, 502] width 37 height 16
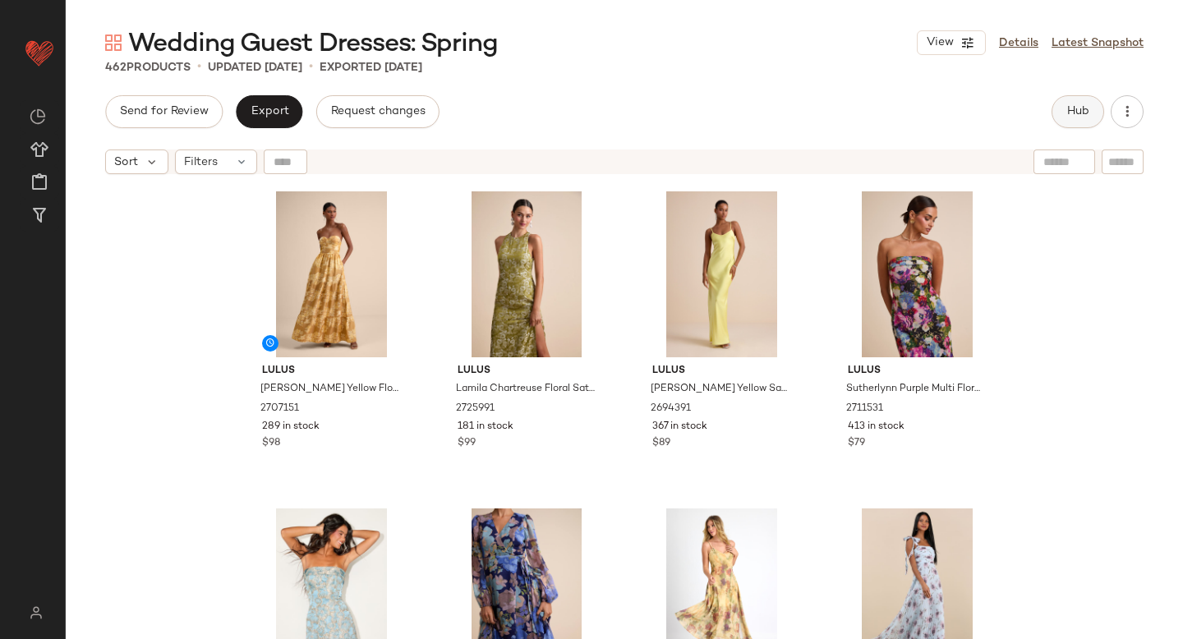
click at [1066, 116] on span "Hub" at bounding box center [1077, 111] width 23 height 13
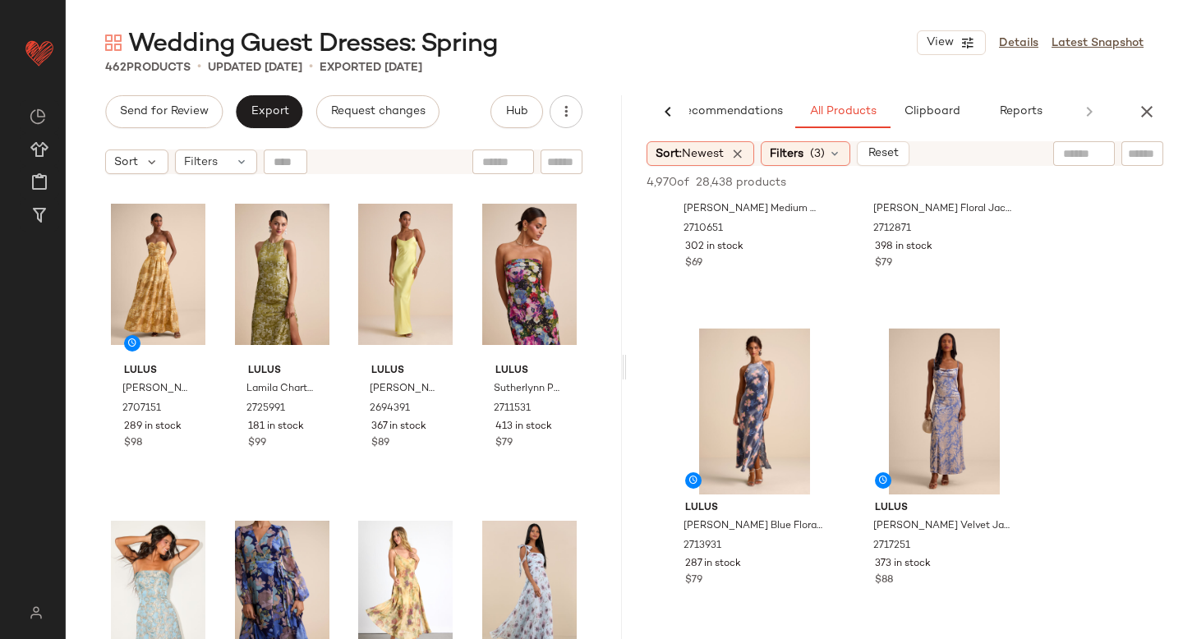
scroll to position [218, 0]
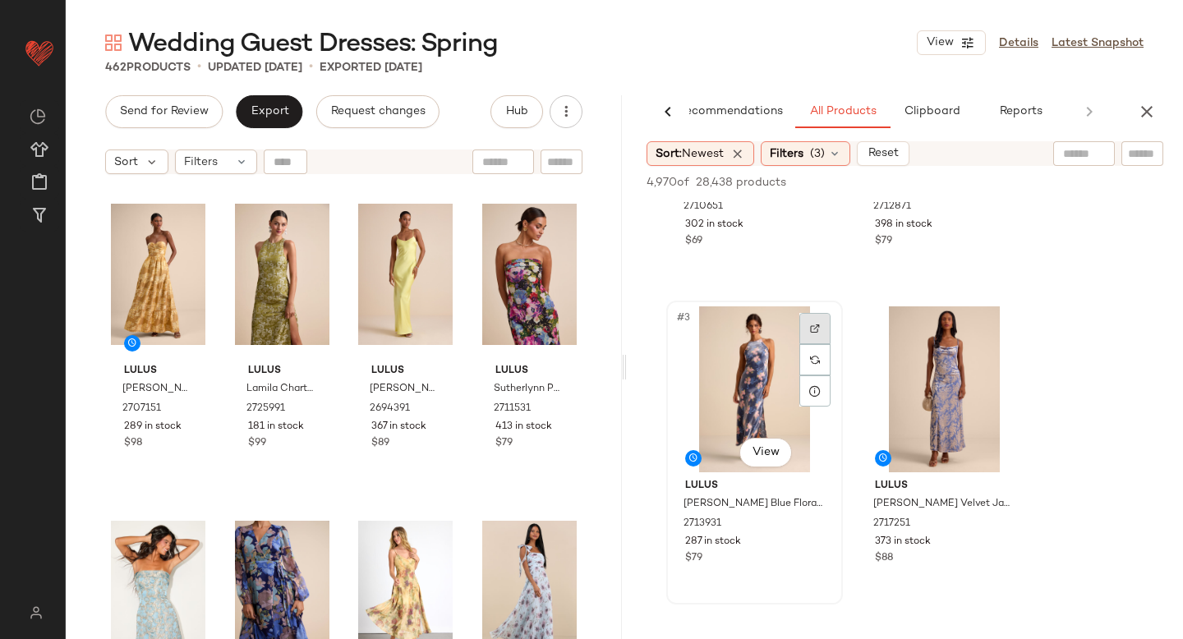
click at [810, 336] on div at bounding box center [814, 328] width 31 height 31
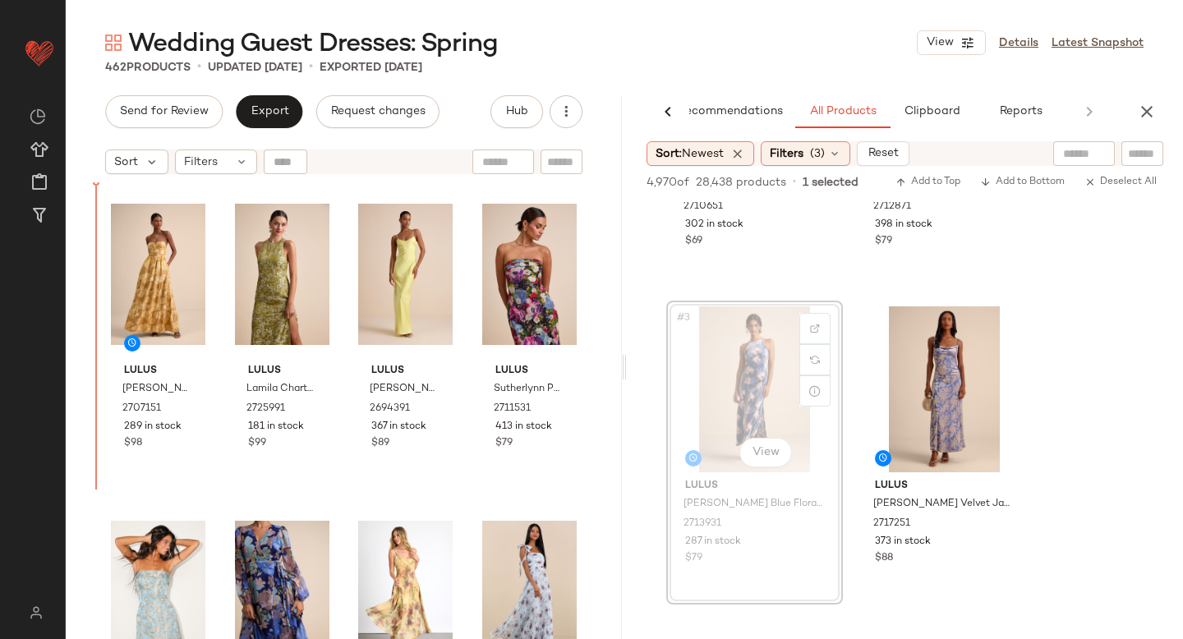
drag, startPoint x: 768, startPoint y: 348, endPoint x: 85, endPoint y: 410, distance: 685.2
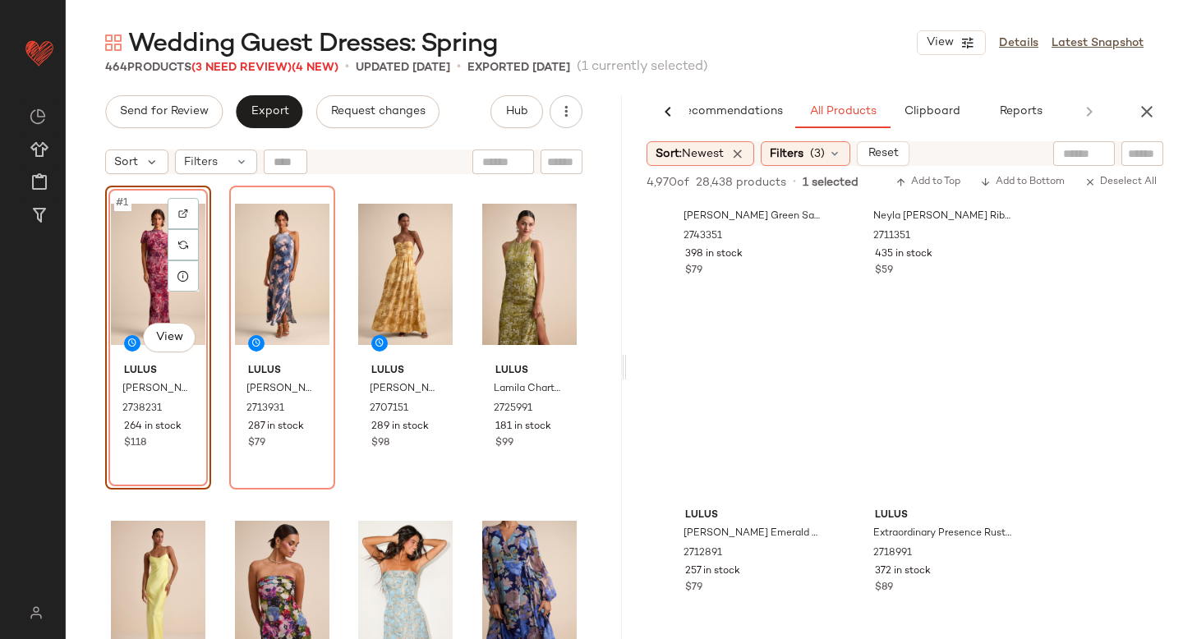
scroll to position [11926, 0]
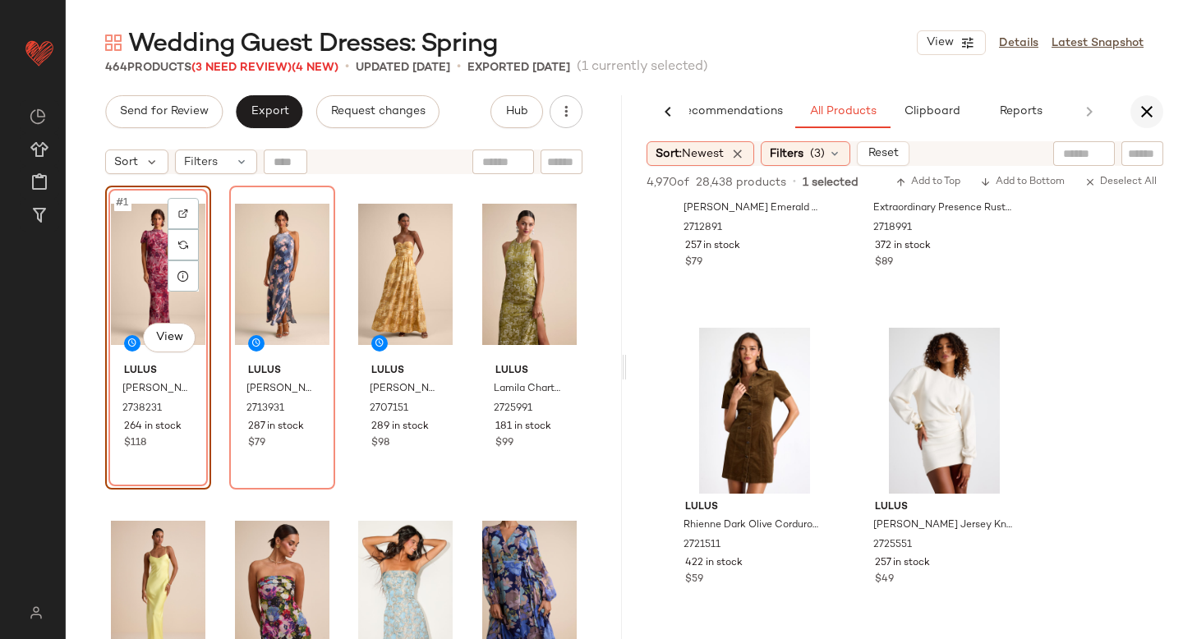
click at [1136, 114] on button "button" at bounding box center [1146, 111] width 33 height 33
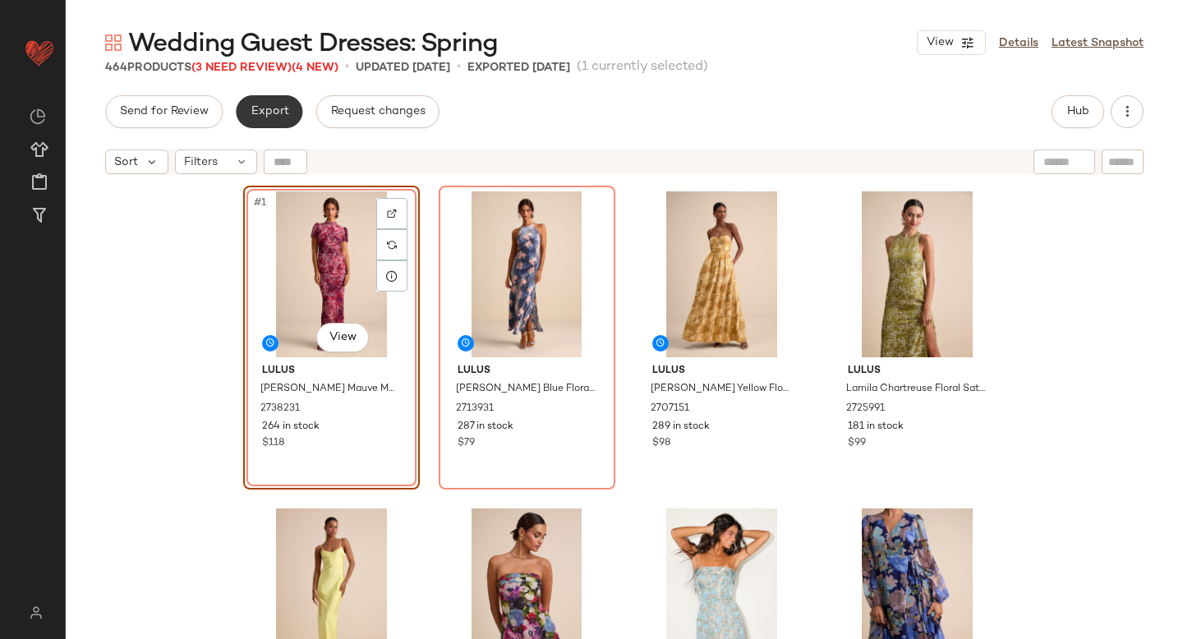
click at [268, 116] on span "Export" at bounding box center [269, 111] width 39 height 13
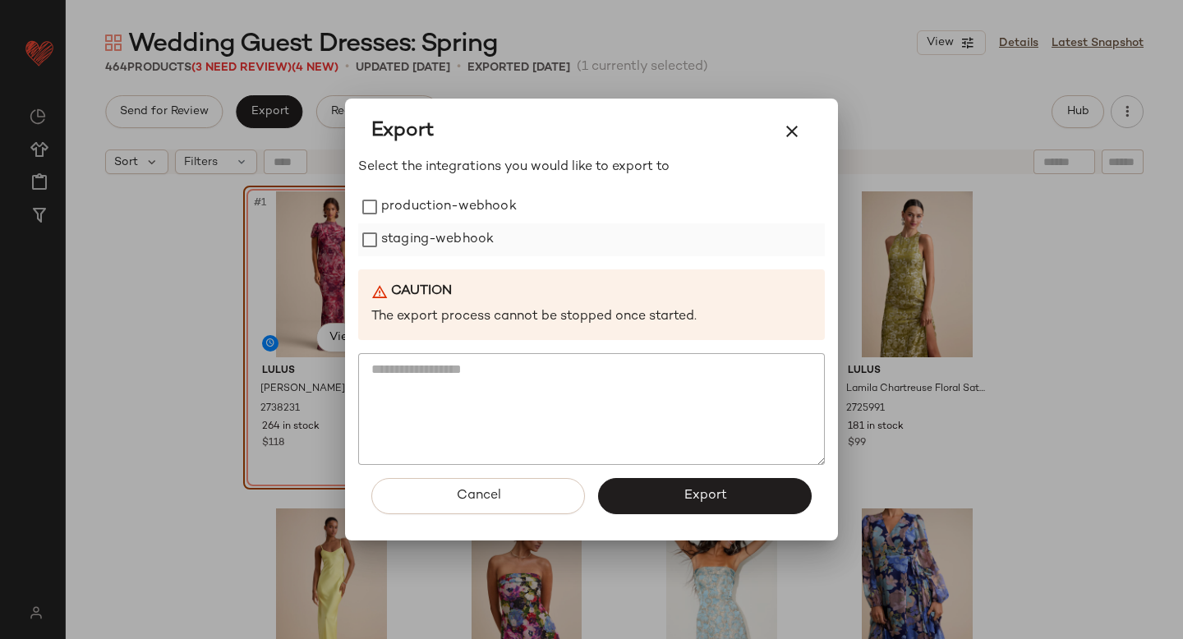
click at [403, 227] on label "staging-webhook" at bounding box center [437, 239] width 113 height 33
click at [394, 209] on label "production-webhook" at bounding box center [449, 207] width 136 height 33
click at [634, 489] on button "Export" at bounding box center [705, 496] width 214 height 36
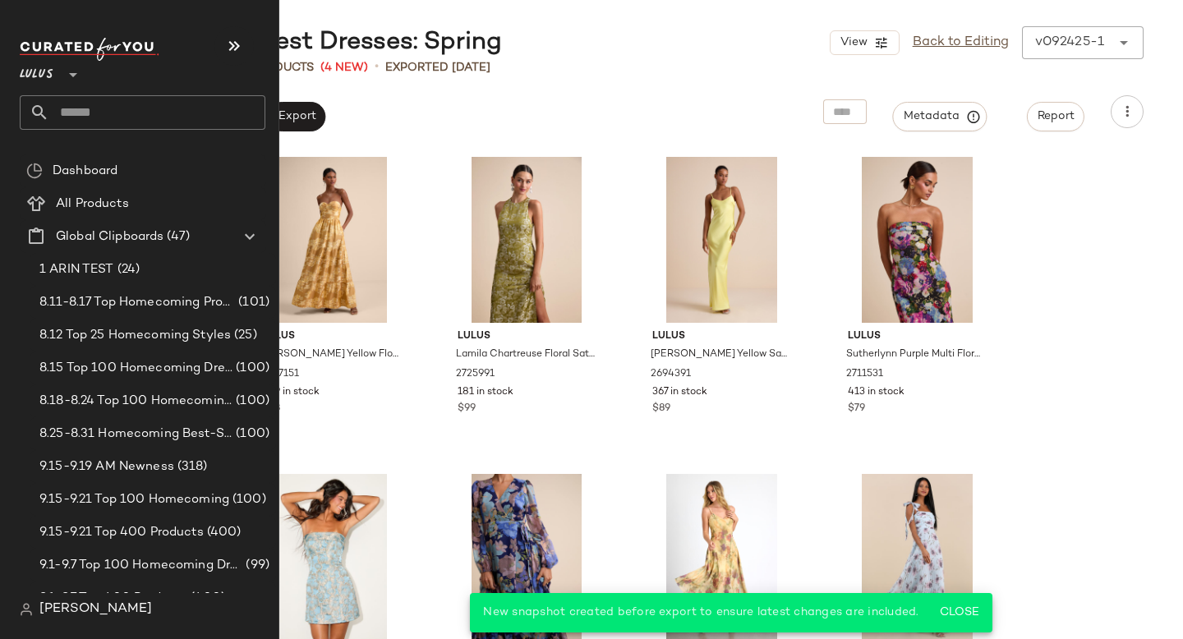
click at [147, 123] on input "text" at bounding box center [157, 112] width 216 height 34
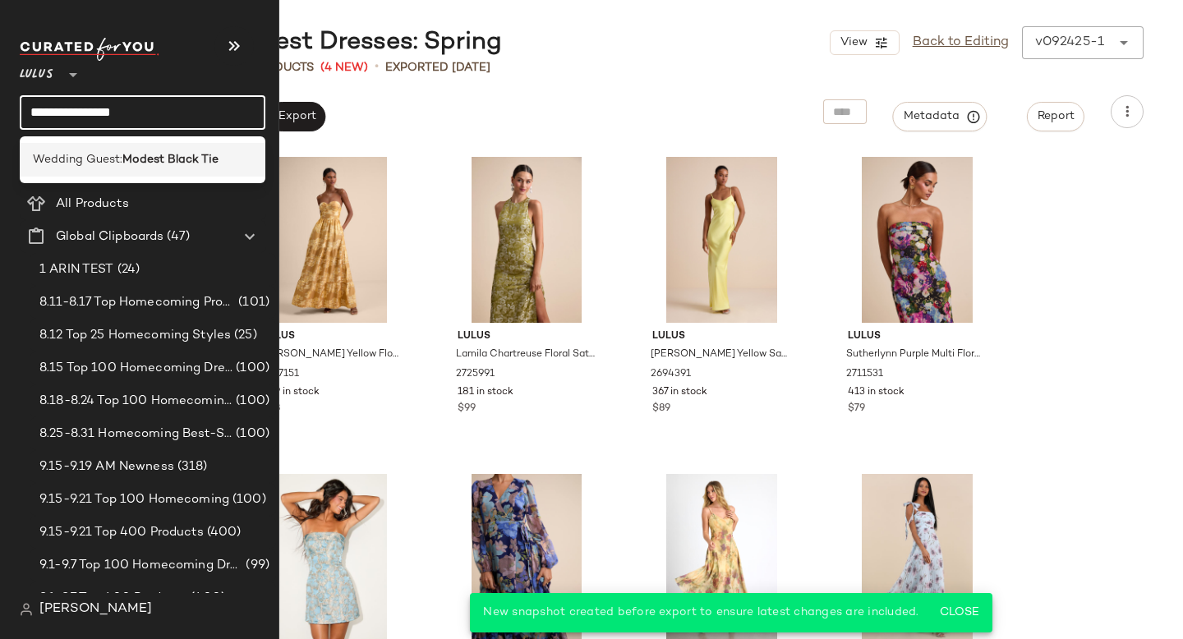
type input "**********"
click at [147, 160] on b "Modest Black Tie" at bounding box center [170, 159] width 96 height 17
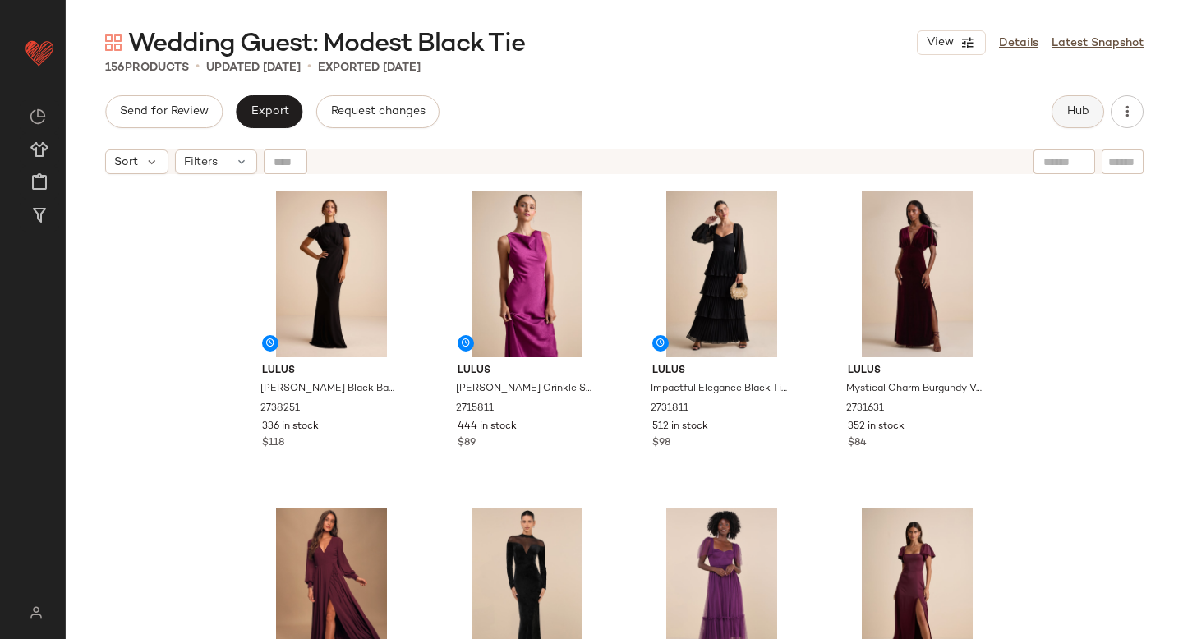
click at [1087, 106] on span "Hub" at bounding box center [1077, 111] width 23 height 13
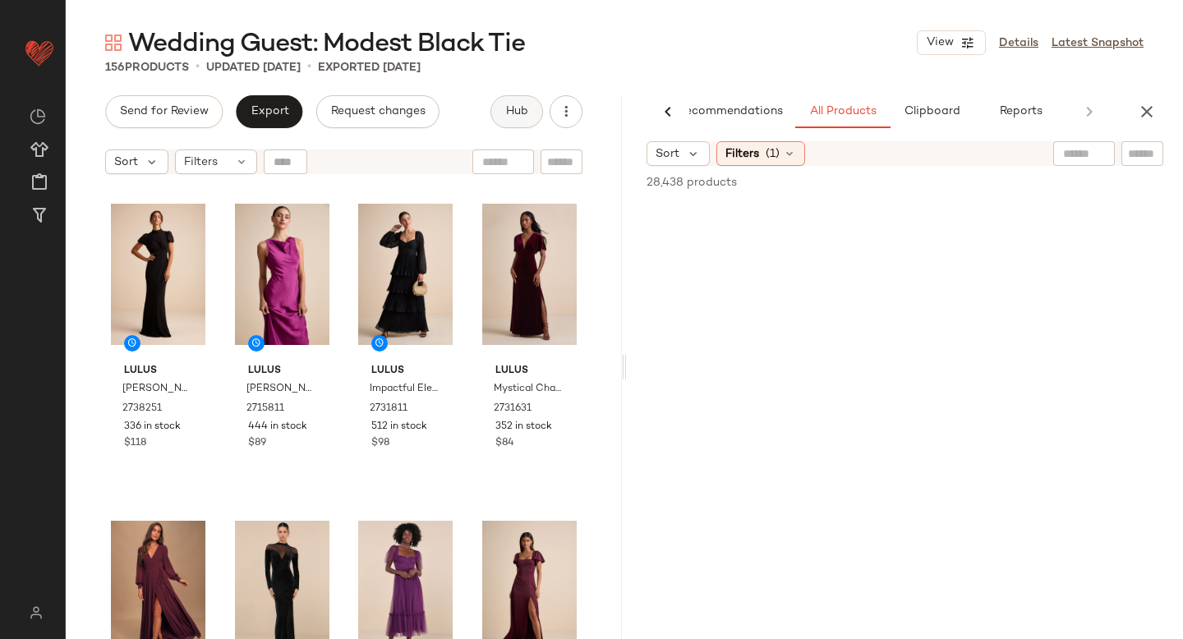
scroll to position [0, 39]
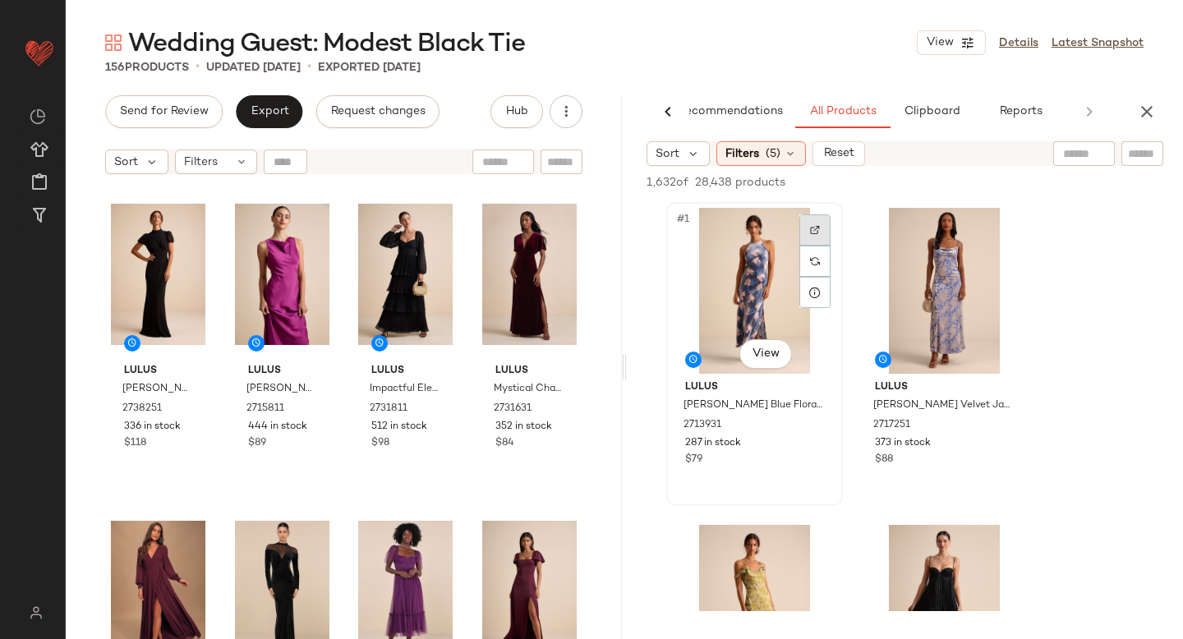
click at [813, 229] on img at bounding box center [815, 230] width 10 height 10
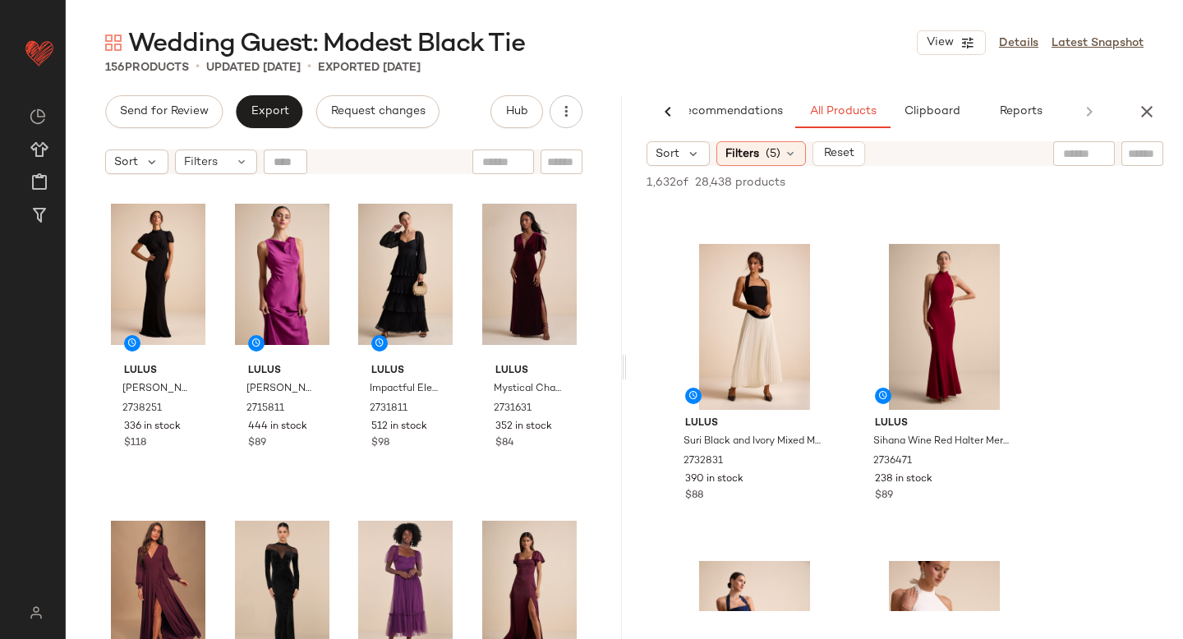
scroll to position [644, 0]
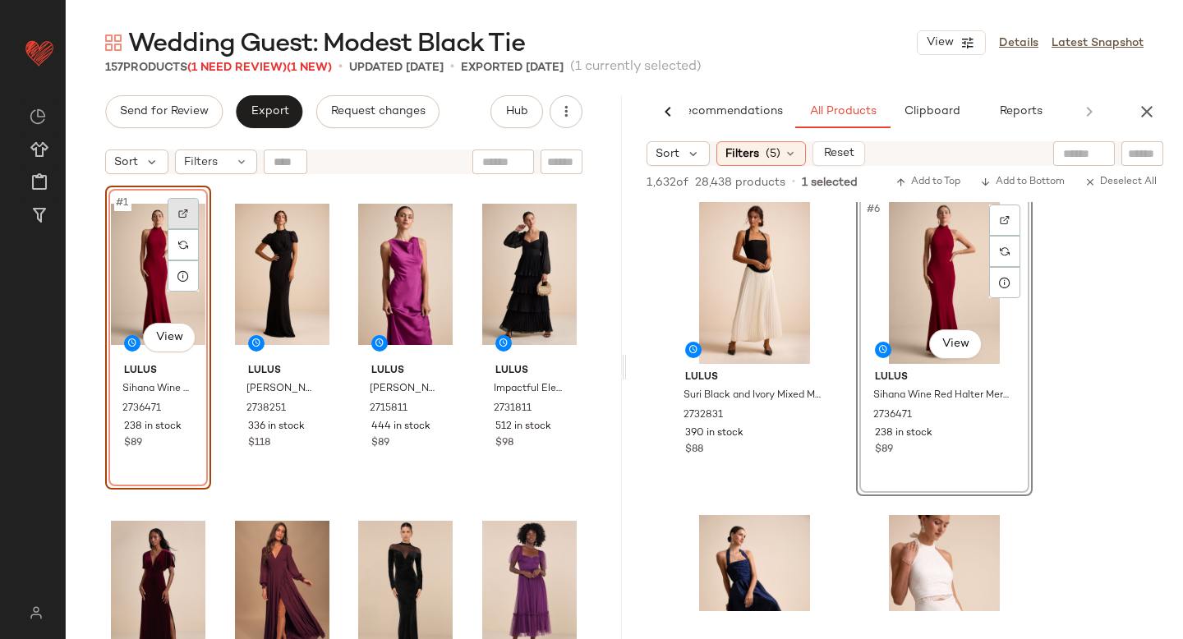
click at [185, 209] on img at bounding box center [183, 214] width 10 height 10
click at [138, 268] on div "#1 View" at bounding box center [158, 274] width 94 height 166
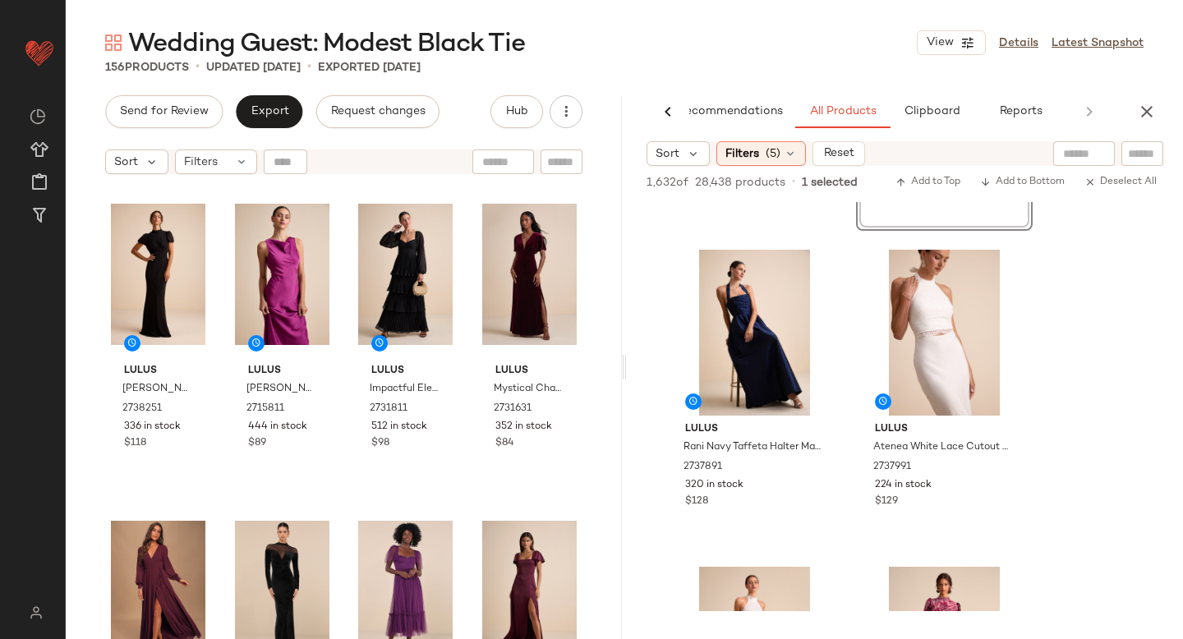
scroll to position [917, 0]
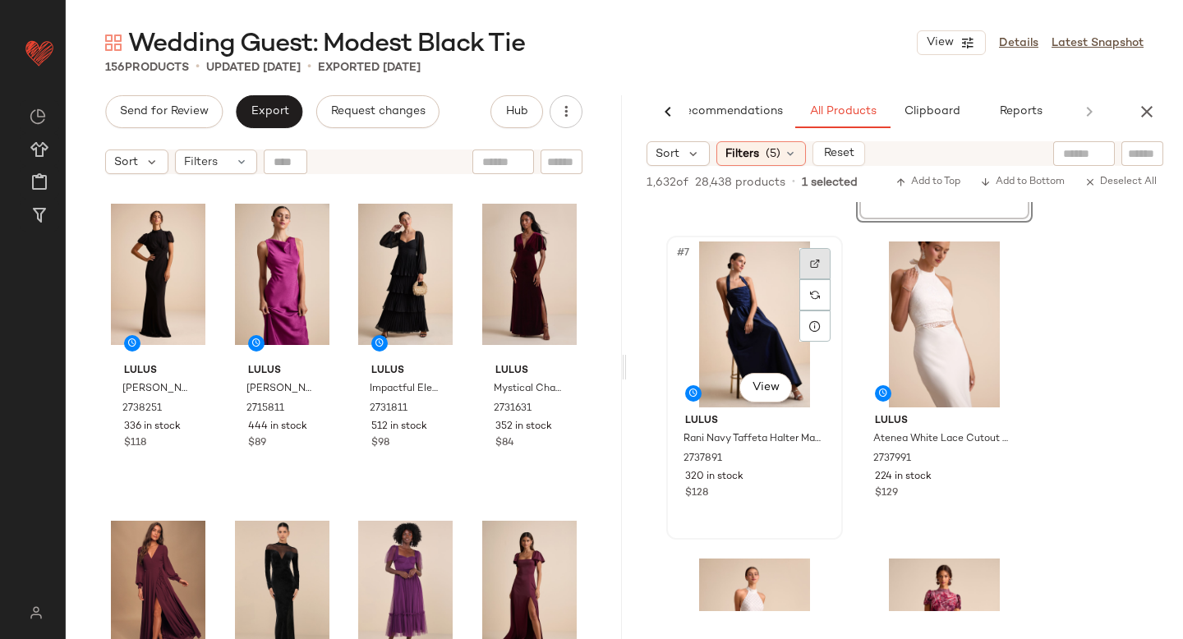
click at [811, 264] on img at bounding box center [815, 264] width 10 height 10
click at [751, 300] on div "#7 View" at bounding box center [754, 324] width 165 height 166
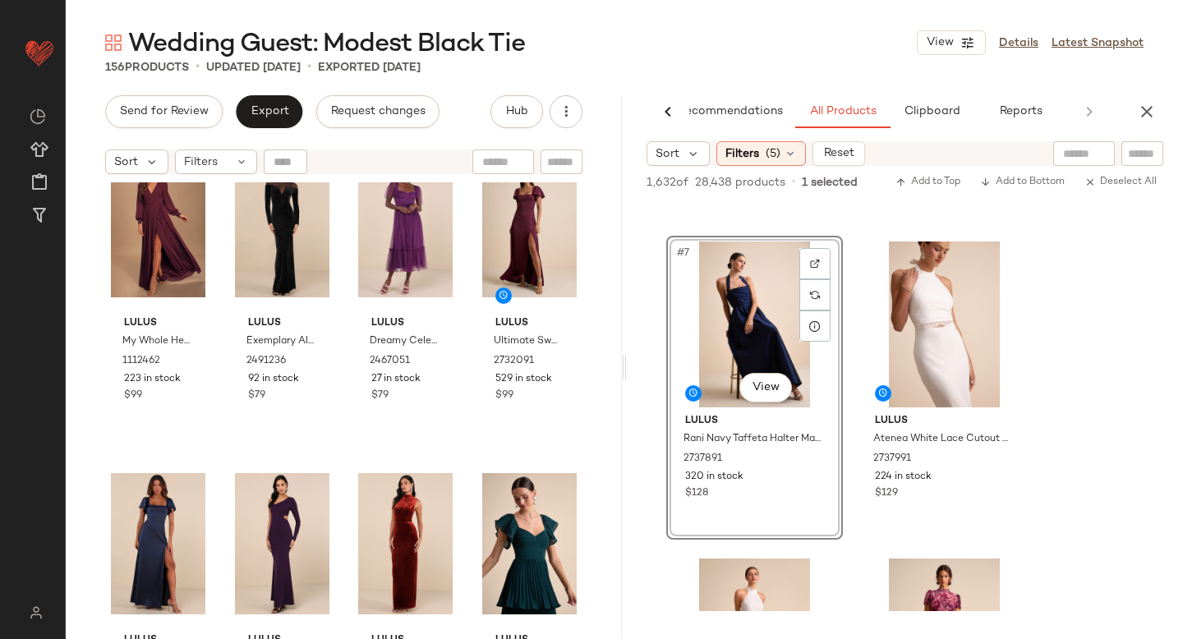
scroll to position [264, 0]
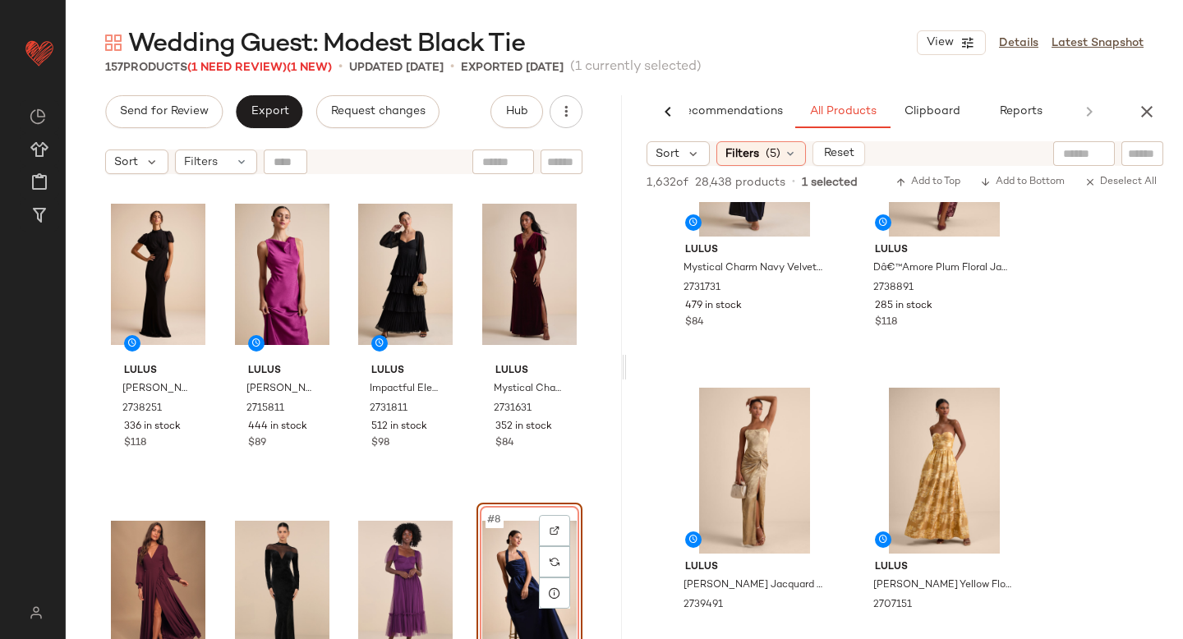
scroll to position [3983, 0]
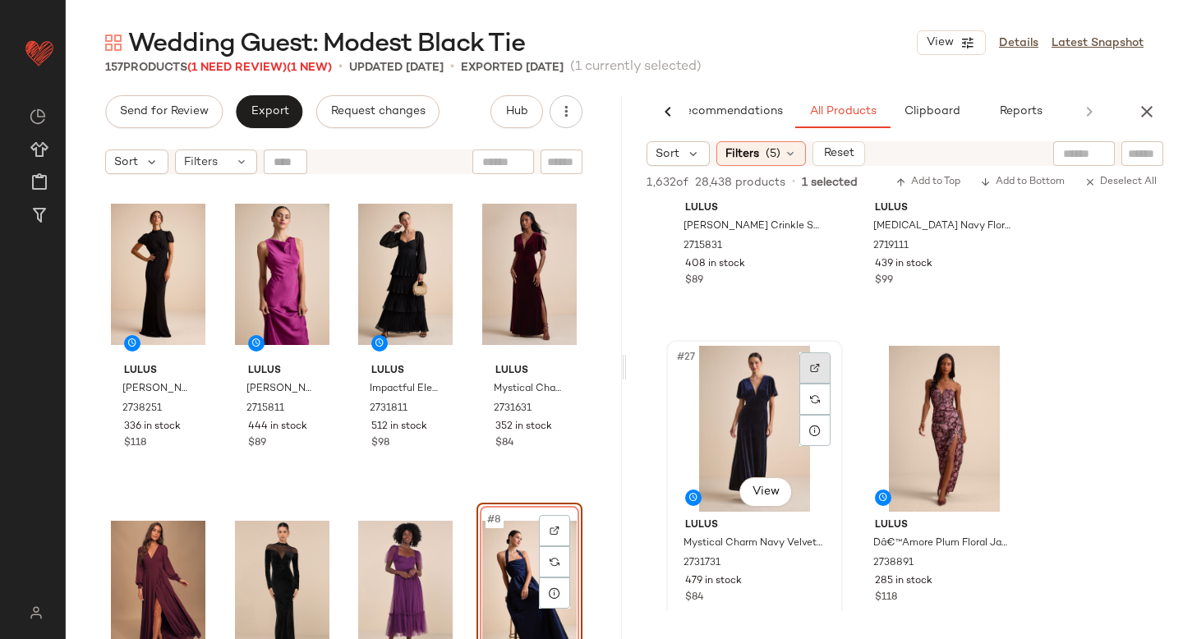
click at [803, 372] on div at bounding box center [814, 367] width 31 height 31
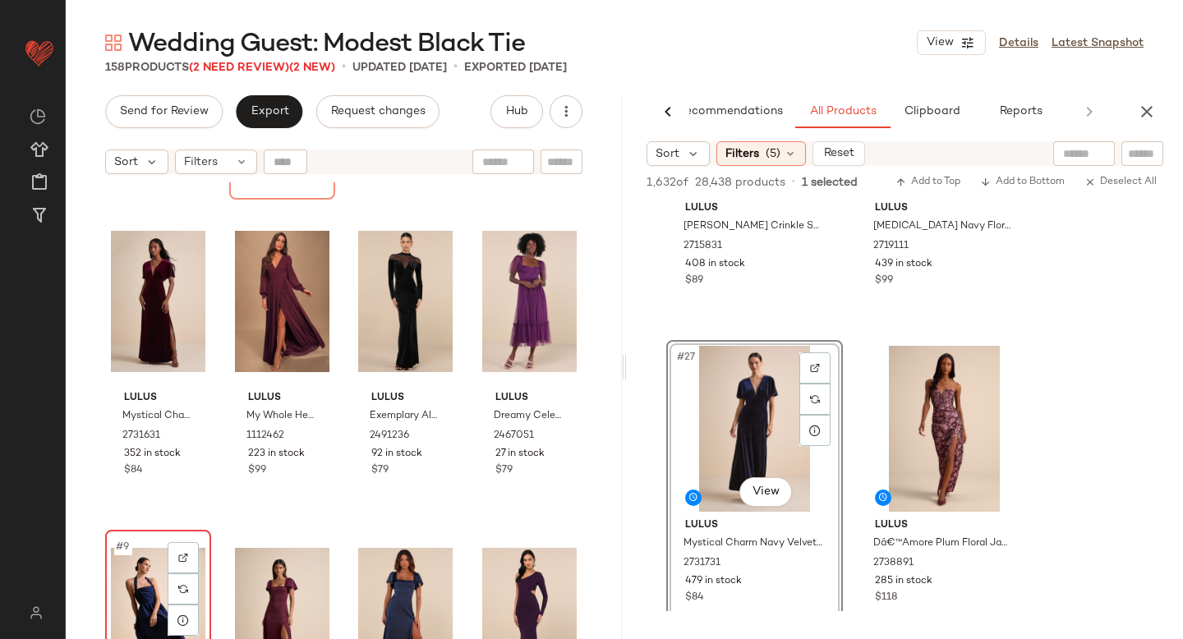
scroll to position [292, 0]
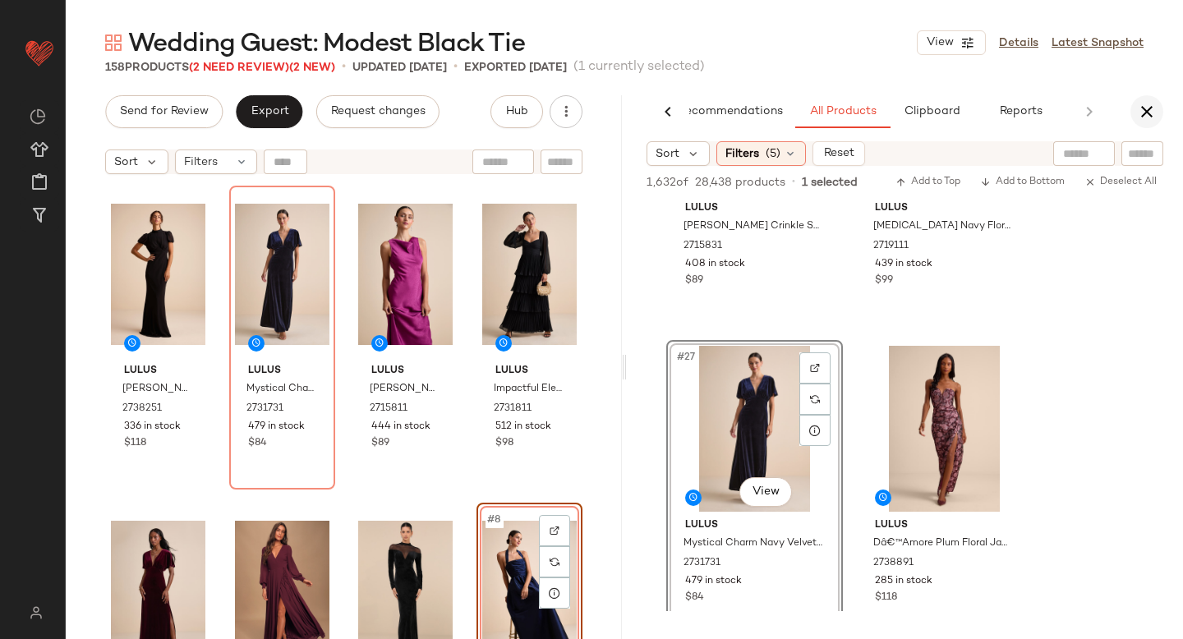
click at [1146, 103] on icon "button" at bounding box center [1147, 112] width 20 height 20
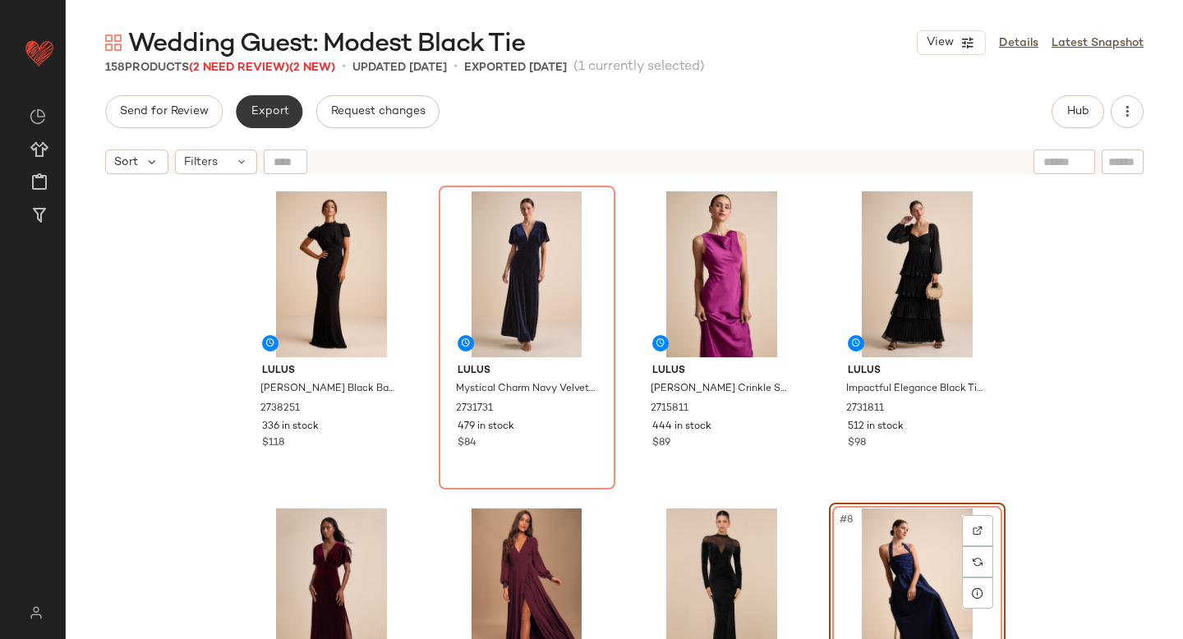
click at [272, 105] on span "Export" at bounding box center [269, 111] width 39 height 13
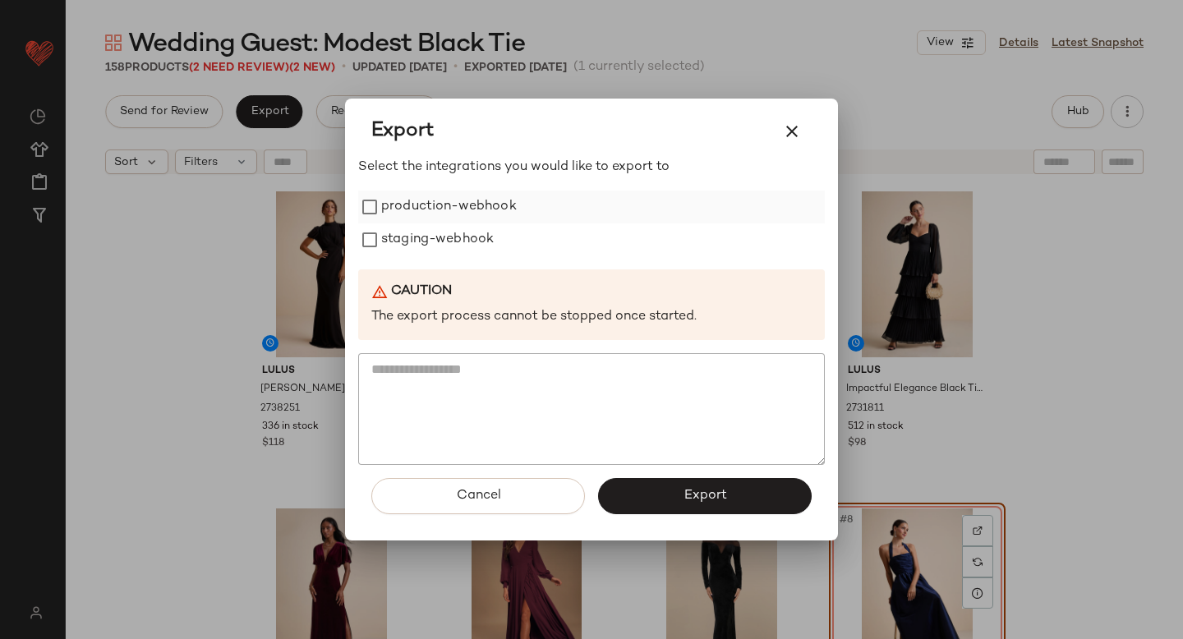
click at [399, 214] on label "production-webhook" at bounding box center [449, 207] width 136 height 33
click at [399, 243] on label "staging-webhook" at bounding box center [437, 239] width 113 height 33
click at [696, 503] on span "Export" at bounding box center [704, 496] width 44 height 16
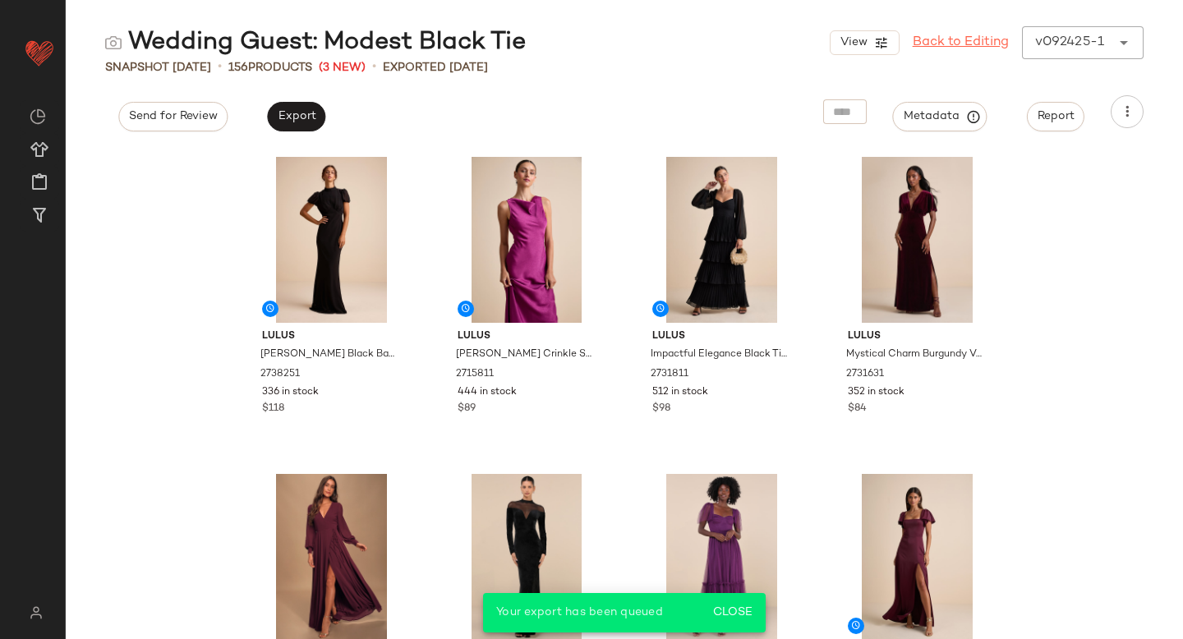
click at [981, 41] on link "Back to Editing" at bounding box center [960, 43] width 96 height 20
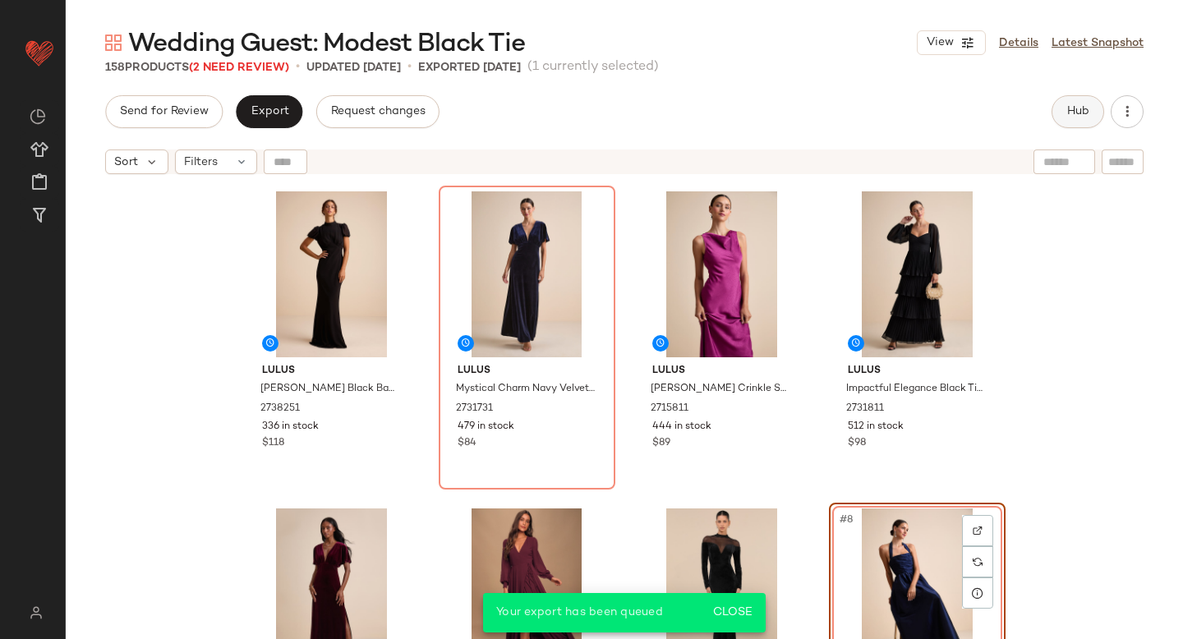
click at [1080, 116] on span "Hub" at bounding box center [1077, 111] width 23 height 13
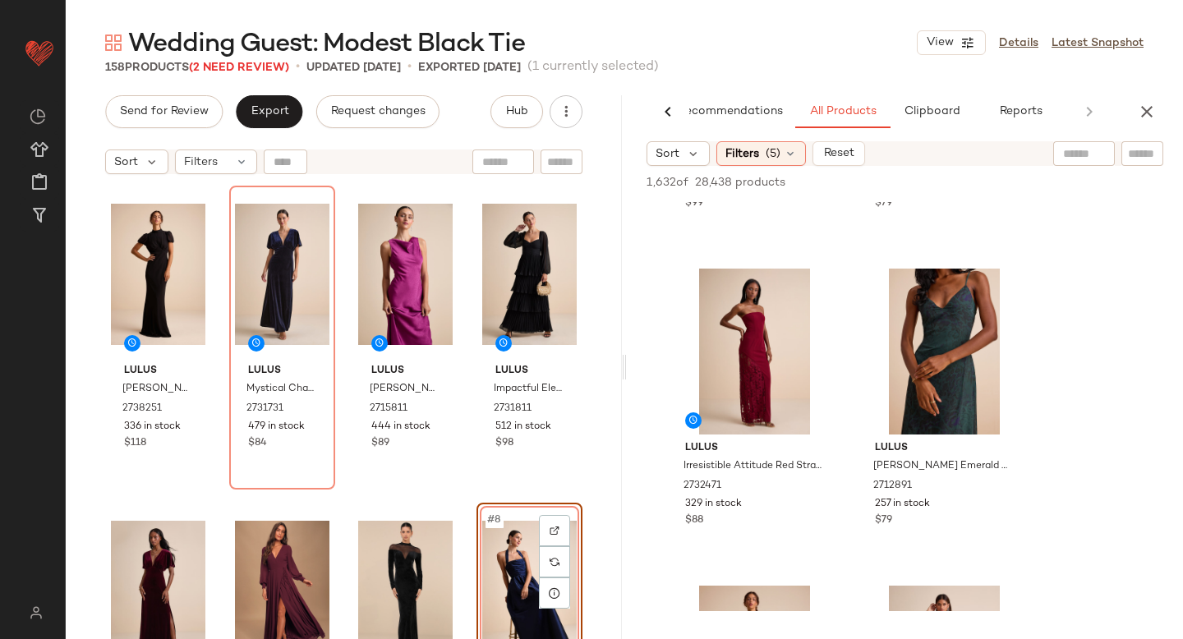
scroll to position [5564, 0]
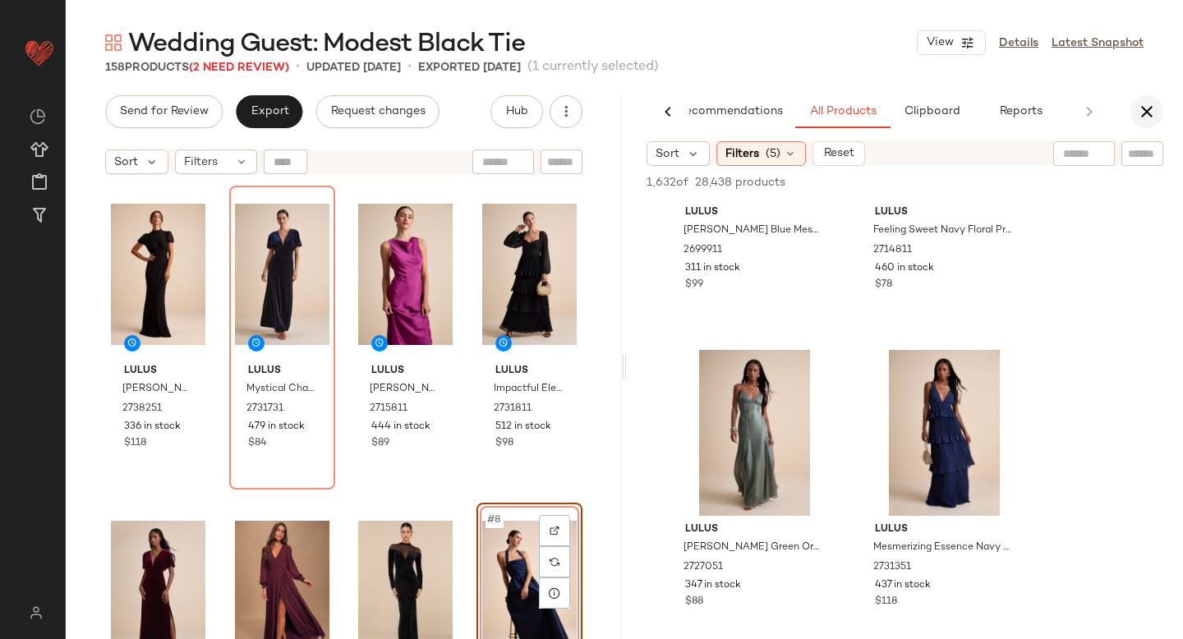
click at [1154, 114] on icon "button" at bounding box center [1147, 112] width 20 height 20
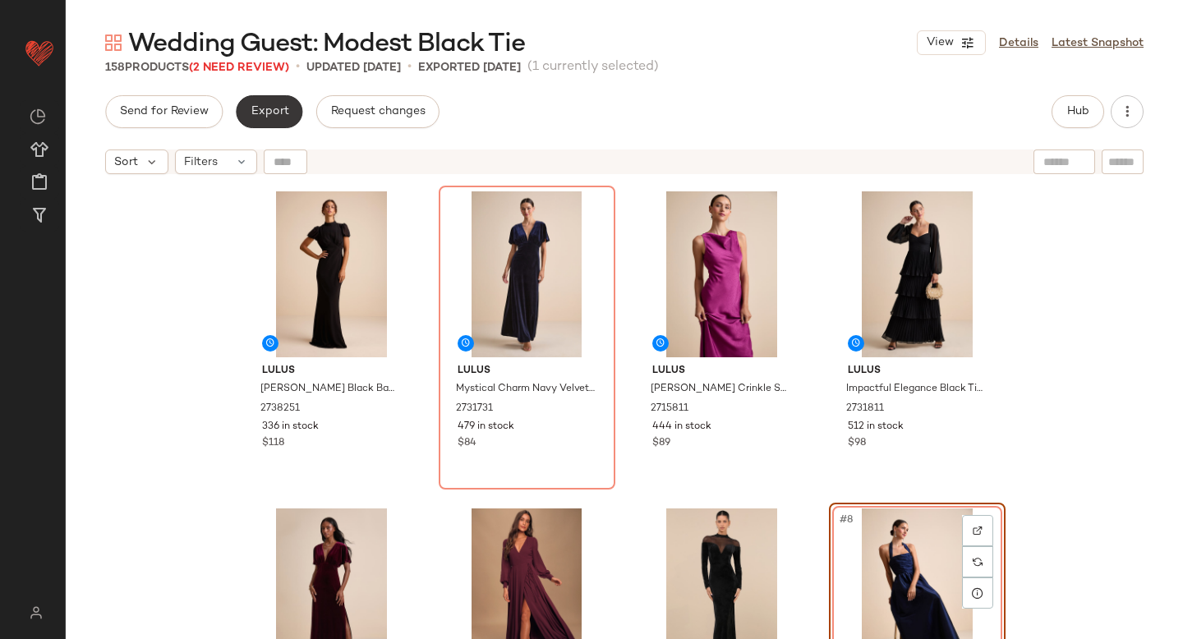
click at [269, 122] on button "Export" at bounding box center [269, 111] width 67 height 33
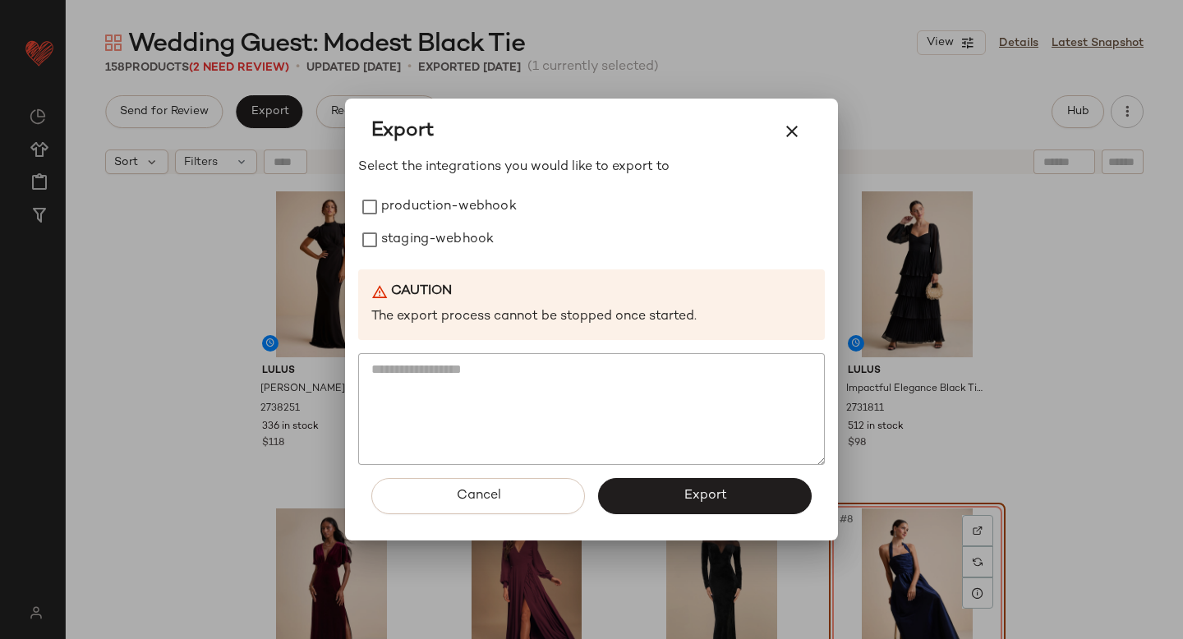
click at [485, 93] on div at bounding box center [591, 319] width 1183 height 639
